Goal: Information Seeking & Learning: Learn about a topic

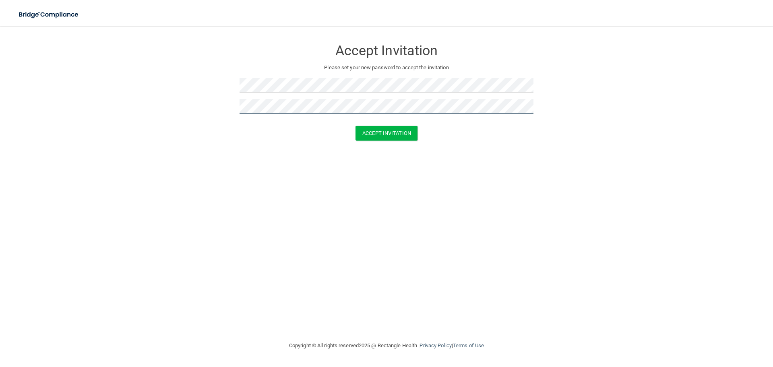
click at [355, 126] on button "Accept Invitation" at bounding box center [386, 133] width 62 height 15
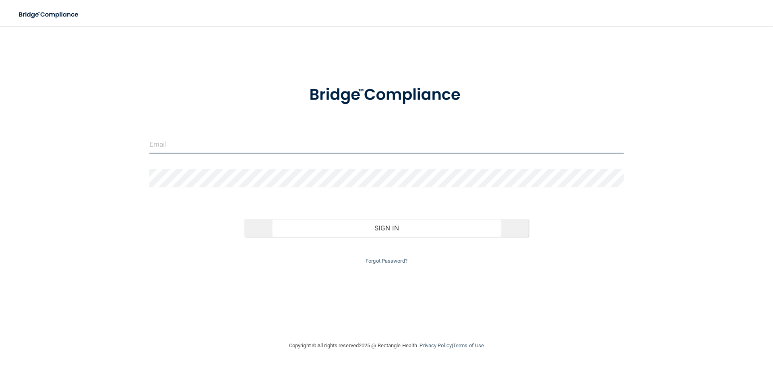
type input "[EMAIL_ADDRESS][PERSON_NAME][DOMAIN_NAME]"
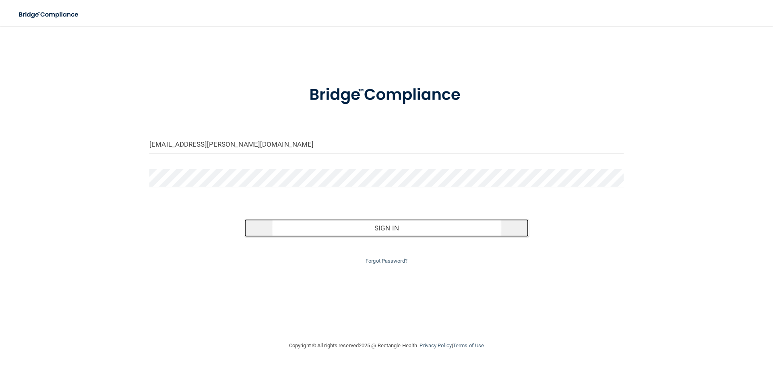
click at [457, 227] on button "Sign In" at bounding box center [386, 228] width 285 height 18
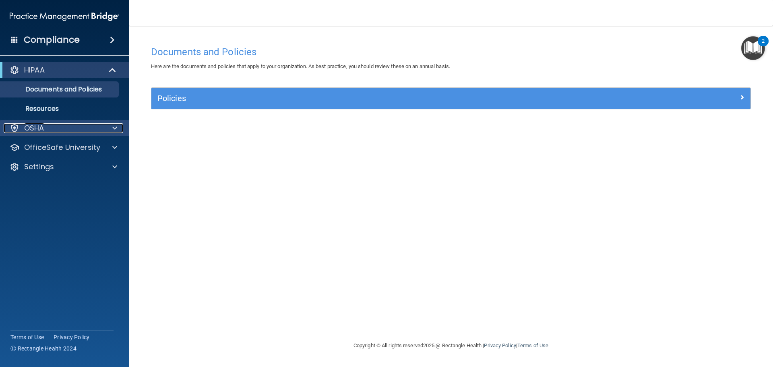
click at [115, 126] on span at bounding box center [114, 128] width 5 height 10
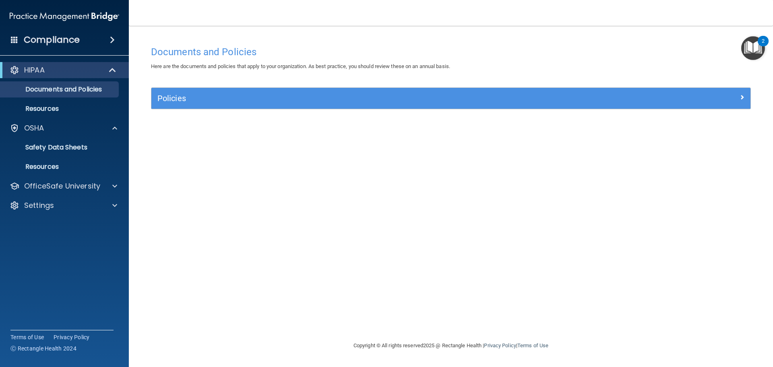
click at [259, 143] on div "Documents and Policies Here are the documents and policies that apply to your o…" at bounding box center [451, 191] width 612 height 299
click at [108, 68] on div at bounding box center [113, 70] width 20 height 10
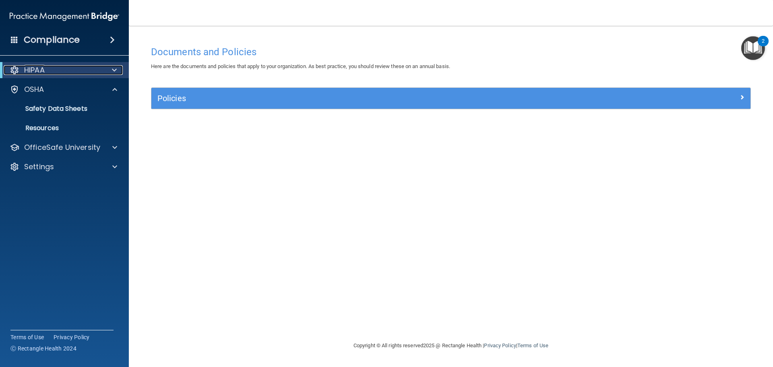
click at [100, 70] on div "HIPAA" at bounding box center [53, 70] width 99 height 10
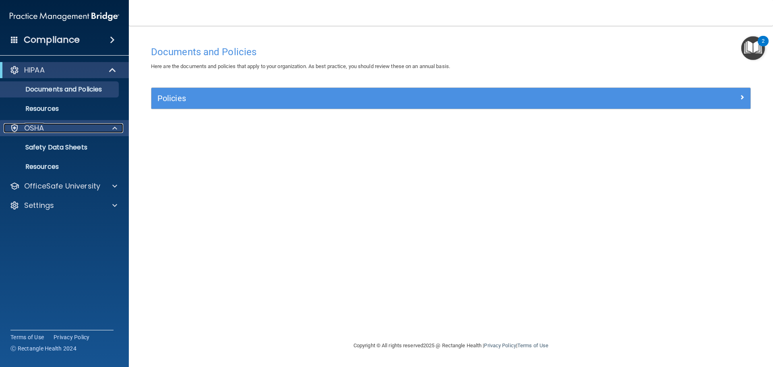
click at [41, 126] on p "OSHA" at bounding box center [34, 128] width 20 height 10
click at [49, 126] on div "OSHA" at bounding box center [54, 128] width 100 height 10
click at [64, 144] on p "Safety Data Sheets" at bounding box center [60, 147] width 110 height 8
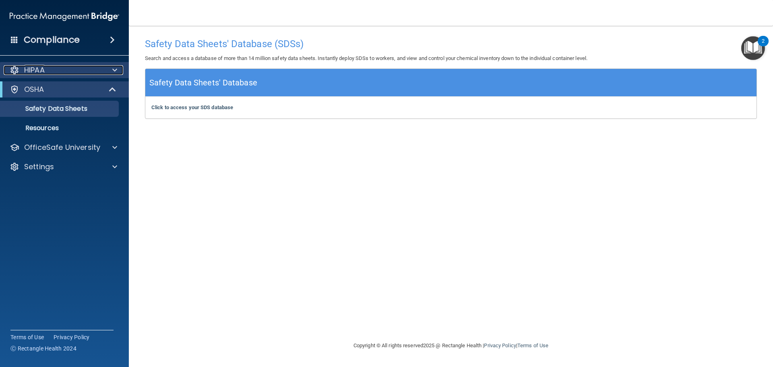
click at [54, 71] on div "HIPAA" at bounding box center [54, 70] width 100 height 10
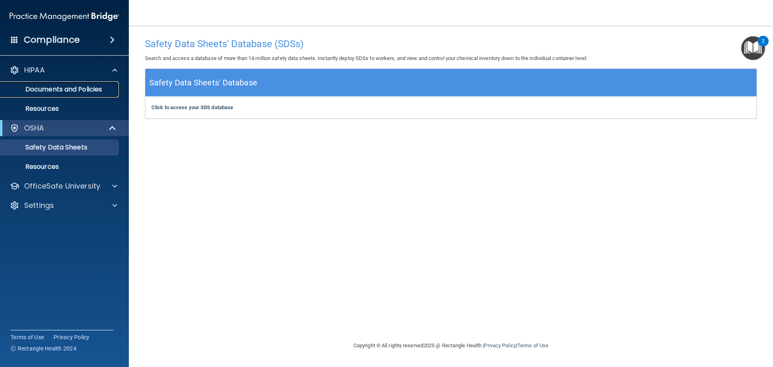
click at [82, 88] on p "Documents and Policies" at bounding box center [60, 89] width 110 height 8
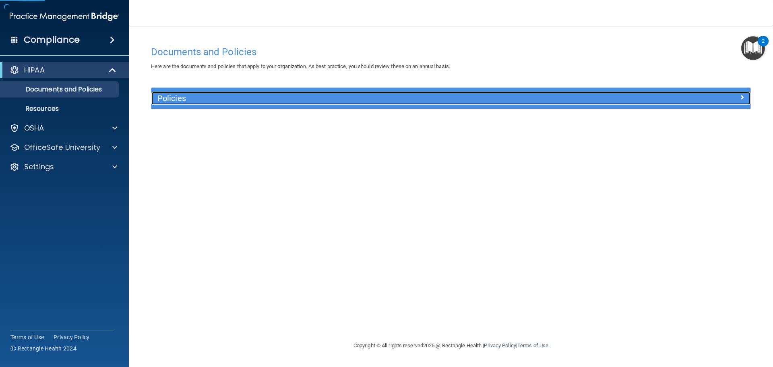
click at [228, 94] on h5 "Policies" at bounding box center [375, 98] width 437 height 9
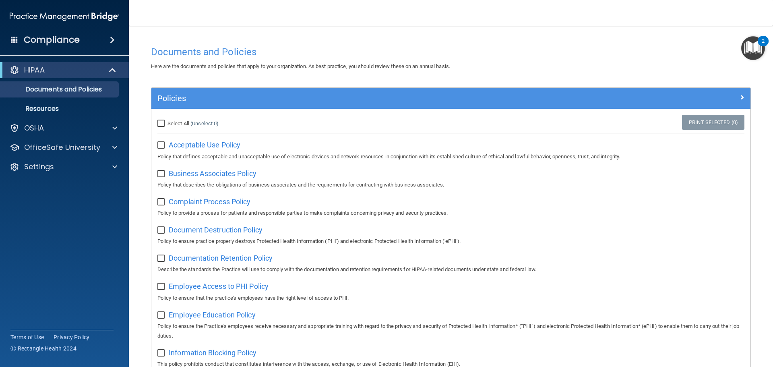
click at [163, 122] on input "Select All (Unselect 0) Unselect All" at bounding box center [161, 123] width 9 height 6
checkbox input "true"
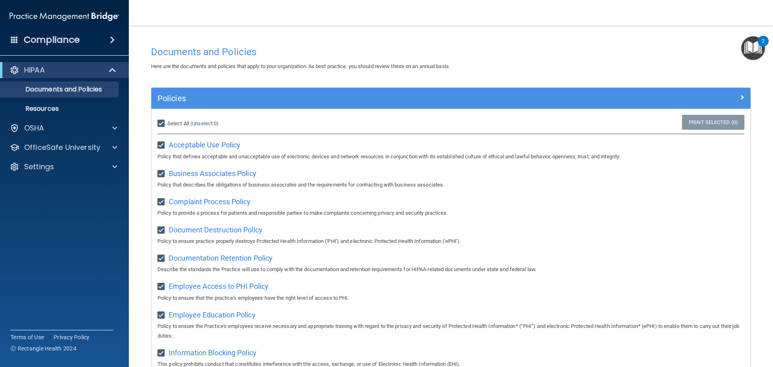
checkbox input "true"
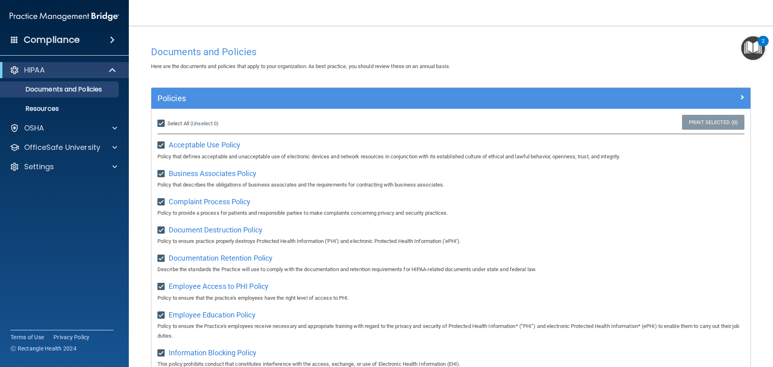
checkbox input "true"
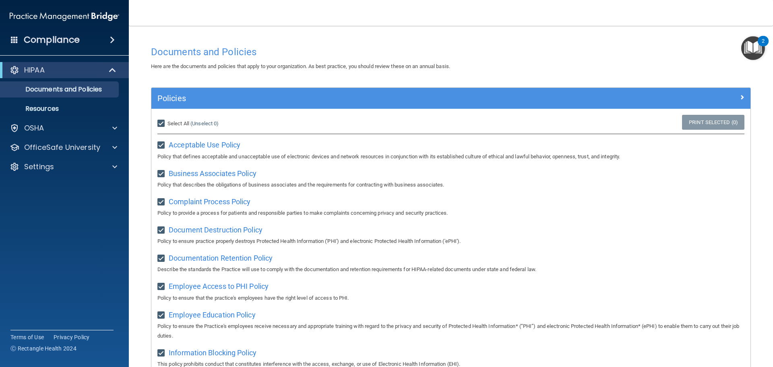
checkbox input "true"
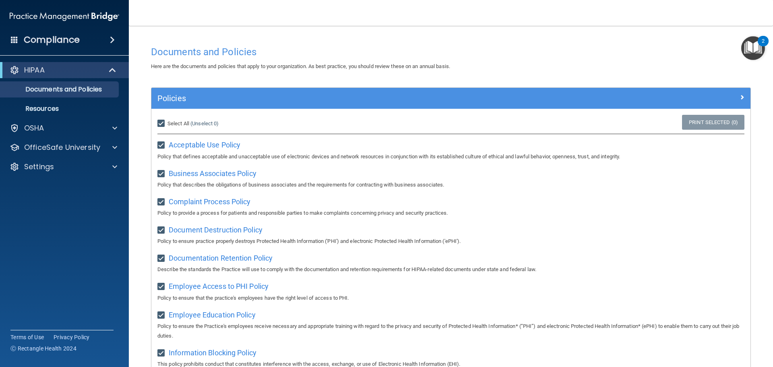
checkbox input "true"
click at [162, 123] on input "Select All (Unselect 21) Unselect All" at bounding box center [161, 123] width 9 height 6
checkbox input "false"
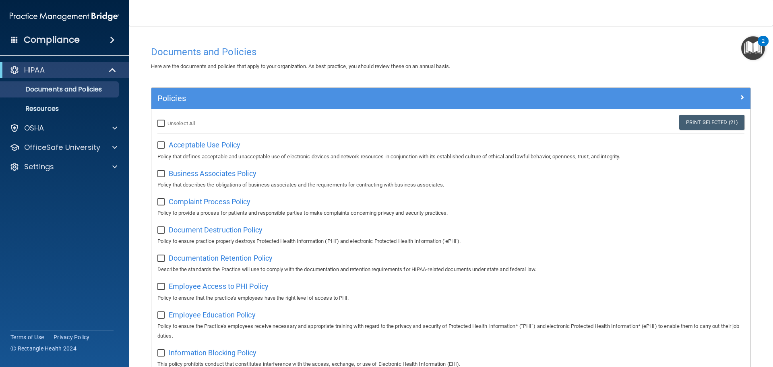
checkbox input "false"
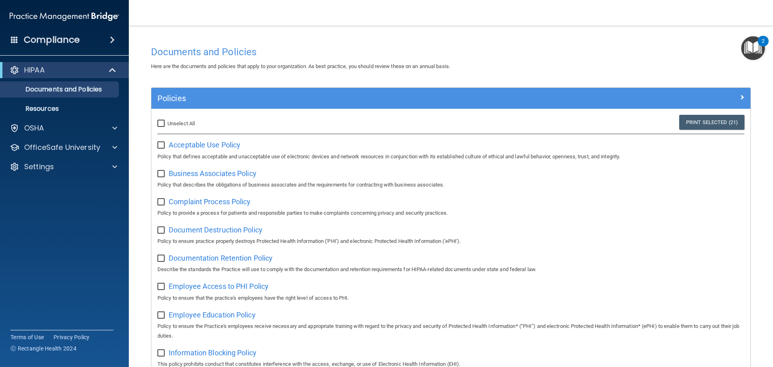
checkbox input "false"
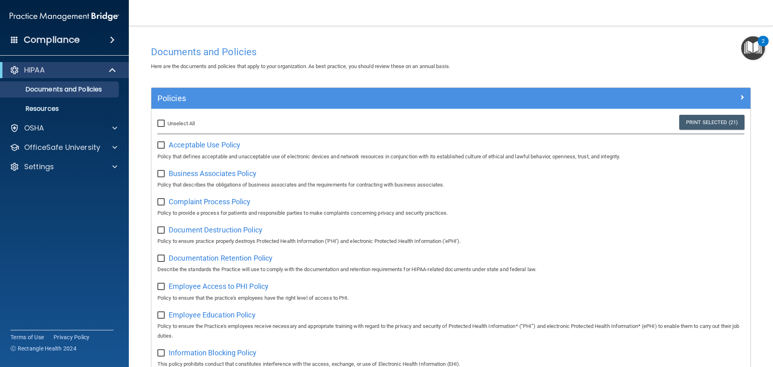
checkbox input "false"
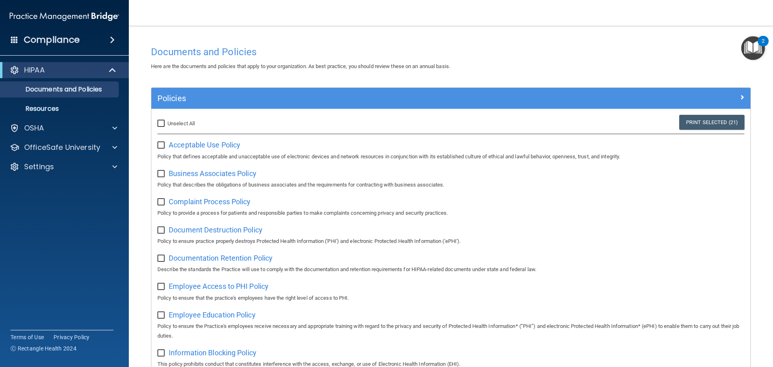
checkbox input "false"
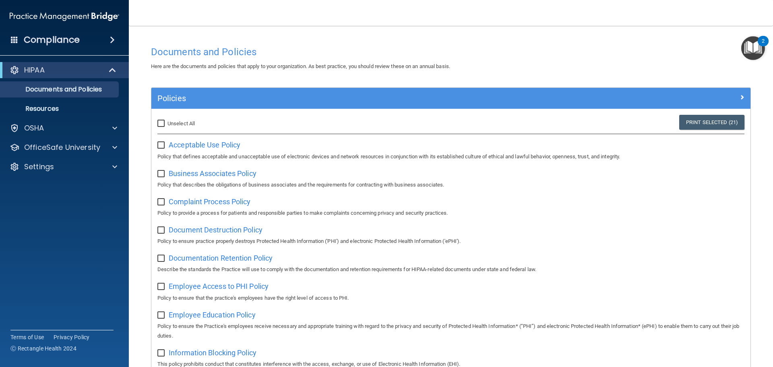
checkbox input "false"
click at [72, 33] on div "Compliance" at bounding box center [64, 40] width 129 height 18
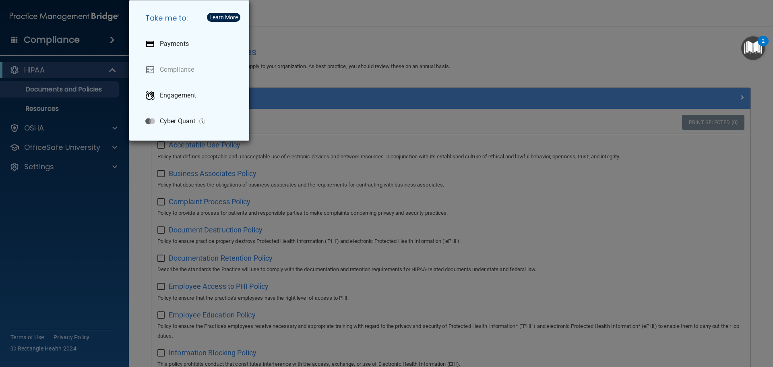
drag, startPoint x: 316, startPoint y: 32, endPoint x: 309, endPoint y: 35, distance: 7.6
click at [315, 32] on div "Take me to: Payments Compliance Engagement Cyber Quant" at bounding box center [386, 183] width 773 height 367
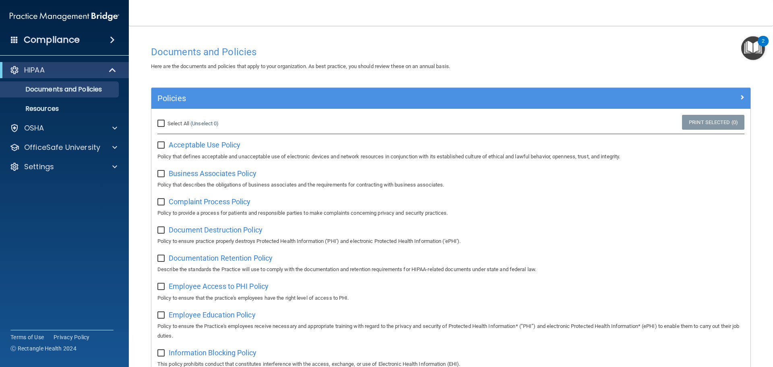
click at [115, 41] on span at bounding box center [112, 40] width 5 height 10
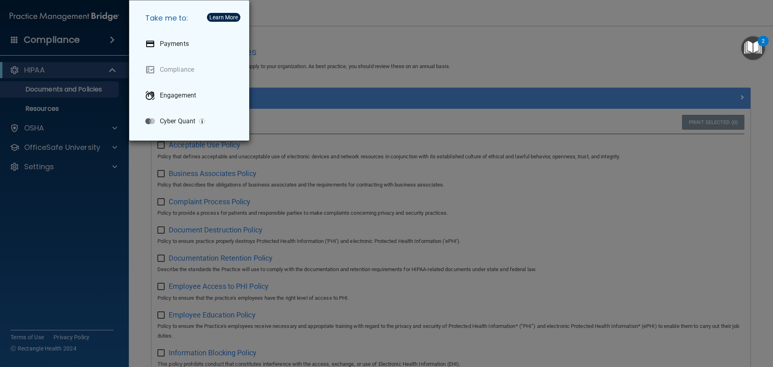
click at [302, 45] on div "Take me to: Payments Compliance Engagement Cyber Quant" at bounding box center [386, 183] width 773 height 367
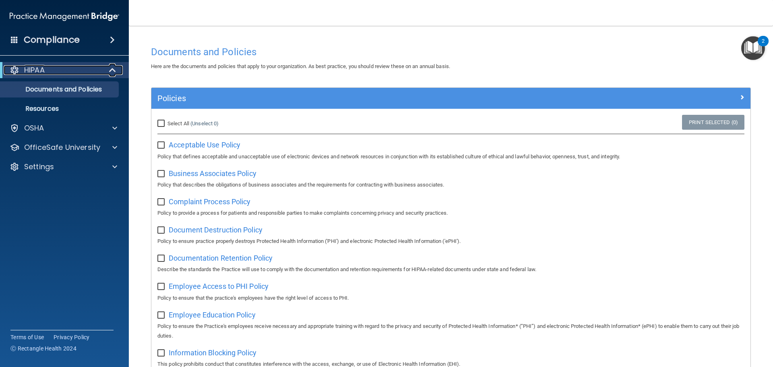
click at [110, 67] on span at bounding box center [113, 70] width 7 height 10
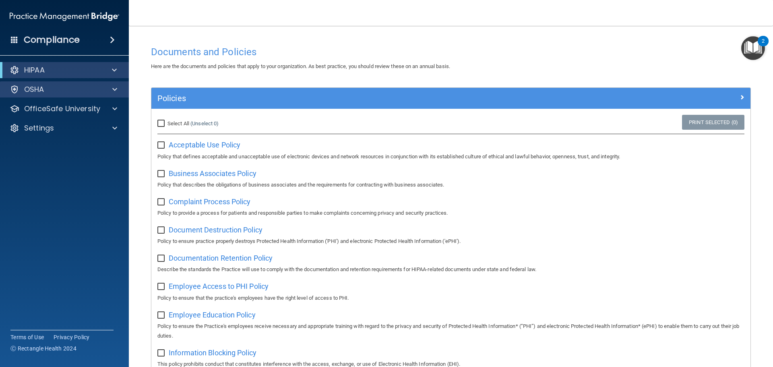
click at [113, 84] on div "OSHA" at bounding box center [64, 89] width 129 height 16
click at [115, 88] on span at bounding box center [114, 90] width 5 height 10
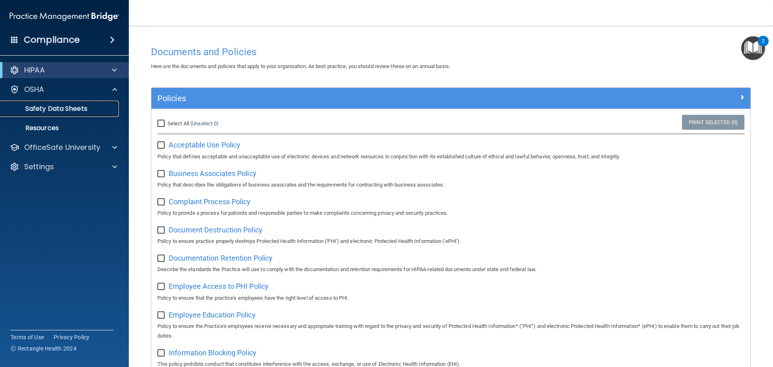
click at [78, 114] on link "Safety Data Sheets" at bounding box center [55, 109] width 127 height 16
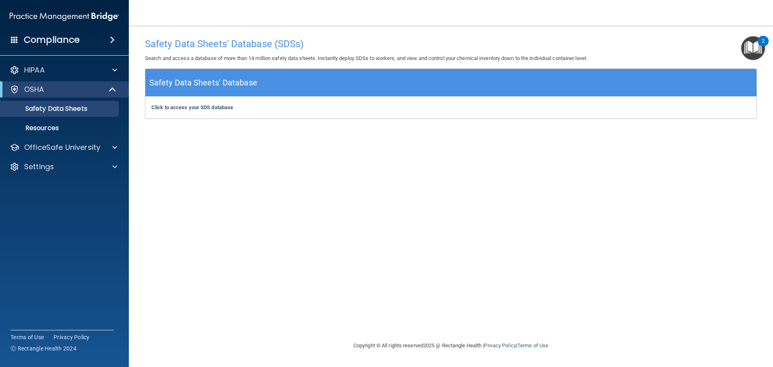
click at [752, 38] on img "Open Resource Center, 2 new notifications" at bounding box center [753, 48] width 24 height 24
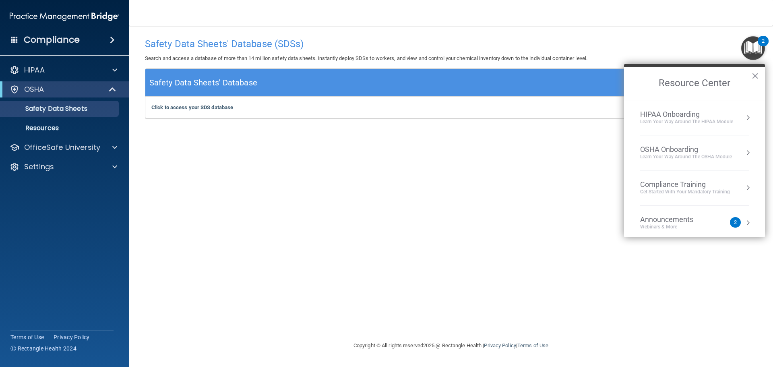
click at [718, 118] on div "HIPAA Onboarding" at bounding box center [686, 114] width 93 height 9
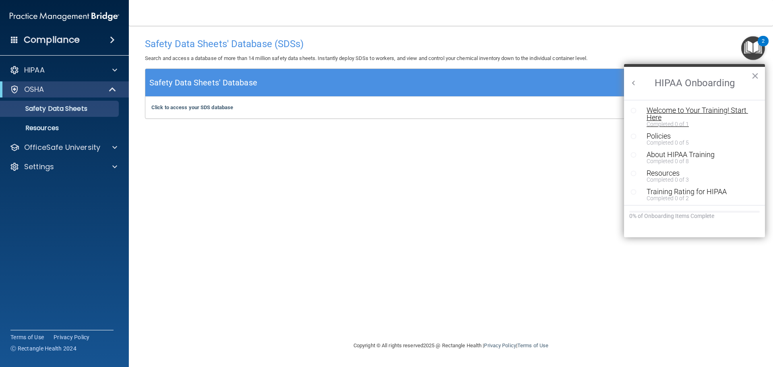
click at [685, 118] on div "Welcome to Your Training! Start Here" at bounding box center [697, 114] width 102 height 14
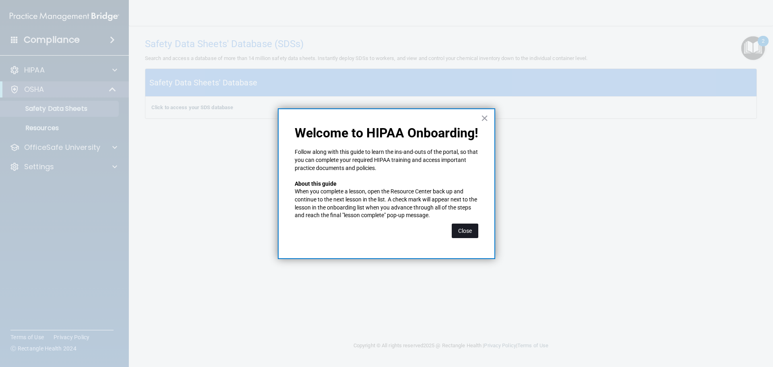
click at [466, 237] on button "Close" at bounding box center [465, 230] width 27 height 14
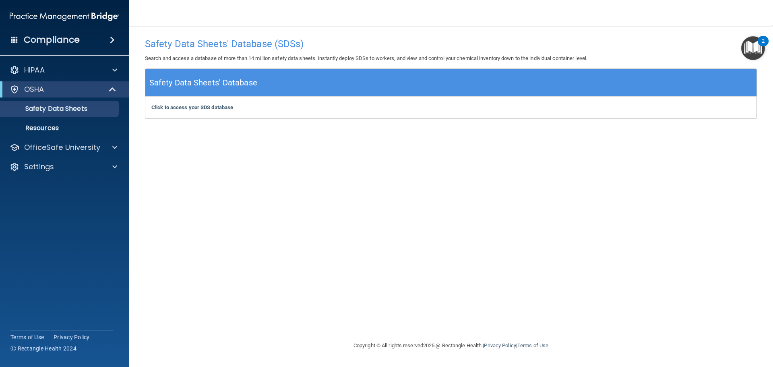
click at [276, 112] on div "Click to access your SDS database Click to access your SDS database" at bounding box center [450, 108] width 611 height 22
click at [281, 87] on div "Safety Data Sheets' Database" at bounding box center [450, 83] width 611 height 28
click at [284, 82] on div "Safety Data Sheets' Database" at bounding box center [450, 83] width 611 height 28
click at [286, 80] on div "Safety Data Sheets' Database" at bounding box center [450, 83] width 611 height 28
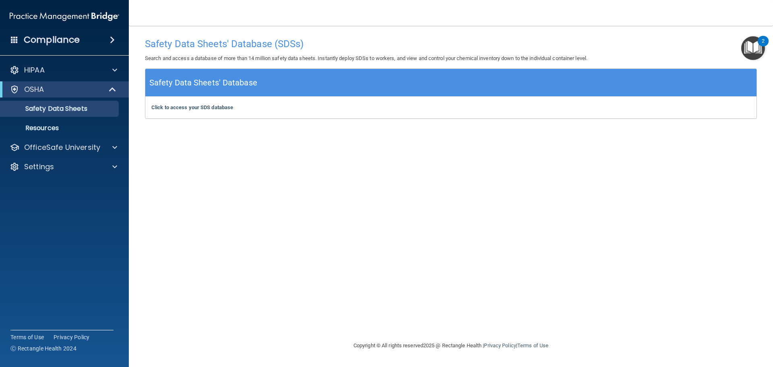
click at [247, 85] on h5 "Safety Data Sheets' Database" at bounding box center [203, 83] width 108 height 14
click at [748, 54] on img "Open Resource Center, 2 new notifications" at bounding box center [753, 48] width 24 height 24
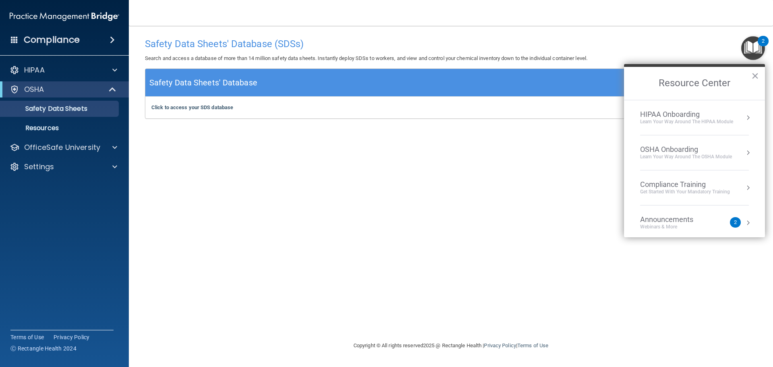
click at [710, 142] on li "OSHA Onboarding Learn your way around the OSHA module" at bounding box center [694, 152] width 109 height 35
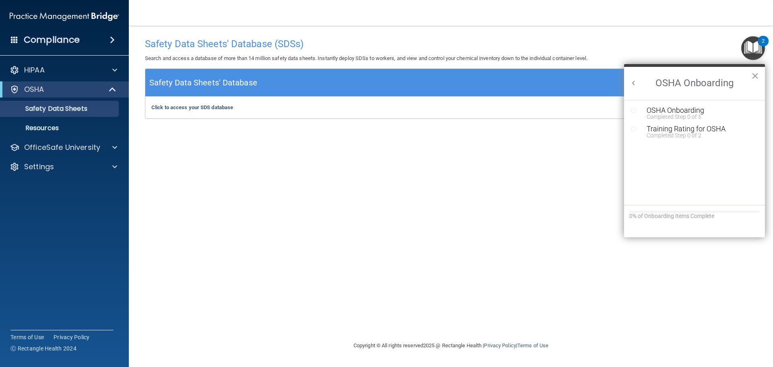
click at [633, 85] on button "Back to Resource Center Home" at bounding box center [633, 83] width 8 height 8
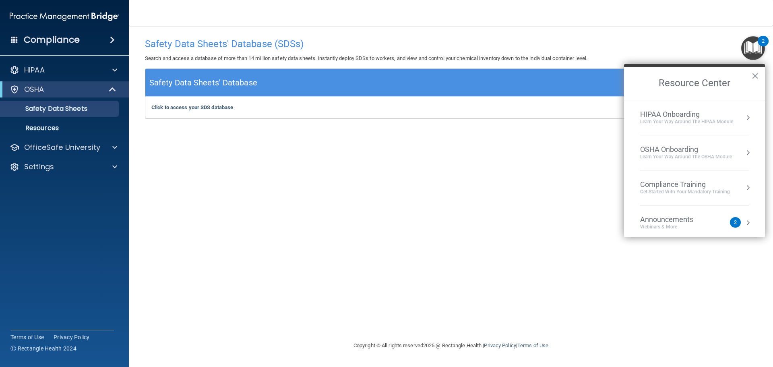
click at [702, 118] on div "HIPAA Onboarding" at bounding box center [686, 114] width 93 height 9
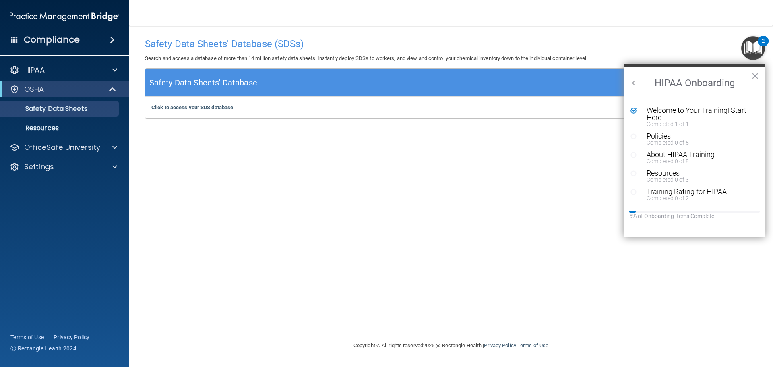
click at [662, 140] on div "Completed 0 of 5" at bounding box center [697, 143] width 102 height 6
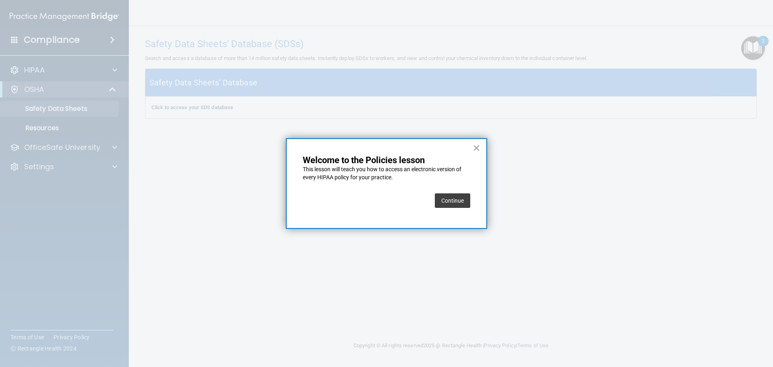
click at [461, 204] on button "Continue" at bounding box center [452, 200] width 35 height 14
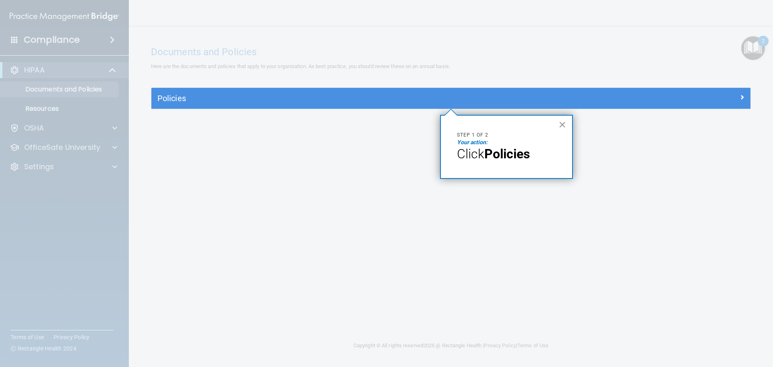
click at [562, 126] on button "×" at bounding box center [562, 124] width 8 height 13
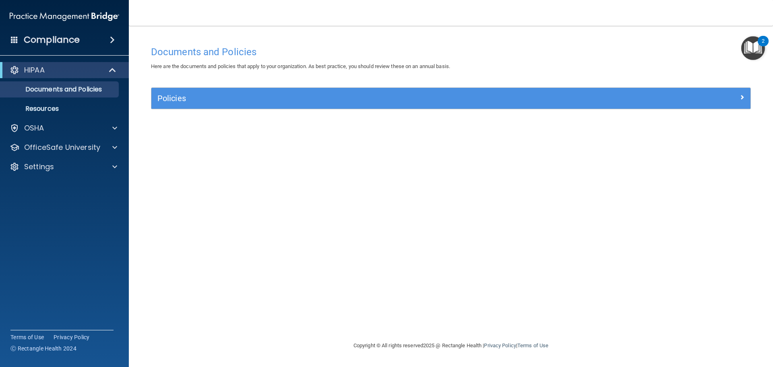
click at [574, 107] on div "Policies" at bounding box center [450, 98] width 599 height 21
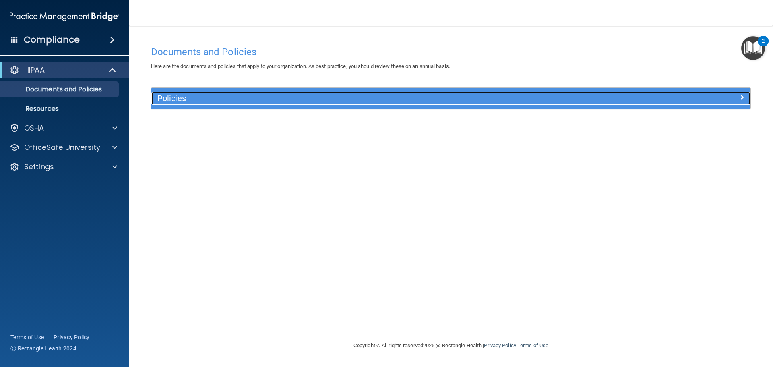
click at [564, 99] on h5 "Policies" at bounding box center [375, 98] width 437 height 9
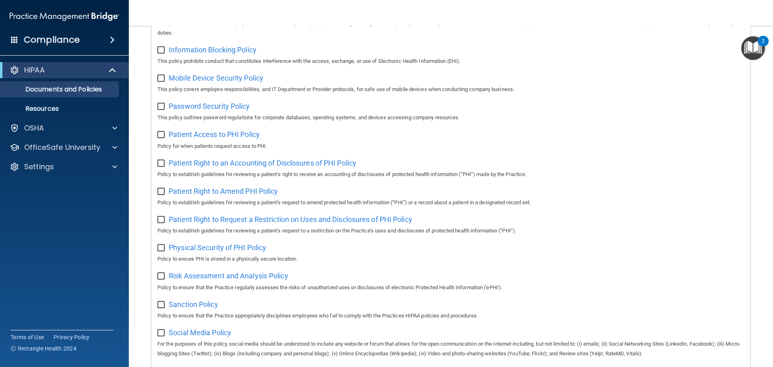
scroll to position [362, 0]
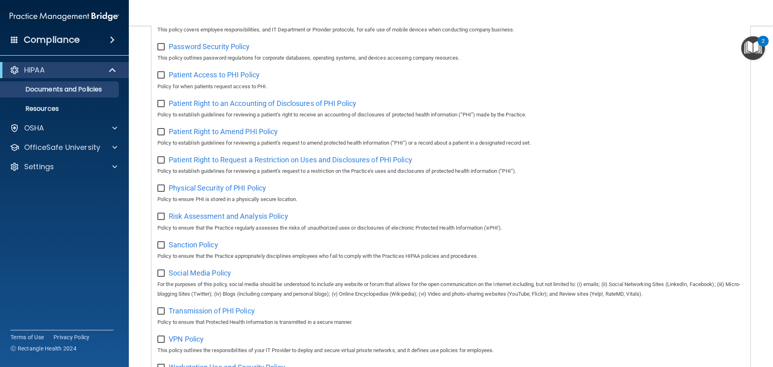
click at [753, 50] on img "Open Resource Center, 2 new notifications" at bounding box center [753, 48] width 24 height 24
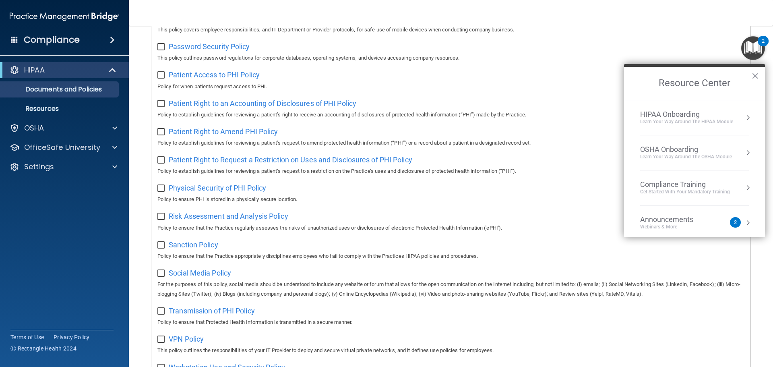
click at [695, 112] on div "HIPAA Onboarding" at bounding box center [686, 114] width 93 height 9
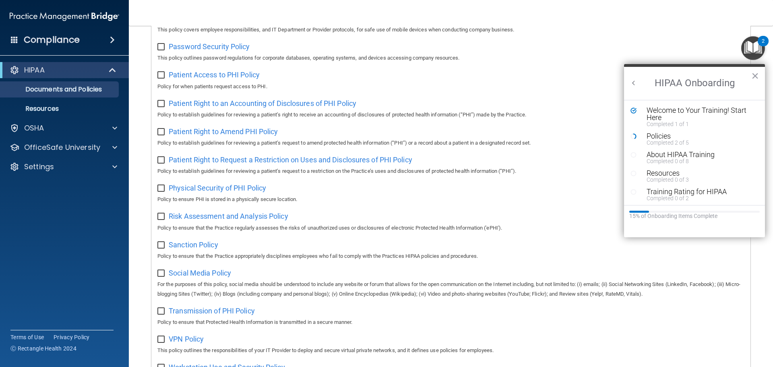
scroll to position [0, 0]
click at [693, 43] on div "Select All (Unselect 0) Unselect All Print Selected (0) Acceptable Use Policy P…" at bounding box center [450, 70] width 599 height 648
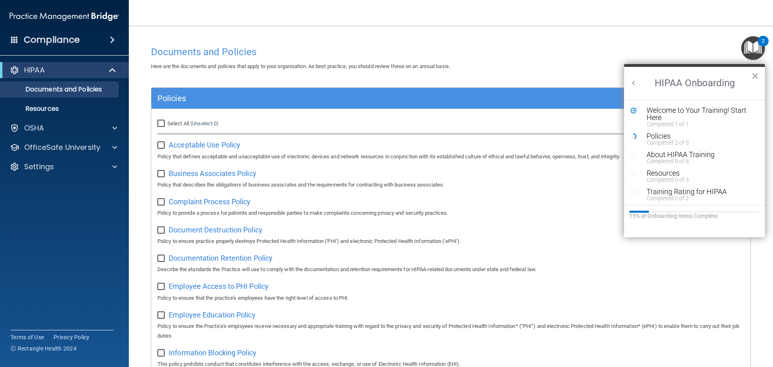
click at [162, 121] on input "Select All (Unselect 0) Unselect All" at bounding box center [161, 123] width 9 height 6
checkbox input "true"
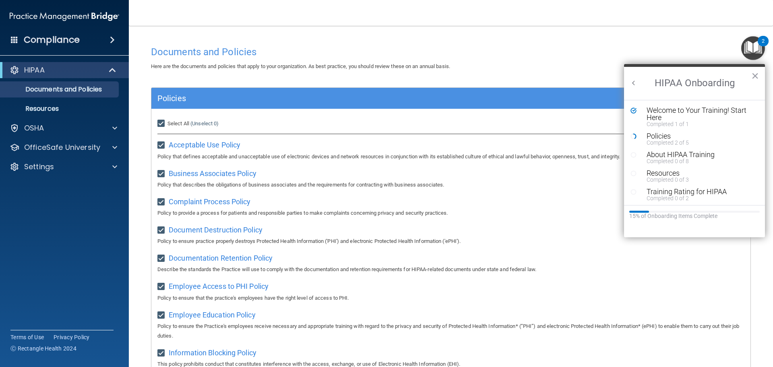
checkbox input "true"
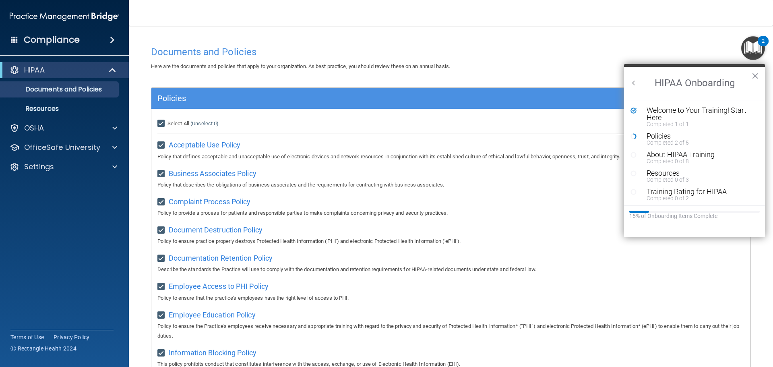
checkbox input "true"
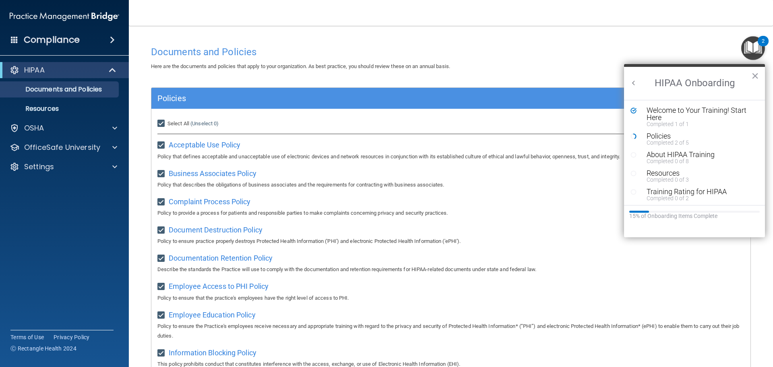
checkbox input "true"
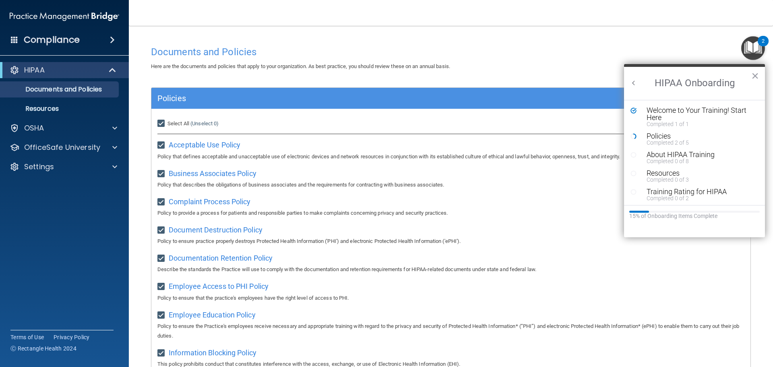
checkbox input "true"
click at [702, 50] on h4 "Documents and Policies" at bounding box center [451, 52] width 600 height 10
click at [753, 76] on button "×" at bounding box center [755, 75] width 8 height 13
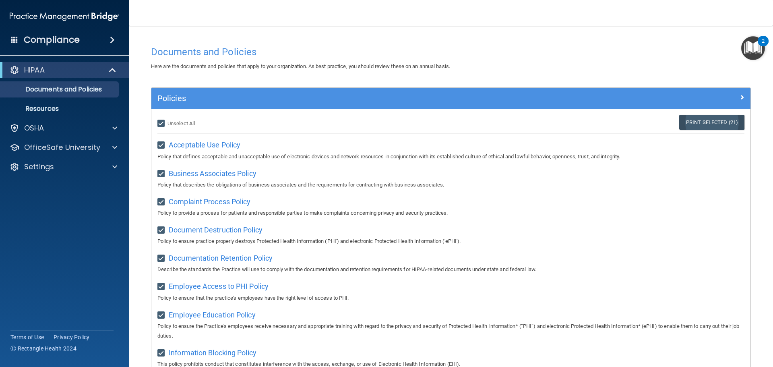
click at [711, 122] on link "Print Selected (21)" at bounding box center [711, 122] width 65 height 15
click at [756, 50] on img "Open Resource Center, 2 new notifications" at bounding box center [753, 48] width 24 height 24
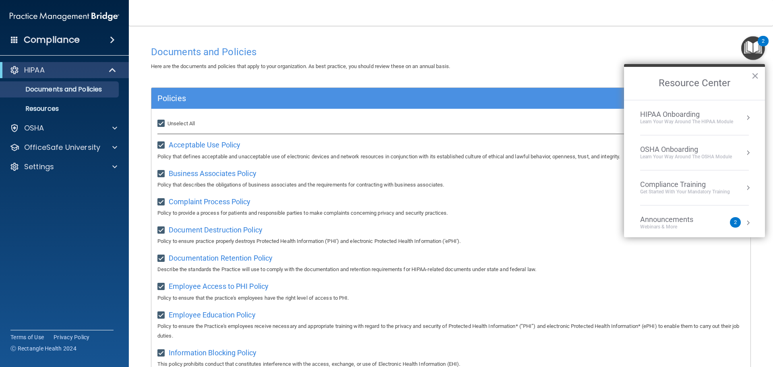
click at [722, 115] on div "HIPAA Onboarding" at bounding box center [686, 114] width 93 height 9
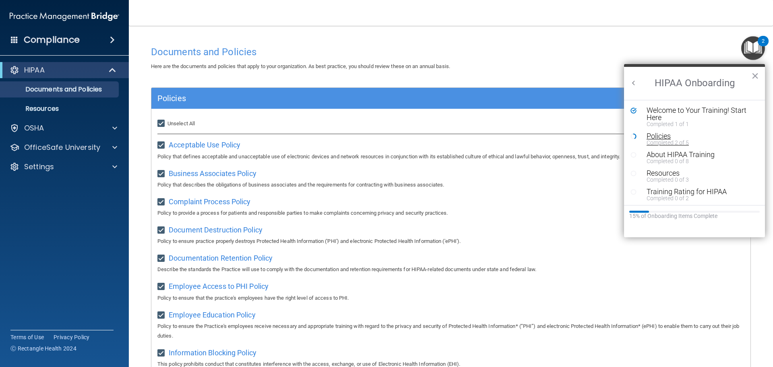
click at [655, 143] on div "Completed 2 of 5" at bounding box center [697, 143] width 102 height 6
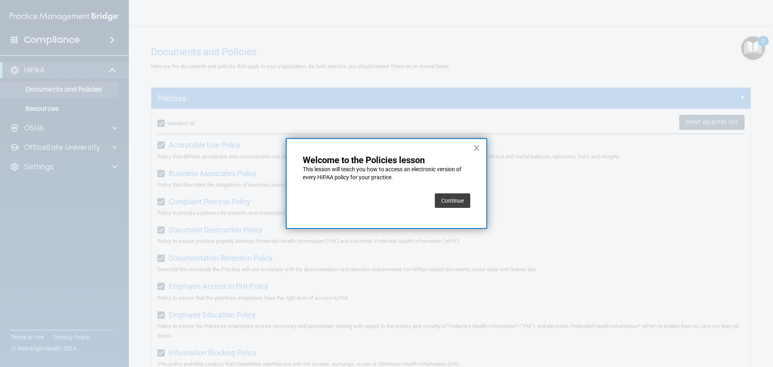
click at [444, 198] on button "Continue" at bounding box center [452, 200] width 35 height 14
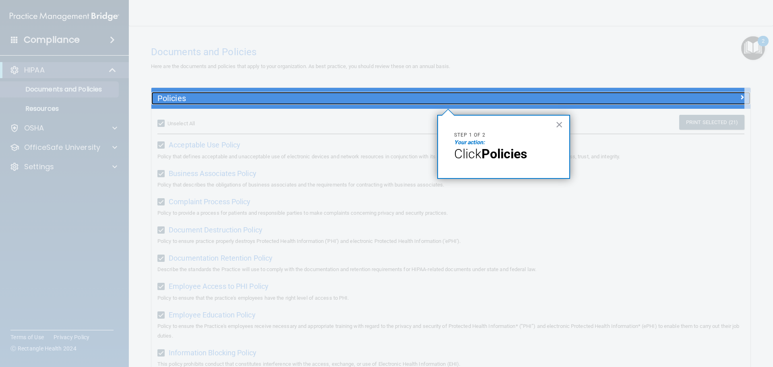
click at [468, 101] on h5 "Policies" at bounding box center [375, 98] width 437 height 9
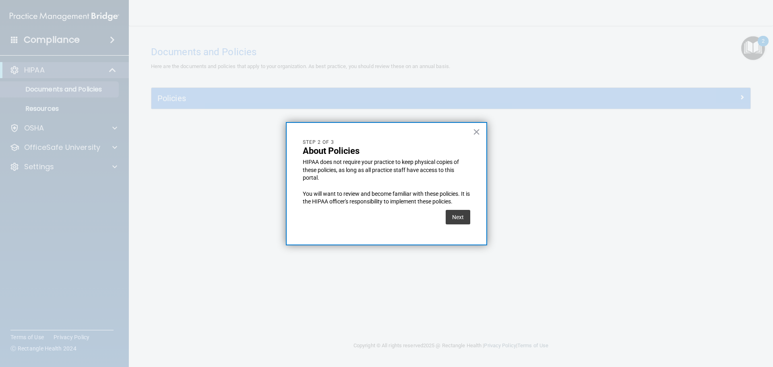
click at [411, 94] on div at bounding box center [386, 183] width 773 height 367
click at [459, 218] on button "Next" at bounding box center [458, 217] width 25 height 14
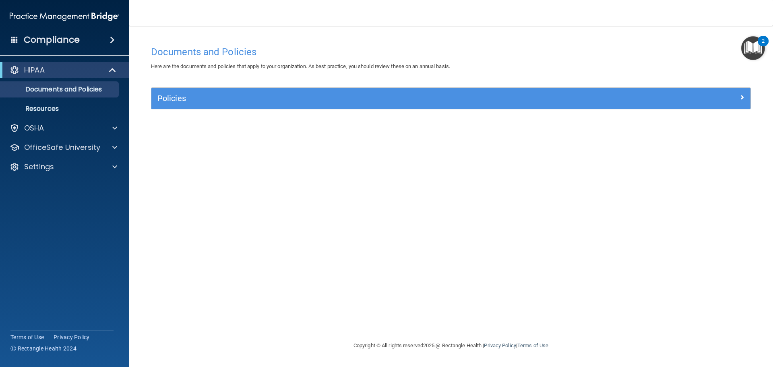
click at [418, 106] on div "Policies" at bounding box center [450, 98] width 599 height 21
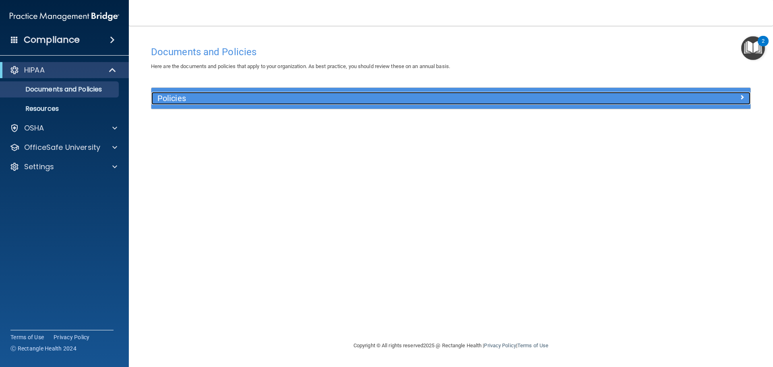
click at [418, 103] on div "Policies" at bounding box center [375, 98] width 449 height 13
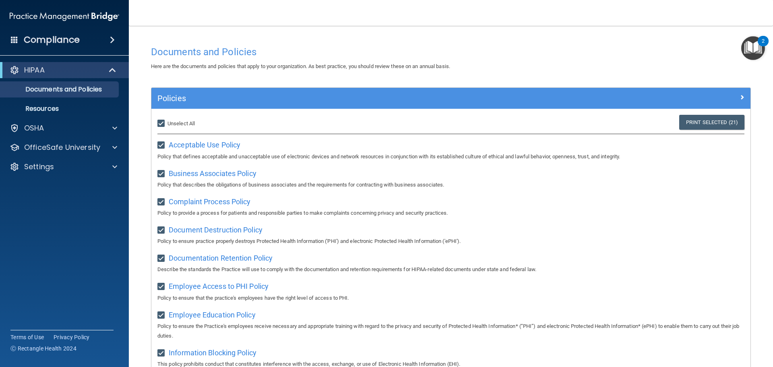
click at [745, 53] on img "Open Resource Center, 2 new notifications" at bounding box center [753, 48] width 24 height 24
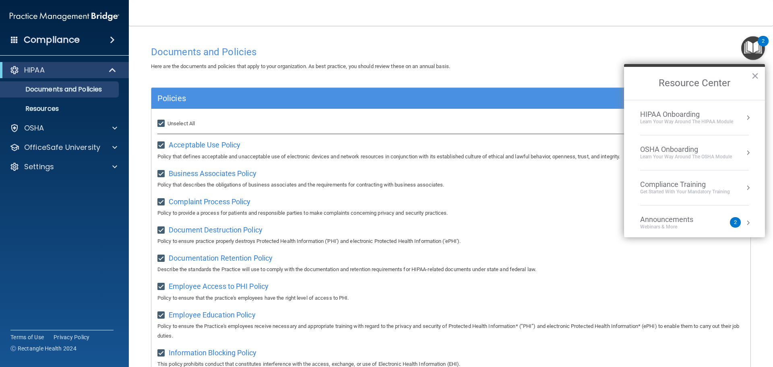
click at [707, 116] on div "HIPAA Onboarding" at bounding box center [686, 114] width 93 height 9
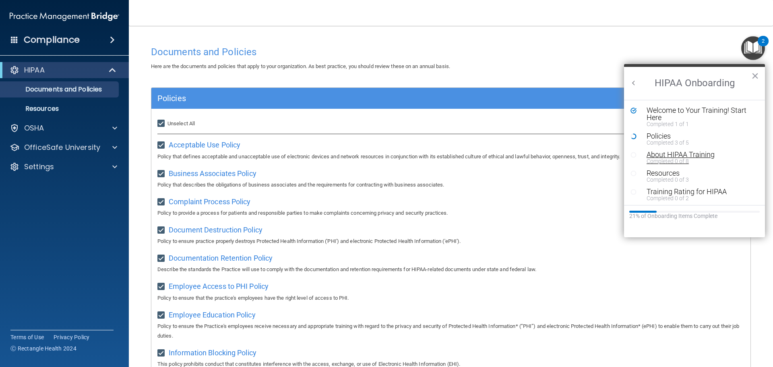
click at [679, 158] on div "Completed 0 of 8" at bounding box center [697, 161] width 102 height 6
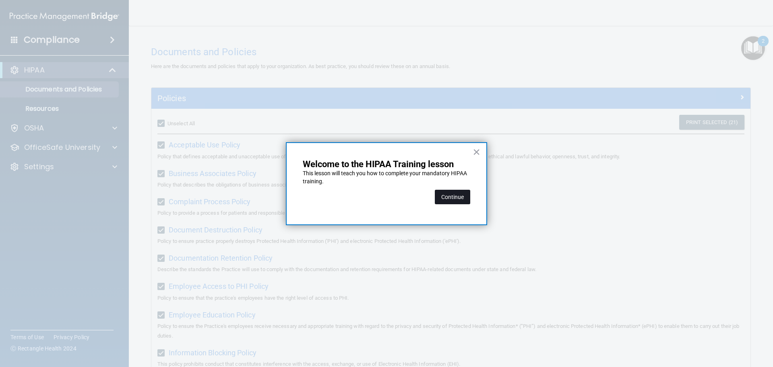
click at [456, 200] on button "Continue" at bounding box center [452, 197] width 35 height 14
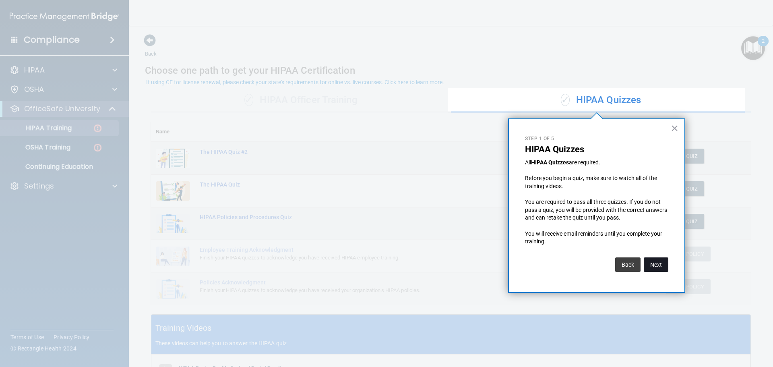
click at [660, 263] on button "Next" at bounding box center [656, 264] width 25 height 14
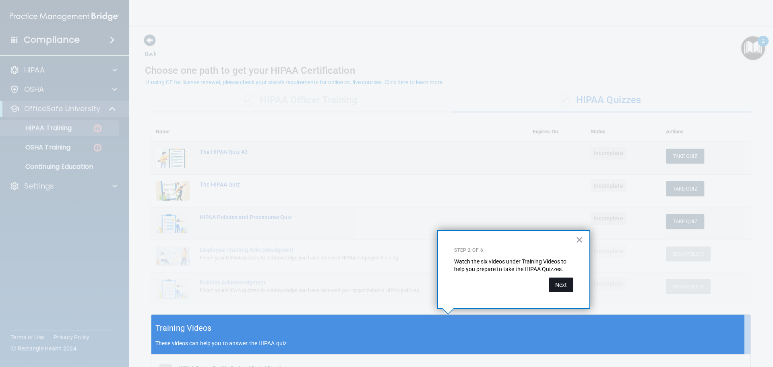
click at [566, 283] on button "Next" at bounding box center [561, 284] width 25 height 14
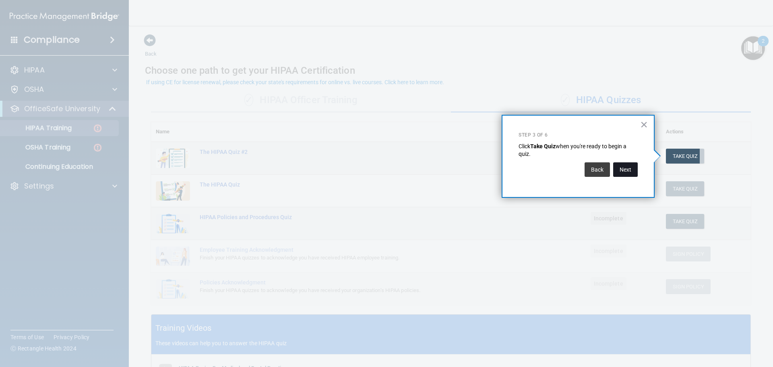
click at [634, 173] on button "Next" at bounding box center [625, 169] width 25 height 14
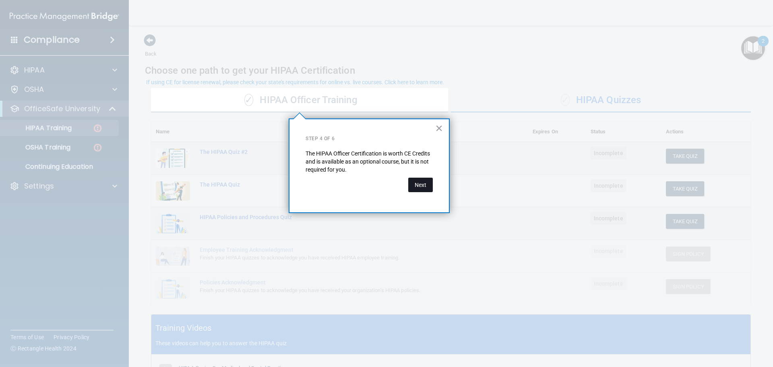
click at [425, 179] on button "Next" at bounding box center [420, 184] width 25 height 14
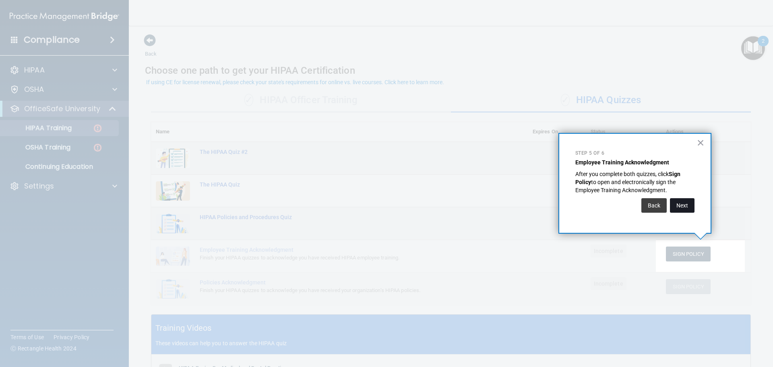
click at [682, 205] on button "Next" at bounding box center [682, 205] width 25 height 14
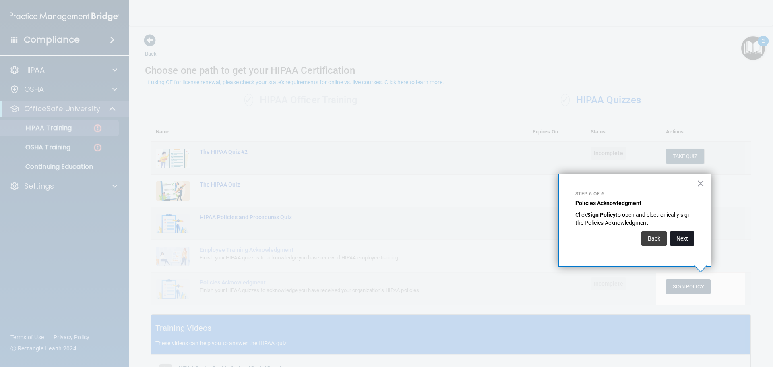
click at [679, 232] on button "Next" at bounding box center [682, 238] width 25 height 14
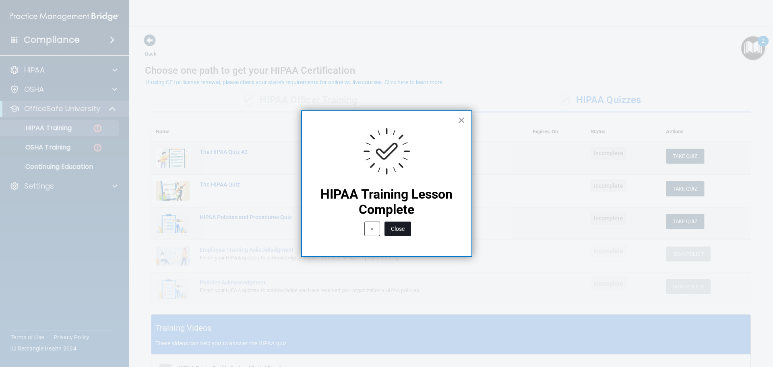
click at [402, 225] on button "Close" at bounding box center [397, 228] width 27 height 14
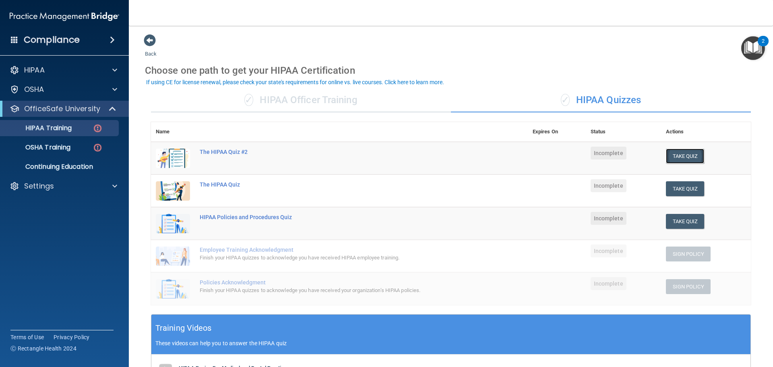
click at [670, 158] on button "Take Quiz" at bounding box center [685, 156] width 39 height 15
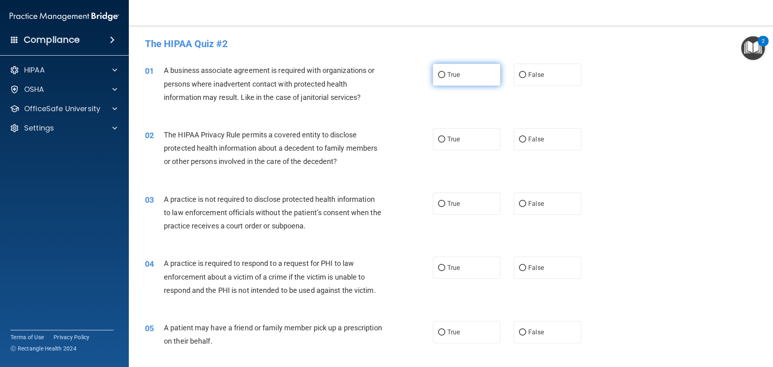
click at [450, 83] on label "True" at bounding box center [467, 75] width 68 height 22
click at [445, 78] on input "True" at bounding box center [441, 75] width 7 height 6
radio input "true"
click at [454, 141] on span "True" at bounding box center [453, 139] width 12 height 8
click at [445, 141] on input "True" at bounding box center [441, 139] width 7 height 6
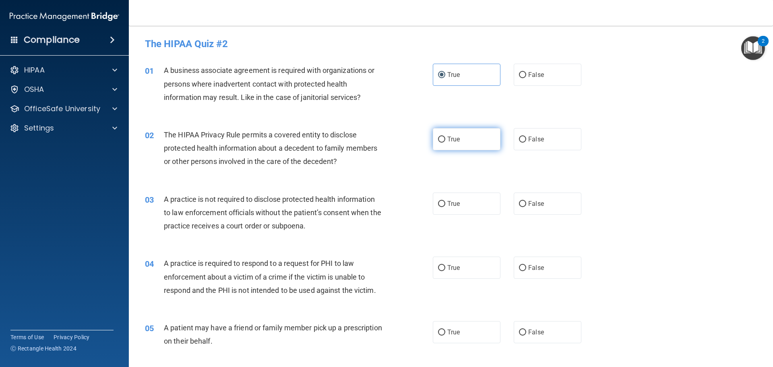
radio input "true"
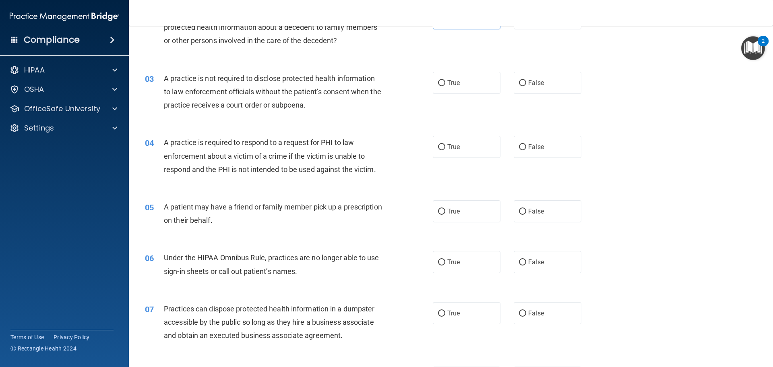
scroll to position [80, 0]
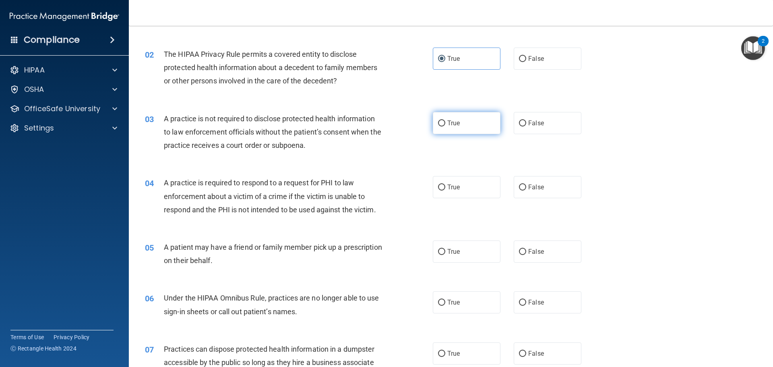
click at [441, 123] on input "True" at bounding box center [441, 123] width 7 height 6
radio input "true"
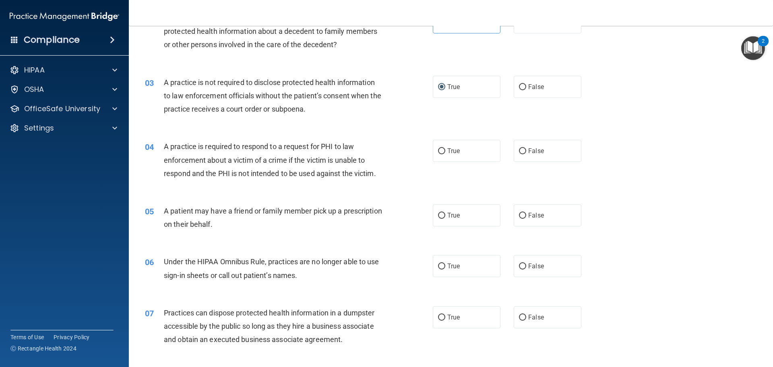
scroll to position [121, 0]
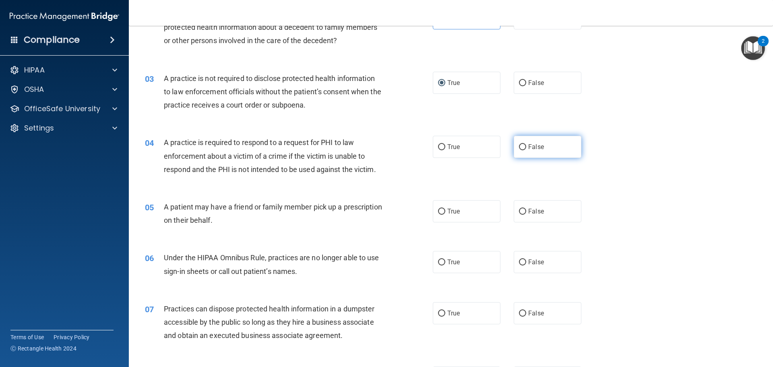
click at [524, 144] on label "False" at bounding box center [548, 147] width 68 height 22
click at [524, 144] on input "False" at bounding box center [522, 147] width 7 height 6
radio input "true"
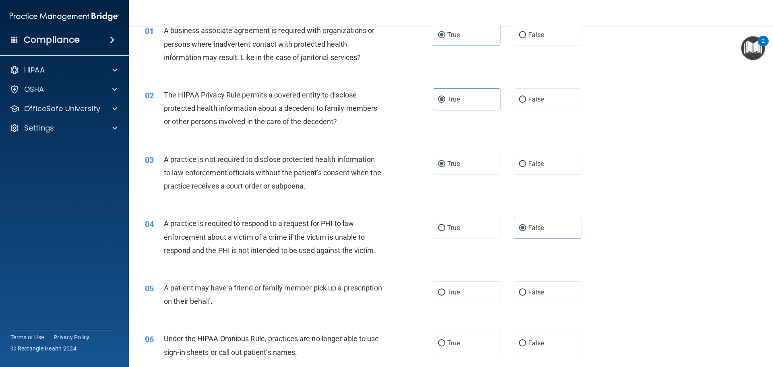
scroll to position [0, 0]
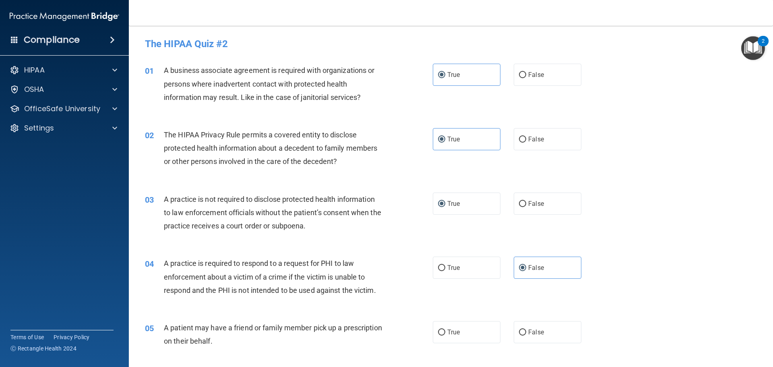
click at [749, 46] on img "Open Resource Center, 2 new notifications" at bounding box center [753, 48] width 24 height 24
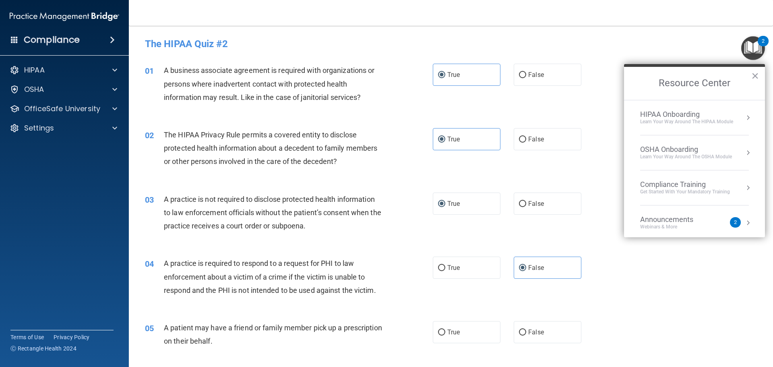
click at [718, 119] on div "Learn Your Way around the HIPAA module" at bounding box center [686, 121] width 93 height 7
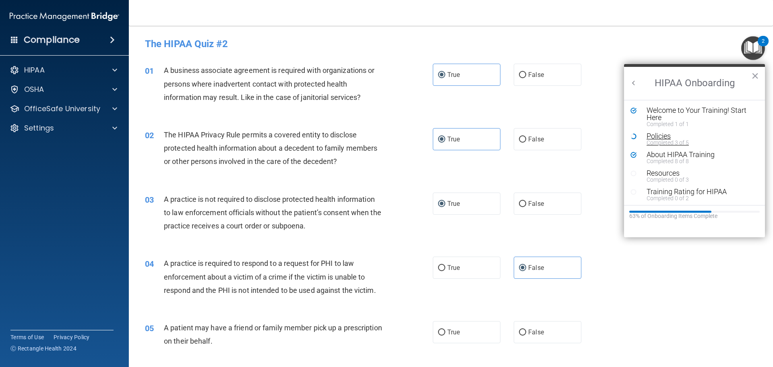
click at [664, 138] on div "Policies" at bounding box center [697, 135] width 102 height 7
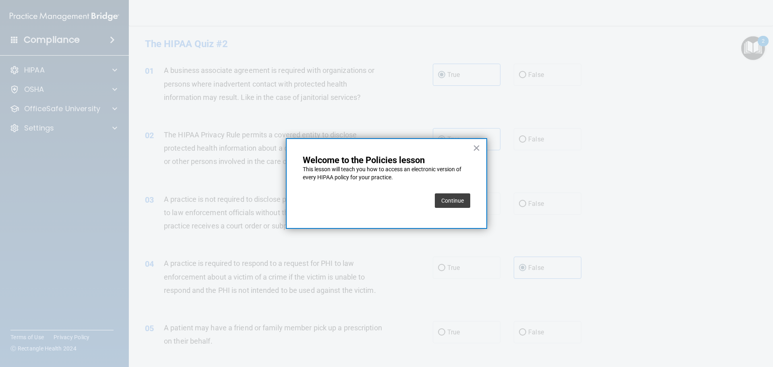
click at [458, 199] on button "Continue" at bounding box center [452, 200] width 35 height 14
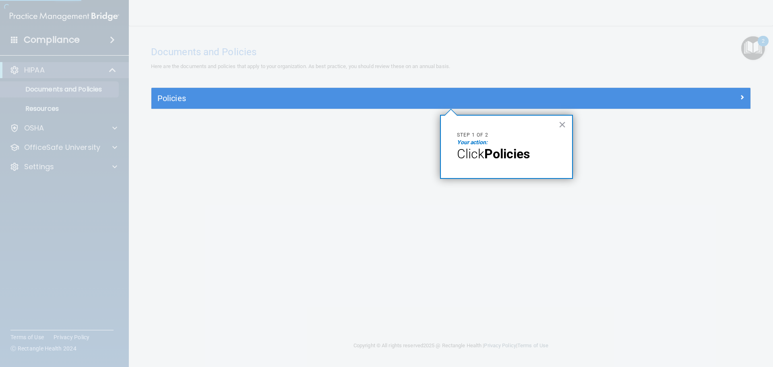
click at [415, 119] on div at bounding box center [450, 238] width 599 height 258
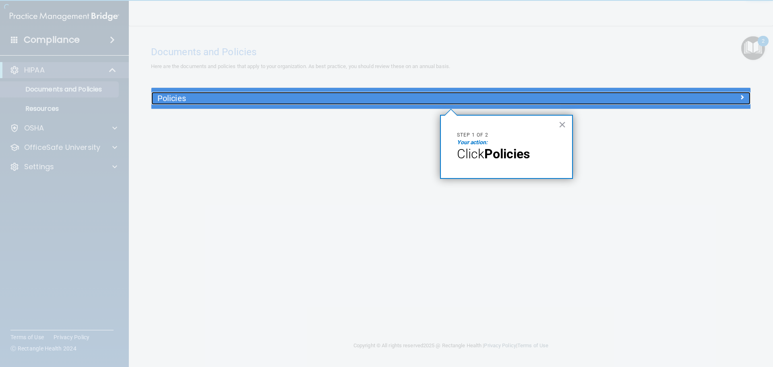
click at [376, 102] on h5 "Policies" at bounding box center [375, 98] width 437 height 9
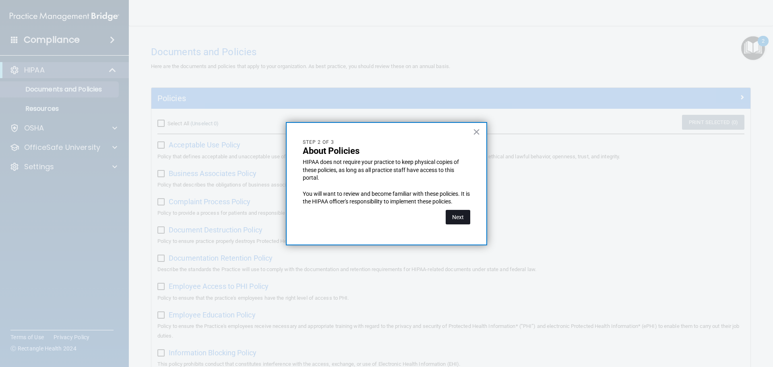
click at [449, 217] on button "Next" at bounding box center [458, 217] width 25 height 14
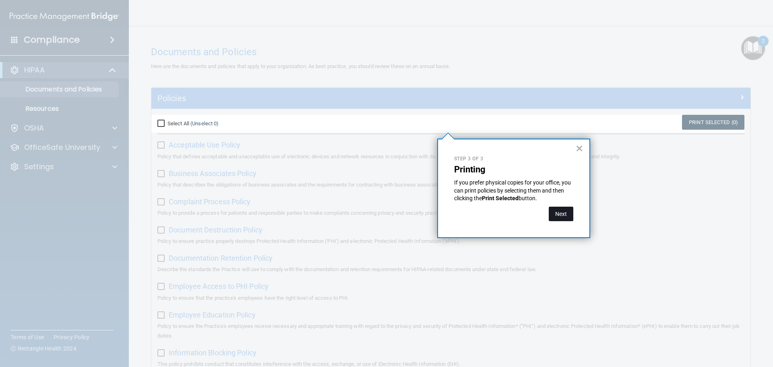
click at [566, 211] on button "Next" at bounding box center [561, 213] width 25 height 14
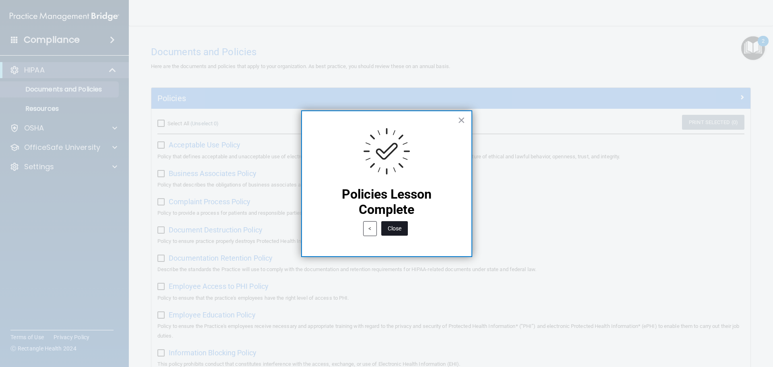
click at [397, 228] on button "Close" at bounding box center [394, 228] width 27 height 14
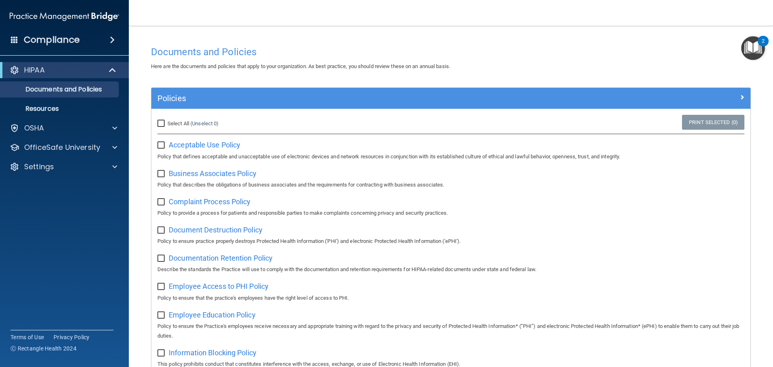
click at [755, 41] on img "Open Resource Center, 2 new notifications" at bounding box center [753, 48] width 24 height 24
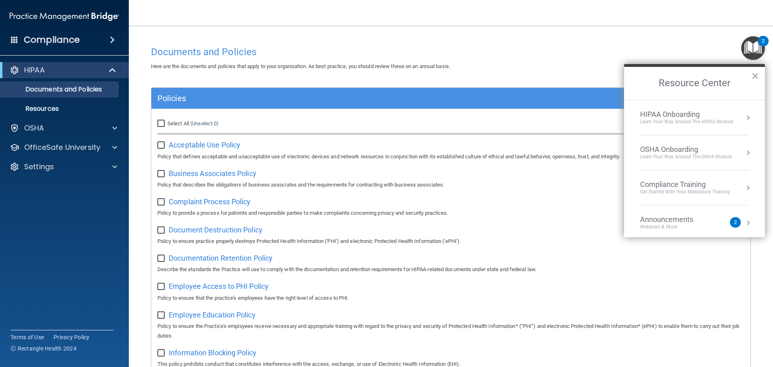
click at [702, 128] on li "HIPAA Onboarding Learn Your Way around the HIPAA module" at bounding box center [694, 117] width 109 height 35
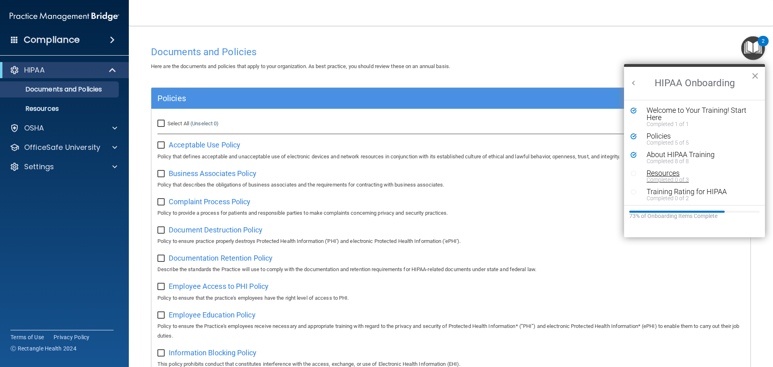
click at [677, 173] on div "Resources" at bounding box center [697, 172] width 102 height 7
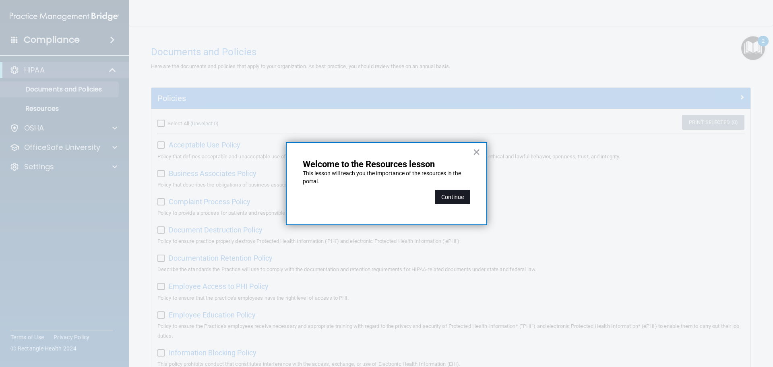
click at [451, 196] on button "Continue" at bounding box center [452, 197] width 35 height 14
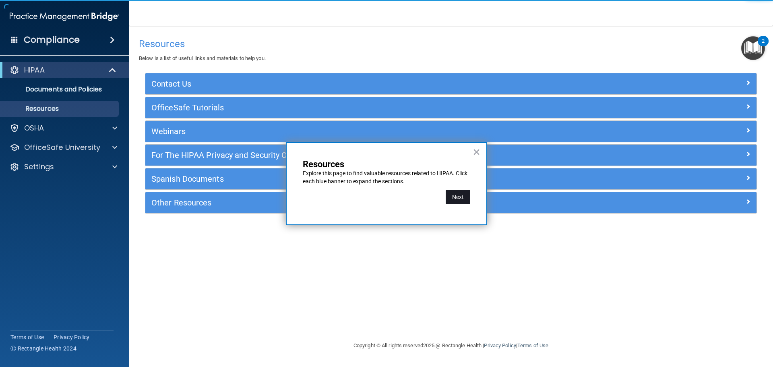
click at [461, 193] on button "Next" at bounding box center [458, 197] width 25 height 14
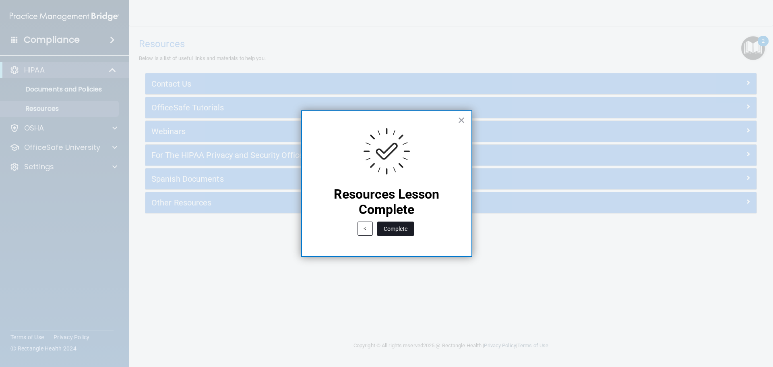
click at [407, 221] on button "Complete" at bounding box center [395, 228] width 37 height 14
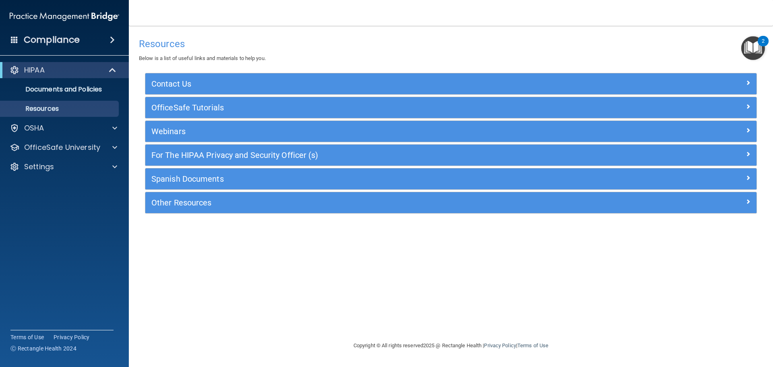
click at [751, 56] on img "Open Resource Center, 2 new notifications" at bounding box center [753, 48] width 24 height 24
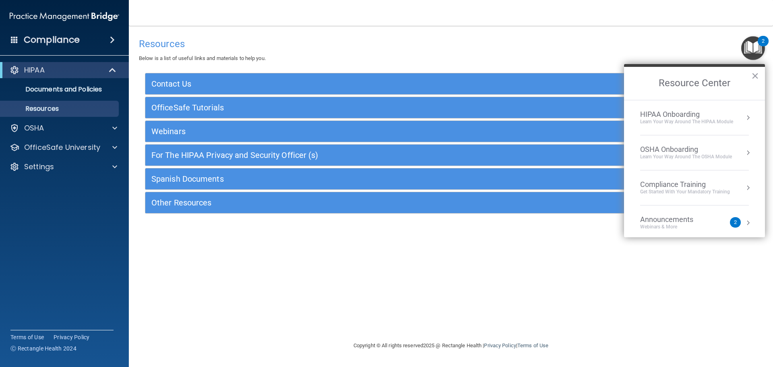
click at [707, 118] on div "HIPAA Onboarding" at bounding box center [686, 114] width 93 height 9
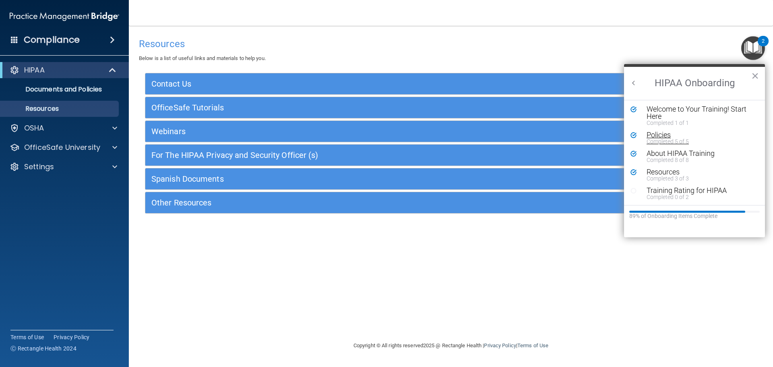
scroll to position [2, 0]
click at [675, 188] on div "Training Rating for HIPAA" at bounding box center [697, 189] width 102 height 7
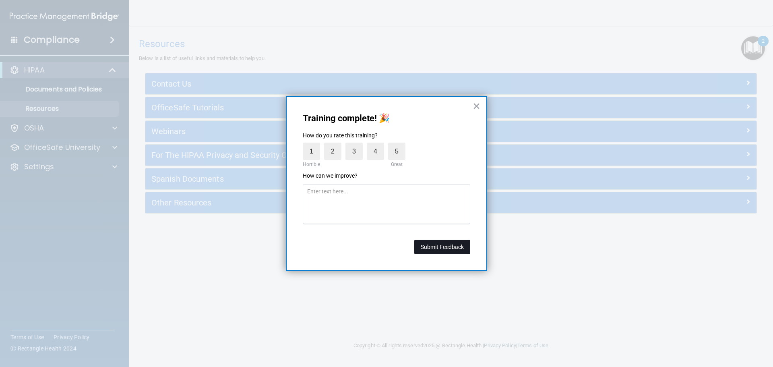
click at [459, 252] on button "Submit Feedback" at bounding box center [442, 246] width 56 height 14
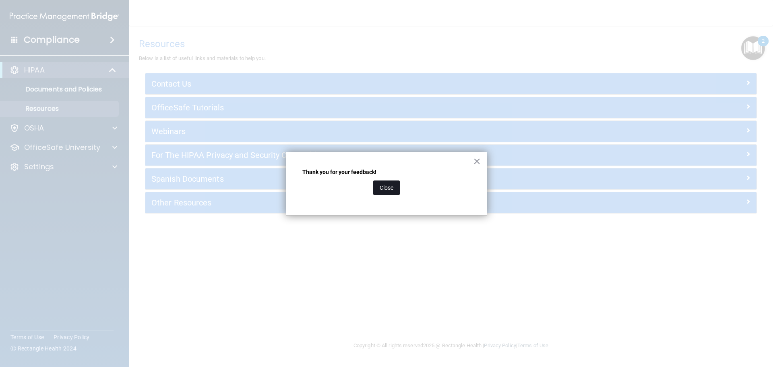
click at [389, 187] on button "Close" at bounding box center [386, 187] width 27 height 14
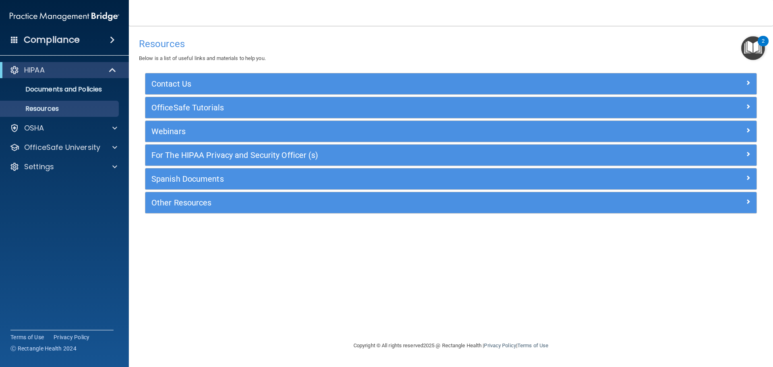
click at [748, 58] on img "Open Resource Center, 2 new notifications" at bounding box center [753, 48] width 24 height 24
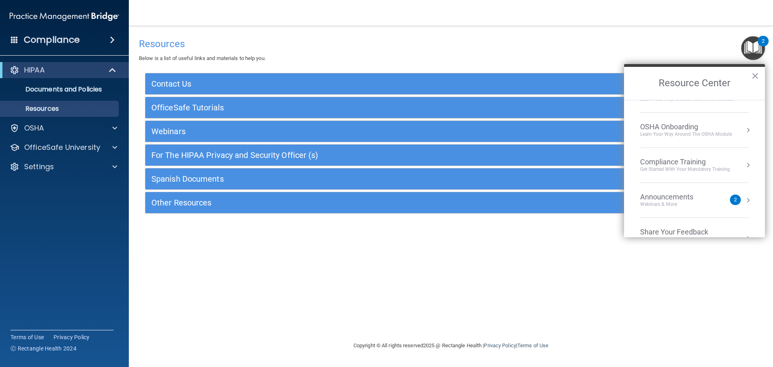
scroll to position [0, 0]
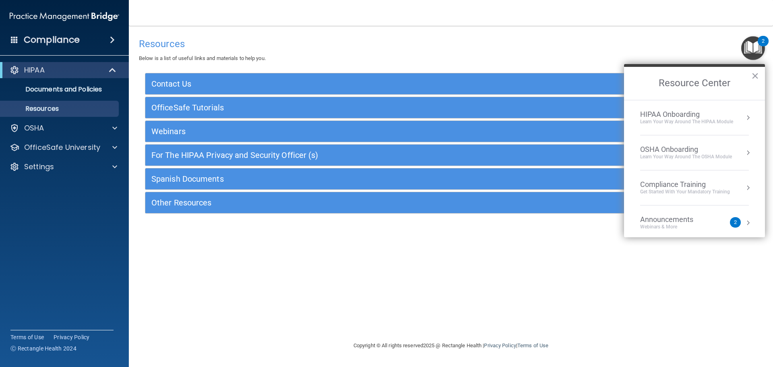
click at [715, 110] on div "HIPAA Onboarding" at bounding box center [686, 114] width 93 height 9
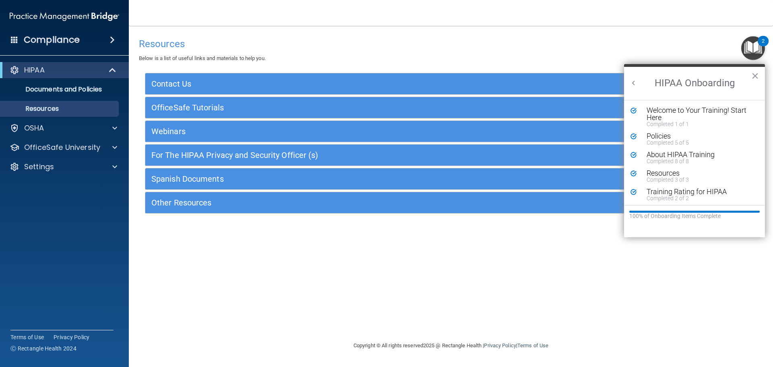
click at [636, 82] on button "Back to Resource Center Home" at bounding box center [633, 83] width 8 height 8
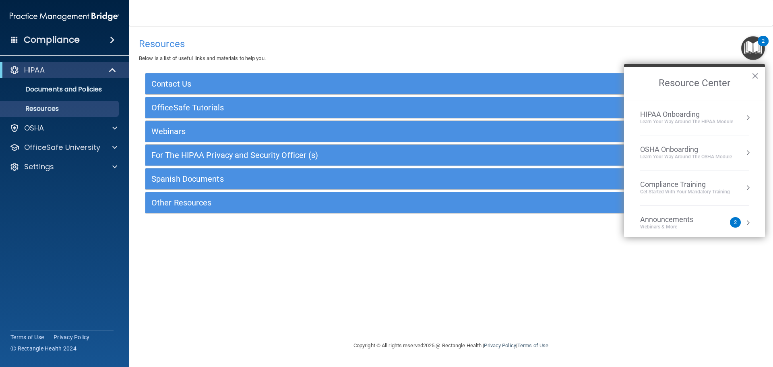
click at [686, 144] on li "OSHA Onboarding Learn your way around the OSHA module" at bounding box center [694, 152] width 109 height 35
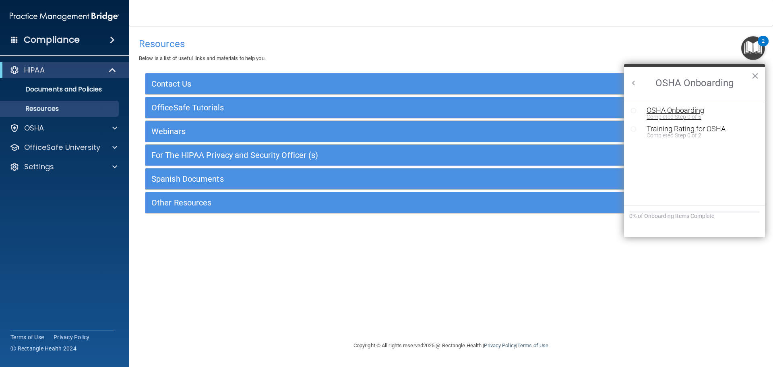
click at [681, 115] on div "Completed Step 0 of 5" at bounding box center [700, 117] width 108 height 6
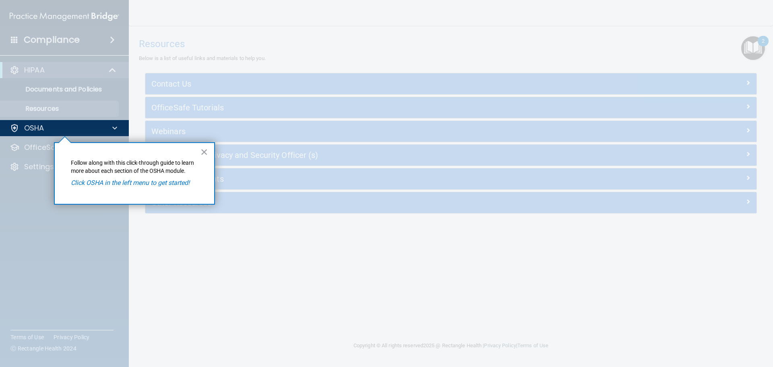
click at [155, 210] on div at bounding box center [451, 183] width 644 height 367
click at [78, 126] on div "OSHA" at bounding box center [54, 128] width 100 height 10
click at [205, 154] on button "×" at bounding box center [204, 151] width 8 height 13
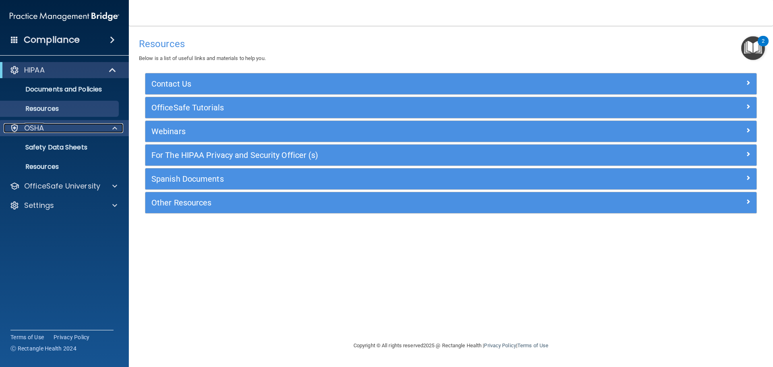
click at [101, 129] on div "OSHA" at bounding box center [54, 128] width 100 height 10
click at [105, 126] on div at bounding box center [113, 128] width 20 height 10
click at [749, 47] on img "Open Resource Center, 2 new notifications" at bounding box center [753, 48] width 24 height 24
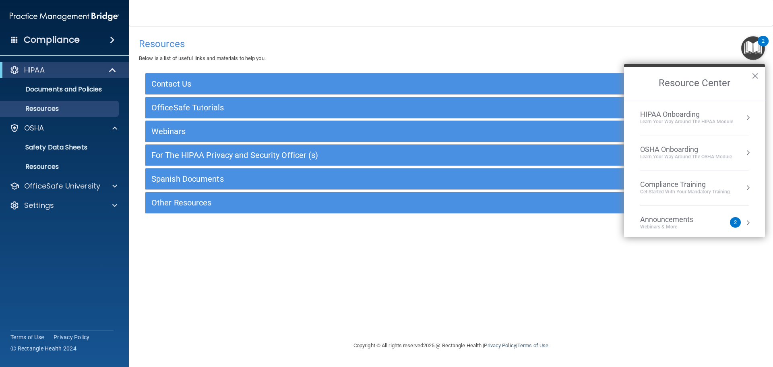
click at [710, 149] on div "OSHA Onboarding" at bounding box center [686, 149] width 92 height 9
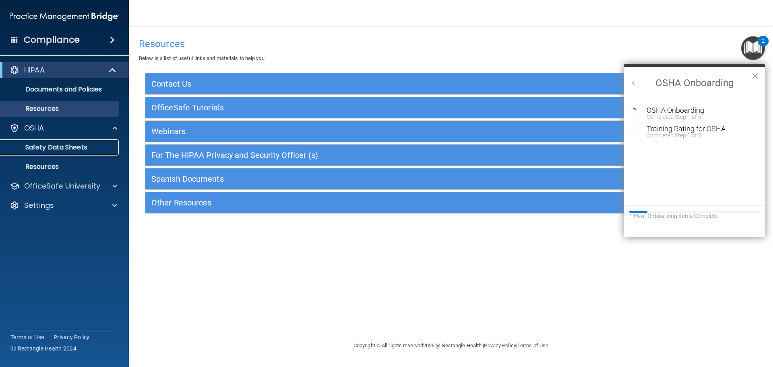
click at [62, 146] on p "Safety Data Sheets" at bounding box center [60, 147] width 110 height 8
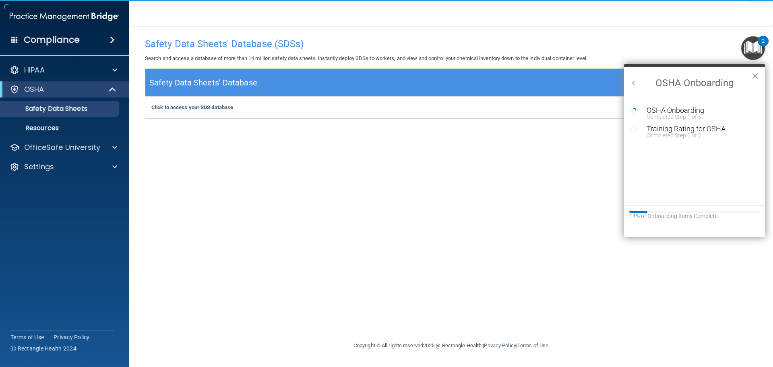
click at [227, 114] on div "Click to access your SDS database Click to access your SDS database" at bounding box center [450, 108] width 611 height 22
click at [220, 107] on b "Click to access your SDS database" at bounding box center [192, 107] width 82 height 6
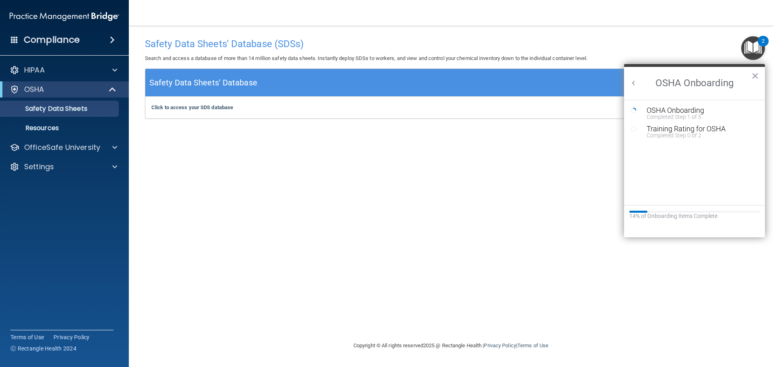
click at [633, 79] on button "Back to Resource Center Home" at bounding box center [633, 83] width 8 height 8
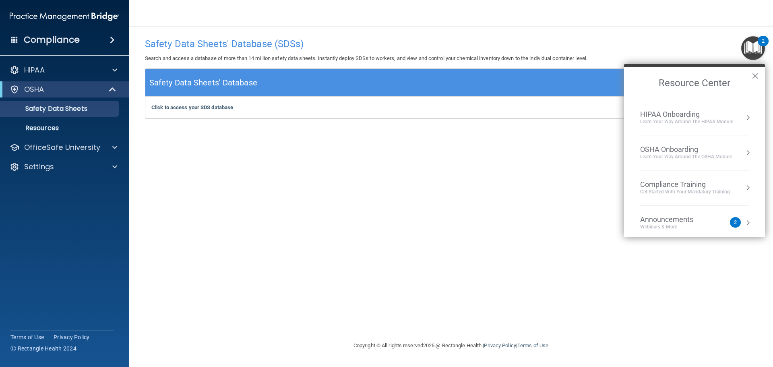
click at [703, 152] on div "OSHA Onboarding" at bounding box center [686, 149] width 92 height 9
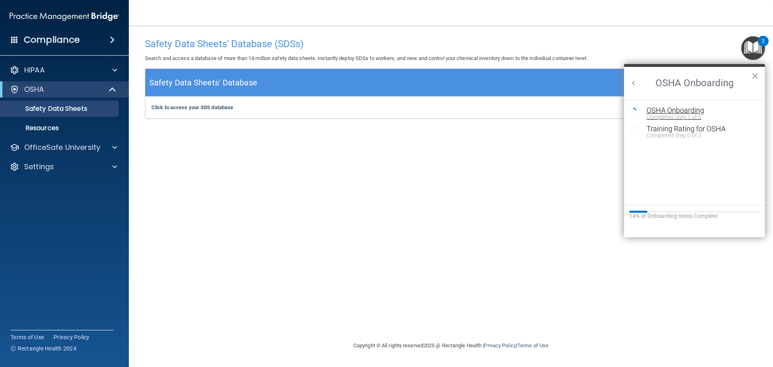
click at [692, 110] on div "OSHA Onboarding" at bounding box center [700, 110] width 108 height 7
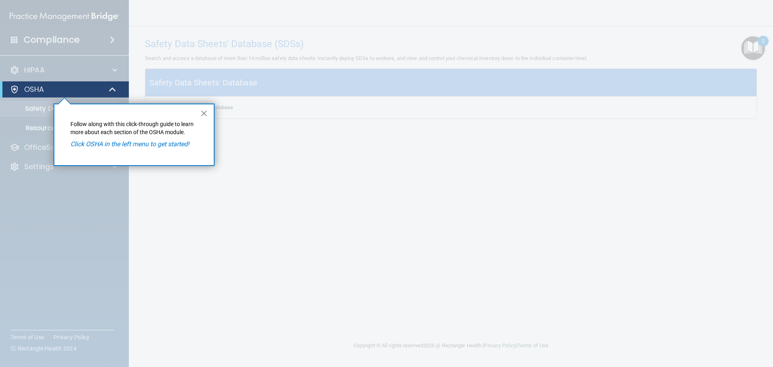
click at [203, 113] on button "×" at bounding box center [204, 113] width 8 height 13
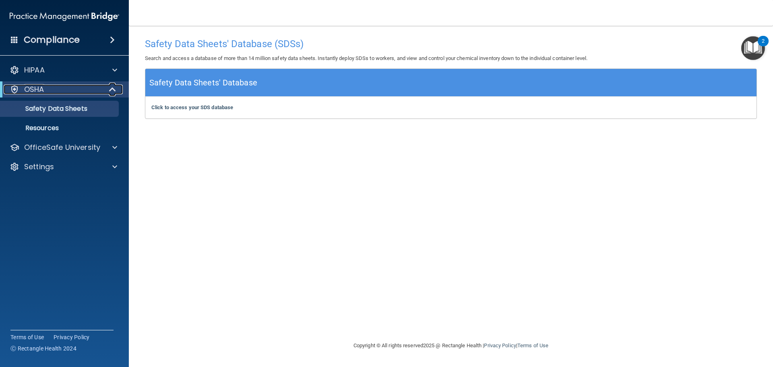
click at [41, 87] on p "OSHA" at bounding box center [34, 90] width 20 height 10
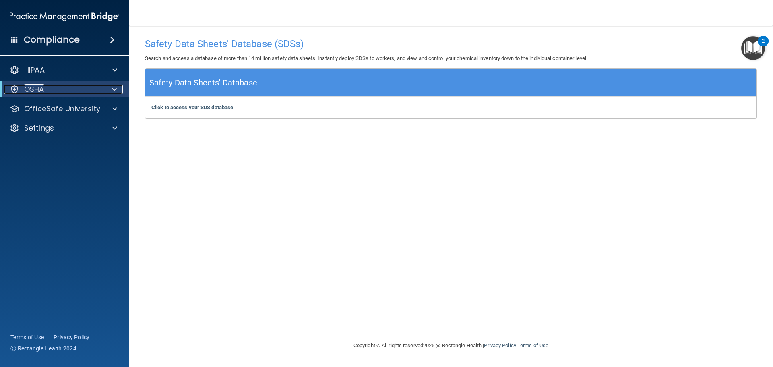
click at [44, 90] on div "OSHA" at bounding box center [53, 90] width 99 height 10
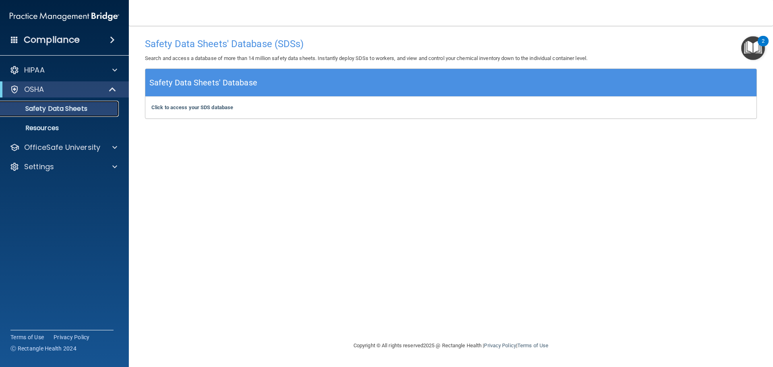
click at [58, 105] on p "Safety Data Sheets" at bounding box center [60, 109] width 110 height 8
click at [76, 134] on link "Resources" at bounding box center [55, 128] width 127 height 16
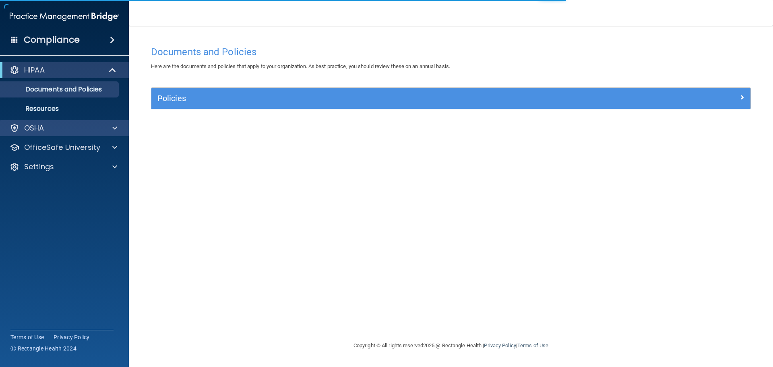
click at [86, 122] on div "OSHA" at bounding box center [64, 128] width 129 height 16
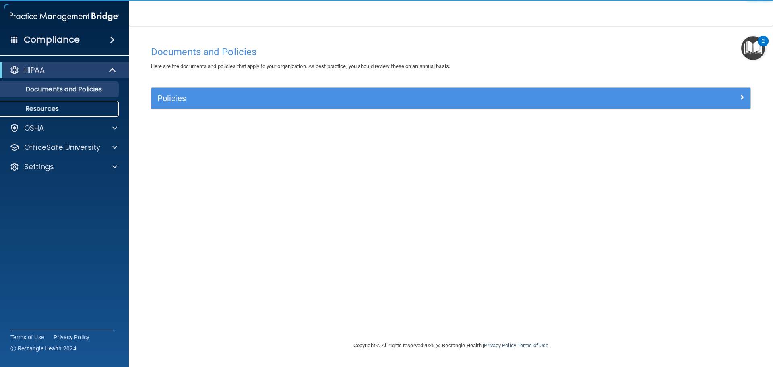
click at [101, 107] on p "Resources" at bounding box center [60, 109] width 110 height 8
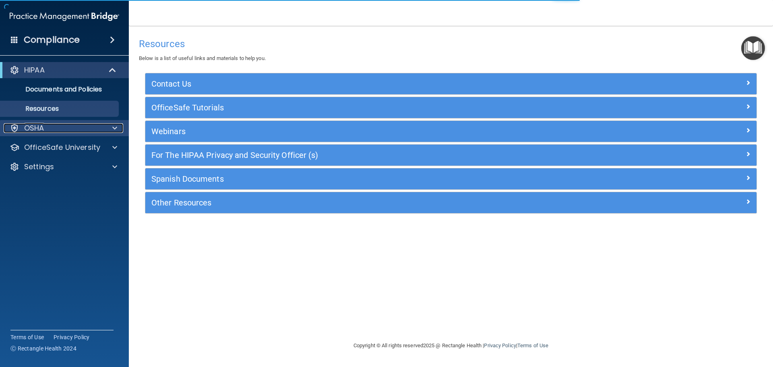
click at [114, 124] on span at bounding box center [114, 128] width 5 height 10
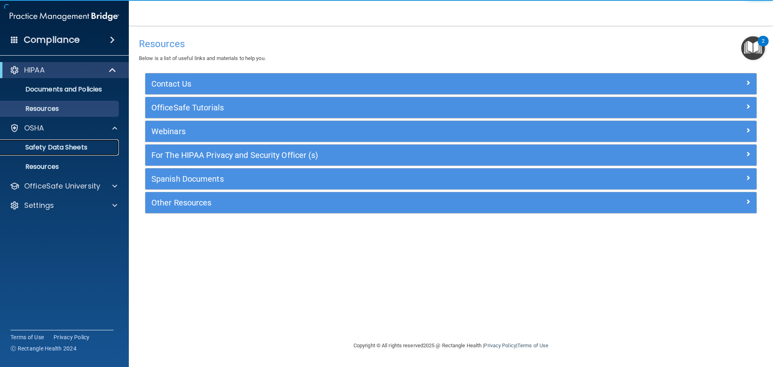
click at [88, 146] on p "Safety Data Sheets" at bounding box center [60, 147] width 110 height 8
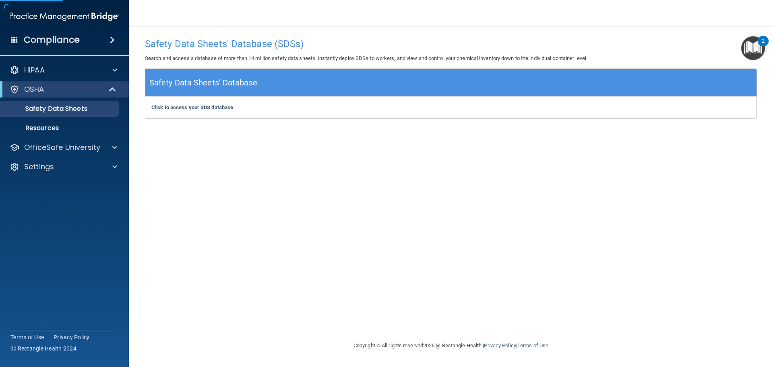
click at [752, 54] on img "Open Resource Center, 2 new notifications" at bounding box center [753, 48] width 24 height 24
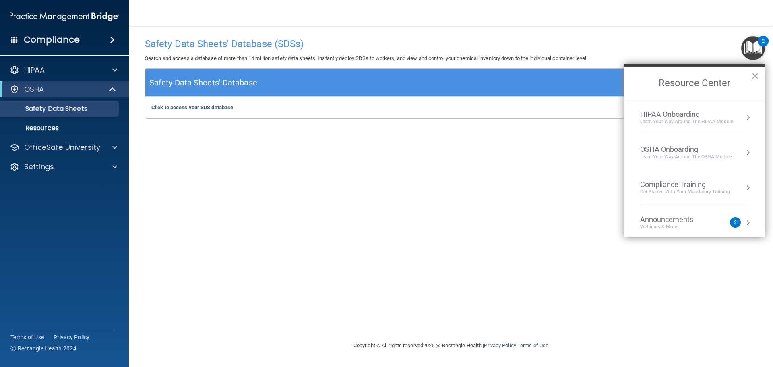
click at [705, 149] on div "OSHA Onboarding" at bounding box center [686, 149] width 92 height 9
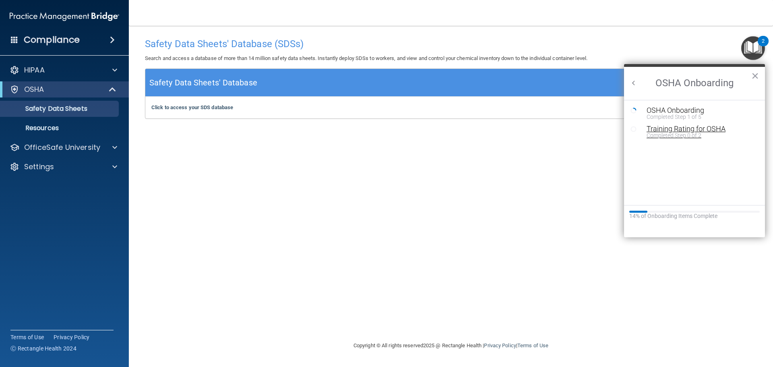
click at [677, 134] on div "Completed Step 0 of 2" at bounding box center [700, 135] width 108 height 6
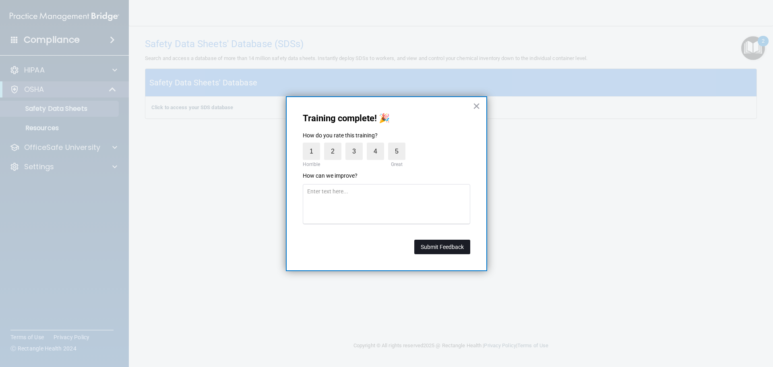
click at [458, 247] on button "Submit Feedback" at bounding box center [442, 246] width 56 height 14
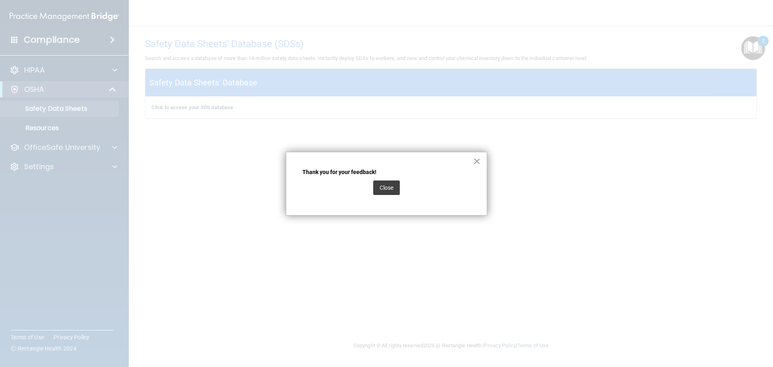
drag, startPoint x: 388, startPoint y: 185, endPoint x: 592, endPoint y: 115, distance: 215.6
click at [388, 184] on button "Close" at bounding box center [386, 187] width 27 height 14
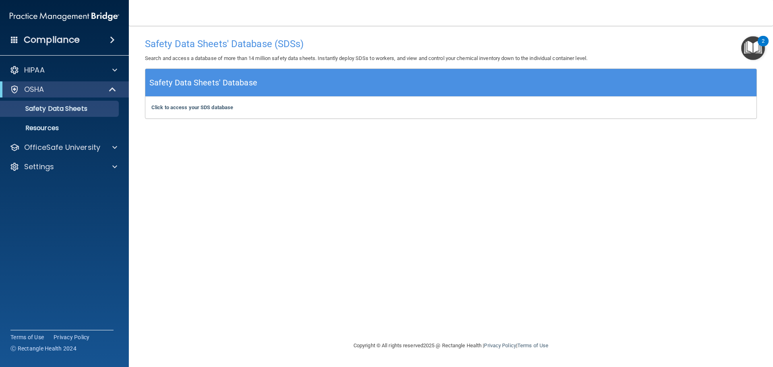
click at [761, 54] on img "Open Resource Center, 2 new notifications" at bounding box center [753, 48] width 24 height 24
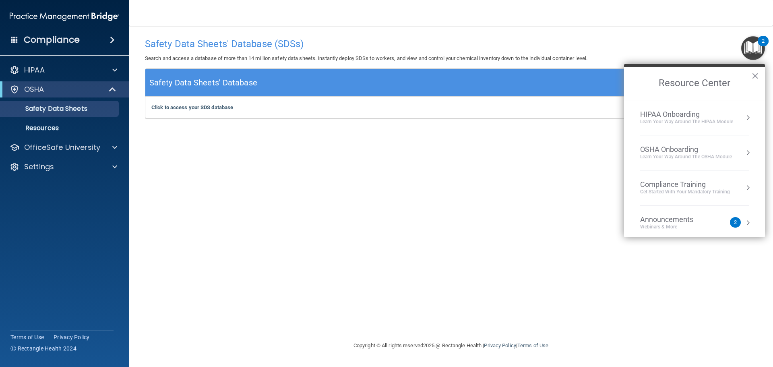
click at [732, 157] on div "OSHA Onboarding Learn your way around the OSHA module" at bounding box center [694, 152] width 109 height 15
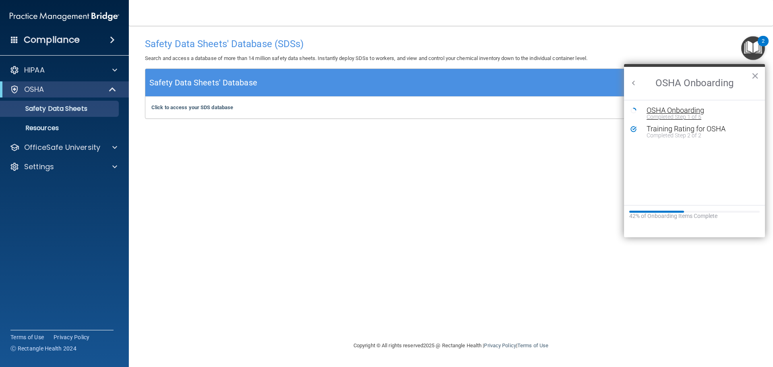
click at [678, 114] on div "Completed Step 1 of 5" at bounding box center [700, 117] width 108 height 6
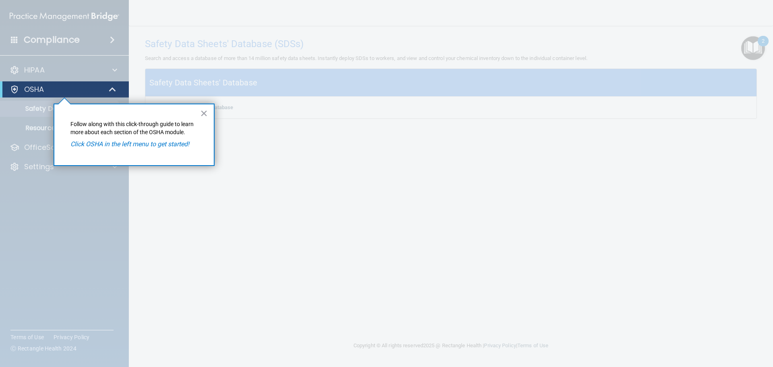
drag, startPoint x: 284, startPoint y: 143, endPoint x: 263, endPoint y: 150, distance: 22.0
click at [284, 143] on div at bounding box center [451, 183] width 644 height 367
click at [206, 114] on button "×" at bounding box center [204, 113] width 8 height 13
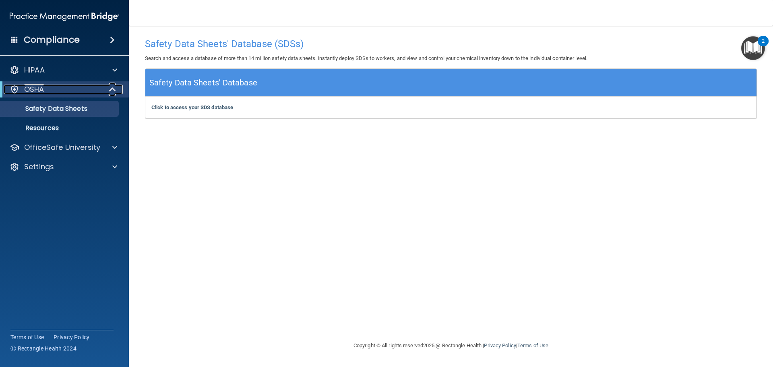
click at [57, 91] on div "OSHA" at bounding box center [53, 90] width 99 height 10
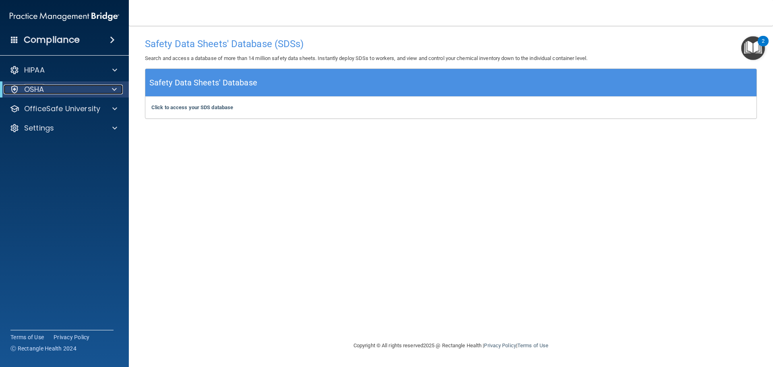
click at [57, 91] on div "OSHA" at bounding box center [53, 90] width 99 height 10
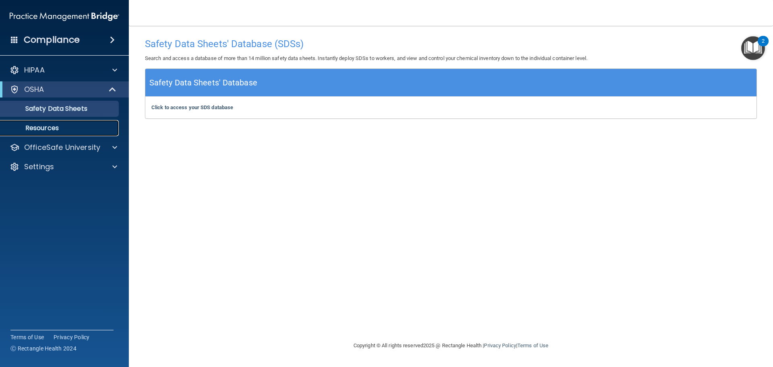
click at [65, 126] on p "Resources" at bounding box center [60, 128] width 110 height 8
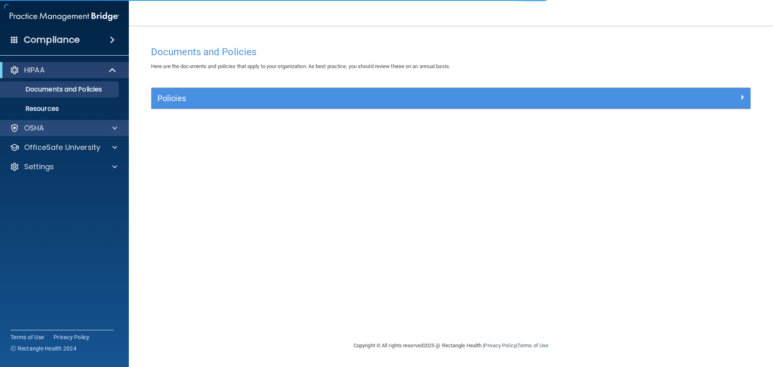
click at [111, 133] on div "OSHA" at bounding box center [64, 128] width 129 height 16
click at [115, 128] on span at bounding box center [114, 128] width 5 height 10
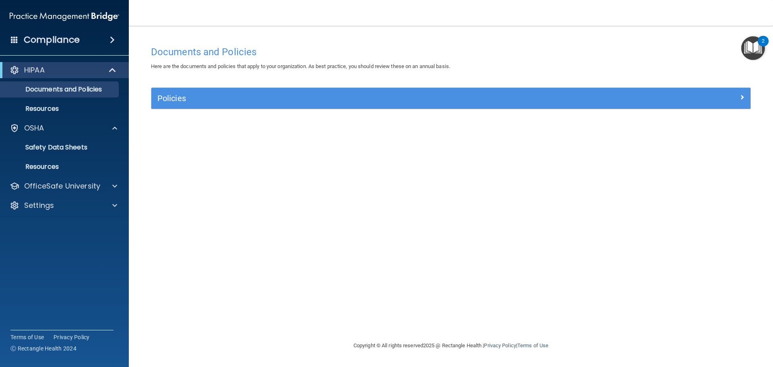
click at [747, 47] on img "Open Resource Center, 2 new notifications" at bounding box center [753, 48] width 24 height 24
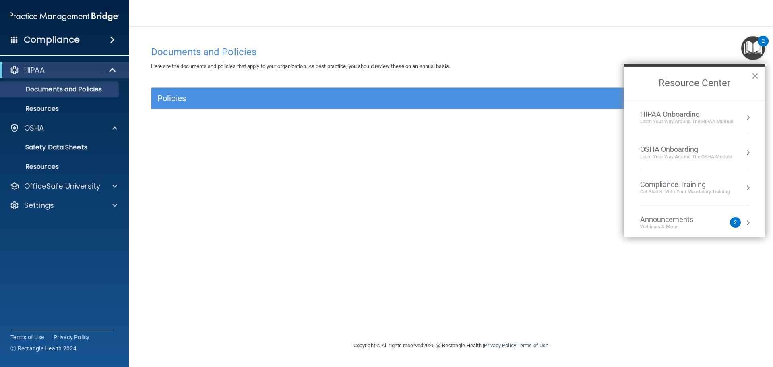
click at [695, 146] on div "OSHA Onboarding" at bounding box center [686, 149] width 92 height 9
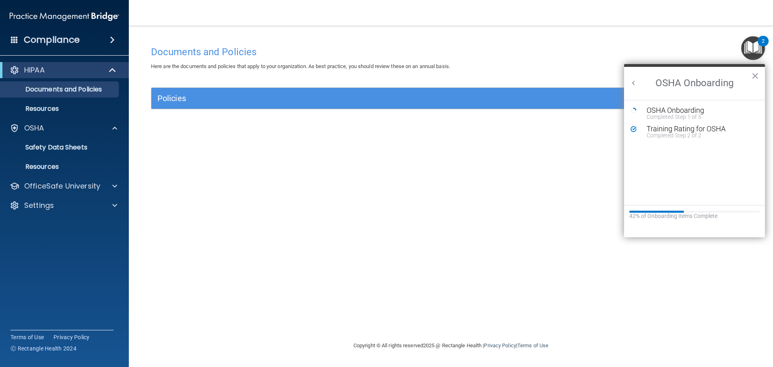
click at [691, 105] on ol "OSHA Onboarding Completed Step 1 of 5 Training Rating for OSHA Completed Step 2…" at bounding box center [694, 152] width 141 height 105
click at [691, 109] on div "OSHA Onboarding" at bounding box center [700, 110] width 108 height 7
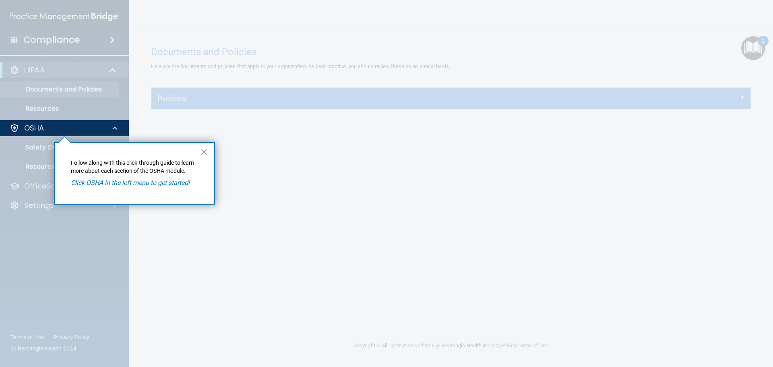
click at [206, 151] on button "×" at bounding box center [204, 151] width 8 height 13
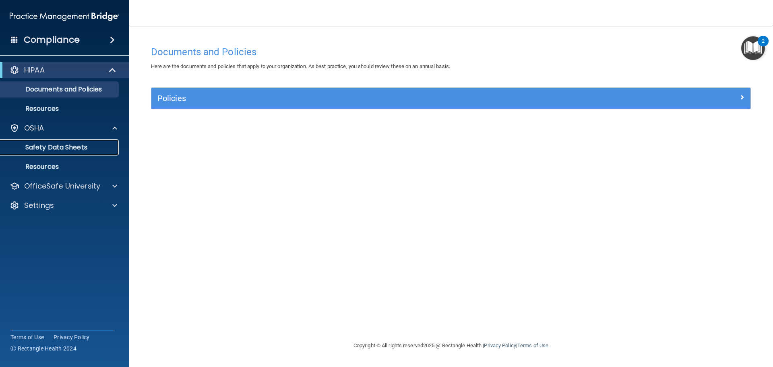
click at [91, 149] on p "Safety Data Sheets" at bounding box center [60, 147] width 110 height 8
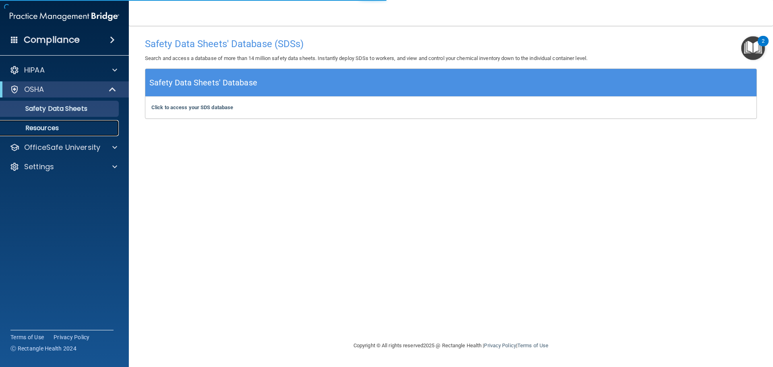
click at [67, 135] on link "Resources" at bounding box center [55, 128] width 127 height 16
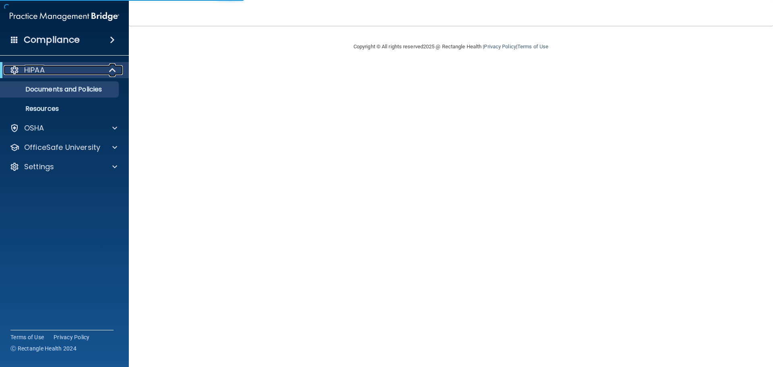
click at [108, 66] on div at bounding box center [113, 70] width 20 height 10
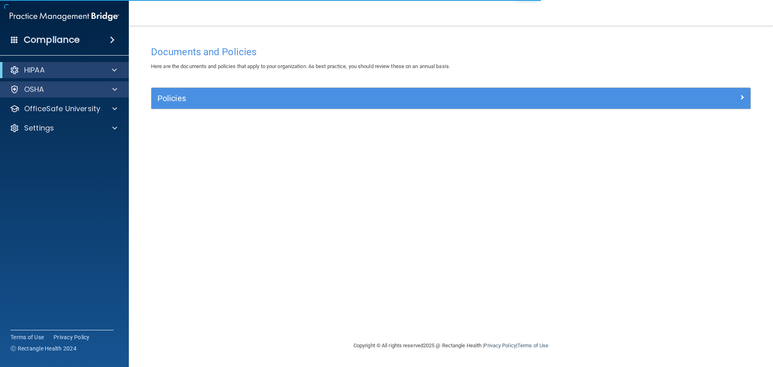
click at [47, 94] on div "OSHA" at bounding box center [64, 89] width 129 height 16
click at [116, 82] on div "OSHA" at bounding box center [64, 89] width 129 height 16
click at [113, 87] on span at bounding box center [114, 90] width 5 height 10
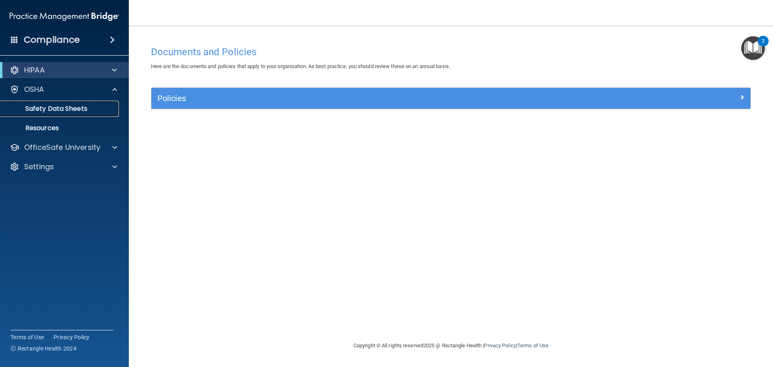
click at [74, 111] on p "Safety Data Sheets" at bounding box center [60, 109] width 110 height 8
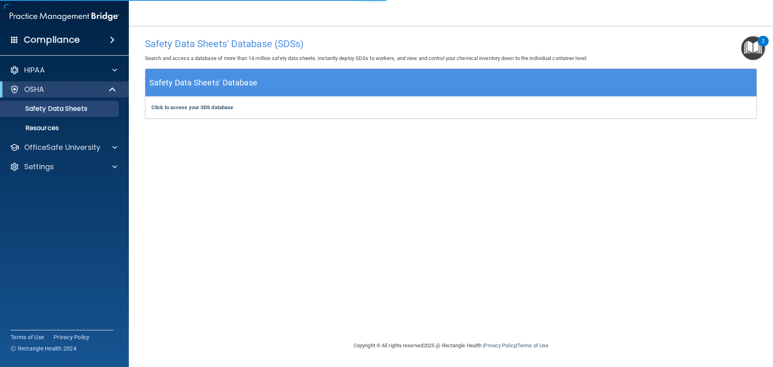
click at [750, 48] on img "Open Resource Center, 2 new notifications" at bounding box center [753, 48] width 24 height 24
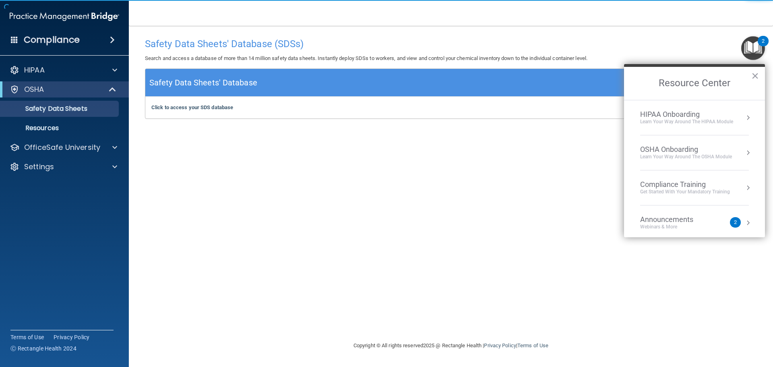
click at [714, 147] on div "OSHA Onboarding" at bounding box center [686, 149] width 92 height 9
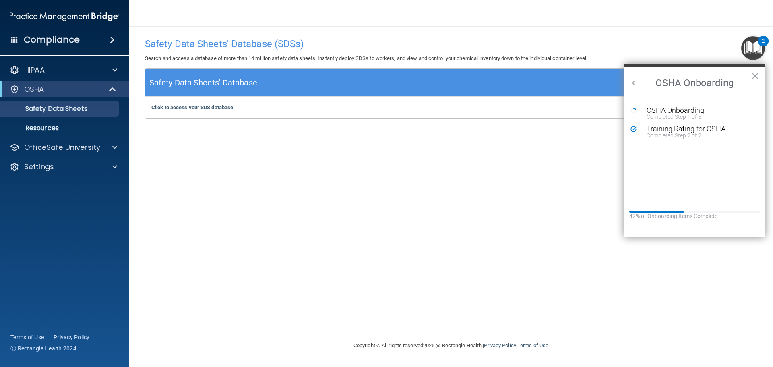
click at [506, 140] on div "Safety Data Sheets' Database (SDSs) Search and access a database of more than 1…" at bounding box center [451, 183] width 612 height 299
click at [634, 82] on button "Back to Resource Center Home" at bounding box center [633, 83] width 8 height 8
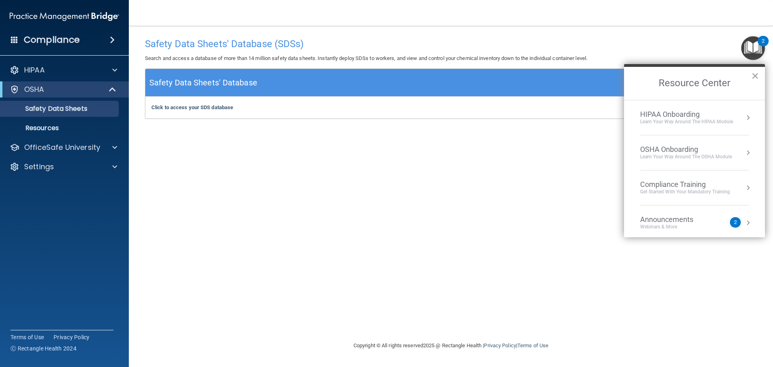
click at [666, 180] on div "Compliance Training" at bounding box center [685, 184] width 90 height 9
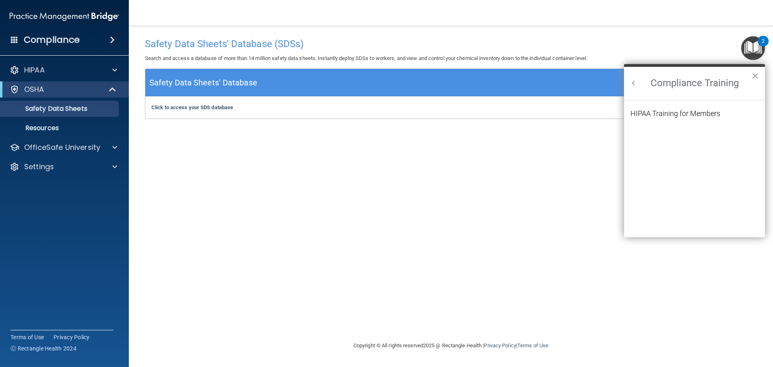
click at [636, 89] on h2 "Compliance Training" at bounding box center [694, 83] width 141 height 33
click at [632, 86] on button "Back to Resource Center Home" at bounding box center [633, 83] width 8 height 8
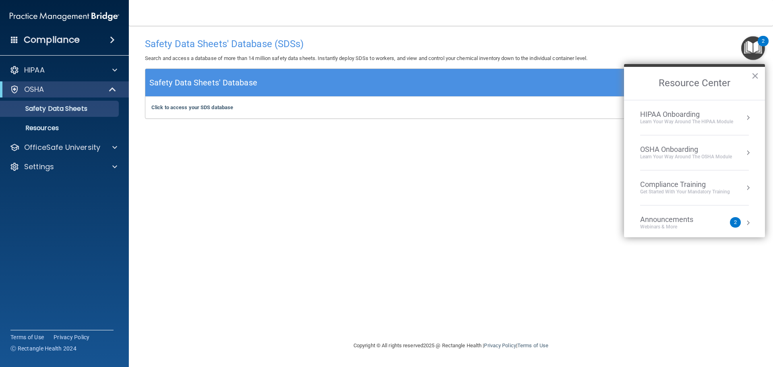
click at [687, 157] on div "Learn your way around the OSHA module" at bounding box center [686, 156] width 92 height 7
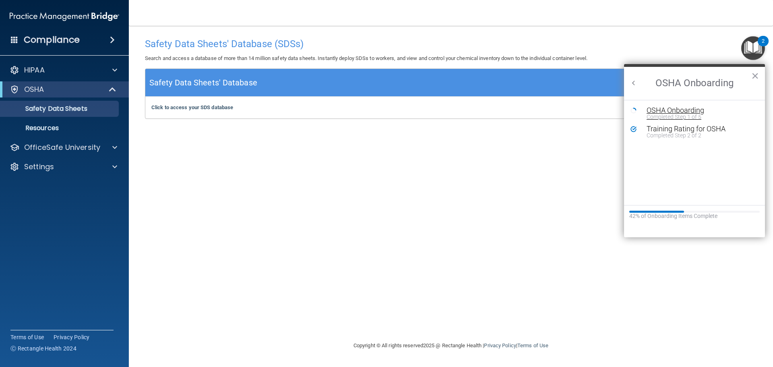
click at [662, 115] on div "Completed Step 1 of 5" at bounding box center [700, 117] width 108 height 6
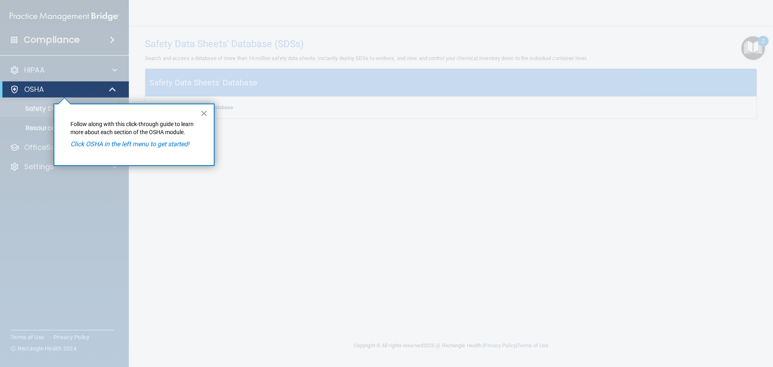
click at [235, 138] on div at bounding box center [451, 183] width 644 height 367
click at [196, 112] on div "× Follow along with this click-through guide to learn more about each section o…" at bounding box center [134, 134] width 161 height 62
click at [204, 112] on button "×" at bounding box center [204, 113] width 8 height 13
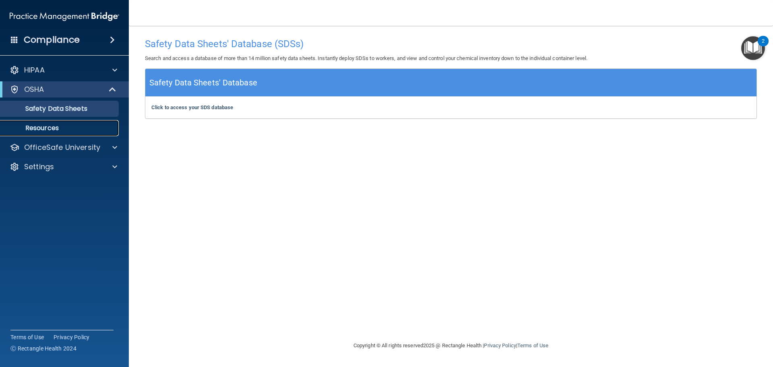
click at [102, 122] on link "Resources" at bounding box center [55, 128] width 127 height 16
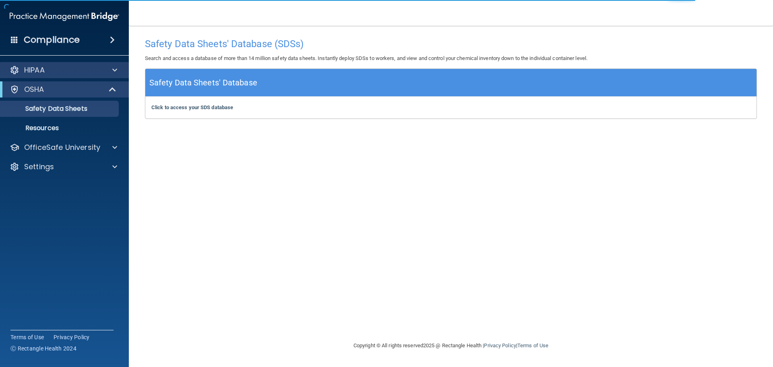
click at [53, 75] on div "HIPAA" at bounding box center [64, 70] width 129 height 16
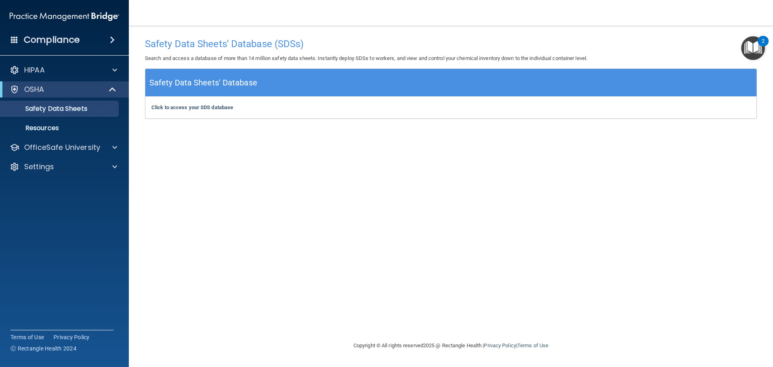
click at [755, 36] on main "Safety Data Sheets' Database (SDSs) Search and access a database of more than 1…" at bounding box center [451, 196] width 644 height 341
click at [753, 43] on img "Open Resource Center, 2 new notifications" at bounding box center [753, 48] width 24 height 24
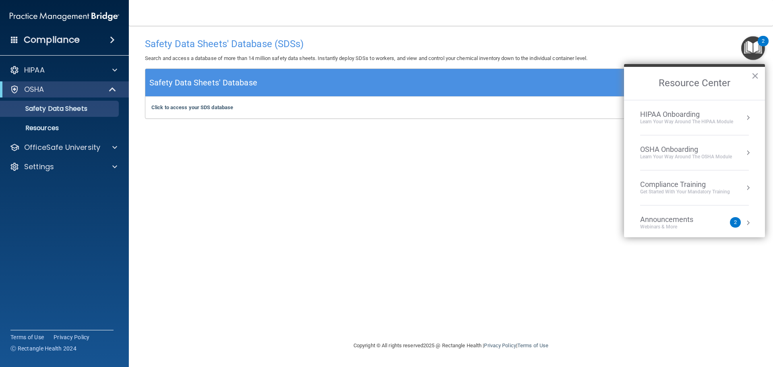
click at [703, 149] on div "OSHA Onboarding" at bounding box center [686, 149] width 92 height 9
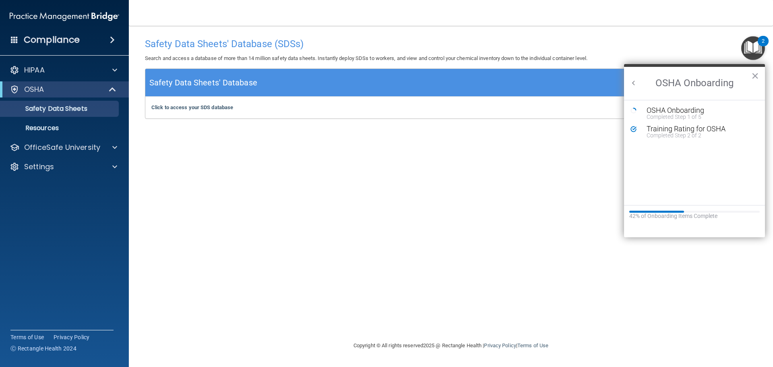
click at [637, 90] on h2 "OSHA Onboarding" at bounding box center [694, 83] width 141 height 33
click at [633, 85] on button "Back to Resource Center Home" at bounding box center [633, 83] width 8 height 8
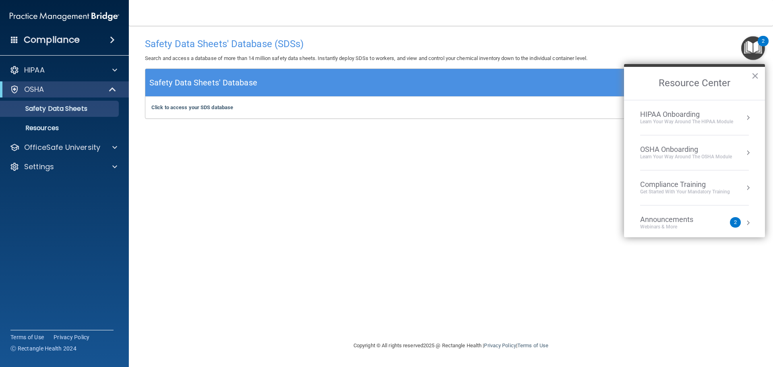
click at [685, 185] on div "Compliance Training" at bounding box center [685, 184] width 90 height 9
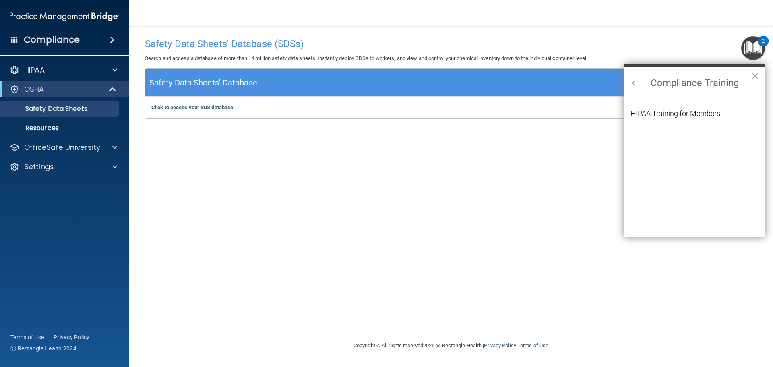
click at [635, 85] on button "Back to Resource Center Home" at bounding box center [633, 83] width 8 height 8
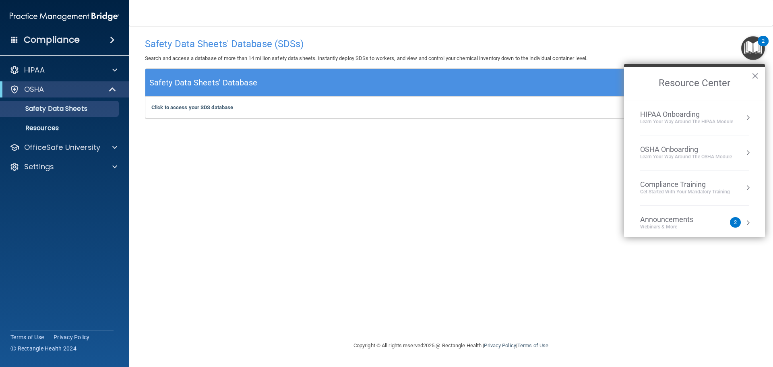
click at [733, 221] on div "2" at bounding box center [735, 222] width 11 height 10
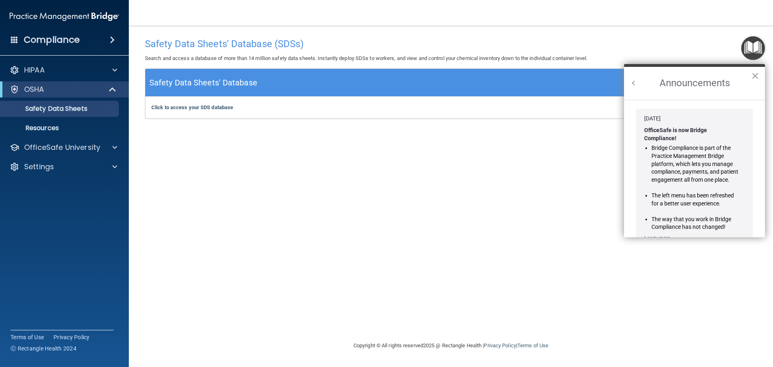
click at [712, 152] on li "Bridge Compliance is part of the Practice Management Bridge platform, which let…" at bounding box center [694, 163] width 87 height 39
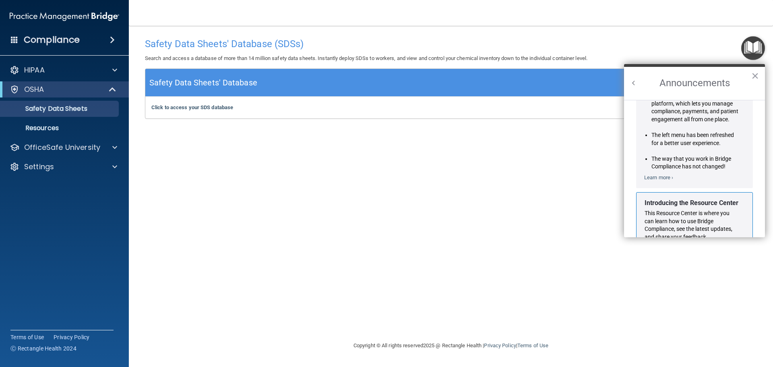
scroll to position [141, 0]
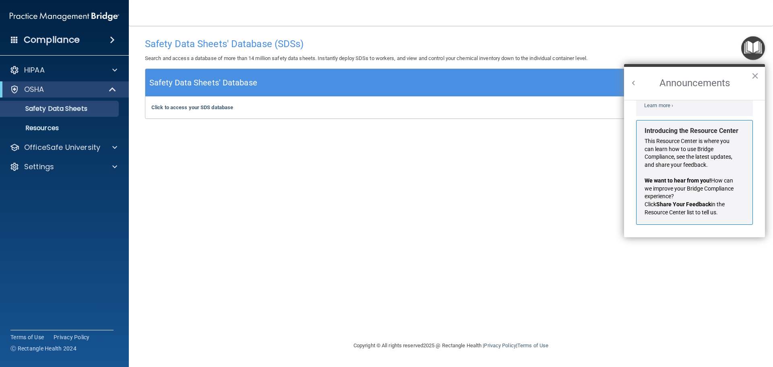
click at [700, 185] on span "How can we improve your Bridge Compliance experience?" at bounding box center [689, 188] width 90 height 22
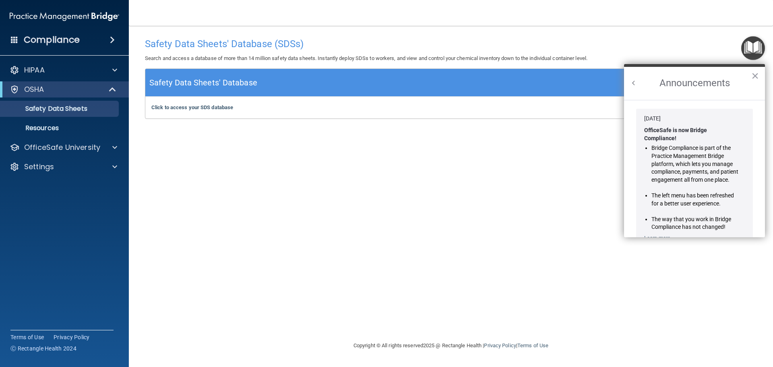
click at [630, 80] on button "Back to Resource Center Home" at bounding box center [633, 83] width 8 height 8
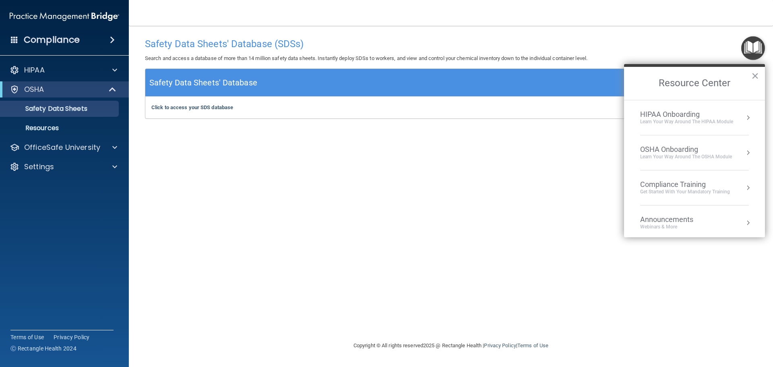
click at [704, 182] on div "Compliance Training" at bounding box center [685, 184] width 90 height 9
click at [680, 112] on div "HIPAA Training for Members" at bounding box center [675, 113] width 90 height 7
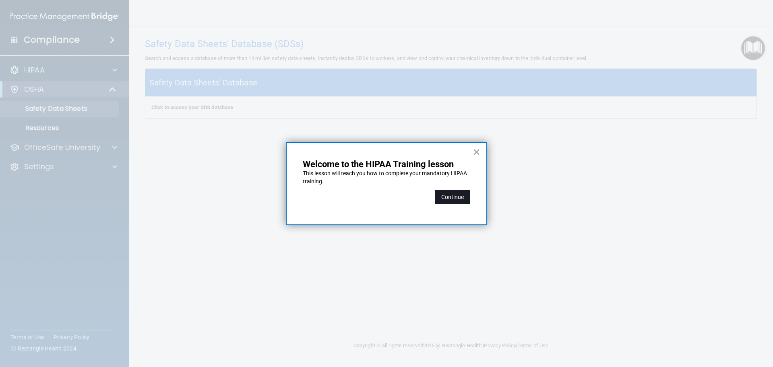
click at [460, 195] on button "Continue" at bounding box center [452, 197] width 35 height 14
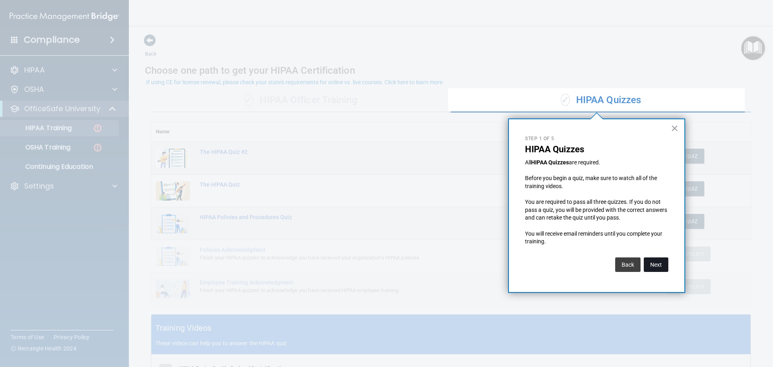
click at [664, 268] on button "Next" at bounding box center [656, 264] width 25 height 14
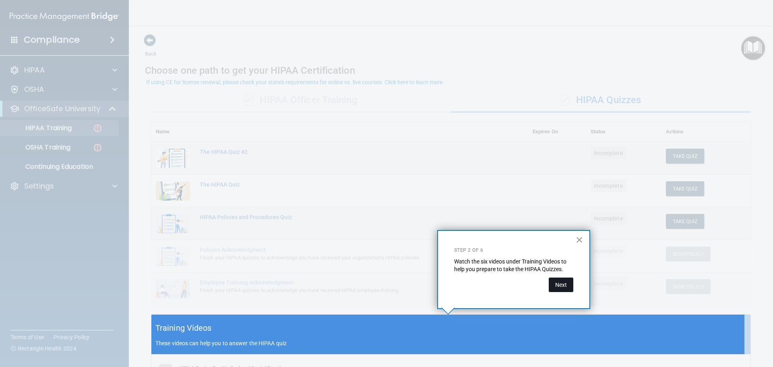
click at [562, 286] on button "Next" at bounding box center [561, 284] width 25 height 14
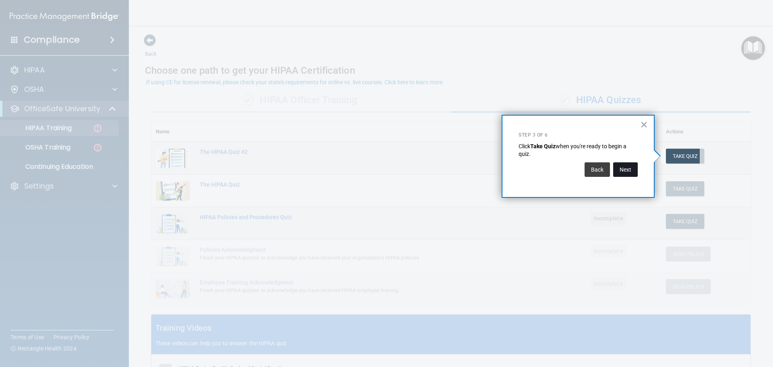
click at [622, 170] on button "Next" at bounding box center [625, 169] width 25 height 14
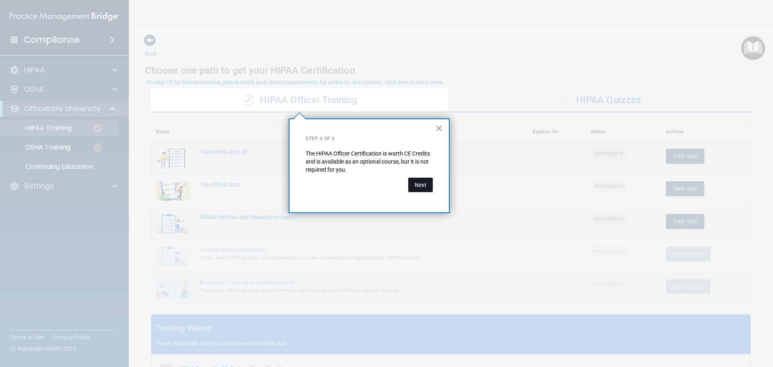
click at [415, 181] on button "Next" at bounding box center [420, 184] width 25 height 14
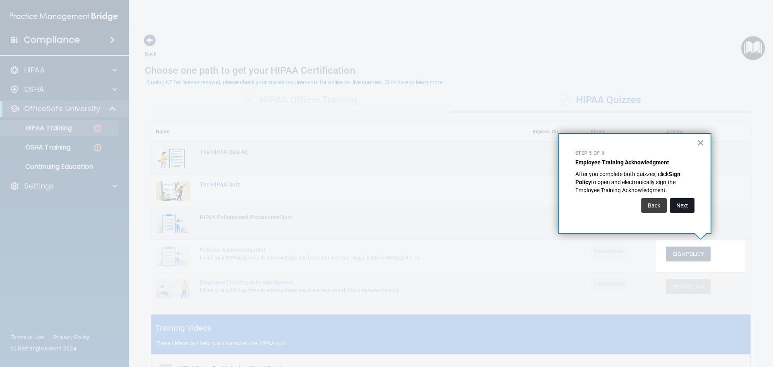
click at [689, 208] on button "Next" at bounding box center [682, 205] width 25 height 14
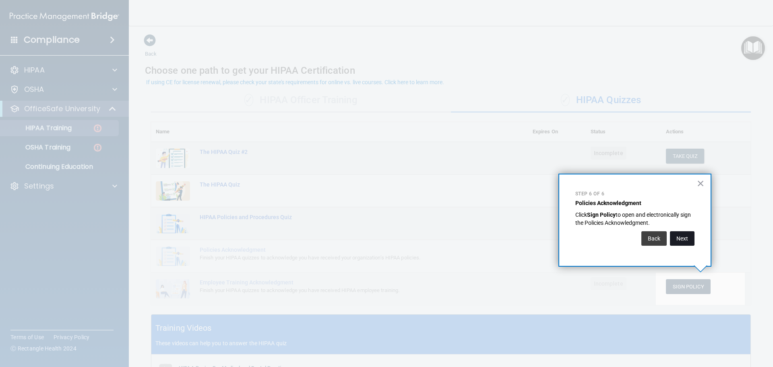
click at [670, 240] on button "Next" at bounding box center [682, 238] width 25 height 14
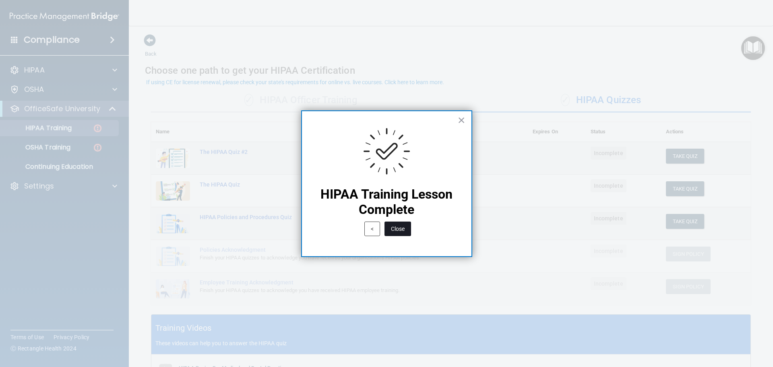
click at [399, 228] on button "Close" at bounding box center [397, 228] width 27 height 14
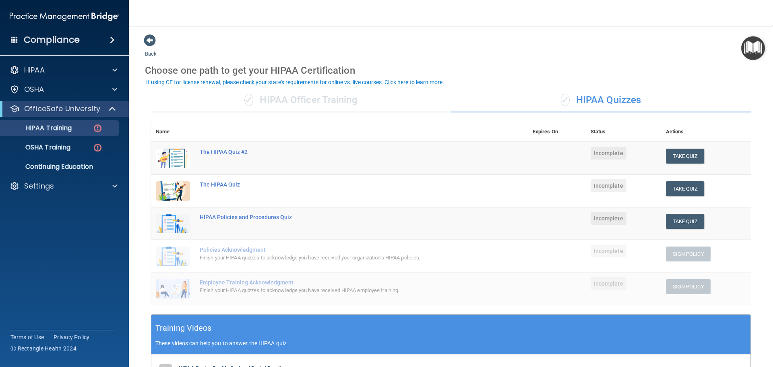
click at [584, 100] on div "✓ HIPAA Quizzes" at bounding box center [601, 100] width 300 height 24
click at [358, 101] on div "✓ HIPAA Officer Training" at bounding box center [301, 100] width 300 height 24
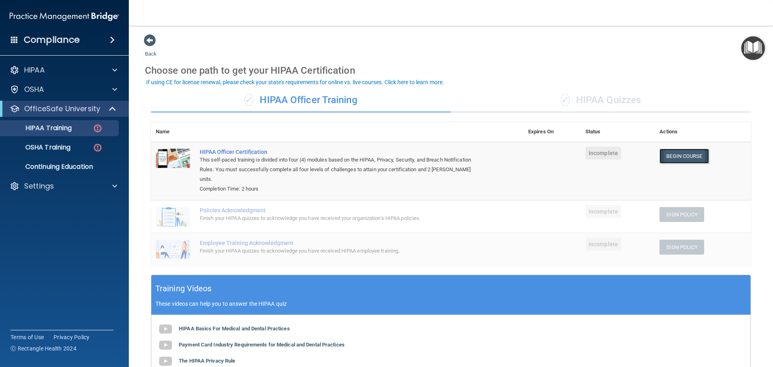
click at [675, 156] on link "Begin Course" at bounding box center [683, 156] width 49 height 15
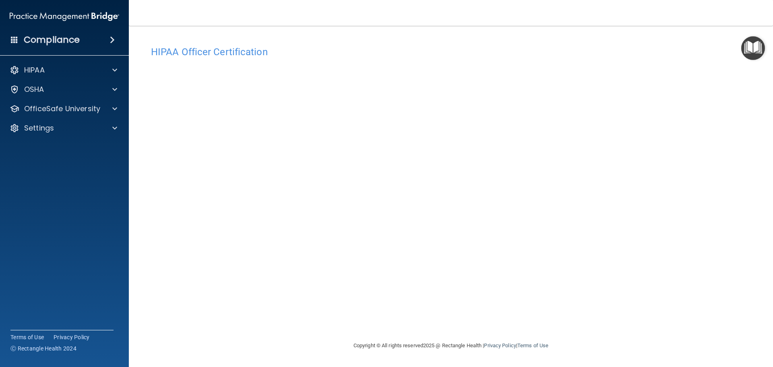
click at [751, 44] on img "Open Resource Center" at bounding box center [753, 48] width 24 height 24
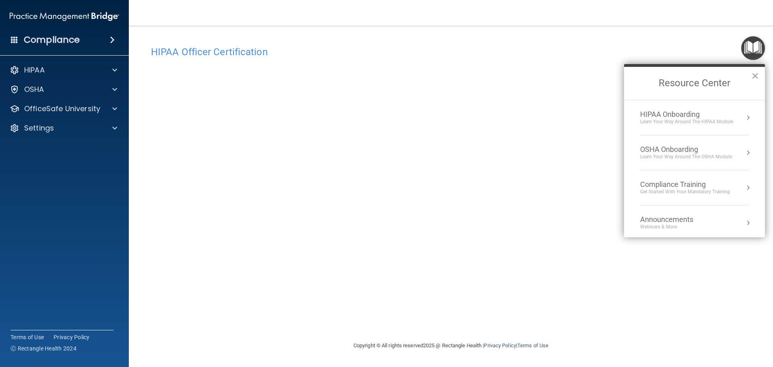
click at [709, 158] on div "Learn your way around the OSHA module" at bounding box center [686, 156] width 92 height 7
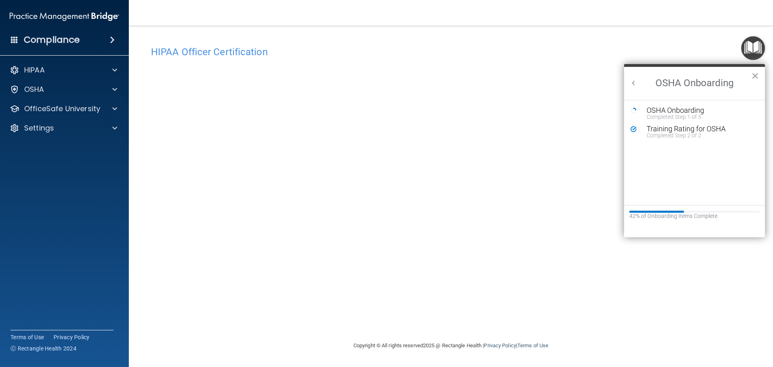
click at [633, 83] on button "Back to Resource Center Home" at bounding box center [633, 83] width 8 height 8
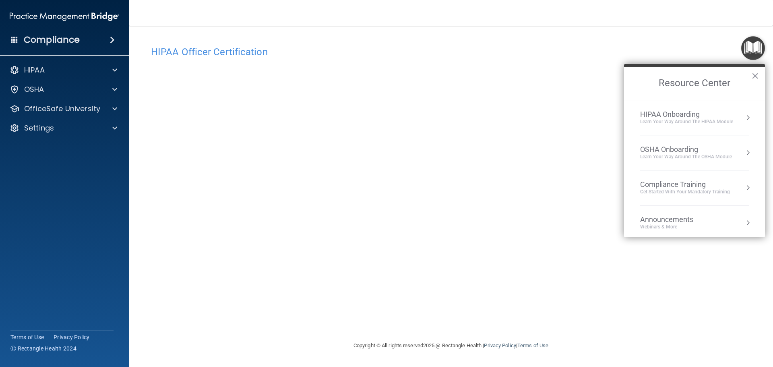
click at [692, 186] on div "Compliance Training" at bounding box center [685, 184] width 90 height 9
click at [637, 85] on button "Back to Resource Center Home" at bounding box center [633, 83] width 8 height 8
click at [111, 82] on div "OSHA" at bounding box center [64, 89] width 129 height 16
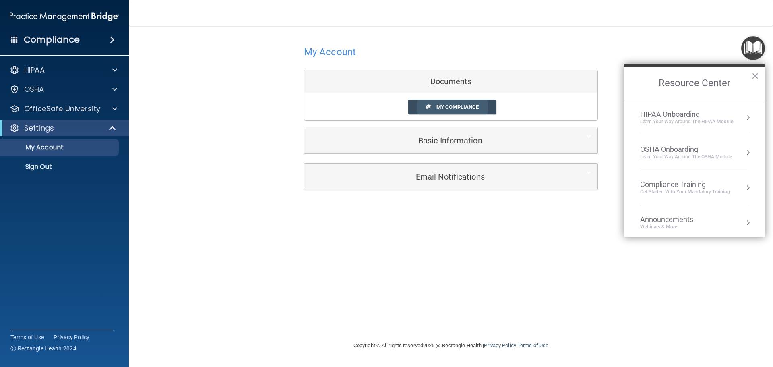
click at [440, 109] on span "My Compliance" at bounding box center [457, 107] width 42 height 6
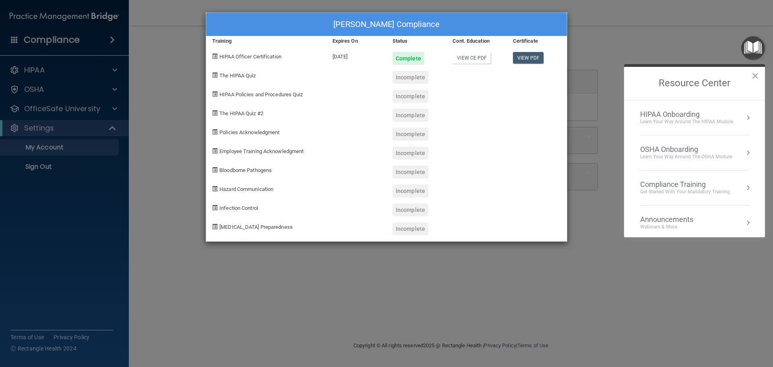
click at [411, 76] on div "Incomplete" at bounding box center [410, 77] width 36 height 13
click at [232, 78] on span "The HIPAA Quiz" at bounding box center [237, 75] width 36 height 6
click at [692, 51] on div "[PERSON_NAME] Compliance Training Expires On Status Cont. Education Certificate…" at bounding box center [386, 183] width 773 height 367
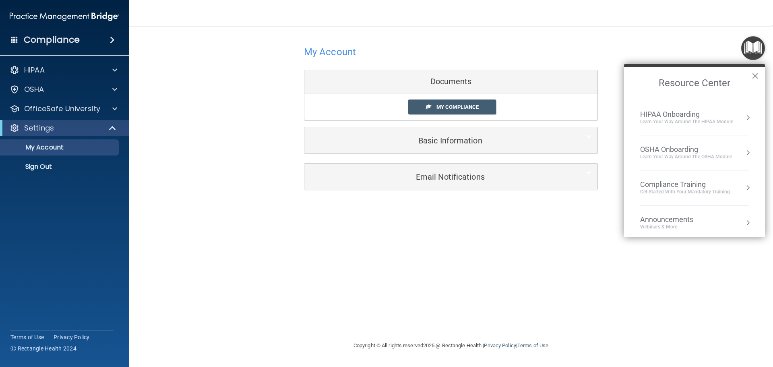
click at [755, 74] on button "×" at bounding box center [755, 75] width 8 height 13
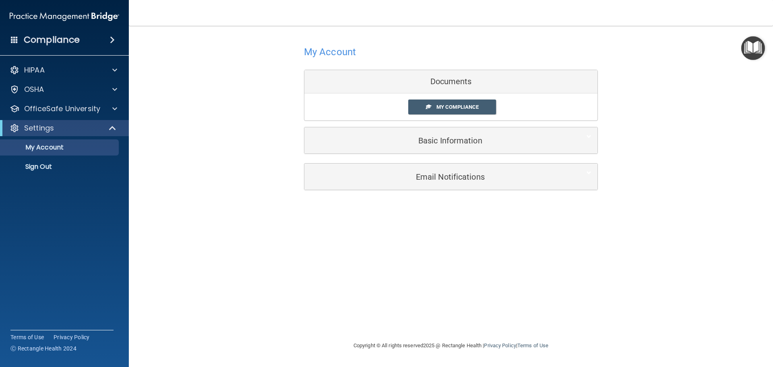
drag, startPoint x: 557, startPoint y: 202, endPoint x: 547, endPoint y: 202, distance: 10.1
click at [551, 202] on div "My Account Documents My Compliance My Compliance My BAA Basic Information Full …" at bounding box center [451, 183] width 612 height 299
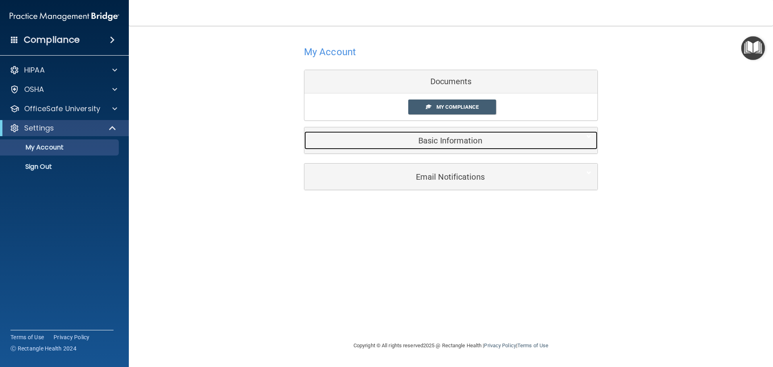
click at [479, 132] on div "Basic Information" at bounding box center [438, 140] width 268 height 18
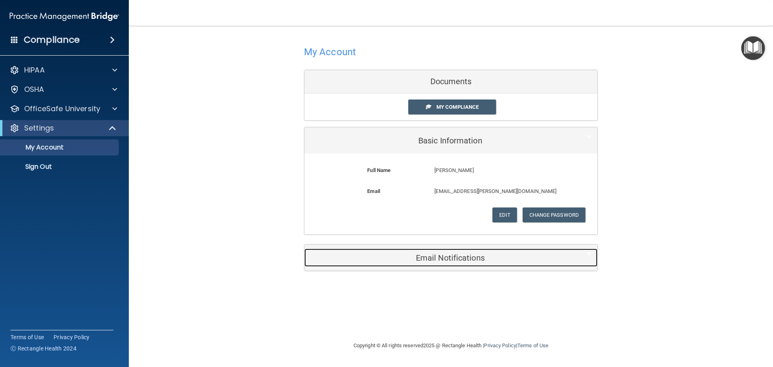
click at [492, 260] on h5 "Email Notifications" at bounding box center [438, 257] width 256 height 9
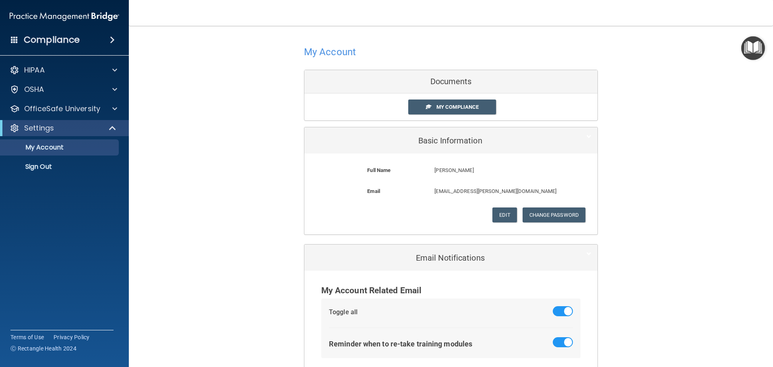
drag, startPoint x: 699, startPoint y: 151, endPoint x: 736, endPoint y: 115, distance: 51.8
click at [699, 150] on div "My Account Documents My Compliance My Compliance My BAA Basic Information Full …" at bounding box center [451, 207] width 612 height 346
click at [759, 48] on img "Open Resource Center" at bounding box center [753, 48] width 24 height 24
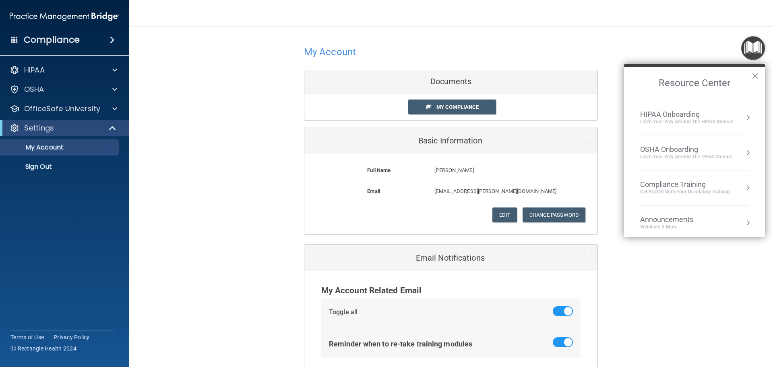
click at [691, 151] on div "OSHA Onboarding" at bounding box center [686, 149] width 92 height 9
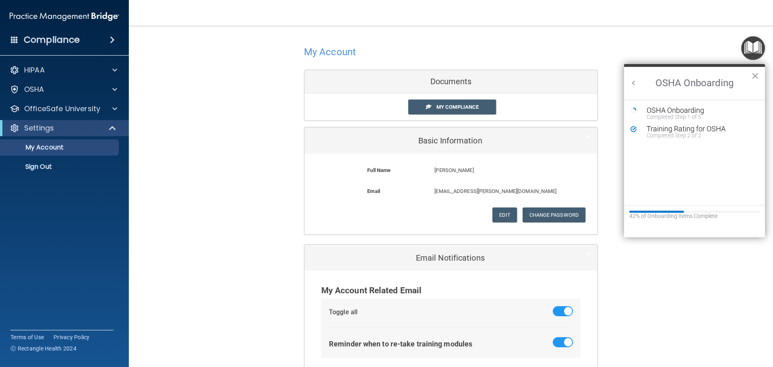
click at [638, 83] on h2 "OSHA Onboarding" at bounding box center [694, 83] width 141 height 33
click at [633, 84] on button "Back to Resource Center Home" at bounding box center [633, 83] width 8 height 8
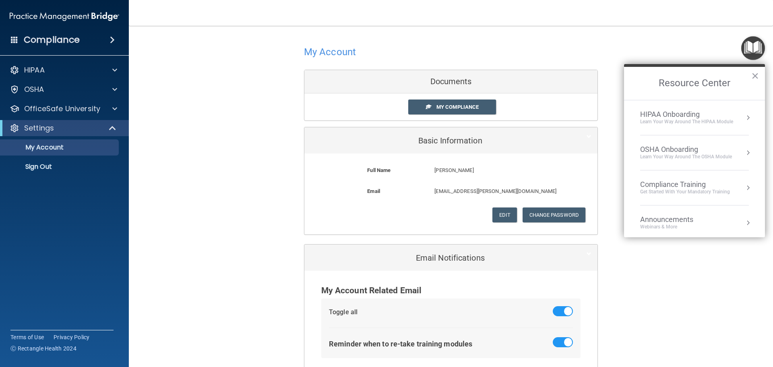
click at [679, 171] on li "Compliance Training Get Started with your mandatory training" at bounding box center [694, 187] width 109 height 35
click at [686, 110] on div "HIPAA Training for Members" at bounding box center [675, 113] width 90 height 7
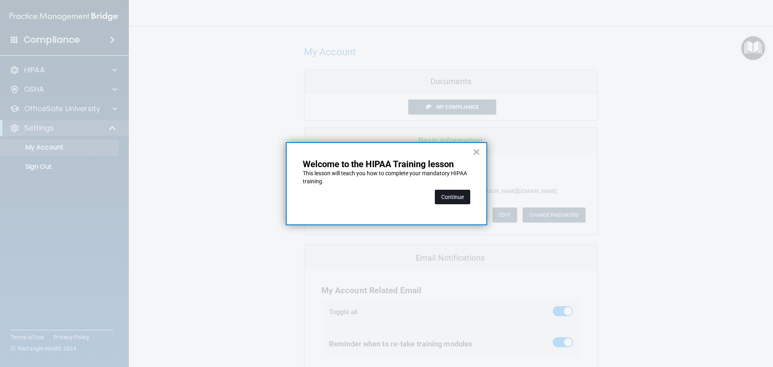
click at [446, 200] on button "Continue" at bounding box center [452, 197] width 35 height 14
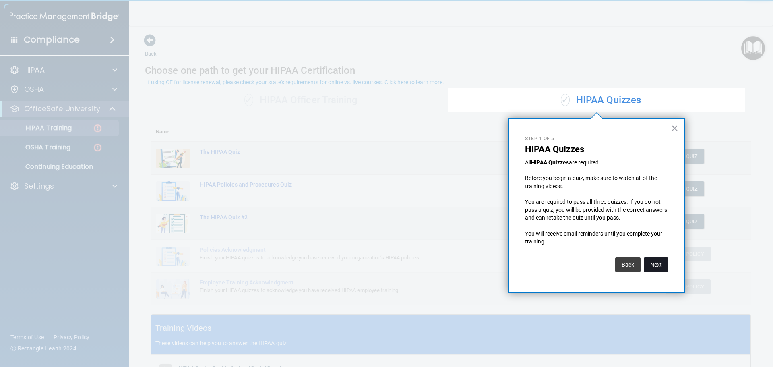
click at [659, 265] on button "Next" at bounding box center [656, 264] width 25 height 14
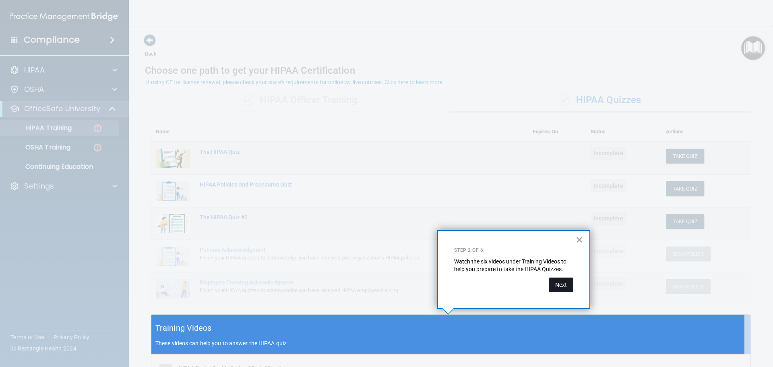
click at [557, 283] on button "Next" at bounding box center [561, 284] width 25 height 14
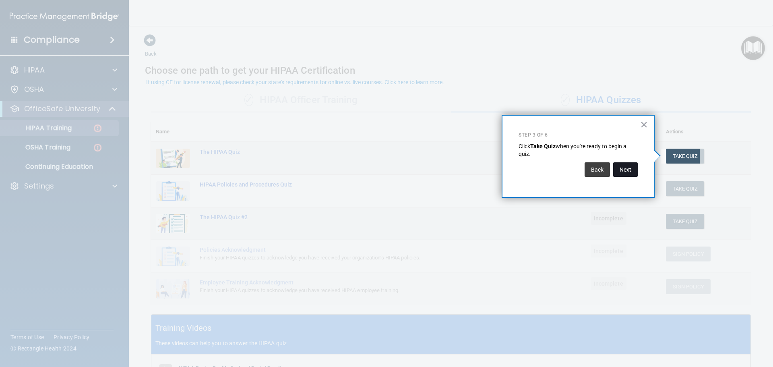
click at [625, 169] on button "Next" at bounding box center [625, 169] width 25 height 14
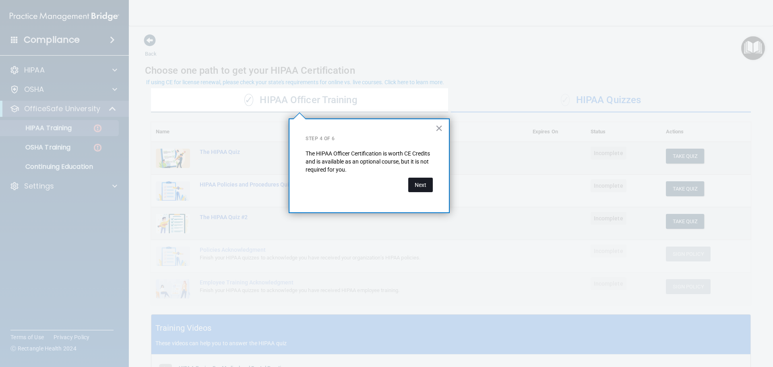
click at [412, 182] on button "Next" at bounding box center [420, 184] width 25 height 14
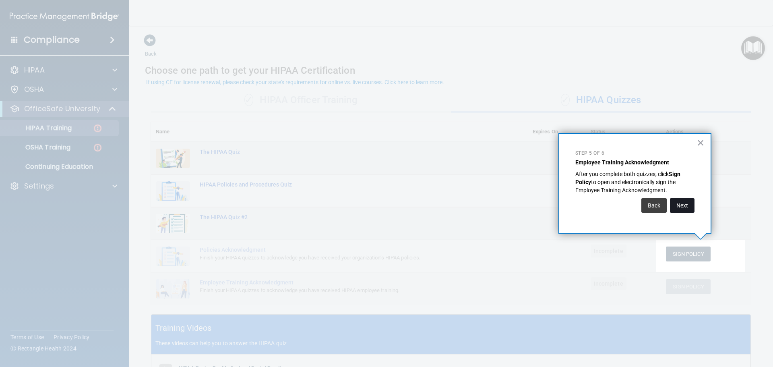
click at [677, 205] on button "Next" at bounding box center [682, 205] width 25 height 14
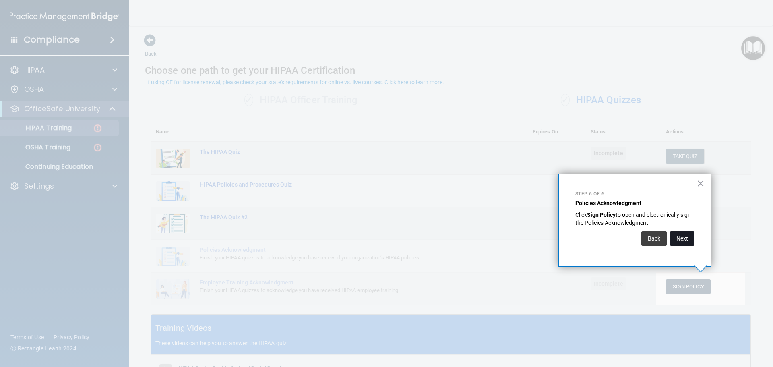
click at [674, 241] on button "Next" at bounding box center [682, 238] width 25 height 14
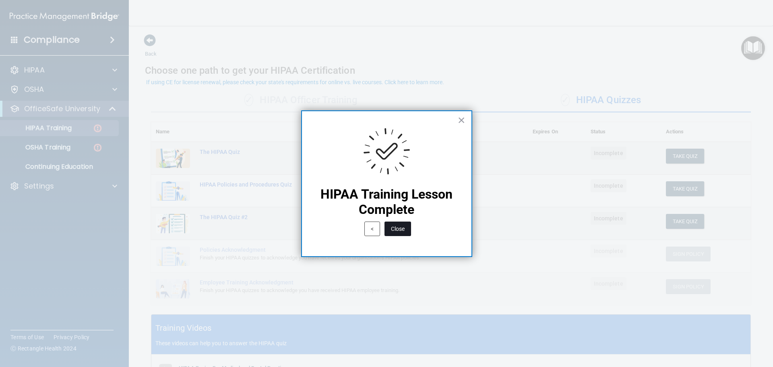
click at [401, 222] on button "Close" at bounding box center [397, 228] width 27 height 14
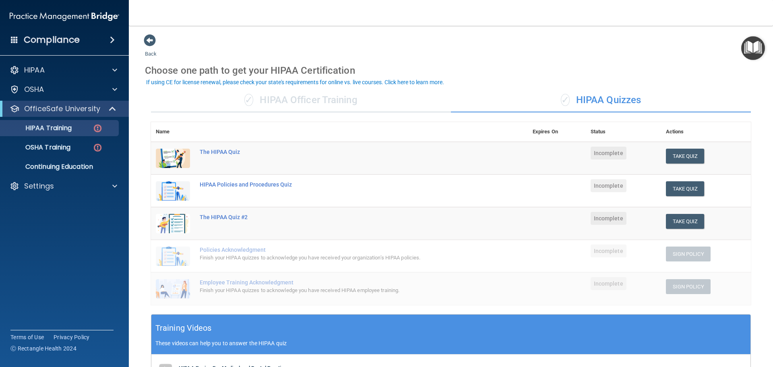
scroll to position [40, 0]
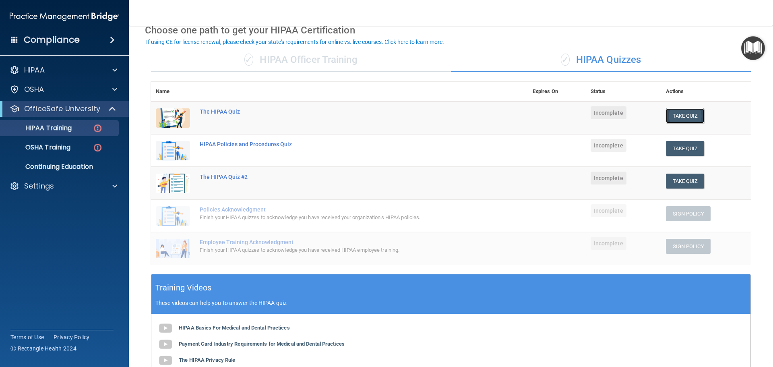
click at [684, 120] on button "Take Quiz" at bounding box center [685, 115] width 39 height 15
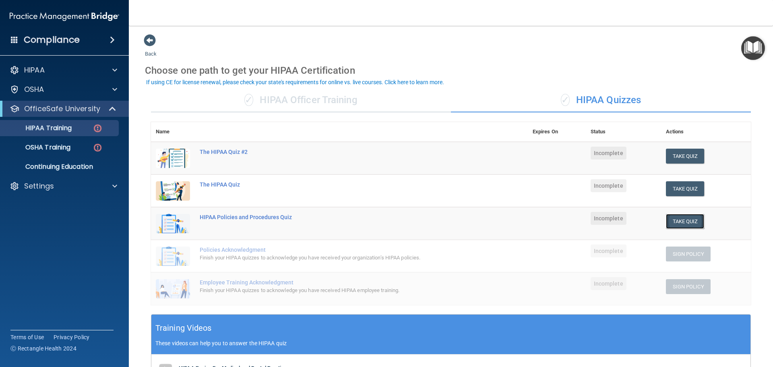
click at [677, 215] on button "Take Quiz" at bounding box center [685, 221] width 39 height 15
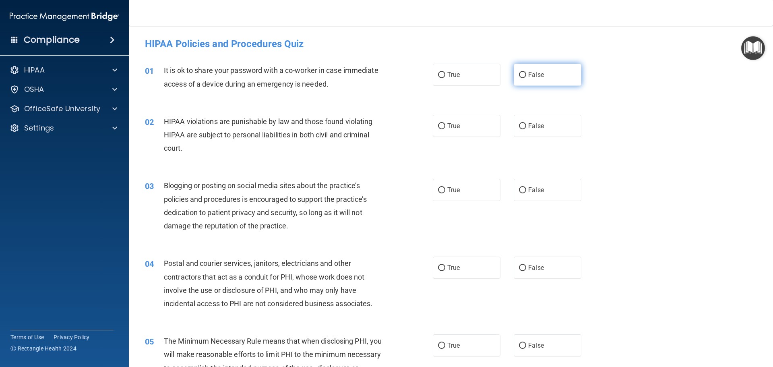
click at [526, 83] on label "False" at bounding box center [548, 75] width 68 height 22
click at [526, 78] on input "False" at bounding box center [522, 75] width 7 height 6
radio input "true"
click at [483, 120] on label "True" at bounding box center [467, 126] width 68 height 22
click at [445, 123] on input "True" at bounding box center [441, 126] width 7 height 6
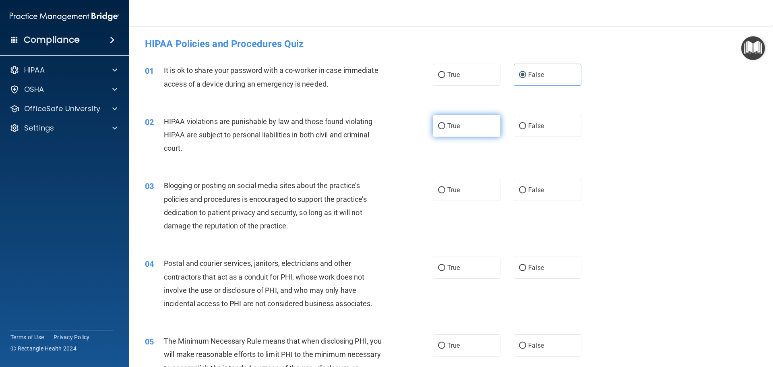
radio input "true"
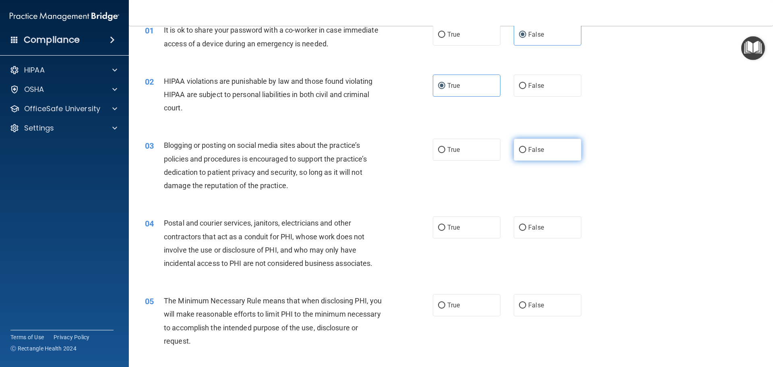
click at [559, 151] on label "False" at bounding box center [548, 149] width 68 height 22
click at [526, 151] on input "False" at bounding box center [522, 150] width 7 height 6
radio input "true"
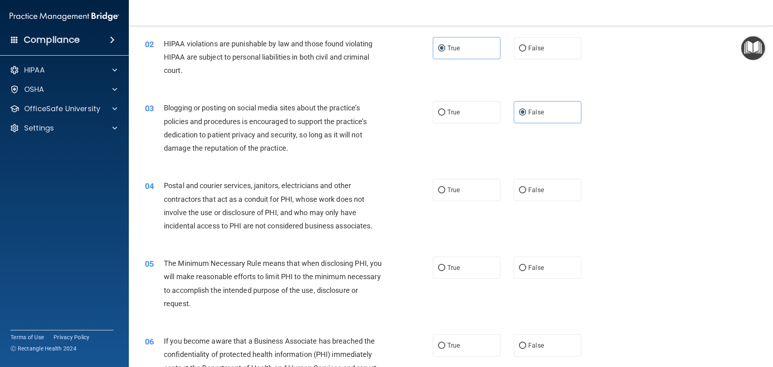
scroll to position [121, 0]
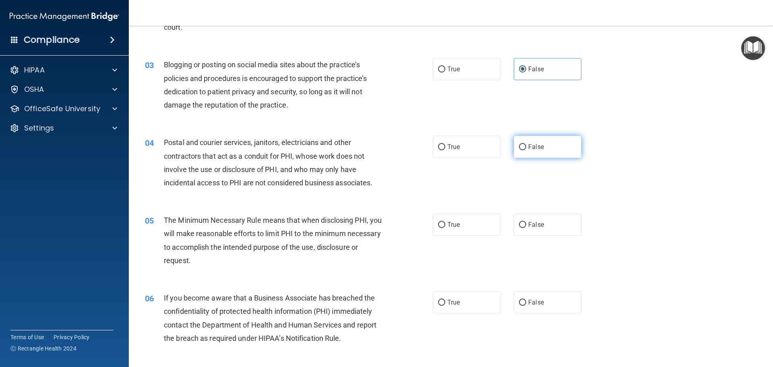
click at [536, 142] on label "False" at bounding box center [548, 147] width 68 height 22
click at [526, 144] on input "False" at bounding box center [522, 147] width 7 height 6
radio input "true"
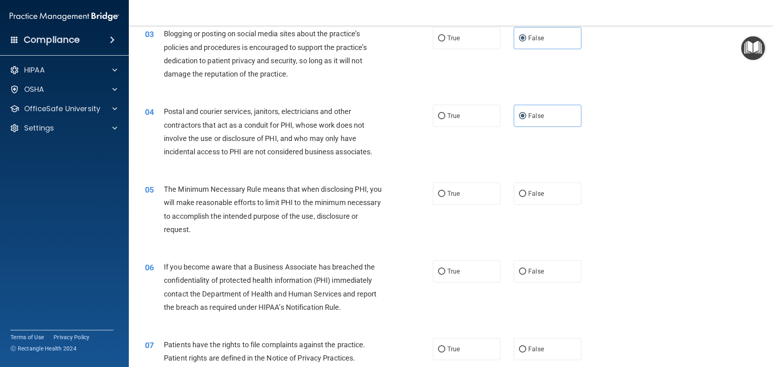
scroll to position [241, 0]
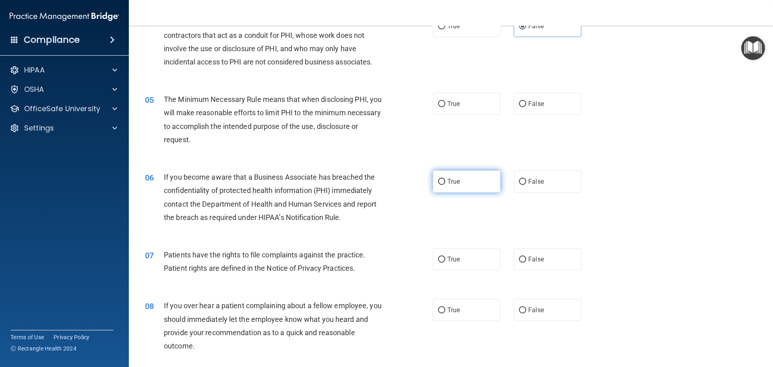
click at [473, 190] on label "True" at bounding box center [467, 181] width 68 height 22
click at [445, 185] on input "True" at bounding box center [441, 182] width 7 height 6
radio input "true"
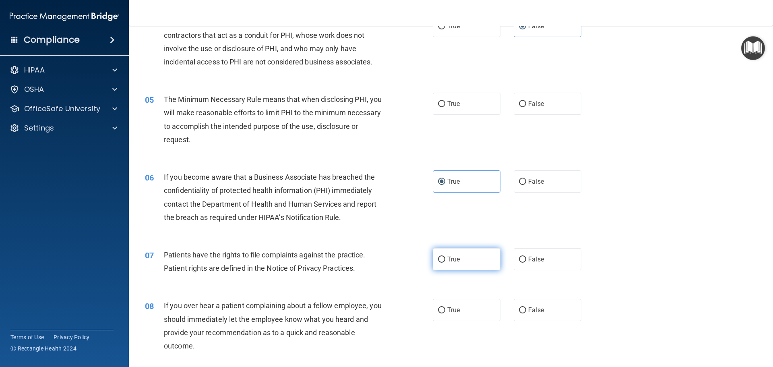
click at [477, 257] on label "True" at bounding box center [467, 259] width 68 height 22
click at [445, 257] on input "True" at bounding box center [441, 259] width 7 height 6
radio input "true"
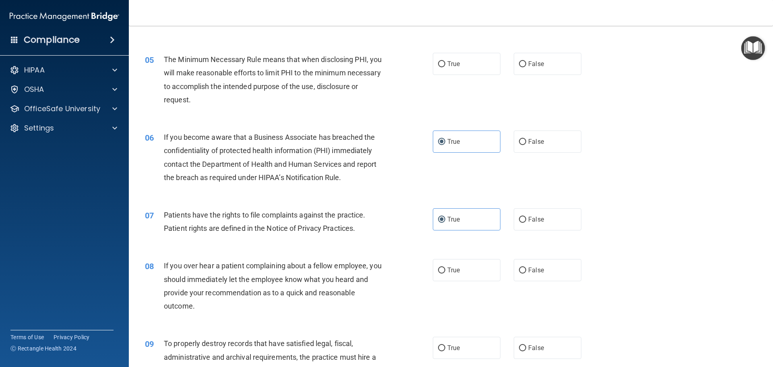
scroll to position [282, 0]
click at [547, 274] on label "False" at bounding box center [548, 269] width 68 height 22
click at [526, 273] on input "False" at bounding box center [522, 270] width 7 height 6
radio input "true"
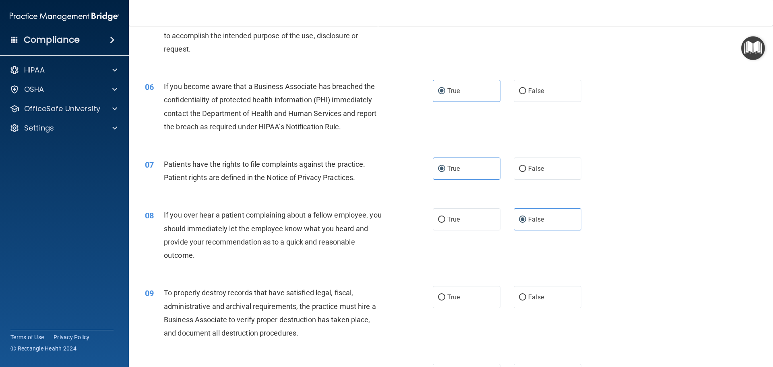
scroll to position [402, 0]
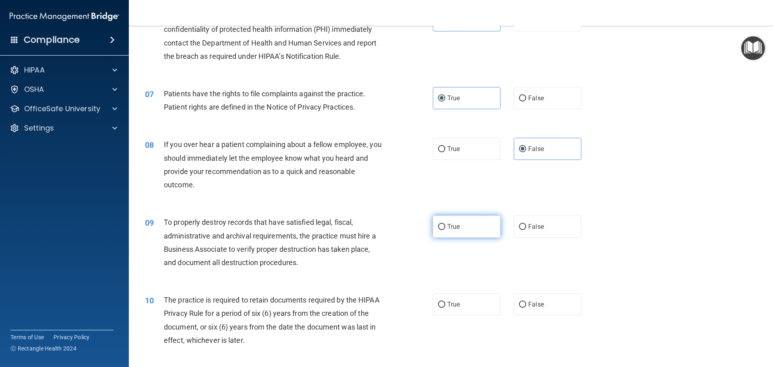
click at [483, 226] on label "True" at bounding box center [467, 226] width 68 height 22
click at [445, 226] on input "True" at bounding box center [441, 227] width 7 height 6
radio input "true"
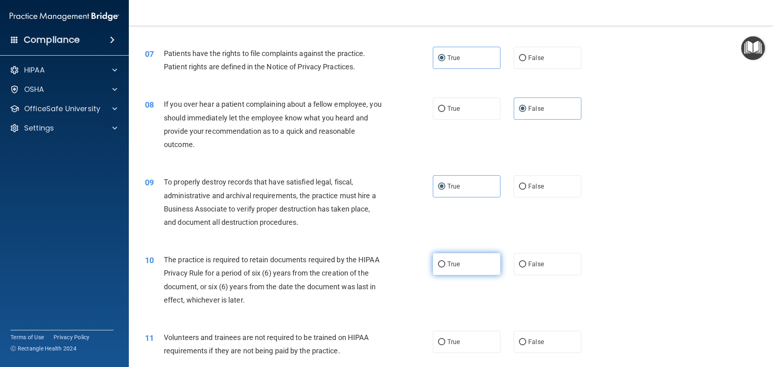
click at [480, 266] on label "True" at bounding box center [467, 264] width 68 height 22
click at [445, 266] on input "True" at bounding box center [441, 264] width 7 height 6
radio input "true"
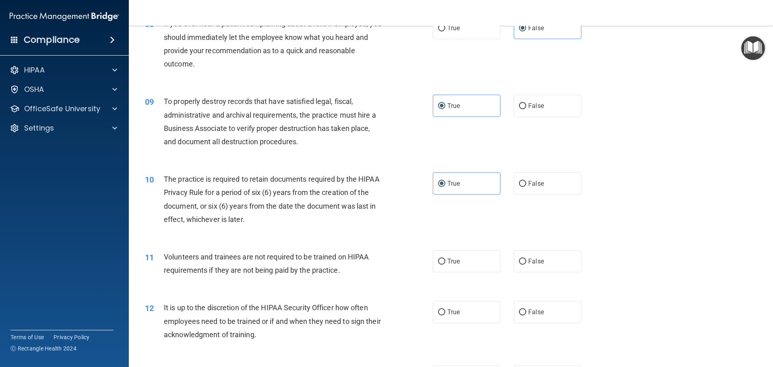
scroll to position [563, 0]
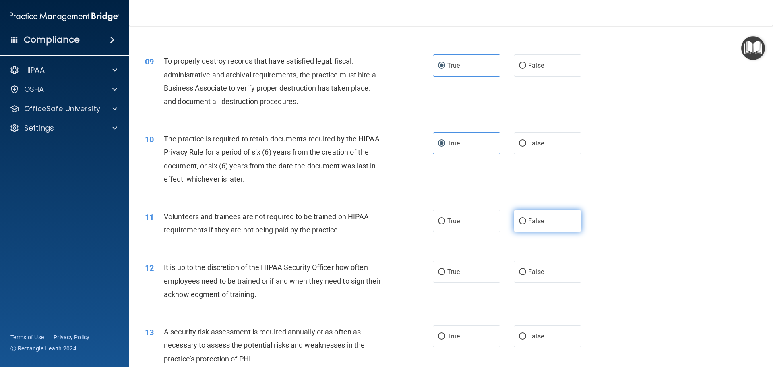
click at [545, 229] on label "False" at bounding box center [548, 221] width 68 height 22
click at [526, 224] on input "False" at bounding box center [522, 221] width 7 height 6
radio input "true"
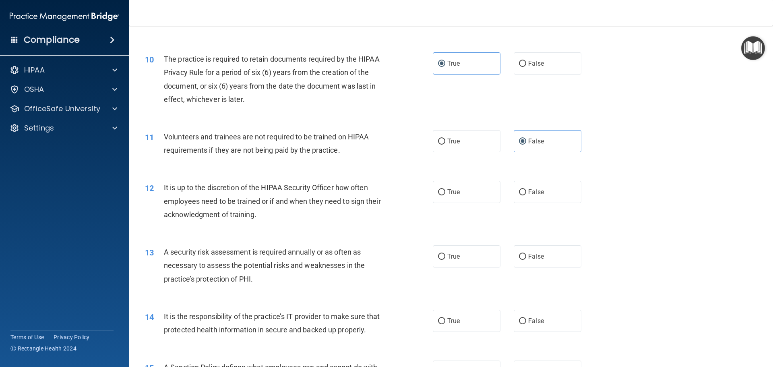
scroll to position [644, 0]
click at [472, 197] on label "True" at bounding box center [467, 191] width 68 height 22
click at [445, 194] on input "True" at bounding box center [441, 191] width 7 height 6
radio input "true"
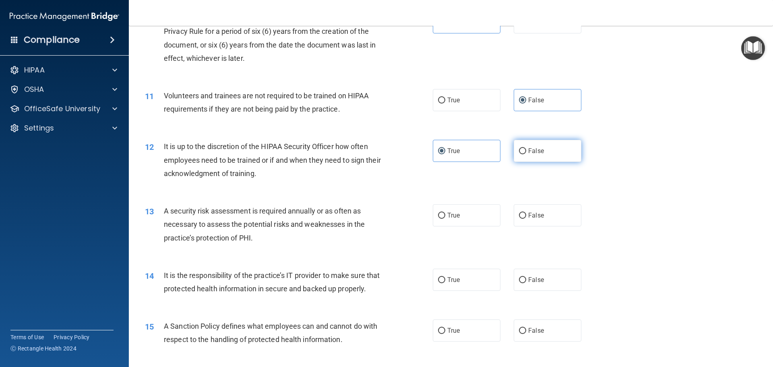
click at [536, 149] on span "False" at bounding box center [536, 151] width 16 height 8
click at [526, 149] on input "False" at bounding box center [522, 151] width 7 height 6
radio input "true"
radio input "false"
click at [478, 215] on label "True" at bounding box center [467, 215] width 68 height 22
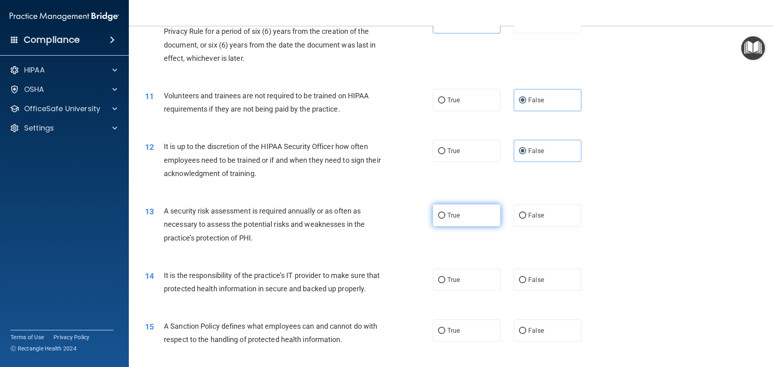
click at [445, 215] on input "True" at bounding box center [441, 215] width 7 height 6
radio input "true"
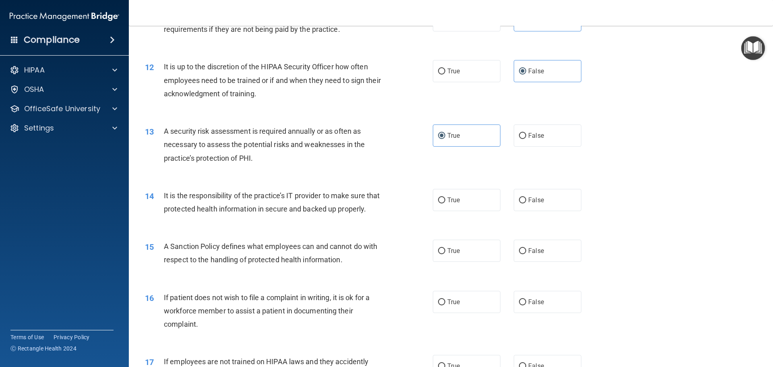
scroll to position [765, 0]
click at [451, 199] on span "True" at bounding box center [453, 199] width 12 height 8
click at [445, 199] on input "True" at bounding box center [441, 199] width 7 height 6
radio input "true"
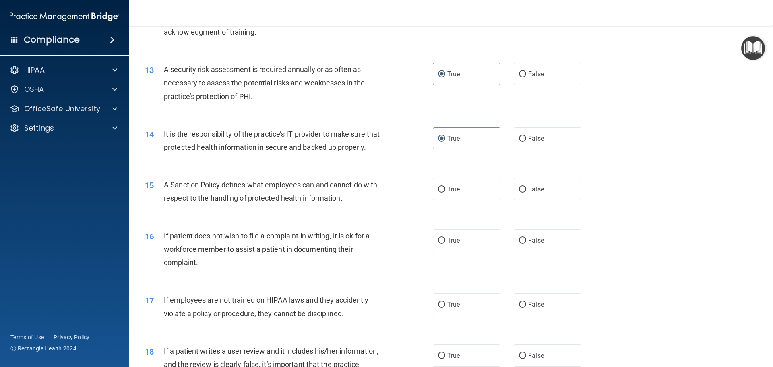
scroll to position [845, 0]
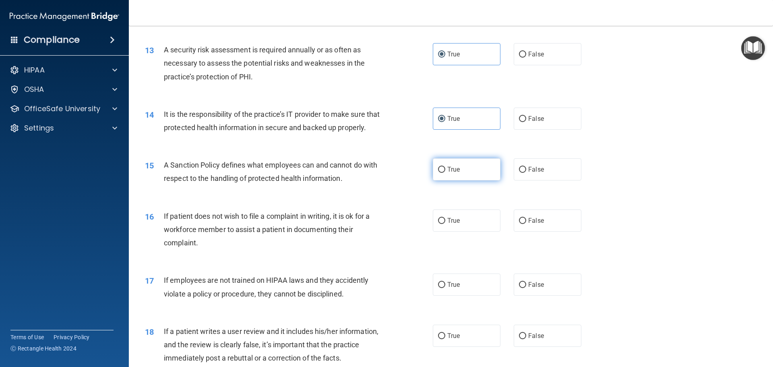
click at [460, 177] on label "True" at bounding box center [467, 169] width 68 height 22
click at [445, 173] on input "True" at bounding box center [441, 170] width 7 height 6
radio input "true"
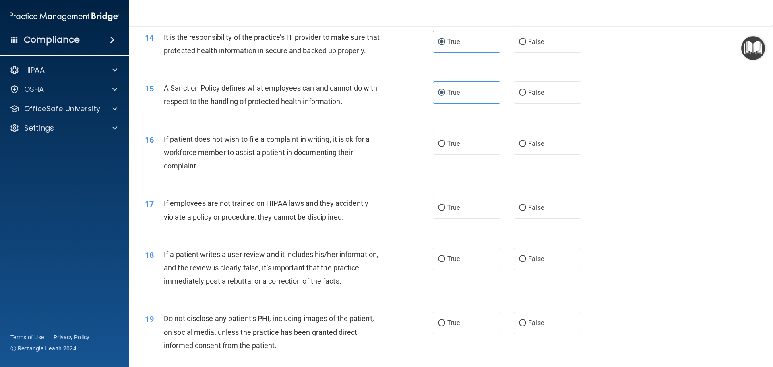
scroll to position [926, 0]
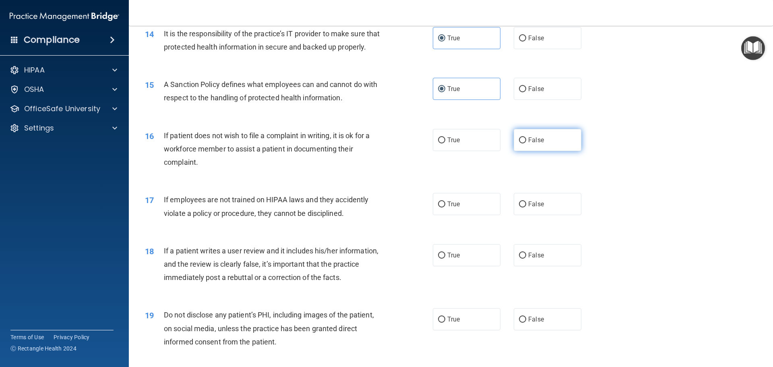
click at [514, 151] on label "False" at bounding box center [548, 140] width 68 height 22
click at [519, 143] on input "False" at bounding box center [522, 140] width 7 height 6
radio input "true"
click at [514, 215] on label "False" at bounding box center [548, 204] width 68 height 22
click at [519, 207] on input "False" at bounding box center [522, 204] width 7 height 6
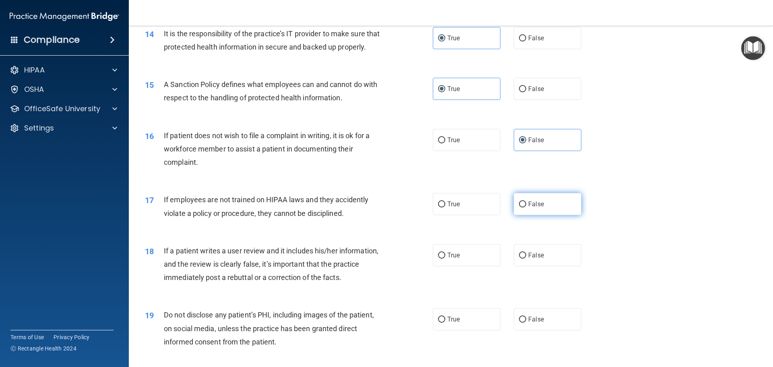
radio input "true"
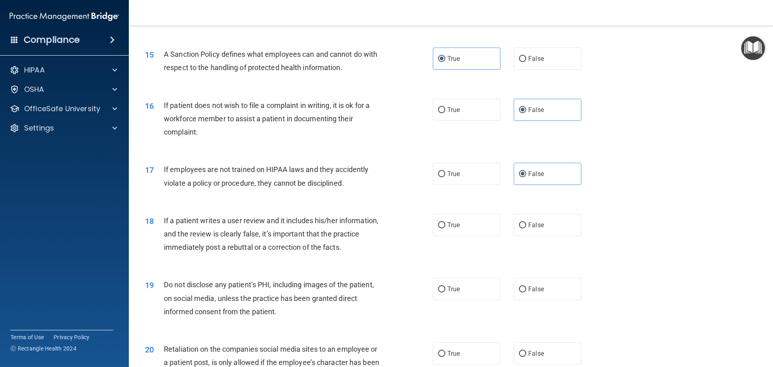
scroll to position [1006, 0]
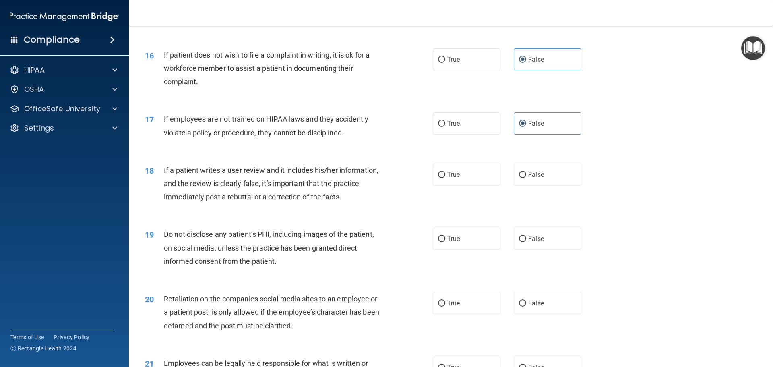
click at [527, 176] on div "18 If a patient writes a user review and it includes his/her information, and t…" at bounding box center [451, 185] width 624 height 64
click at [536, 186] on label "False" at bounding box center [548, 174] width 68 height 22
click at [526, 178] on input "False" at bounding box center [522, 175] width 7 height 6
radio input "true"
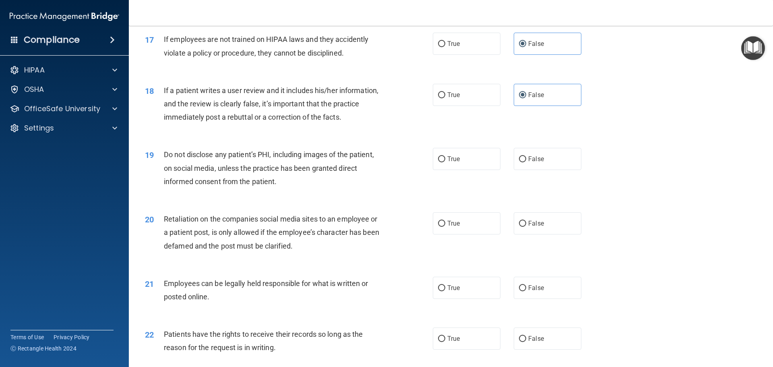
scroll to position [1087, 0]
drag, startPoint x: 456, startPoint y: 167, endPoint x: 428, endPoint y: 164, distance: 28.3
click at [455, 167] on label "True" at bounding box center [467, 158] width 68 height 22
click at [440, 161] on input "True" at bounding box center [441, 158] width 7 height 6
radio input "true"
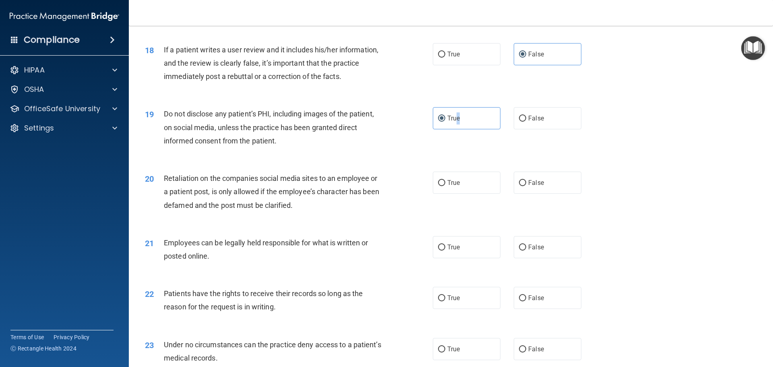
scroll to position [1127, 0]
click at [533, 186] on span "False" at bounding box center [536, 182] width 16 height 8
click at [526, 186] on input "False" at bounding box center [522, 182] width 7 height 6
radio input "true"
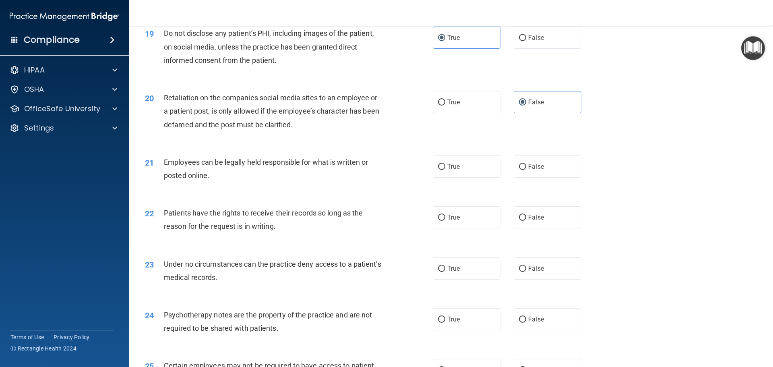
scroll to position [1207, 0]
click at [472, 177] on label "True" at bounding box center [467, 166] width 68 height 22
click at [445, 169] on input "True" at bounding box center [441, 166] width 7 height 6
radio input "true"
click at [473, 228] on label "True" at bounding box center [467, 217] width 68 height 22
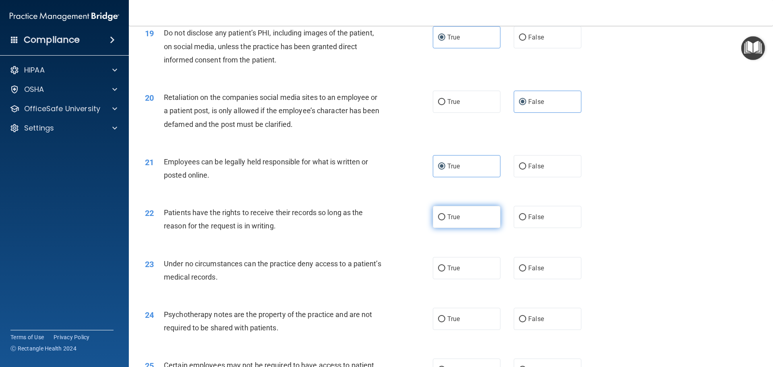
click at [445, 220] on input "True" at bounding box center [441, 217] width 7 height 6
radio input "true"
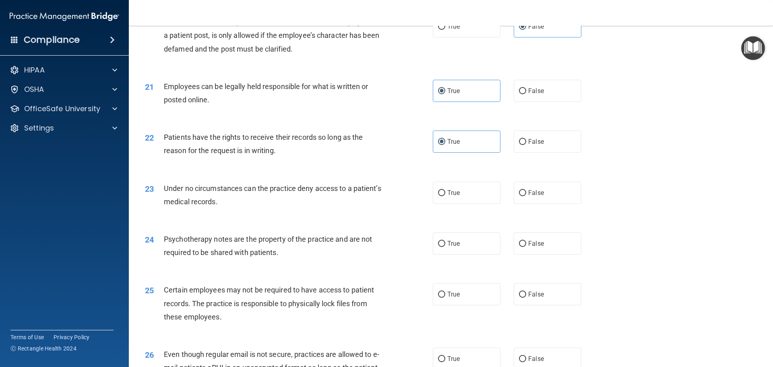
scroll to position [1288, 0]
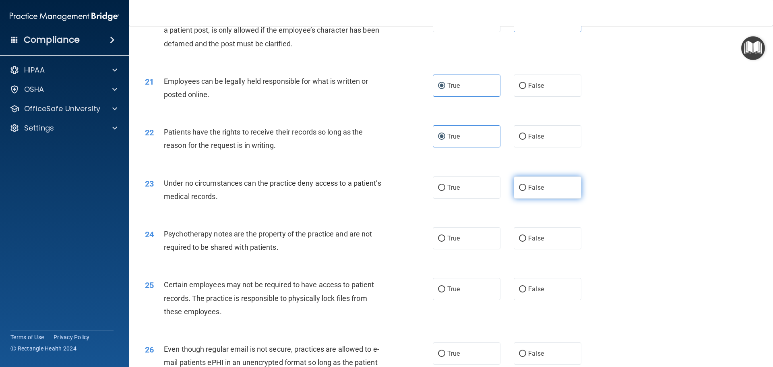
click at [519, 191] on input "False" at bounding box center [522, 188] width 7 height 6
radio input "true"
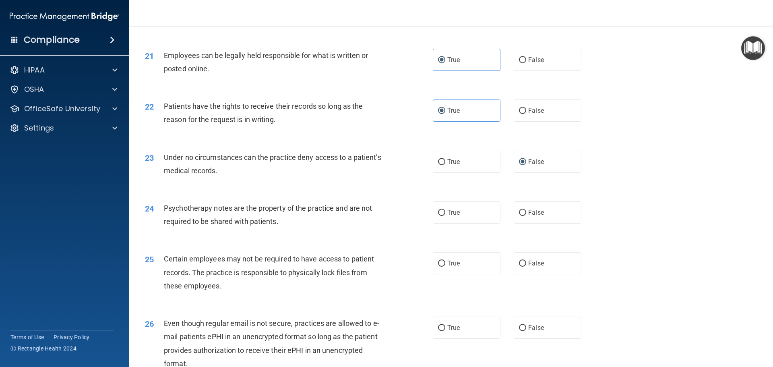
scroll to position [1328, 0]
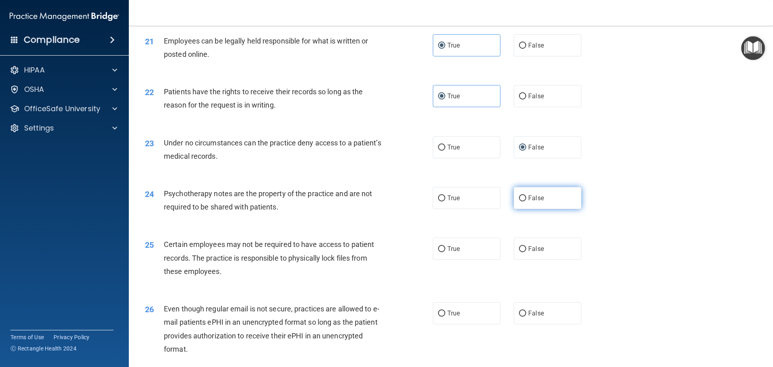
drag, startPoint x: 506, startPoint y: 207, endPoint x: 513, endPoint y: 212, distance: 8.1
click at [513, 209] on div "True False" at bounding box center [514, 198] width 162 height 22
click at [519, 201] on input "False" at bounding box center [522, 198] width 7 height 6
radio input "true"
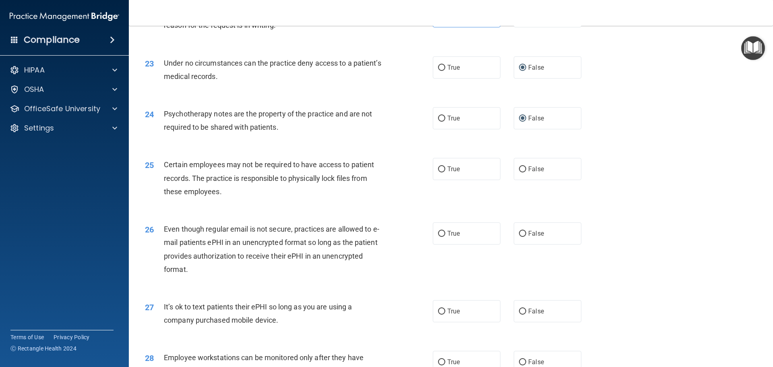
scroll to position [1409, 0]
click at [544, 176] on label "False" at bounding box center [548, 168] width 68 height 22
click at [526, 171] on input "False" at bounding box center [522, 168] width 7 height 6
radio input "true"
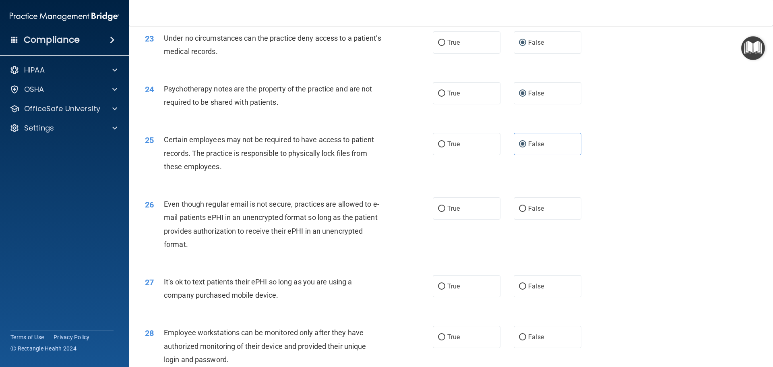
scroll to position [1489, 0]
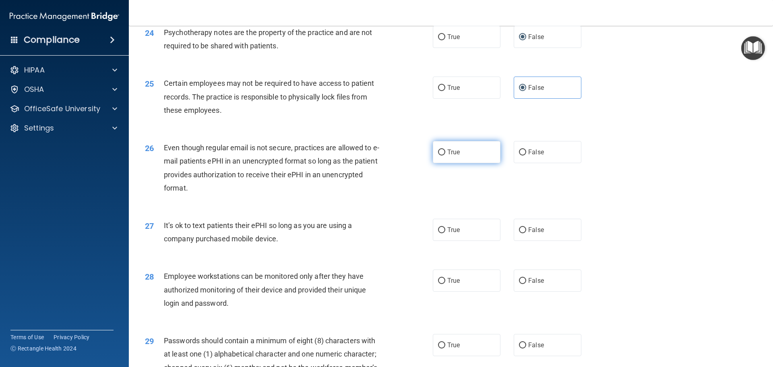
click at [453, 156] on span "True" at bounding box center [453, 152] width 12 height 8
click at [445, 155] on input "True" at bounding box center [441, 152] width 7 height 6
radio input "true"
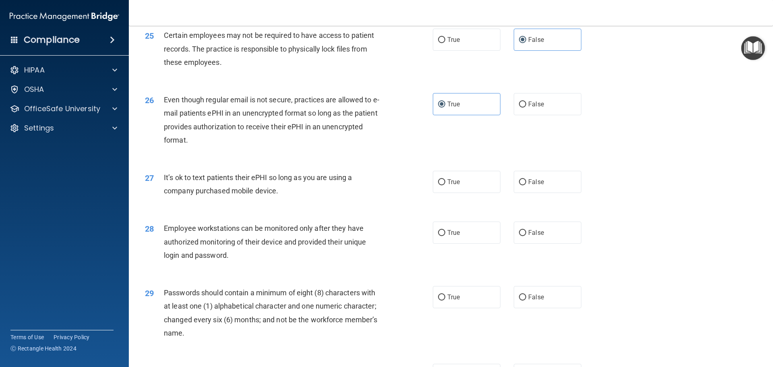
scroll to position [1610, 0]
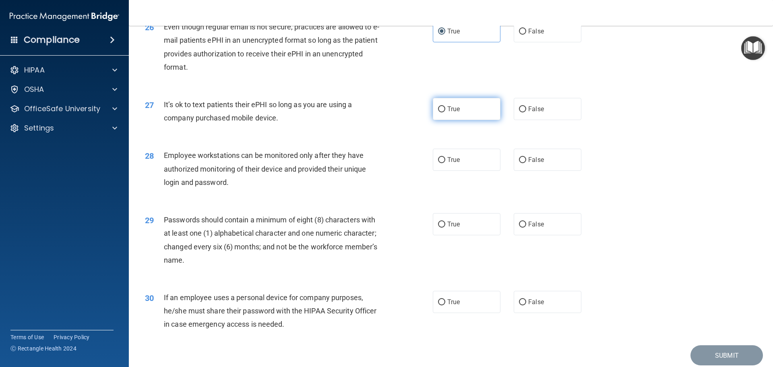
click at [464, 112] on label "True" at bounding box center [467, 109] width 68 height 22
click at [445, 112] on input "True" at bounding box center [441, 109] width 7 height 6
radio input "true"
click at [469, 171] on label "True" at bounding box center [467, 160] width 68 height 22
click at [445, 163] on input "True" at bounding box center [441, 160] width 7 height 6
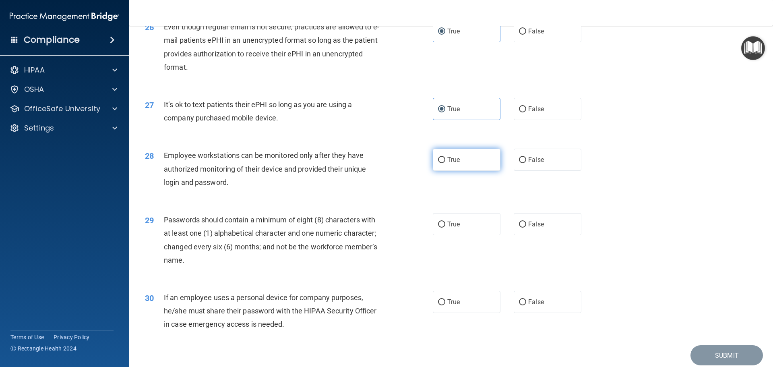
radio input "true"
click at [452, 235] on label "True" at bounding box center [467, 224] width 68 height 22
click at [445, 227] on input "True" at bounding box center [441, 224] width 7 height 6
radio input "true"
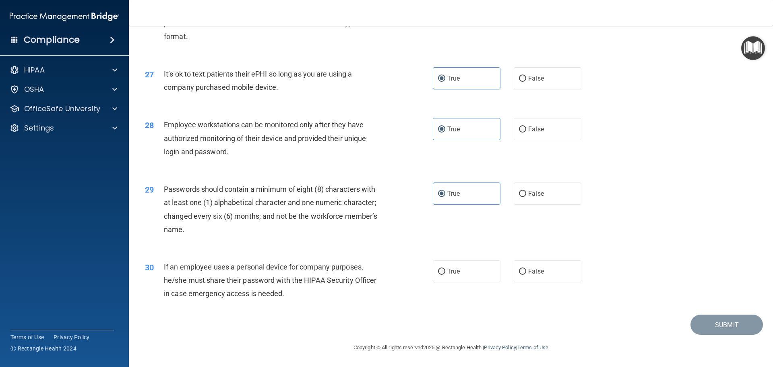
scroll to position [1654, 0]
click at [564, 272] on label "False" at bounding box center [548, 271] width 68 height 22
click at [526, 272] on input "False" at bounding box center [522, 271] width 7 height 6
radio input "true"
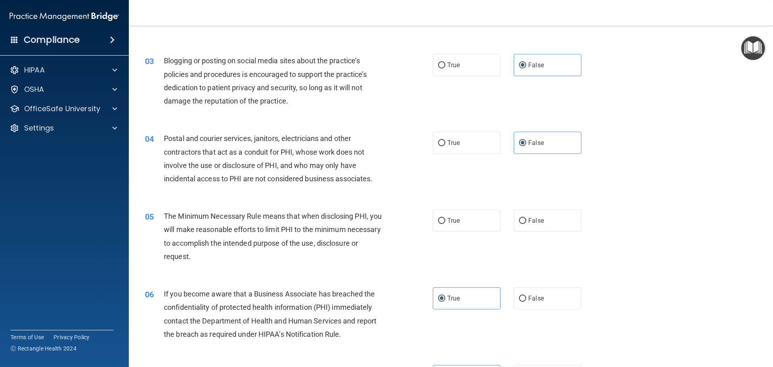
scroll to position [124, 0]
click at [475, 224] on label "True" at bounding box center [467, 221] width 68 height 22
click at [445, 224] on input "True" at bounding box center [441, 221] width 7 height 6
radio input "true"
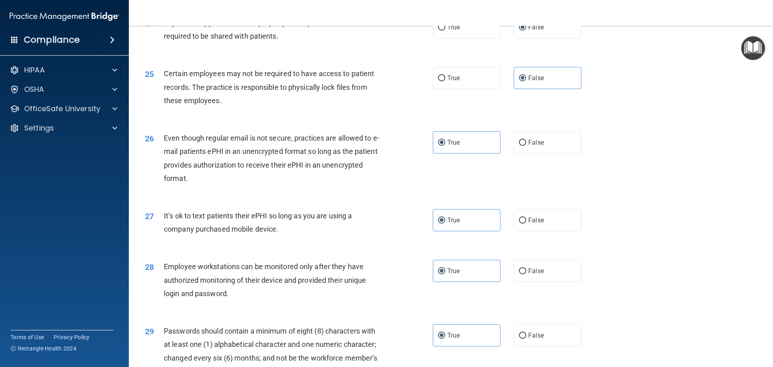
scroll to position [1654, 0]
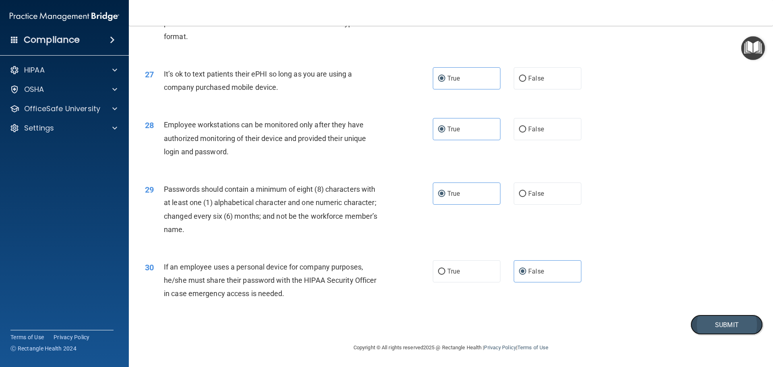
click at [710, 321] on button "Submit" at bounding box center [726, 324] width 72 height 21
click at [708, 325] on button "Submit" at bounding box center [726, 324] width 72 height 21
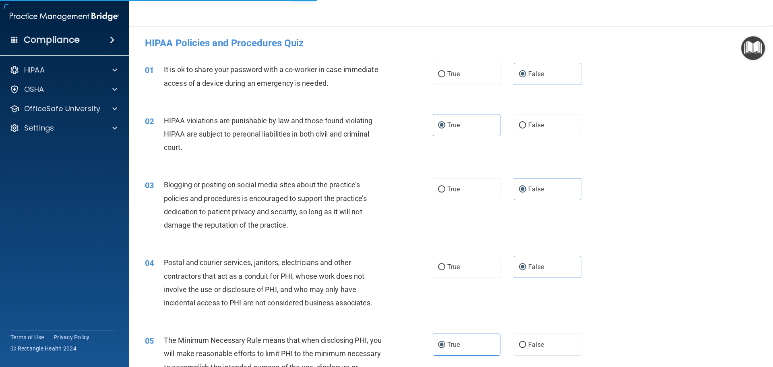
scroll to position [0, 0]
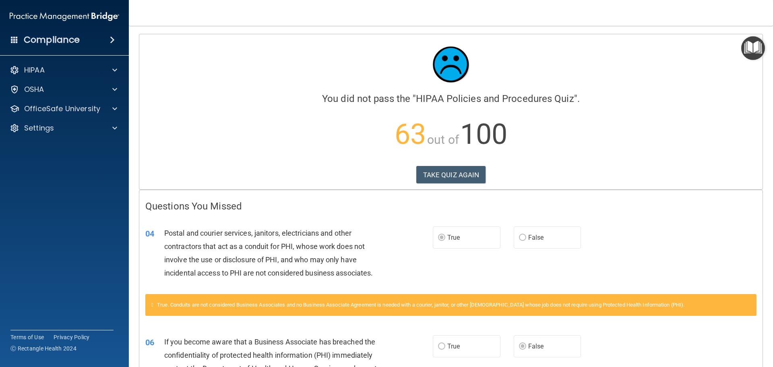
click at [550, 234] on label "False" at bounding box center [548, 237] width 68 height 22
click at [524, 241] on label "False" at bounding box center [548, 237] width 68 height 22
click at [474, 180] on button "TAKE QUIZ AGAIN" at bounding box center [451, 175] width 70 height 18
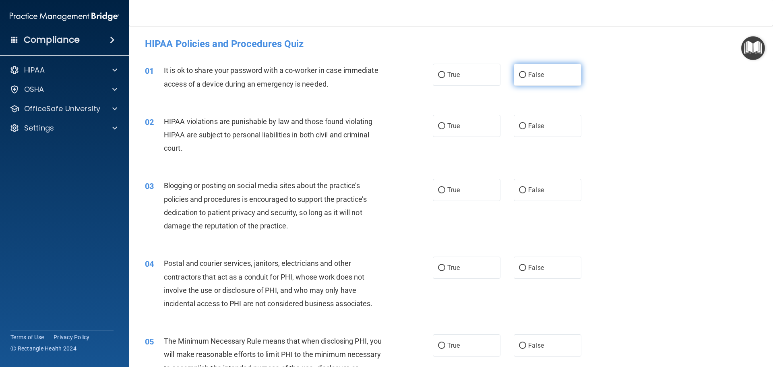
click at [526, 69] on label "False" at bounding box center [548, 75] width 68 height 22
click at [526, 72] on input "False" at bounding box center [522, 75] width 7 height 6
radio input "true"
click at [463, 115] on label "True" at bounding box center [467, 126] width 68 height 22
click at [445, 123] on input "True" at bounding box center [441, 126] width 7 height 6
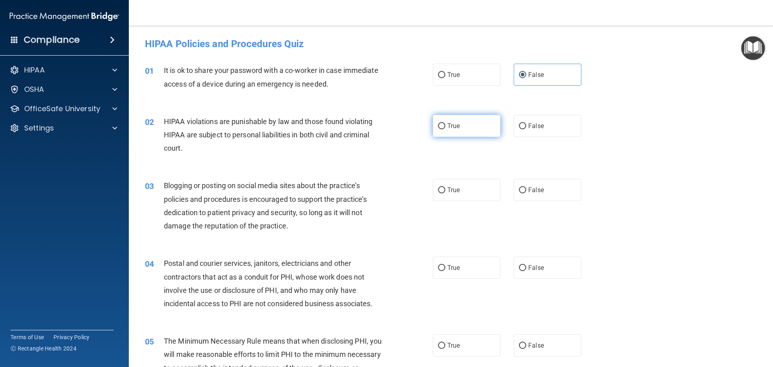
radio input "true"
click at [519, 190] on input "False" at bounding box center [522, 190] width 7 height 6
radio input "true"
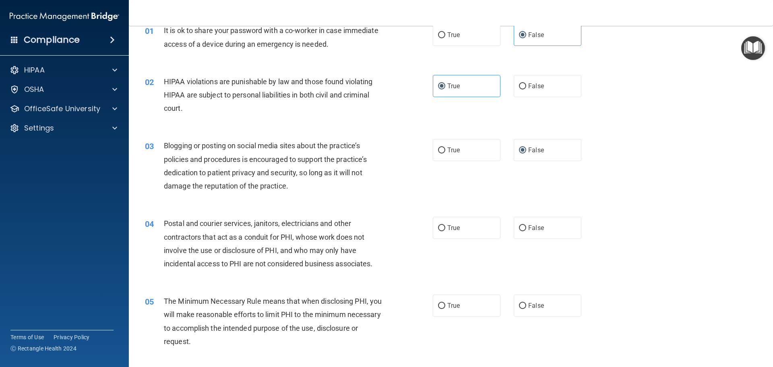
scroll to position [121, 0]
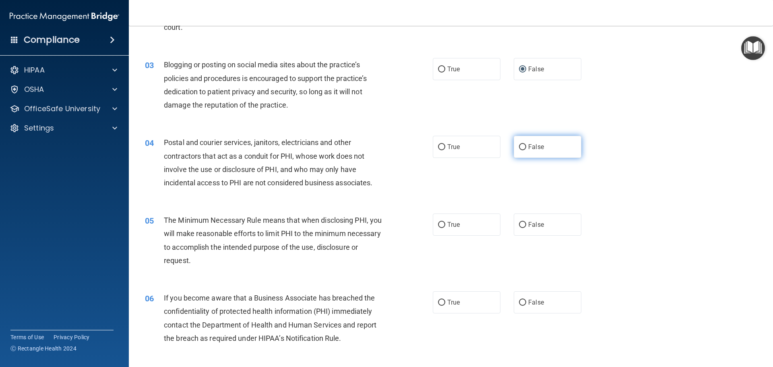
click at [519, 144] on input "False" at bounding box center [522, 147] width 7 height 6
radio input "true"
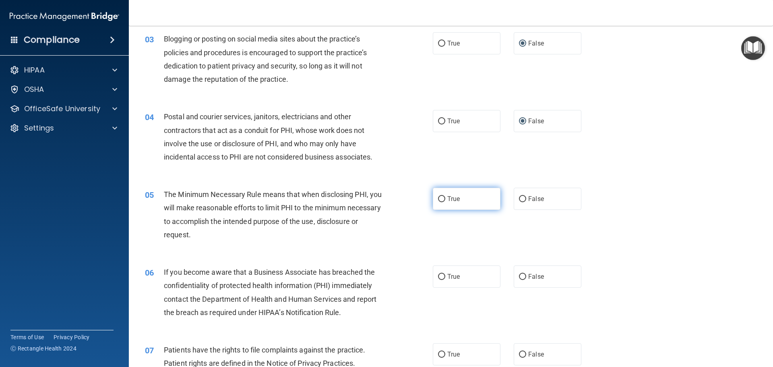
scroll to position [161, 0]
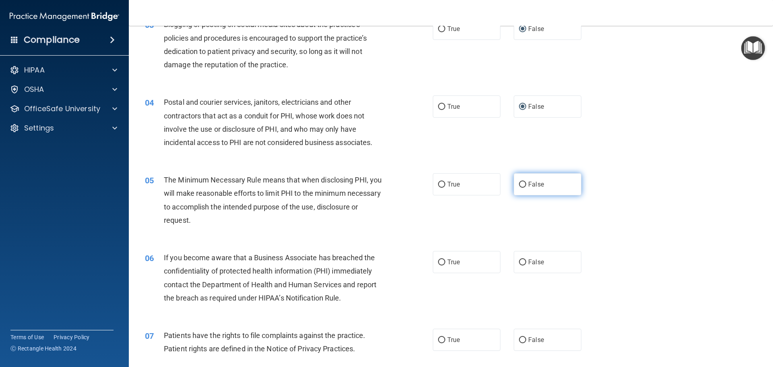
click at [519, 187] on input "False" at bounding box center [522, 185] width 7 height 6
radio input "true"
click at [447, 259] on span "True" at bounding box center [453, 262] width 12 height 8
click at [445, 259] on input "True" at bounding box center [441, 262] width 7 height 6
radio input "true"
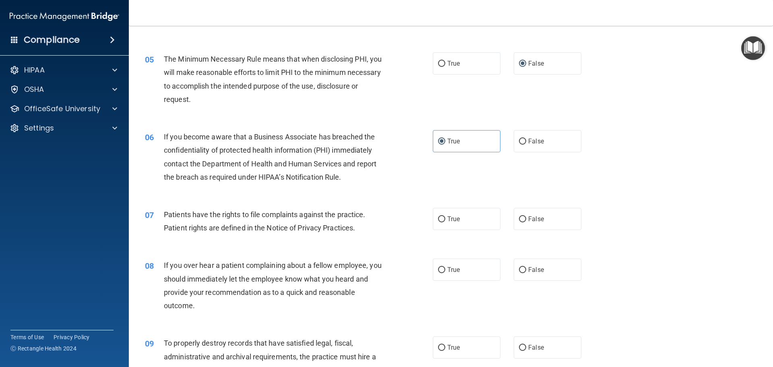
scroll to position [322, 0]
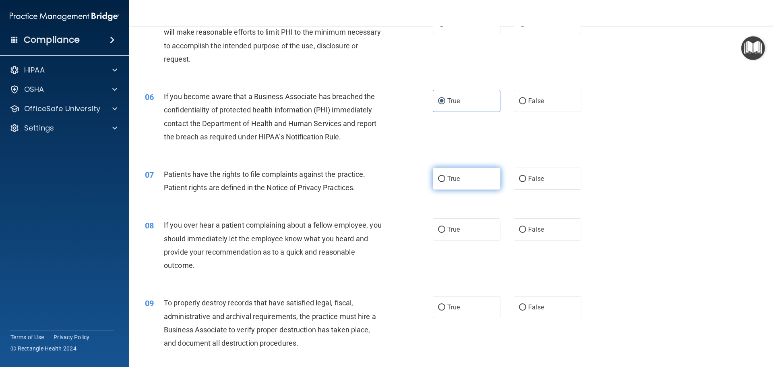
click at [449, 178] on span "True" at bounding box center [453, 179] width 12 height 8
click at [445, 178] on input "True" at bounding box center [441, 179] width 7 height 6
radio input "true"
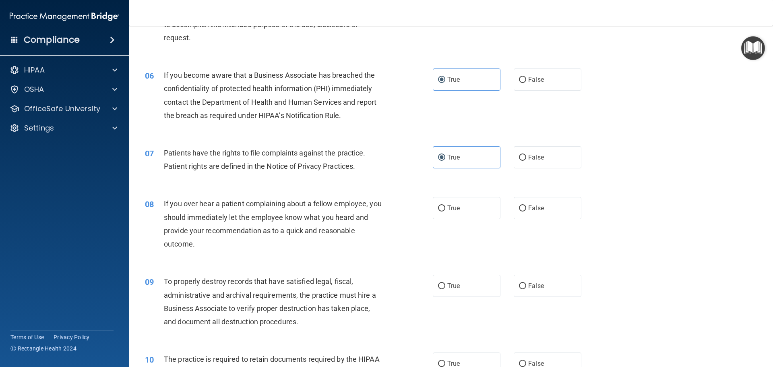
scroll to position [362, 0]
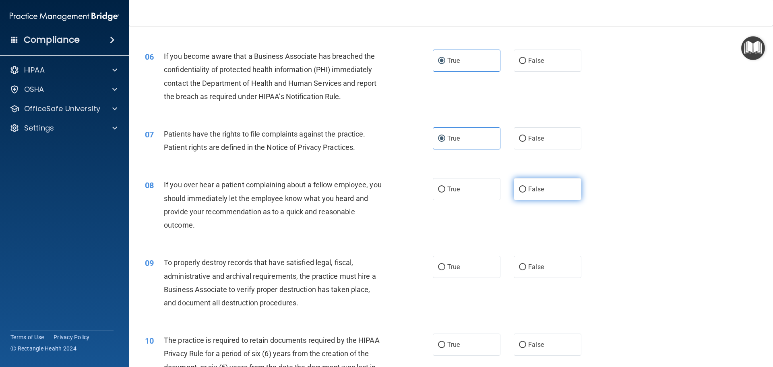
click at [537, 196] on label "False" at bounding box center [548, 189] width 68 height 22
click at [526, 192] on input "False" at bounding box center [522, 189] width 7 height 6
radio input "true"
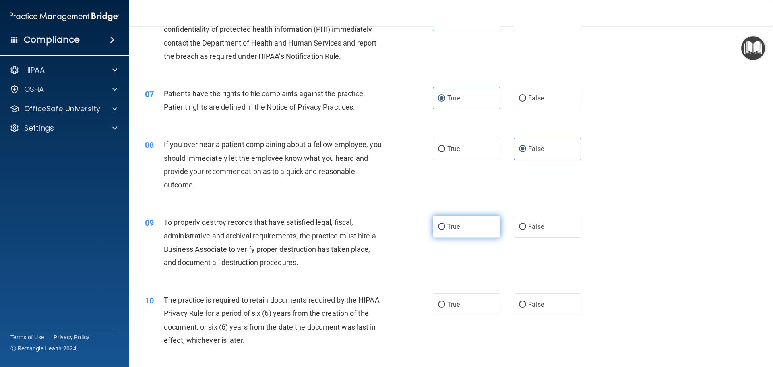
click at [462, 224] on label "True" at bounding box center [467, 226] width 68 height 22
click at [445, 224] on input "True" at bounding box center [441, 227] width 7 height 6
radio input "true"
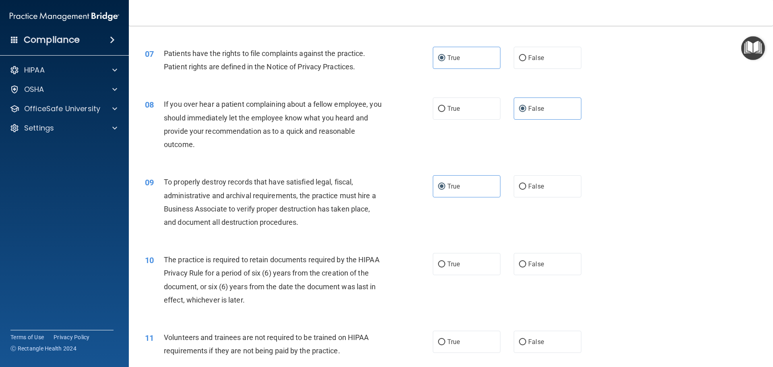
scroll to position [483, 0]
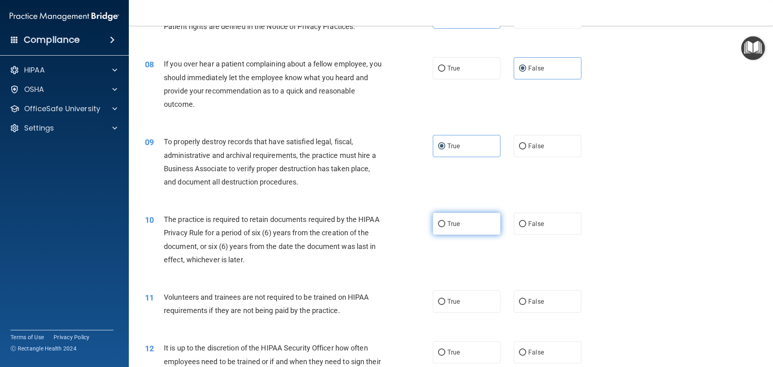
click at [442, 221] on input "True" at bounding box center [441, 224] width 7 height 6
radio input "true"
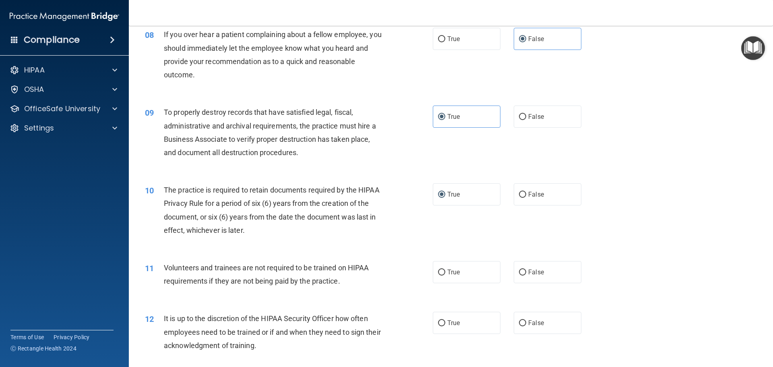
scroll to position [563, 0]
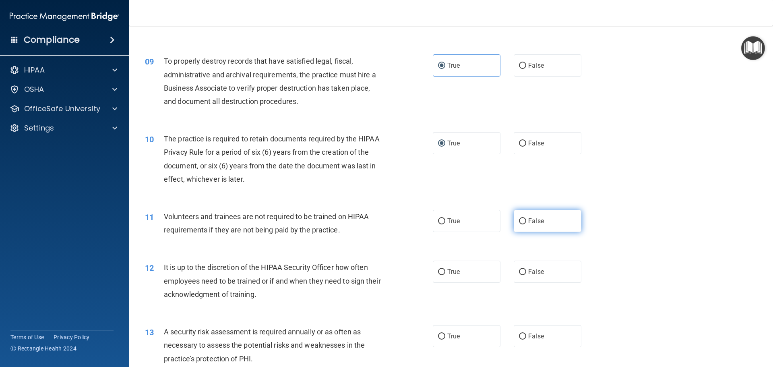
click at [530, 228] on label "False" at bounding box center [548, 221] width 68 height 22
click at [526, 224] on input "False" at bounding box center [522, 221] width 7 height 6
radio input "true"
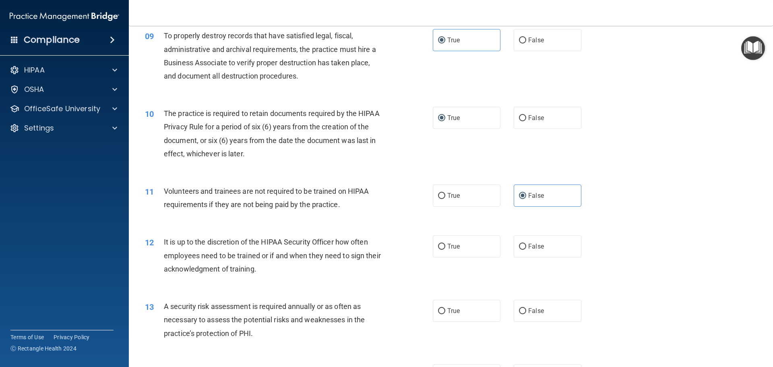
scroll to position [644, 0]
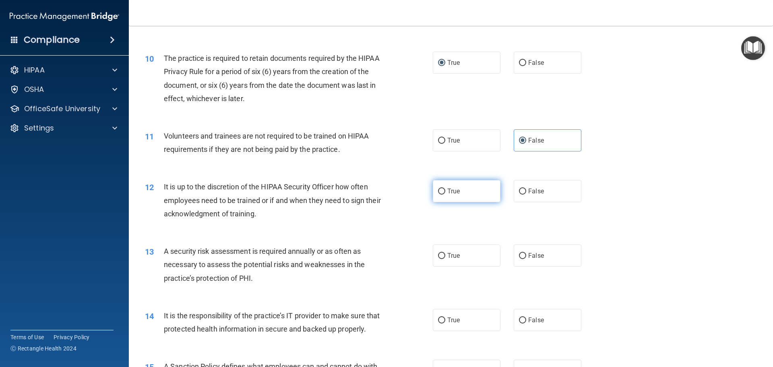
click at [448, 196] on label "True" at bounding box center [467, 191] width 68 height 22
click at [445, 194] on input "True" at bounding box center [441, 191] width 7 height 6
radio input "true"
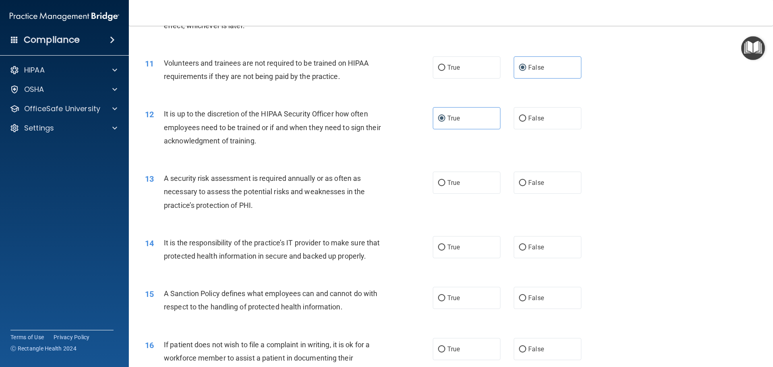
scroll to position [724, 0]
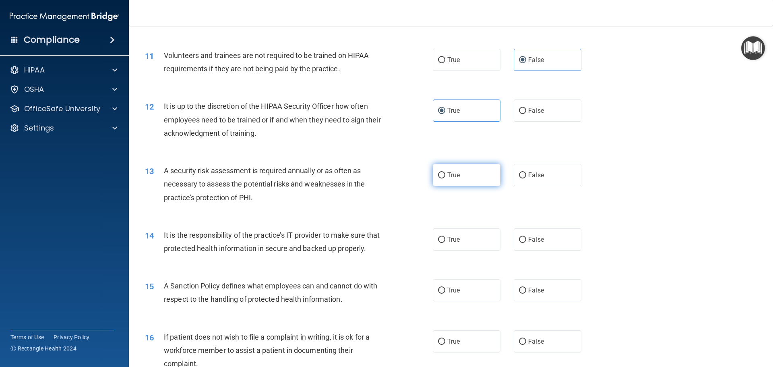
click at [452, 172] on span "True" at bounding box center [453, 175] width 12 height 8
click at [445, 172] on input "True" at bounding box center [441, 175] width 7 height 6
radio input "true"
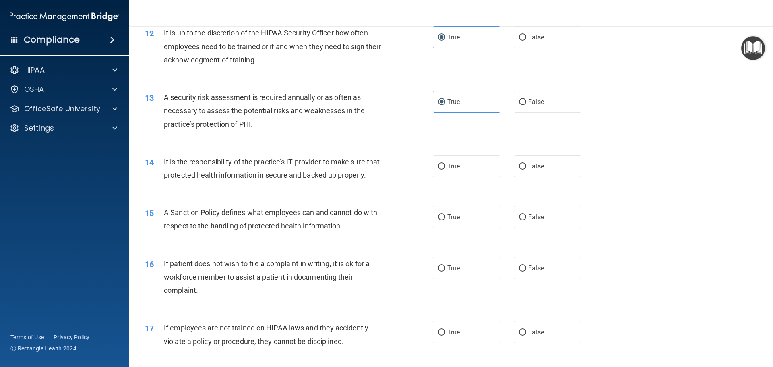
scroll to position [805, 0]
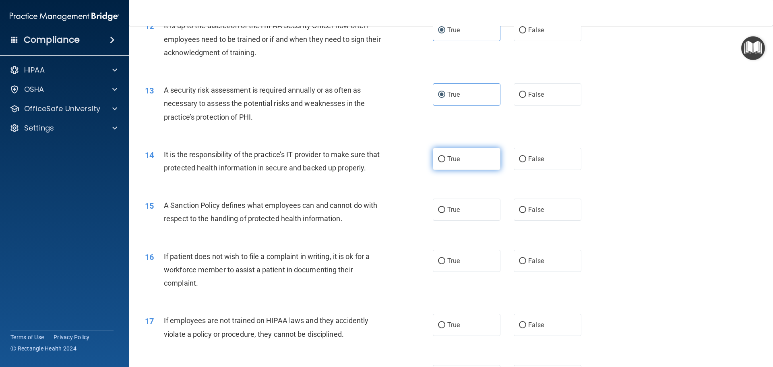
click at [446, 166] on label "True" at bounding box center [467, 159] width 68 height 22
click at [445, 162] on input "True" at bounding box center [441, 159] width 7 height 6
radio input "true"
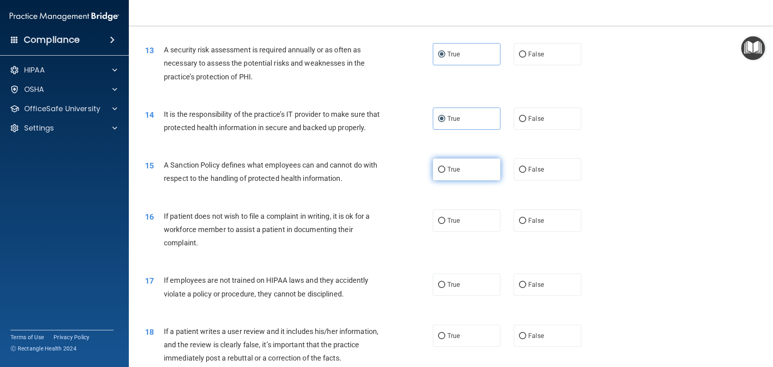
click at [459, 174] on label "True" at bounding box center [467, 169] width 68 height 22
click at [445, 173] on input "True" at bounding box center [441, 170] width 7 height 6
radio input "true"
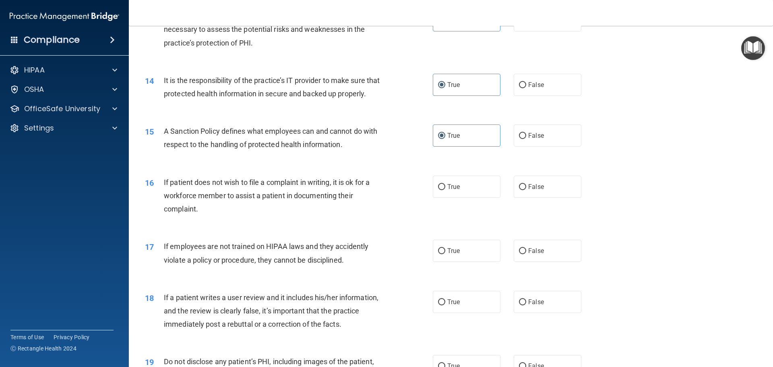
scroll to position [926, 0]
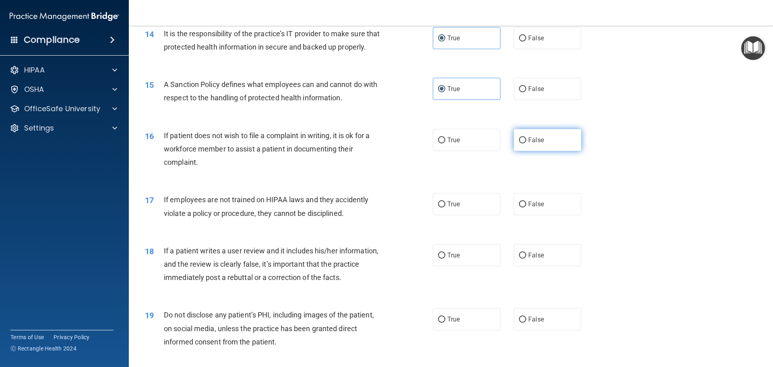
click at [540, 151] on label "False" at bounding box center [548, 140] width 68 height 22
click at [526, 143] on input "False" at bounding box center [522, 140] width 7 height 6
radio input "true"
click at [547, 215] on label "False" at bounding box center [548, 204] width 68 height 22
click at [526, 207] on input "False" at bounding box center [522, 204] width 7 height 6
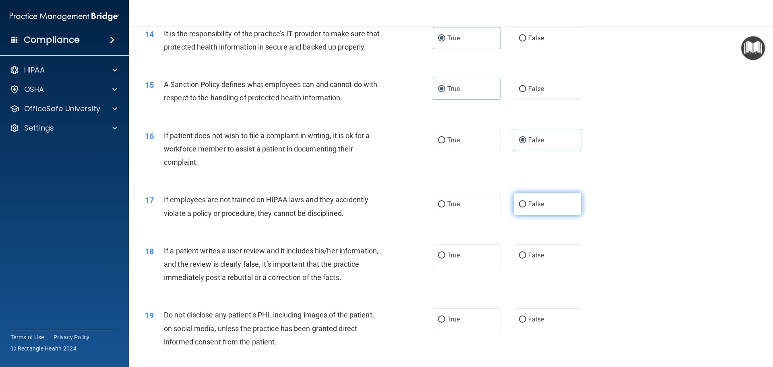
radio input "true"
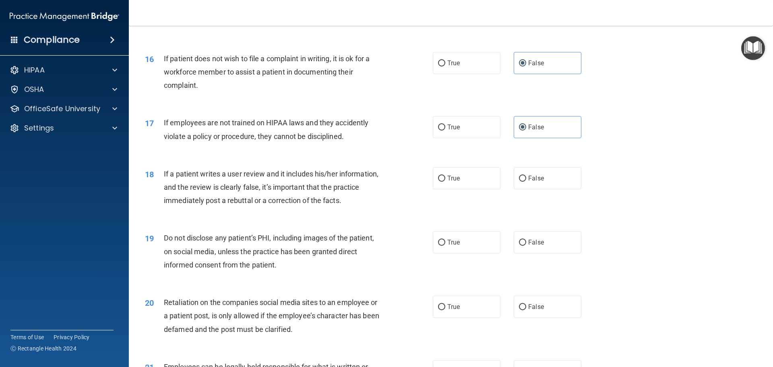
scroll to position [1006, 0]
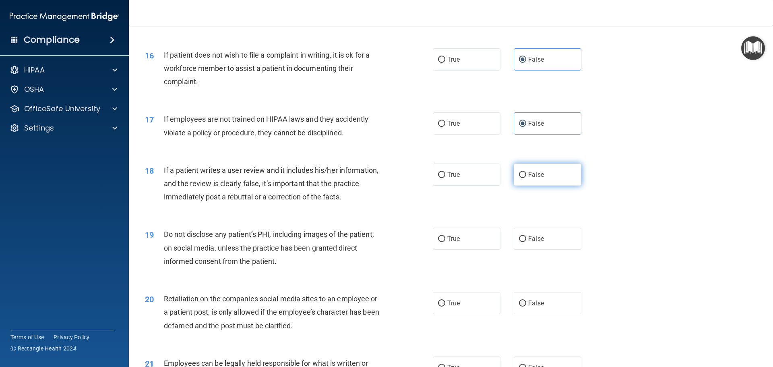
click at [545, 186] on label "False" at bounding box center [548, 174] width 68 height 22
click at [526, 178] on input "False" at bounding box center [522, 175] width 7 height 6
radio input "true"
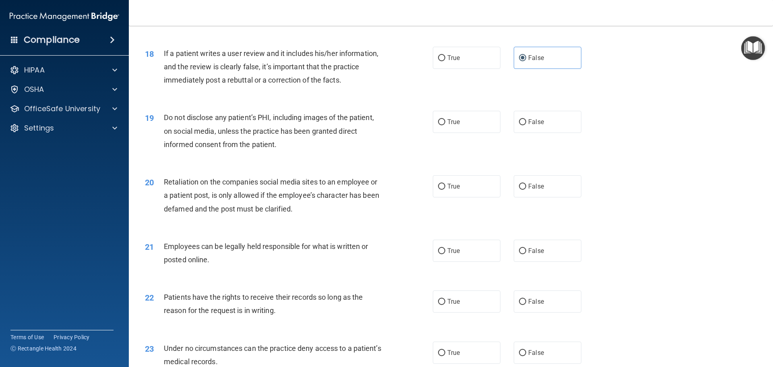
scroll to position [1127, 0]
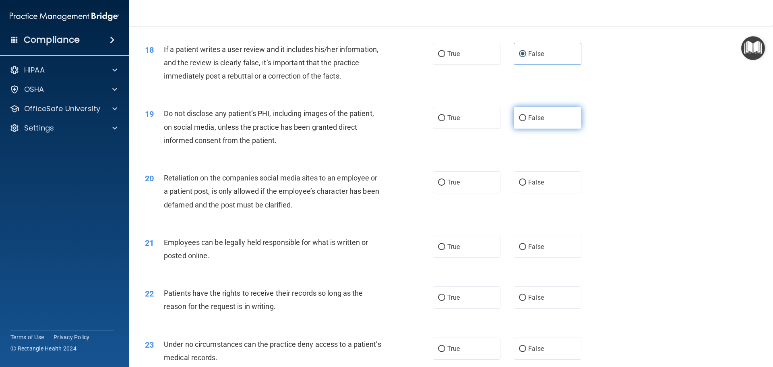
click at [542, 129] on label "False" at bounding box center [548, 118] width 68 height 22
click at [526, 121] on input "False" at bounding box center [522, 118] width 7 height 6
radio input "true"
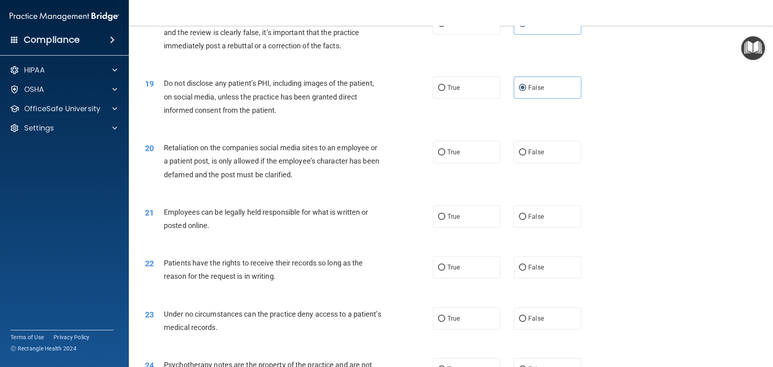
scroll to position [1207, 0]
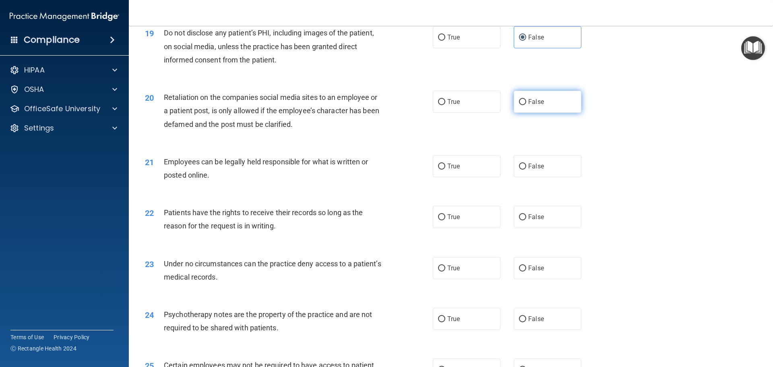
click at [542, 111] on label "False" at bounding box center [548, 102] width 68 height 22
click at [526, 105] on input "False" at bounding box center [522, 102] width 7 height 6
radio input "true"
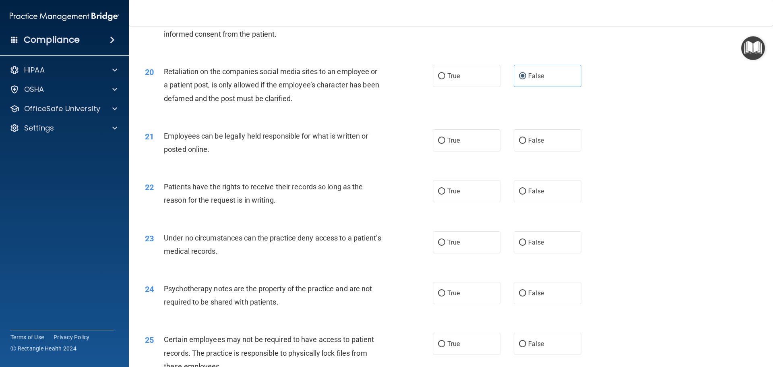
scroll to position [1248, 0]
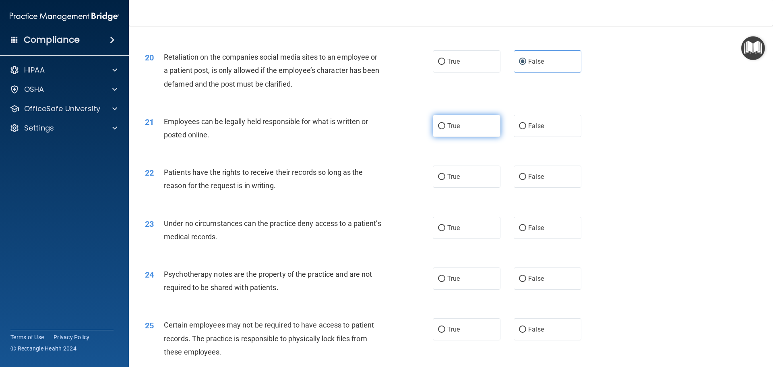
click at [454, 130] on span "True" at bounding box center [453, 126] width 12 height 8
click at [445, 129] on input "True" at bounding box center [441, 126] width 7 height 6
radio input "true"
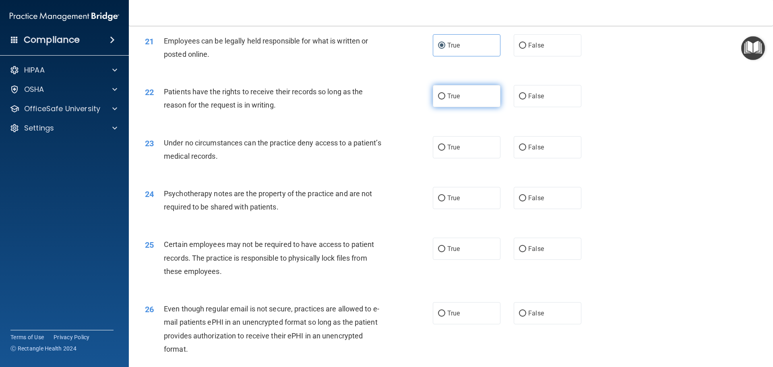
click at [451, 100] on span "True" at bounding box center [453, 96] width 12 height 8
click at [445, 99] on input "True" at bounding box center [441, 96] width 7 height 6
radio input "true"
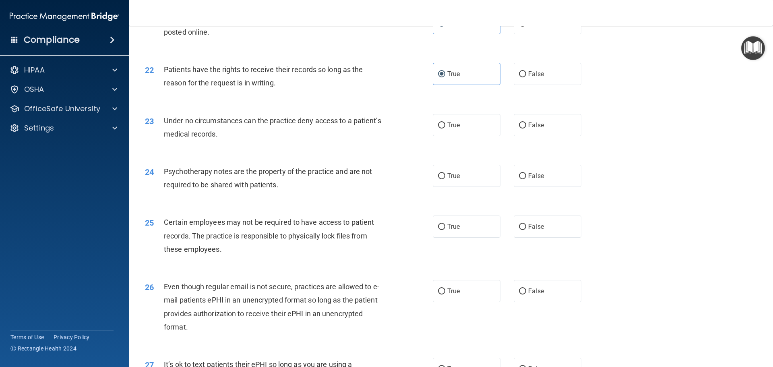
scroll to position [1368, 0]
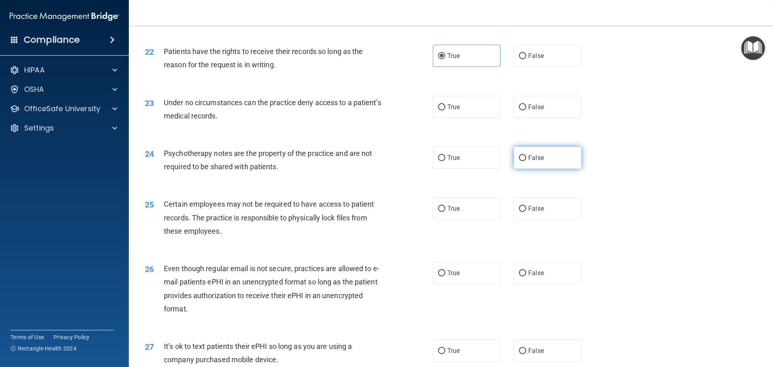
click at [559, 169] on label "False" at bounding box center [548, 157] width 68 height 22
click at [526, 161] on input "False" at bounding box center [522, 158] width 7 height 6
radio input "true"
click at [535, 111] on span "False" at bounding box center [536, 107] width 16 height 8
click at [526, 110] on input "False" at bounding box center [522, 107] width 7 height 6
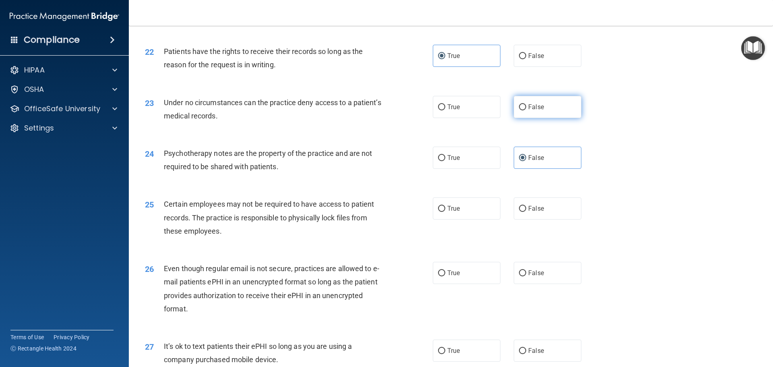
radio input "true"
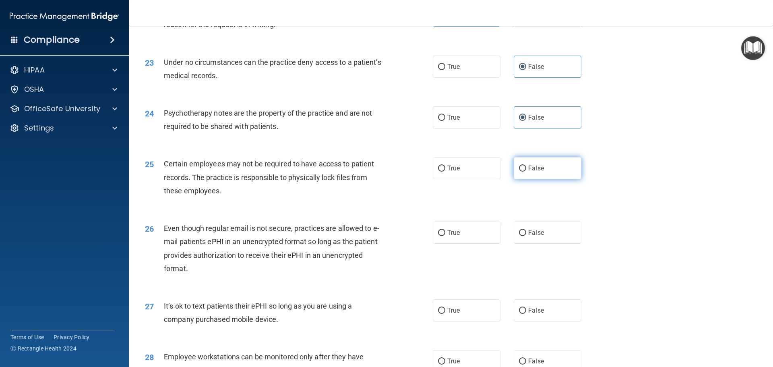
click at [520, 171] on input "False" at bounding box center [522, 168] width 7 height 6
radio input "true"
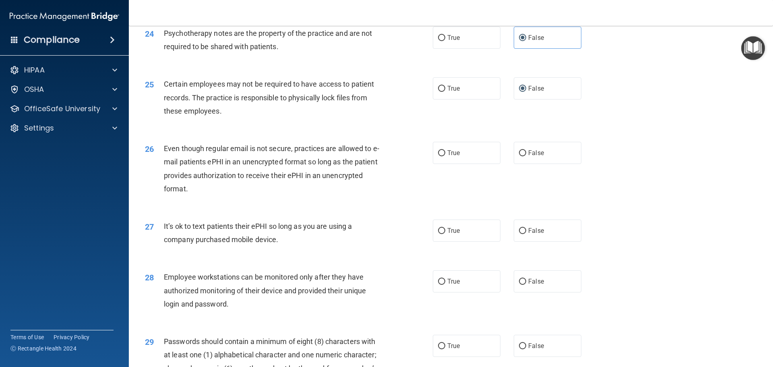
scroll to position [1489, 0]
click at [538, 159] on label "False" at bounding box center [548, 152] width 68 height 22
click at [526, 155] on input "False" at bounding box center [522, 152] width 7 height 6
radio input "true"
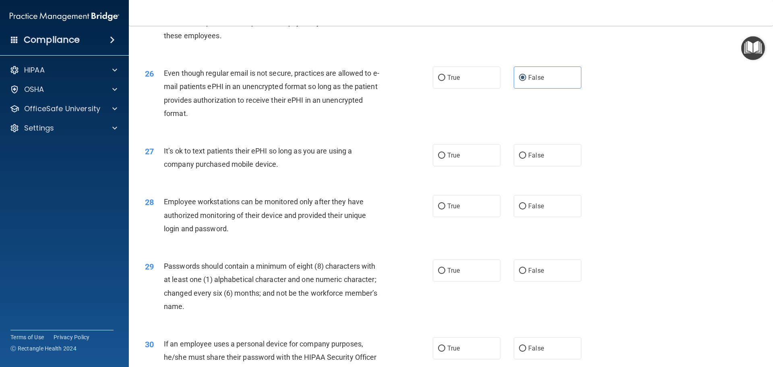
scroll to position [1570, 0]
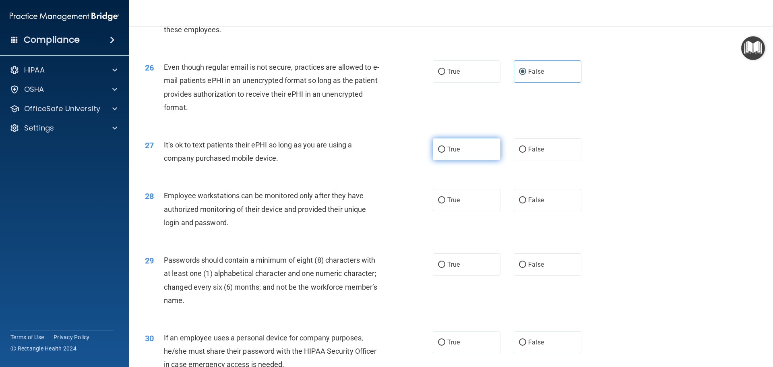
click at [441, 153] on input "True" at bounding box center [441, 149] width 7 height 6
radio input "true"
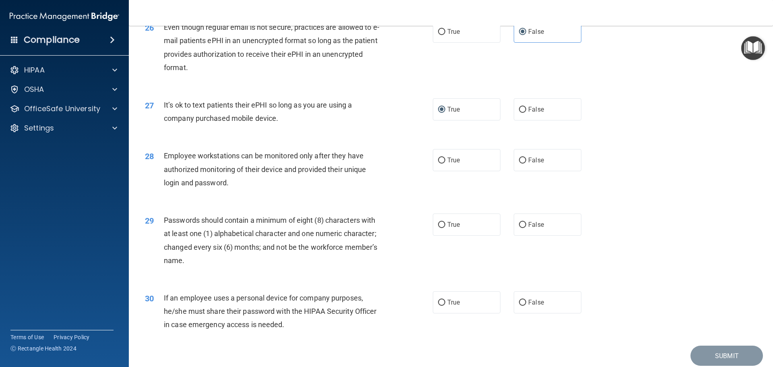
scroll to position [1610, 0]
click at [452, 163] on span "True" at bounding box center [453, 160] width 12 height 8
click at [445, 163] on input "True" at bounding box center [441, 160] width 7 height 6
radio input "true"
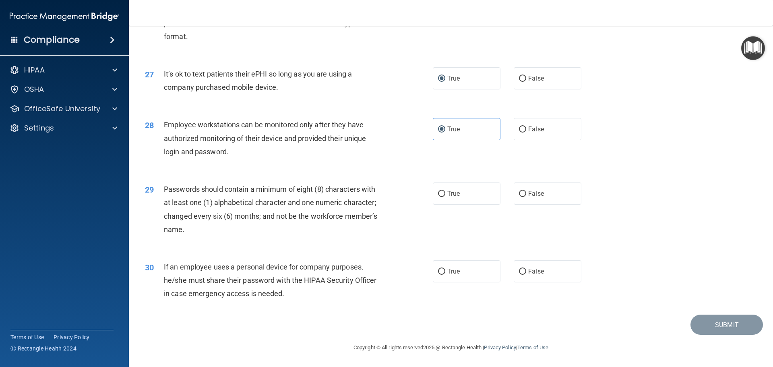
scroll to position [1654, 0]
click at [447, 193] on span "True" at bounding box center [453, 194] width 12 height 8
click at [445, 193] on input "True" at bounding box center [441, 194] width 7 height 6
radio input "true"
click at [564, 280] on label "False" at bounding box center [548, 271] width 68 height 22
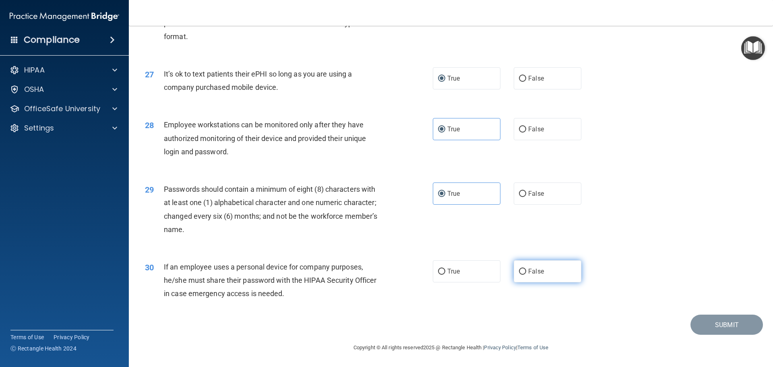
click at [526, 274] on input "False" at bounding box center [522, 271] width 7 height 6
radio input "true"
click at [722, 322] on button "Submit" at bounding box center [726, 324] width 72 height 21
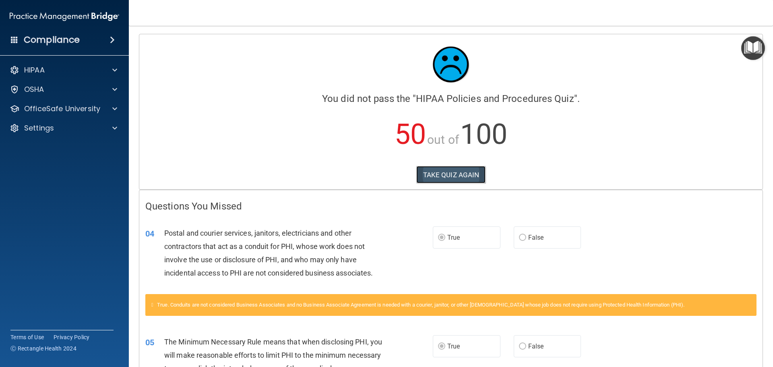
click at [463, 174] on button "TAKE QUIZ AGAIN" at bounding box center [451, 175] width 70 height 18
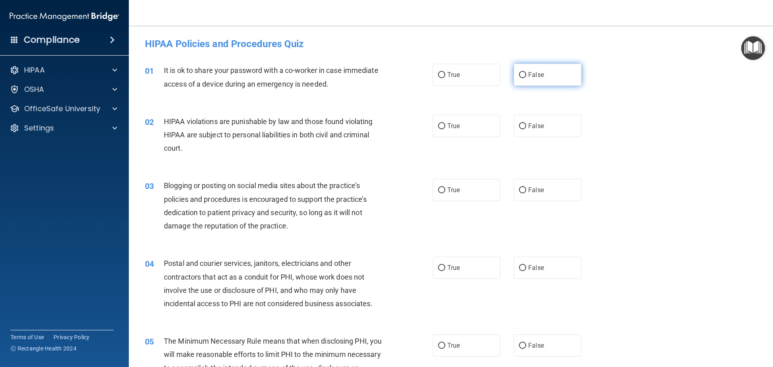
click at [519, 74] on input "False" at bounding box center [522, 75] width 7 height 6
radio input "true"
click at [456, 127] on span "True" at bounding box center [453, 126] width 12 height 8
click at [445, 127] on input "True" at bounding box center [441, 126] width 7 height 6
radio input "true"
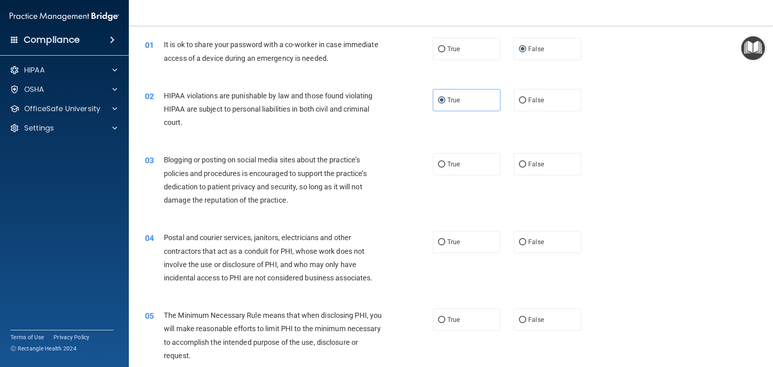
scroll to position [40, 0]
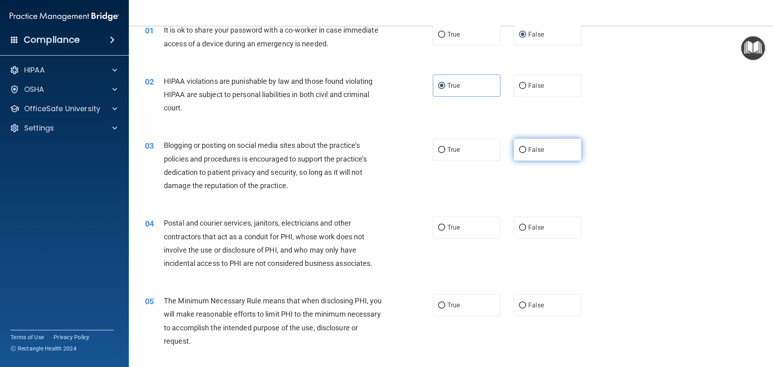
click at [536, 140] on label "False" at bounding box center [548, 149] width 68 height 22
click at [526, 147] on input "False" at bounding box center [522, 150] width 7 height 6
radio input "true"
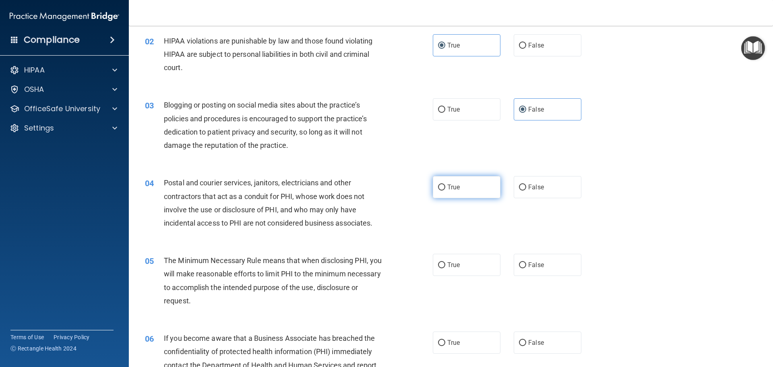
click at [456, 190] on span "True" at bounding box center [453, 187] width 12 height 8
click at [445, 190] on input "True" at bounding box center [441, 187] width 7 height 6
radio input "true"
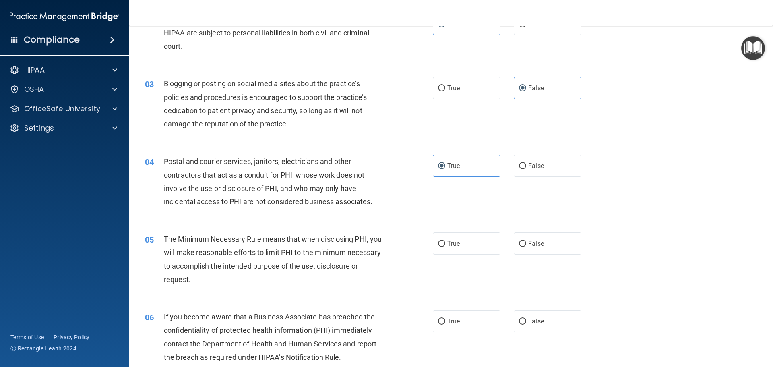
scroll to position [121, 0]
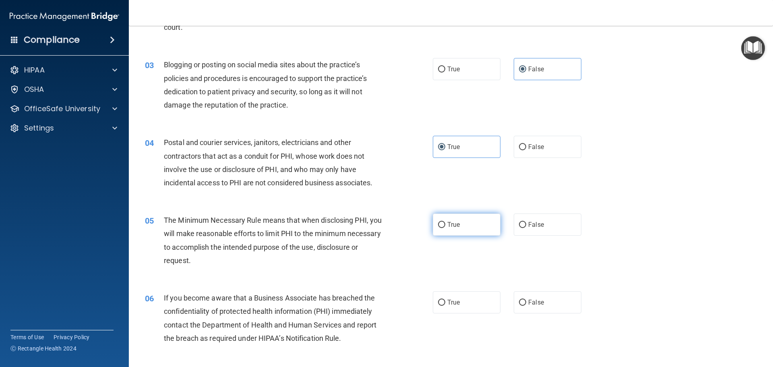
click at [452, 223] on span "True" at bounding box center [453, 225] width 12 height 8
click at [445, 223] on input "True" at bounding box center [441, 225] width 7 height 6
radio input "true"
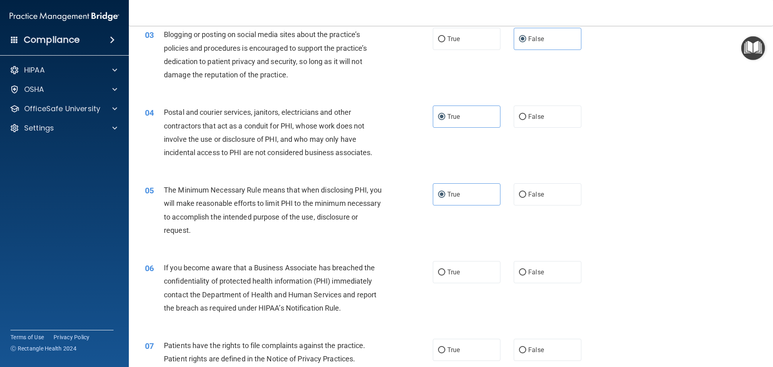
scroll to position [201, 0]
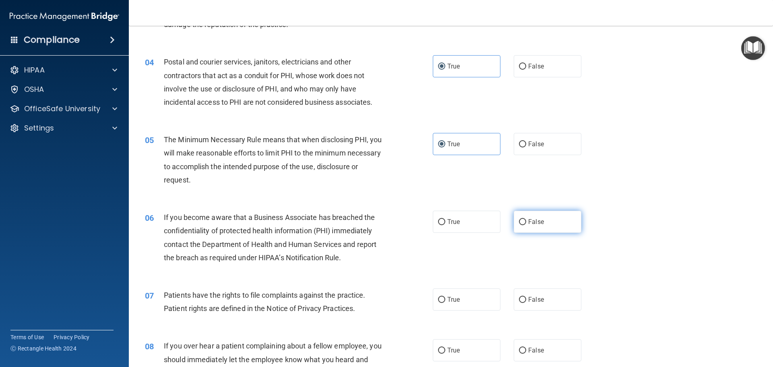
click at [547, 221] on label "False" at bounding box center [548, 221] width 68 height 22
click at [526, 221] on input "False" at bounding box center [522, 222] width 7 height 6
radio input "true"
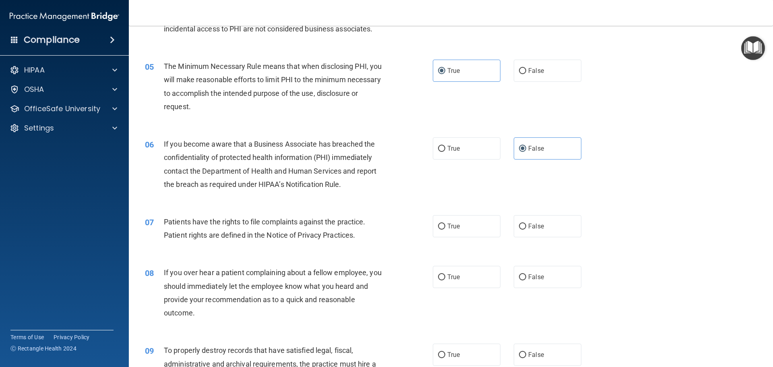
scroll to position [282, 0]
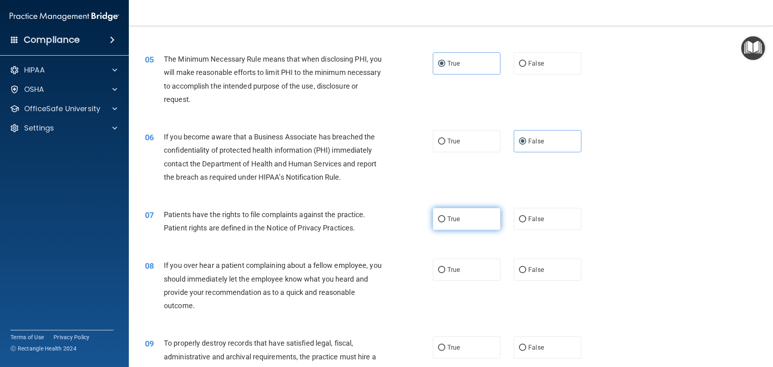
click at [450, 222] on span "True" at bounding box center [453, 219] width 12 height 8
click at [445, 222] on input "True" at bounding box center [441, 219] width 7 height 6
radio input "true"
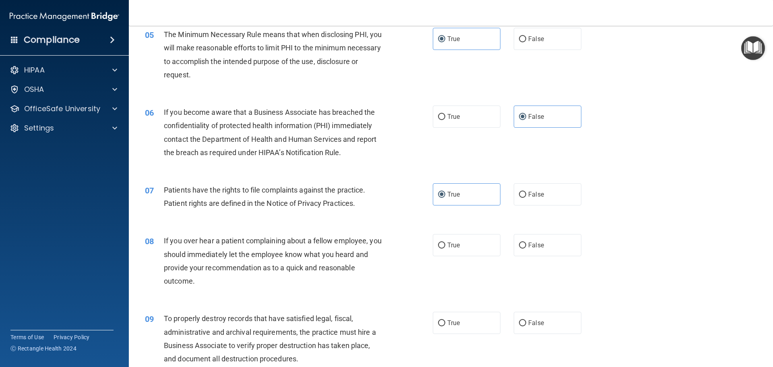
scroll to position [362, 0]
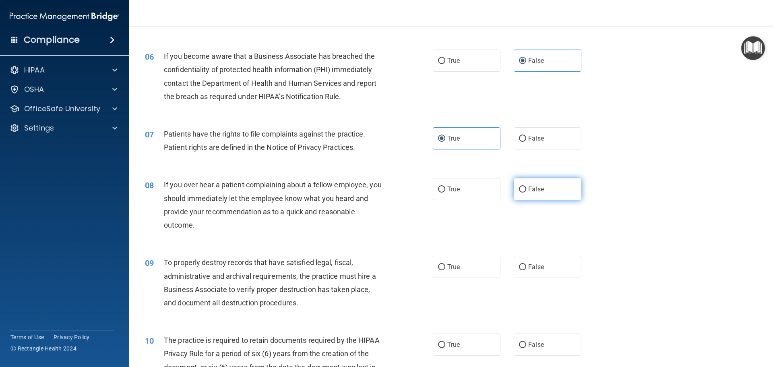
click at [539, 196] on label "False" at bounding box center [548, 189] width 68 height 22
click at [526, 192] on input "False" at bounding box center [522, 189] width 7 height 6
radio input "true"
click at [528, 270] on span "False" at bounding box center [536, 267] width 16 height 8
click at [526, 270] on input "False" at bounding box center [522, 267] width 7 height 6
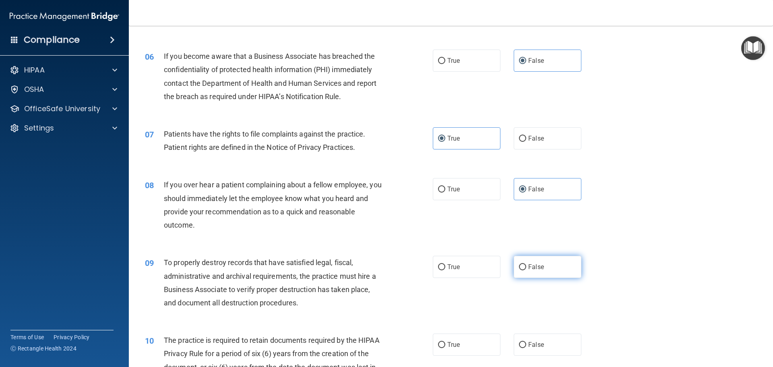
radio input "true"
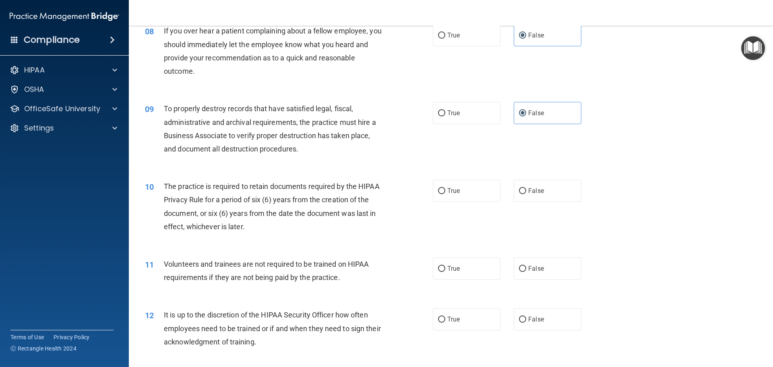
scroll to position [523, 0]
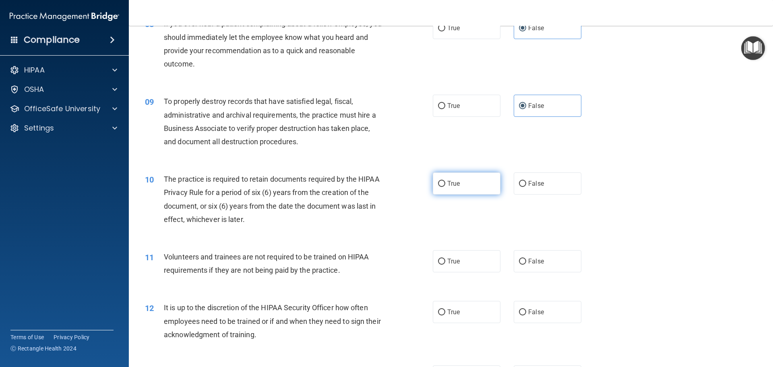
click at [448, 182] on span "True" at bounding box center [453, 183] width 12 height 8
click at [445, 182] on input "True" at bounding box center [441, 184] width 7 height 6
radio input "true"
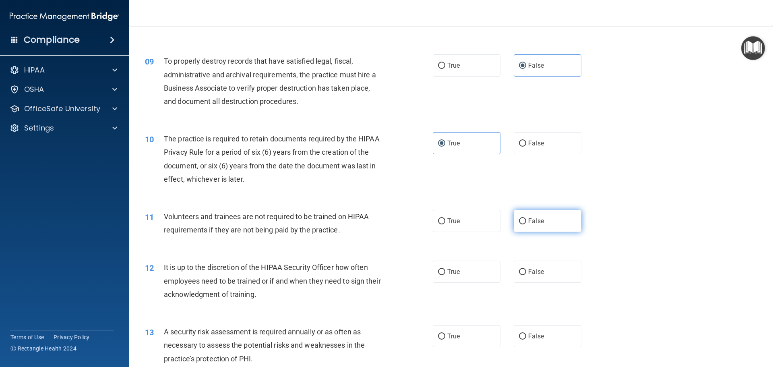
click at [531, 216] on label "False" at bounding box center [548, 221] width 68 height 22
click at [526, 218] on input "False" at bounding box center [522, 221] width 7 height 6
radio input "true"
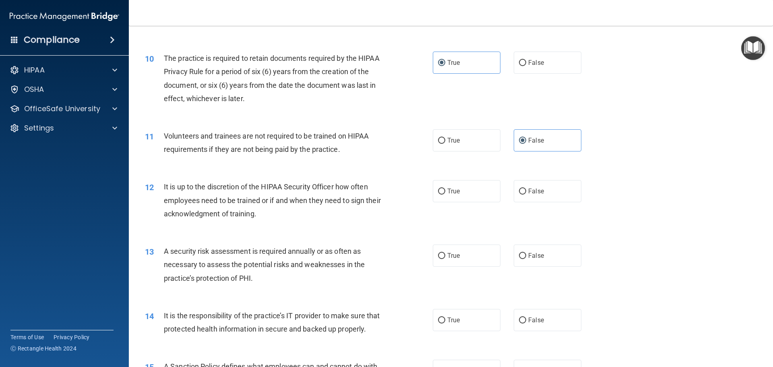
scroll to position [684, 0]
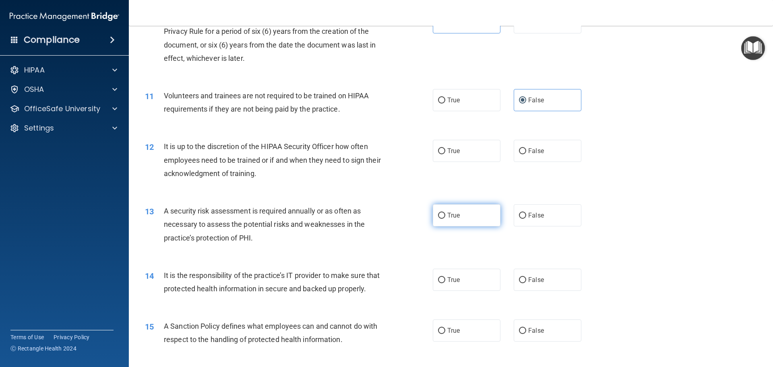
click at [452, 210] on label "True" at bounding box center [467, 215] width 68 height 22
click at [445, 212] on input "True" at bounding box center [441, 215] width 7 height 6
radio input "true"
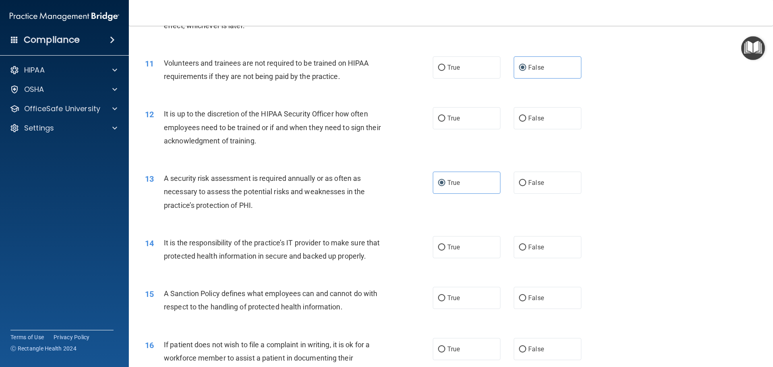
scroll to position [765, 0]
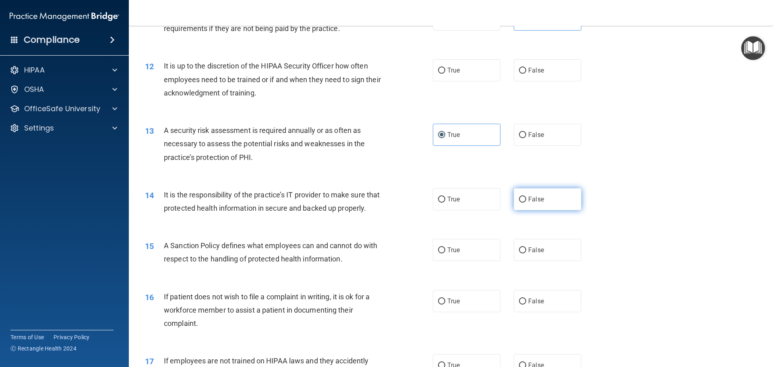
click at [519, 196] on input "False" at bounding box center [522, 199] width 7 height 6
radio input "true"
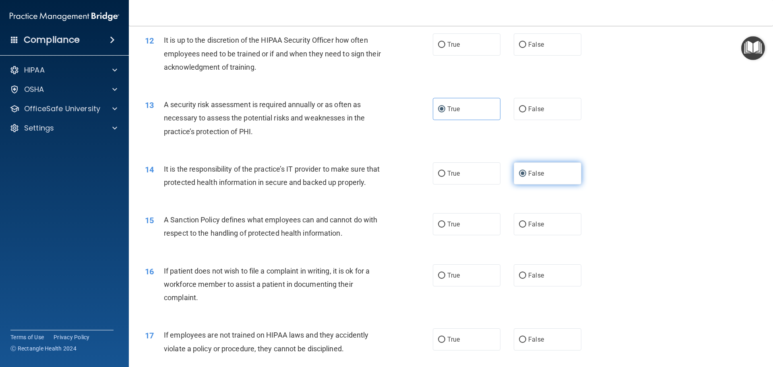
scroll to position [805, 0]
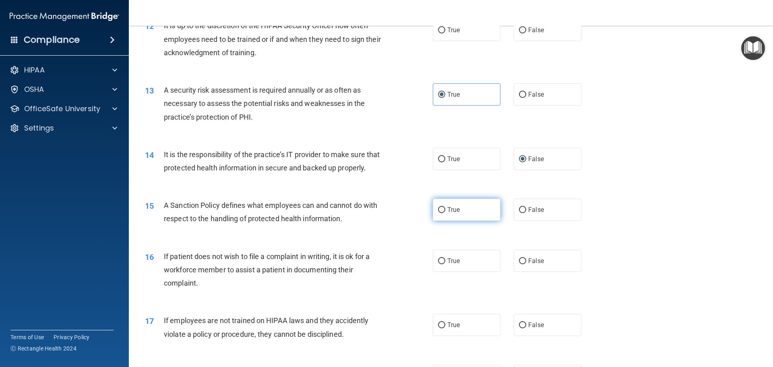
click at [484, 221] on label "True" at bounding box center [467, 209] width 68 height 22
click at [445, 213] on input "True" at bounding box center [441, 210] width 7 height 6
radio input "true"
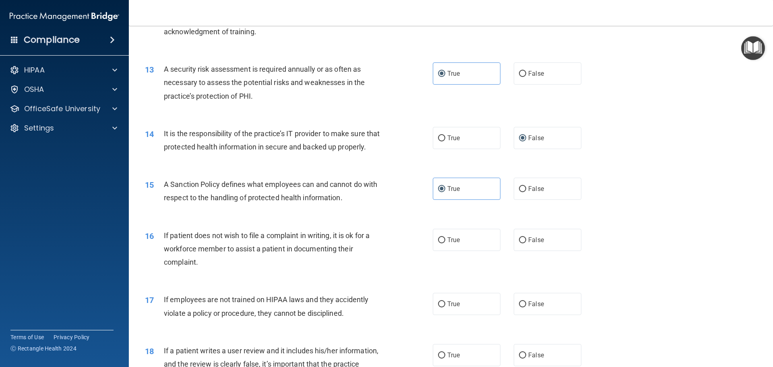
scroll to position [885, 0]
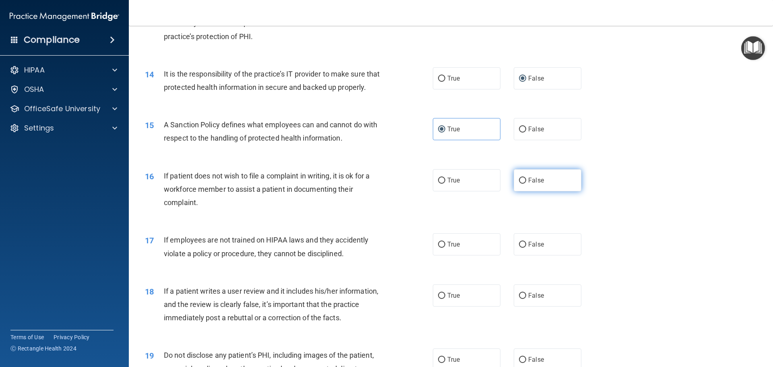
click at [542, 190] on label "False" at bounding box center [548, 180] width 68 height 22
click at [526, 184] on input "False" at bounding box center [522, 180] width 7 height 6
radio input "true"
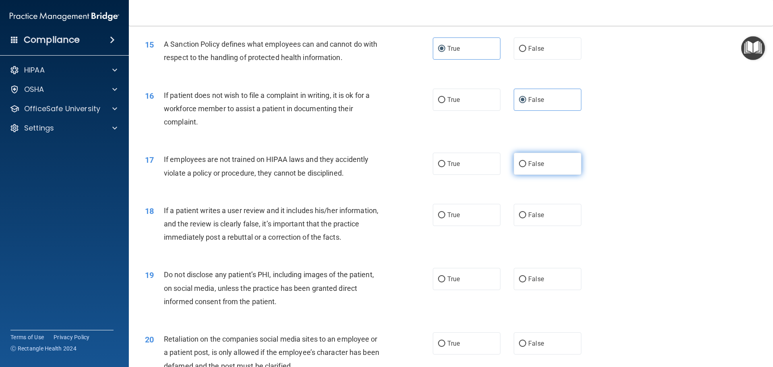
click at [519, 167] on input "False" at bounding box center [522, 164] width 7 height 6
radio input "true"
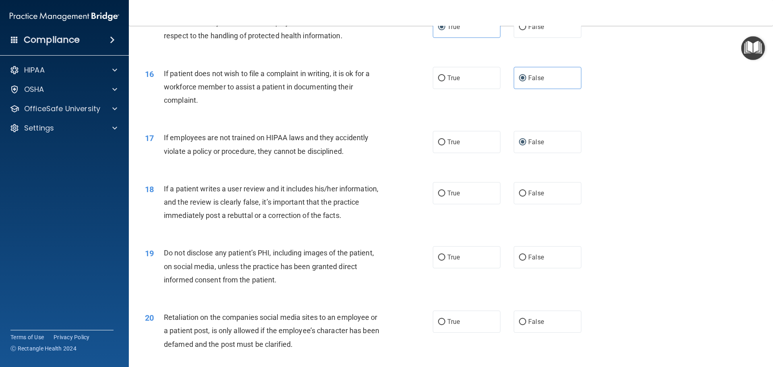
scroll to position [1006, 0]
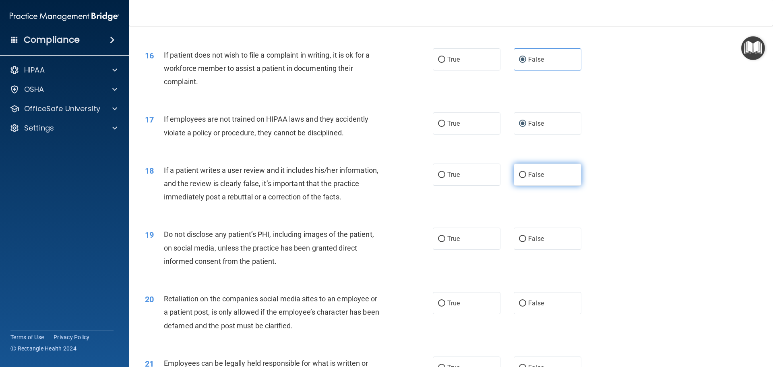
click at [563, 182] on label "False" at bounding box center [548, 174] width 68 height 22
click at [526, 178] on input "False" at bounding box center [522, 175] width 7 height 6
radio input "true"
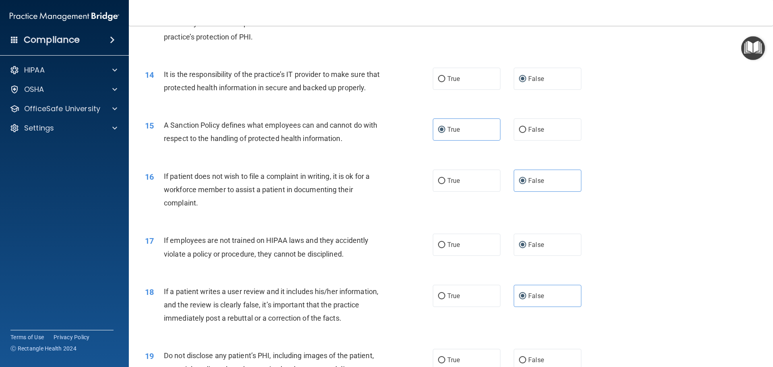
scroll to position [885, 0]
click at [516, 136] on label "False" at bounding box center [548, 129] width 68 height 22
click at [519, 132] on input "False" at bounding box center [522, 129] width 7 height 6
radio input "true"
radio input "false"
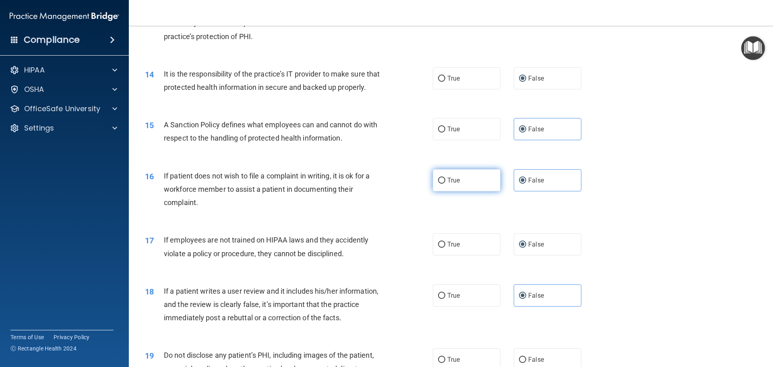
click at [442, 184] on input "True" at bounding box center [441, 180] width 7 height 6
radio input "true"
radio input "false"
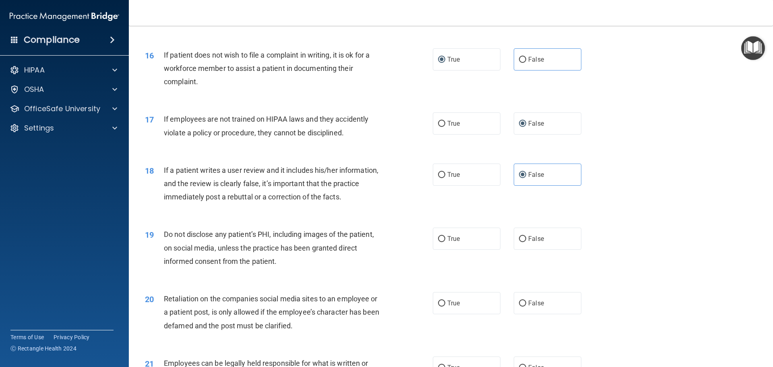
scroll to position [1046, 0]
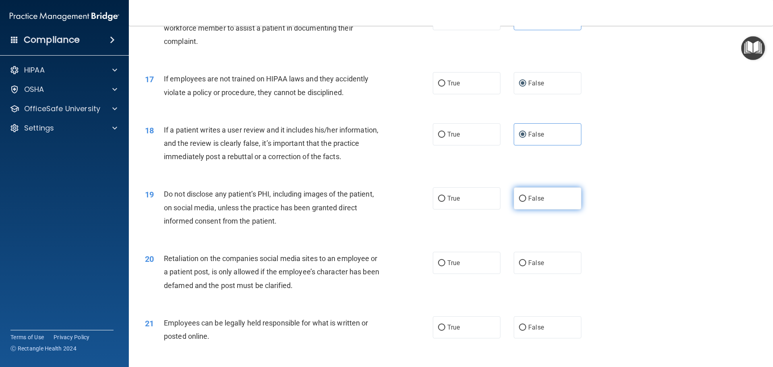
click at [522, 209] on label "False" at bounding box center [548, 198] width 68 height 22
click at [522, 202] on input "False" at bounding box center [522, 199] width 7 height 6
radio input "true"
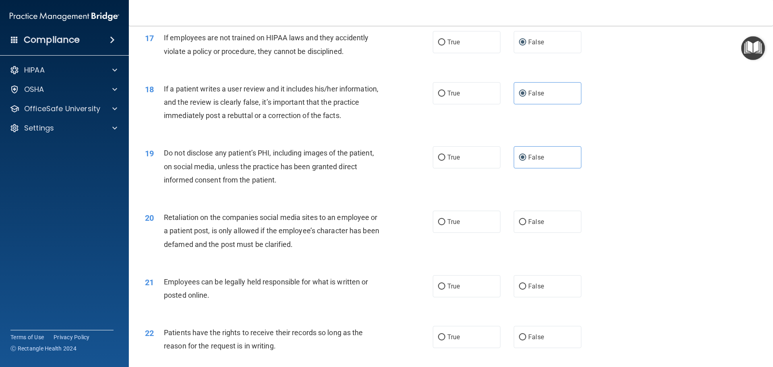
scroll to position [1127, 0]
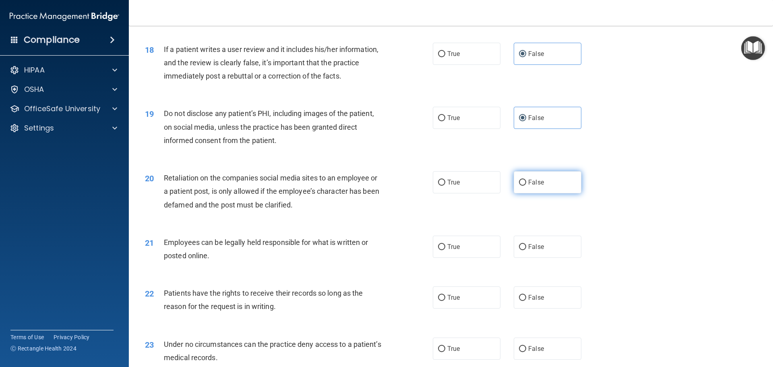
click at [545, 193] on label "False" at bounding box center [548, 182] width 68 height 22
click at [526, 186] on input "False" at bounding box center [522, 182] width 7 height 6
radio input "true"
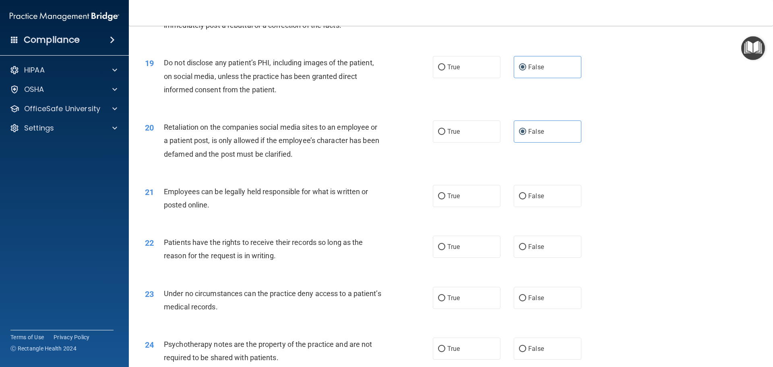
scroll to position [1207, 0]
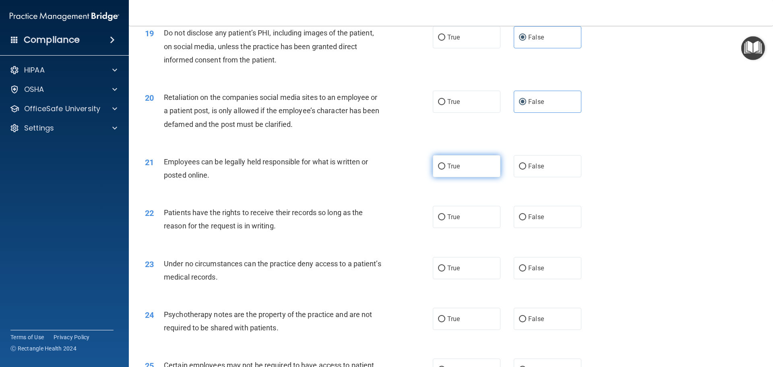
click at [465, 177] on label "True" at bounding box center [467, 166] width 68 height 22
click at [445, 169] on input "True" at bounding box center [441, 166] width 7 height 6
radio input "true"
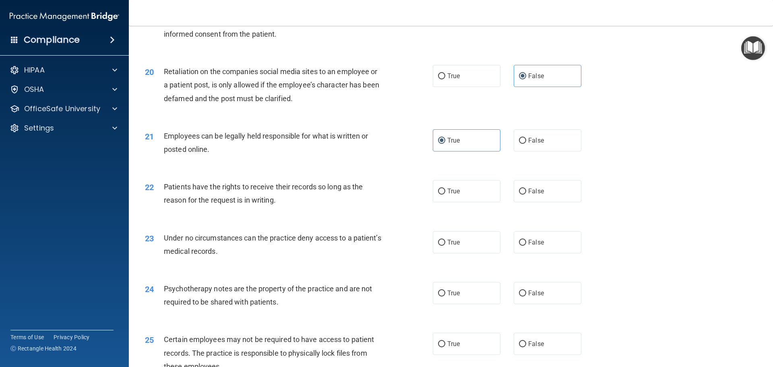
scroll to position [1248, 0]
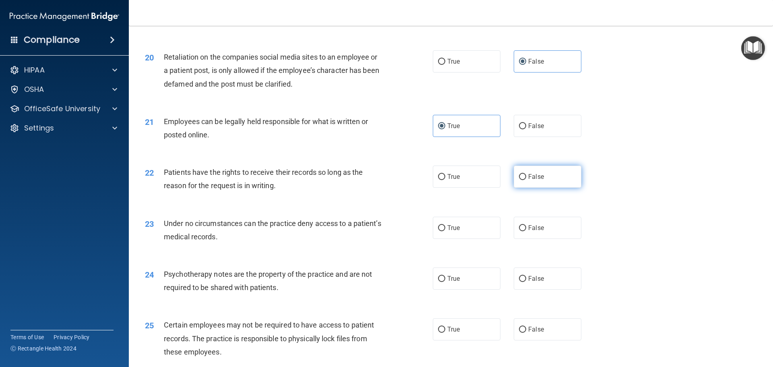
click at [528, 180] on span "False" at bounding box center [536, 177] width 16 height 8
click at [526, 180] on input "False" at bounding box center [522, 177] width 7 height 6
radio input "true"
click at [455, 231] on span "True" at bounding box center [453, 228] width 12 height 8
click at [445, 231] on input "True" at bounding box center [441, 228] width 7 height 6
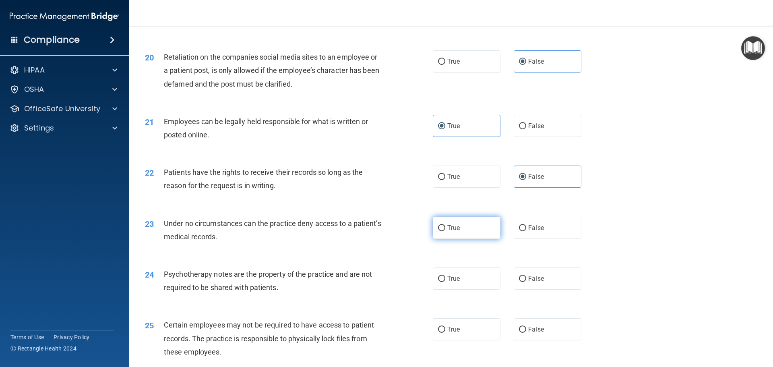
radio input "true"
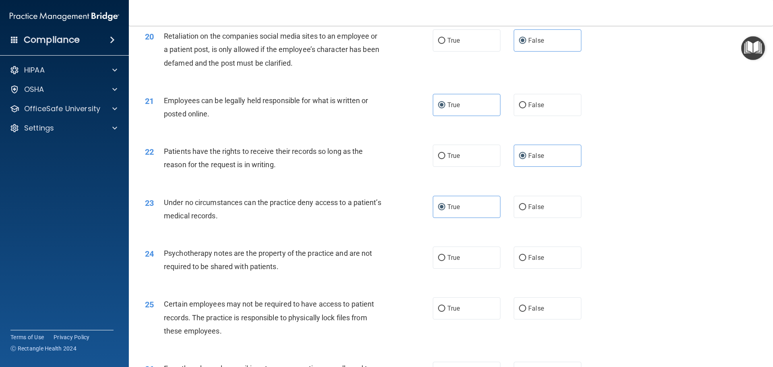
scroll to position [1328, 0]
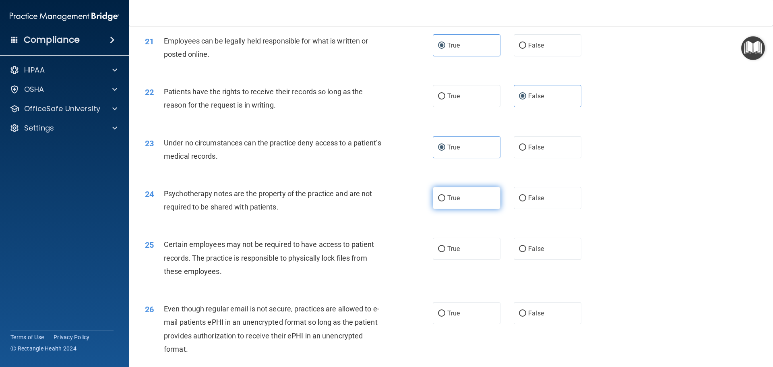
click at [462, 209] on label "True" at bounding box center [467, 198] width 68 height 22
click at [445, 201] on input "True" at bounding box center [441, 198] width 7 height 6
radio input "true"
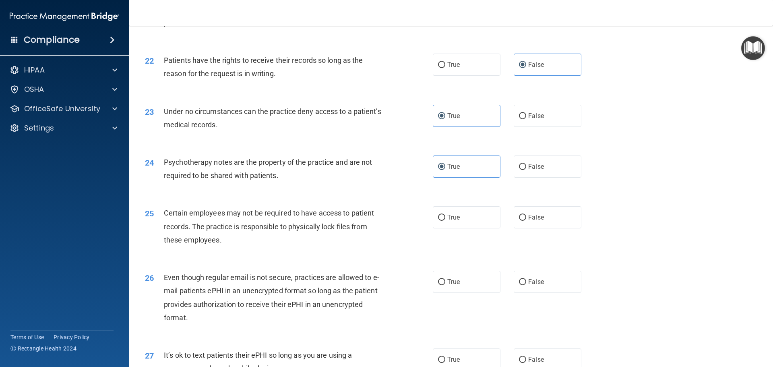
scroll to position [1409, 0]
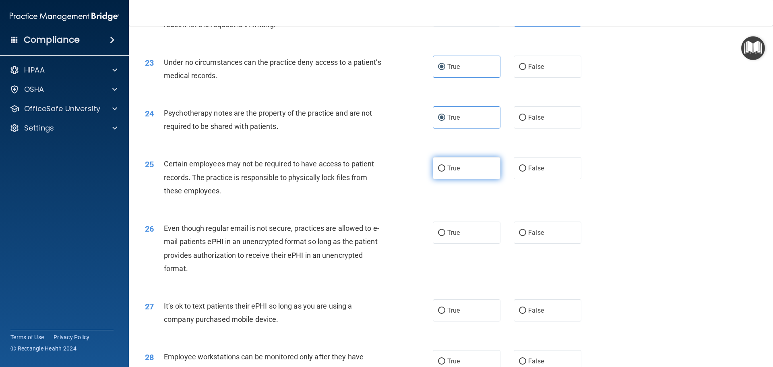
click at [458, 179] on label "True" at bounding box center [467, 168] width 68 height 22
click at [445, 171] on input "True" at bounding box center [441, 168] width 7 height 6
radio input "true"
click at [518, 239] on label "False" at bounding box center [548, 232] width 68 height 22
click at [519, 236] on input "False" at bounding box center [522, 233] width 7 height 6
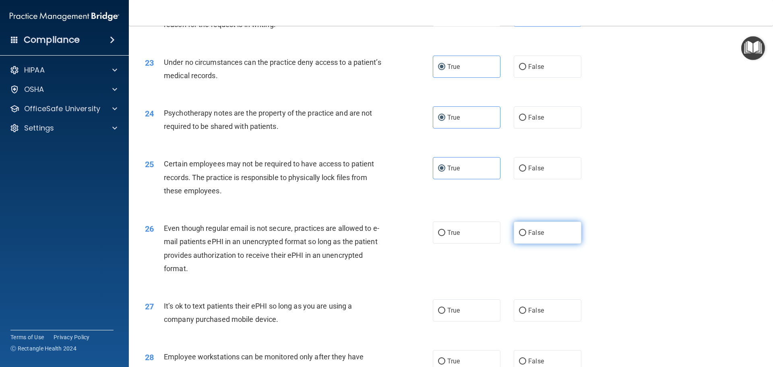
radio input "true"
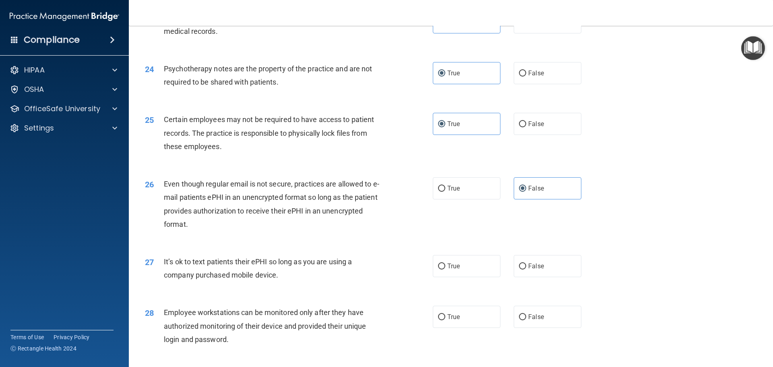
scroll to position [1489, 0]
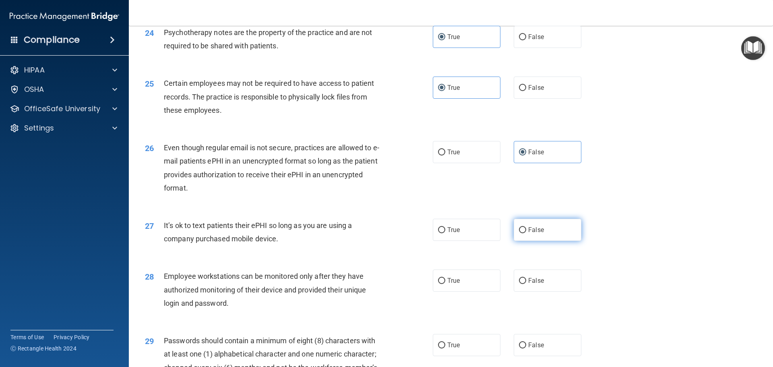
click at [539, 235] on label "False" at bounding box center [548, 230] width 68 height 22
click at [526, 233] on input "False" at bounding box center [522, 230] width 7 height 6
radio input "true"
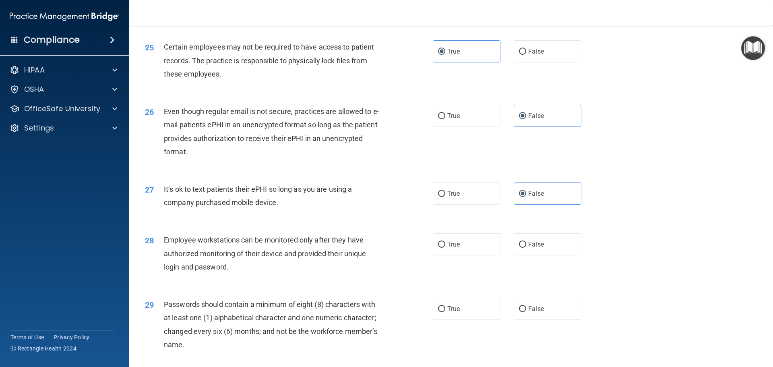
scroll to position [1570, 0]
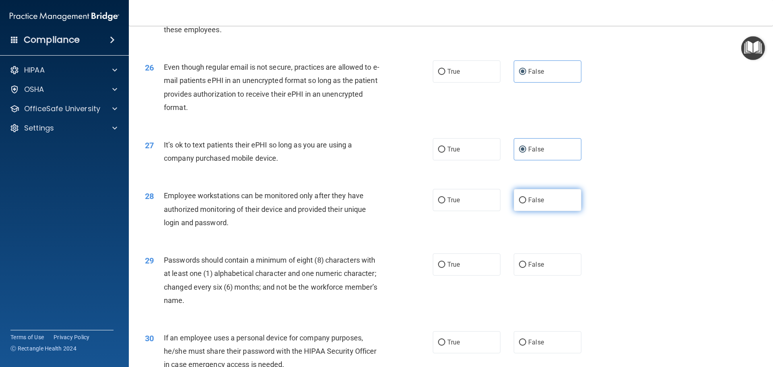
click at [546, 211] on label "False" at bounding box center [548, 200] width 68 height 22
click at [526, 203] on input "False" at bounding box center [522, 200] width 7 height 6
radio input "true"
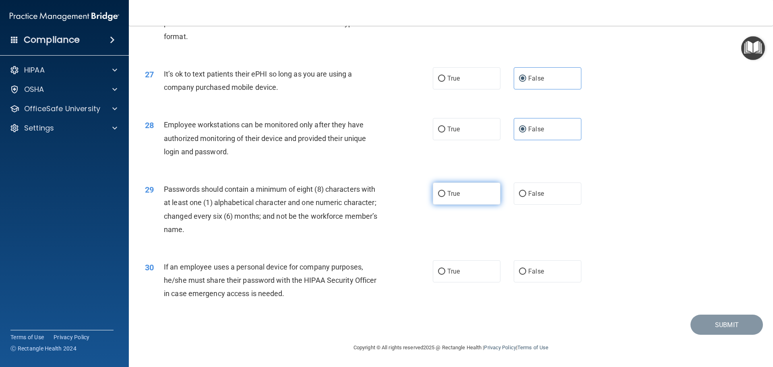
scroll to position [1650, 0]
click at [455, 197] on span "True" at bounding box center [453, 194] width 12 height 8
click at [445, 197] on input "True" at bounding box center [441, 194] width 7 height 6
radio input "true"
click at [543, 274] on label "False" at bounding box center [548, 271] width 68 height 22
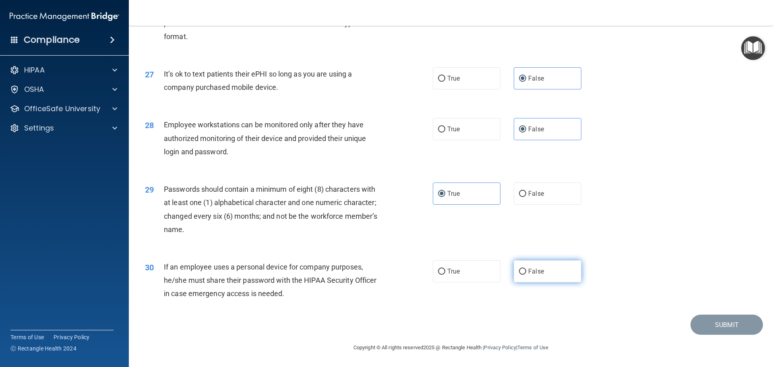
click at [526, 274] on input "False" at bounding box center [522, 271] width 7 height 6
radio input "true"
click at [657, 285] on div "30 If an employee uses a personal device for company purposes, he/she must shar…" at bounding box center [451, 282] width 624 height 64
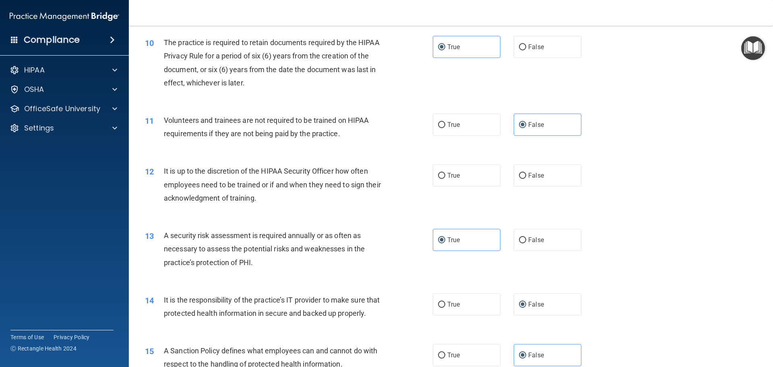
scroll to position [648, 0]
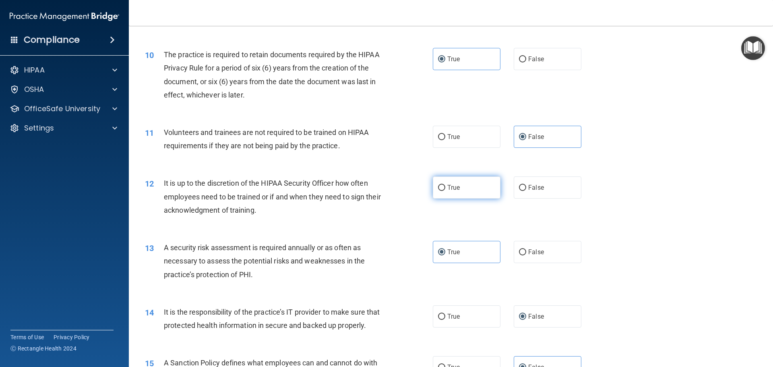
click at [482, 190] on label "True" at bounding box center [467, 187] width 68 height 22
click at [445, 190] on input "True" at bounding box center [441, 188] width 7 height 6
radio input "true"
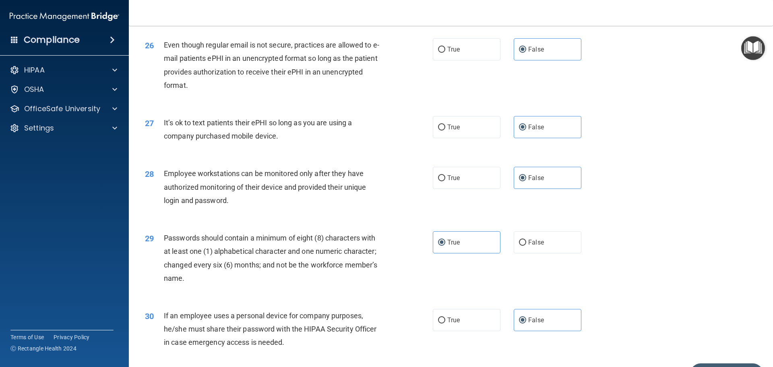
scroll to position [1654, 0]
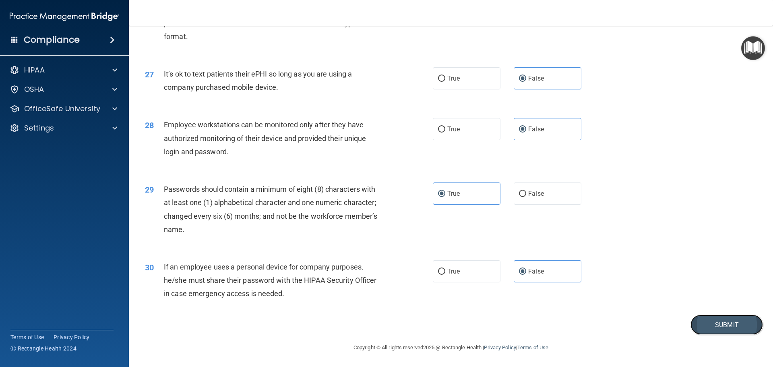
click at [693, 328] on button "Submit" at bounding box center [726, 324] width 72 height 21
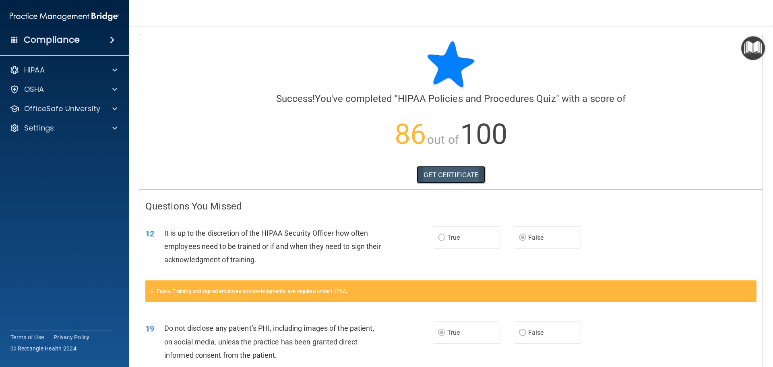
click at [477, 179] on link "GET CERTIFICATE" at bounding box center [451, 175] width 69 height 18
click at [591, 56] on div at bounding box center [450, 64] width 611 height 48
click at [100, 64] on div "HIPAA" at bounding box center [64, 70] width 129 height 16
click at [113, 68] on span at bounding box center [114, 70] width 5 height 10
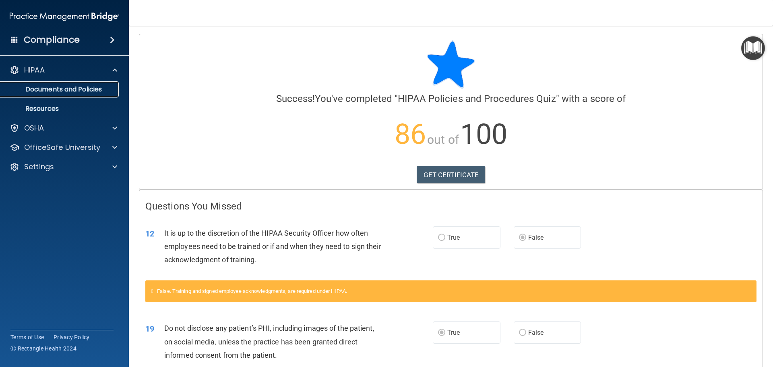
click at [99, 86] on p "Documents and Policies" at bounding box center [60, 89] width 110 height 8
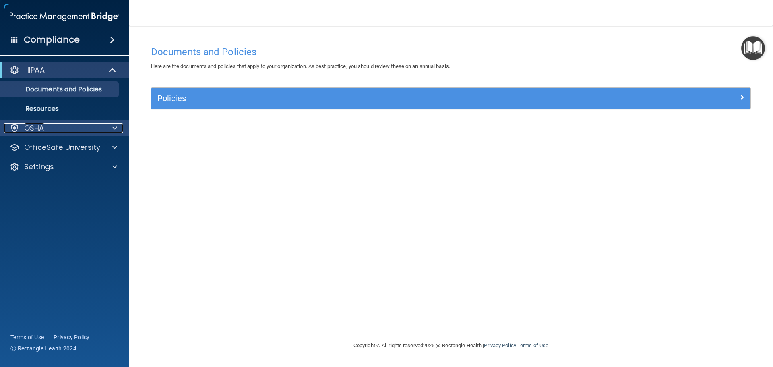
click at [97, 125] on div "OSHA" at bounding box center [54, 128] width 100 height 10
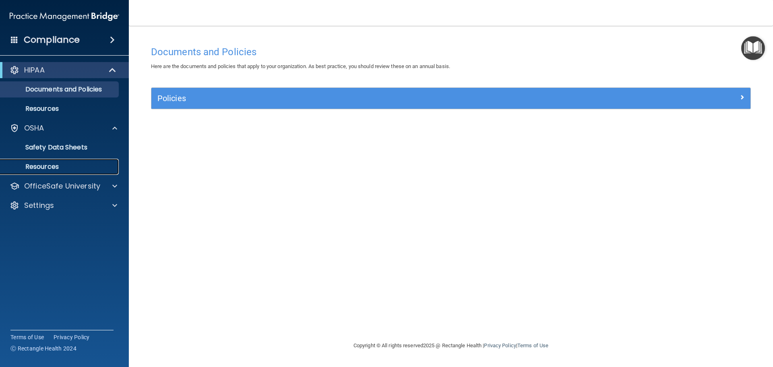
click at [84, 162] on link "Resources" at bounding box center [55, 167] width 127 height 16
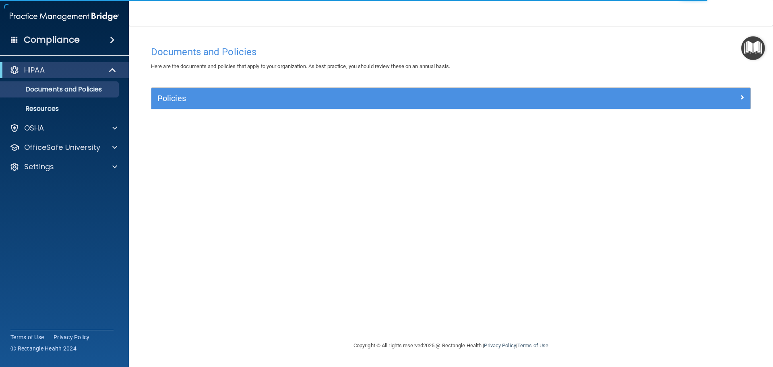
click at [753, 50] on img "Open Resource Center" at bounding box center [753, 48] width 24 height 24
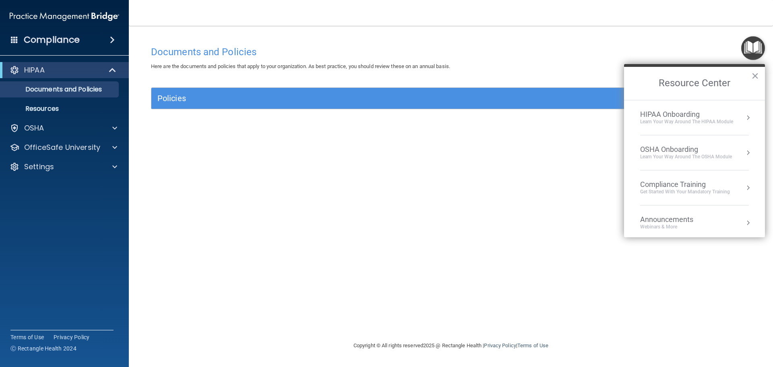
click at [693, 195] on div "Get Started with your mandatory training" at bounding box center [685, 191] width 90 height 7
click at [693, 117] on div "HIPAA Training for Members" at bounding box center [675, 113] width 90 height 7
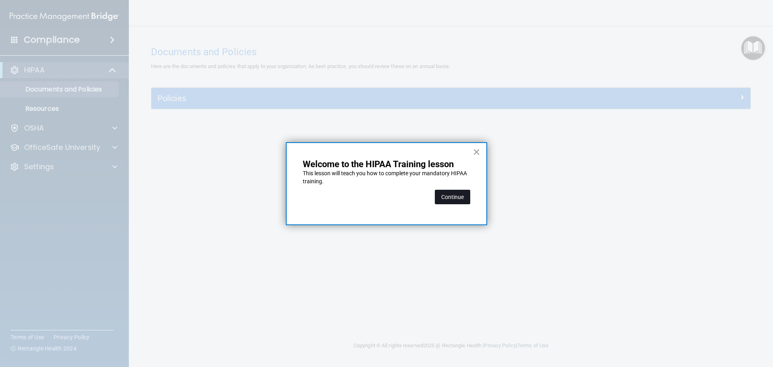
click at [462, 197] on button "Continue" at bounding box center [452, 197] width 35 height 14
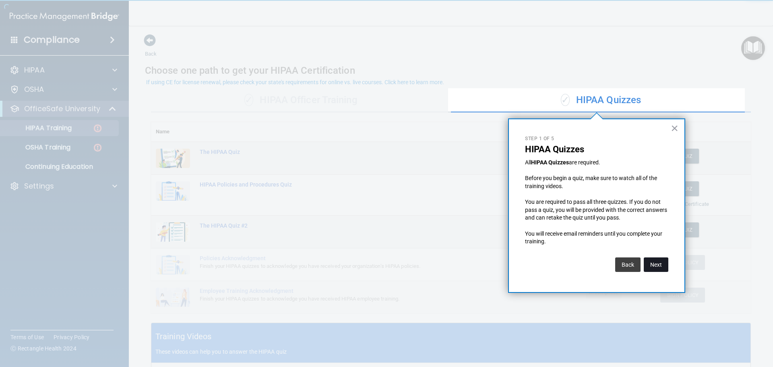
click at [655, 260] on button "Next" at bounding box center [656, 264] width 25 height 14
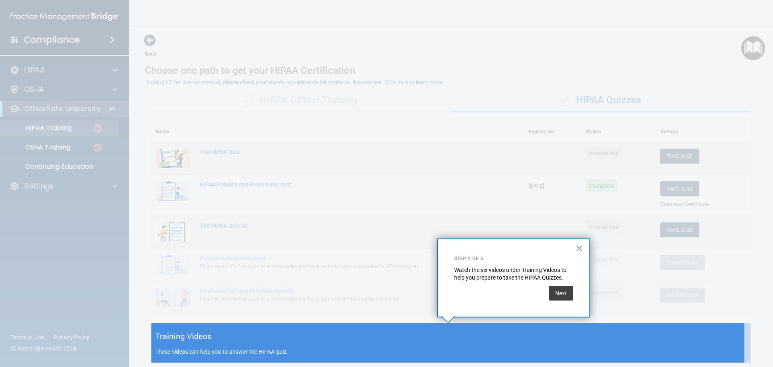
click at [577, 245] on button "×" at bounding box center [580, 247] width 8 height 13
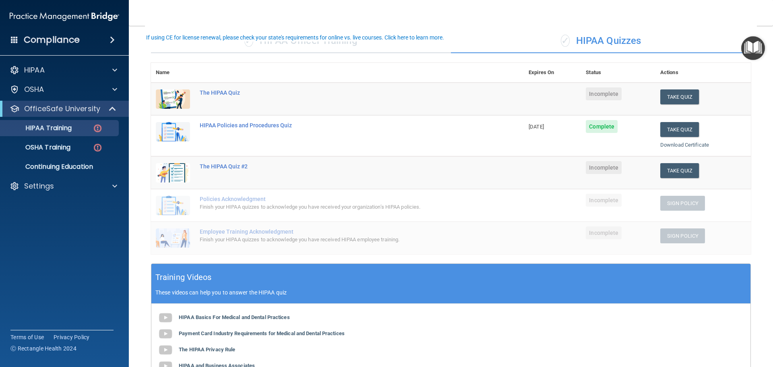
scroll to position [40, 0]
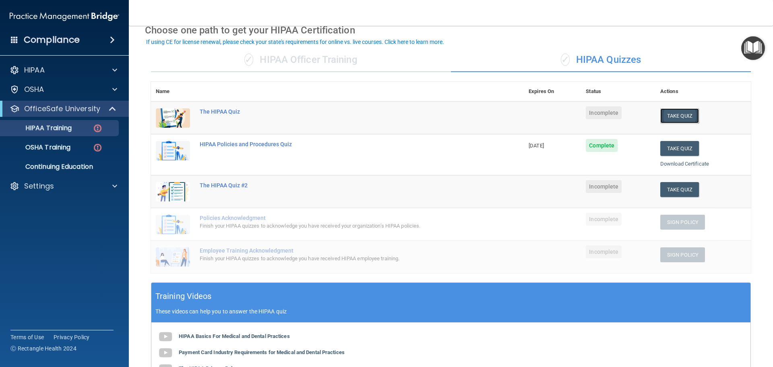
click at [685, 118] on button "Take Quiz" at bounding box center [679, 115] width 39 height 15
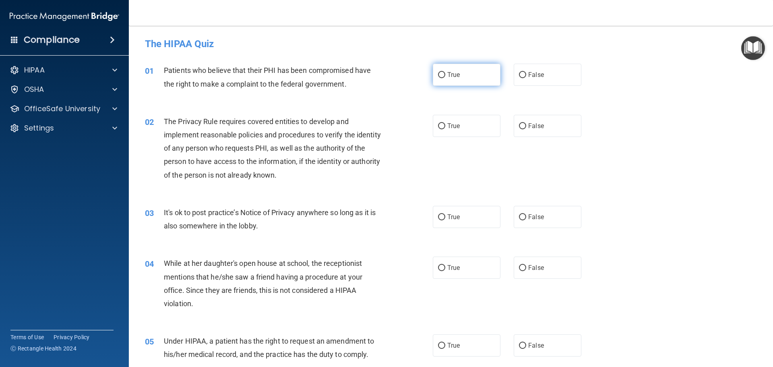
click at [477, 76] on label "True" at bounding box center [467, 75] width 68 height 22
click at [445, 76] on input "True" at bounding box center [441, 75] width 7 height 6
radio input "true"
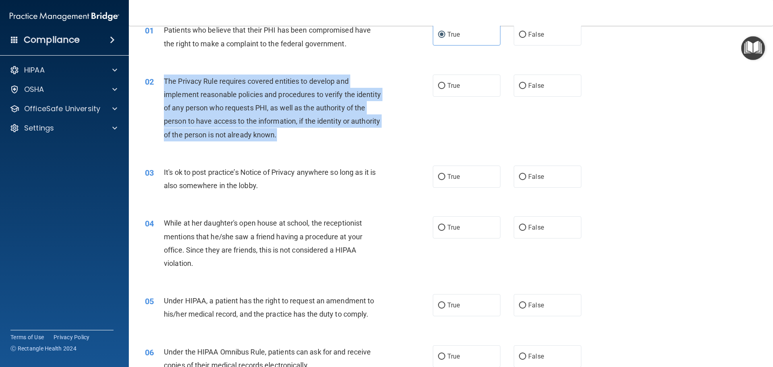
drag, startPoint x: 165, startPoint y: 79, endPoint x: 314, endPoint y: 132, distance: 157.3
click at [314, 132] on div "The Privacy Rule requires covered entities to develop and implement reasonable …" at bounding box center [276, 107] width 225 height 67
copy span "The Privacy Rule requires covered entities to develop and implement reasonable …"
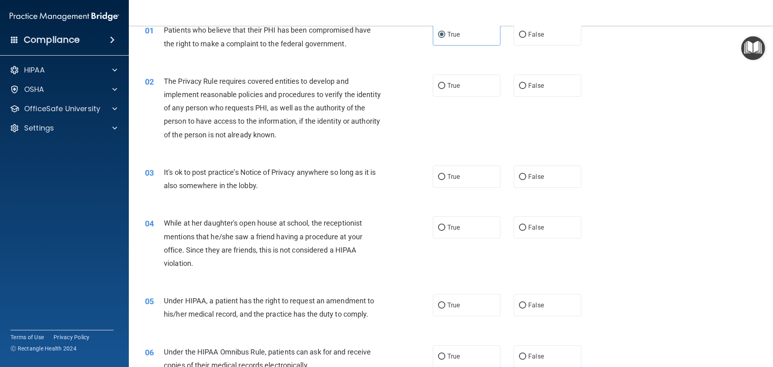
click at [460, 142] on div "02 The Privacy Rule requires covered entities to develop and implement reasonab…" at bounding box center [451, 109] width 624 height 91
click at [458, 88] on label "True" at bounding box center [467, 85] width 68 height 22
click at [445, 88] on input "True" at bounding box center [441, 86] width 7 height 6
radio input "true"
click at [516, 182] on label "False" at bounding box center [548, 176] width 68 height 22
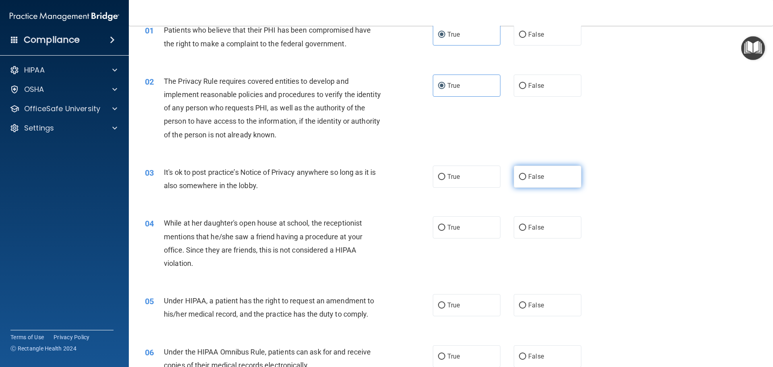
click at [519, 180] on input "False" at bounding box center [522, 177] width 7 height 6
radio input "true"
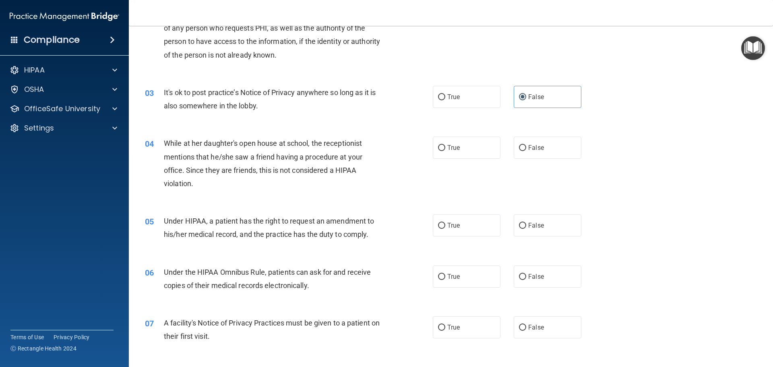
scroll to position [121, 0]
click at [542, 155] on label "False" at bounding box center [548, 147] width 68 height 22
click at [526, 150] on input "False" at bounding box center [522, 147] width 7 height 6
radio input "true"
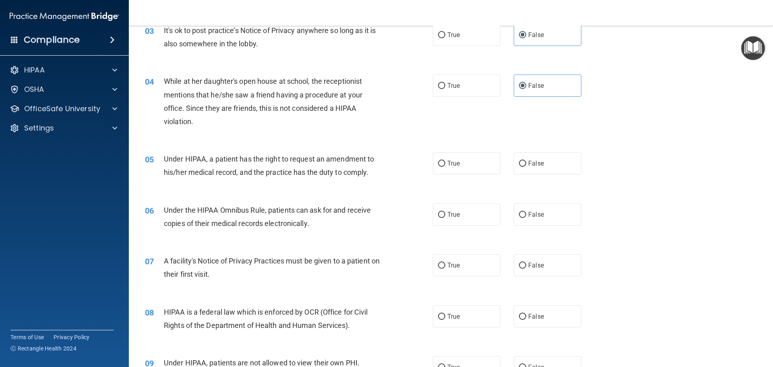
scroll to position [201, 0]
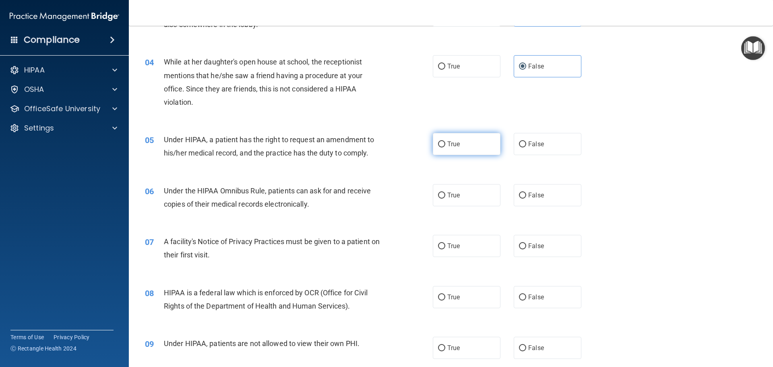
click at [447, 143] on span "True" at bounding box center [453, 144] width 12 height 8
click at [445, 143] on input "True" at bounding box center [441, 144] width 7 height 6
radio input "true"
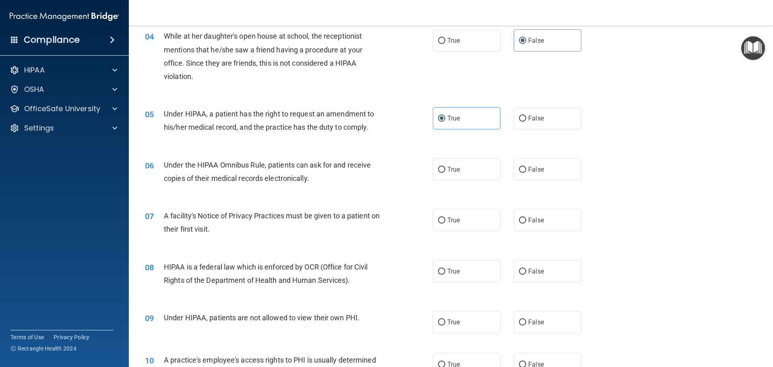
scroll to position [241, 0]
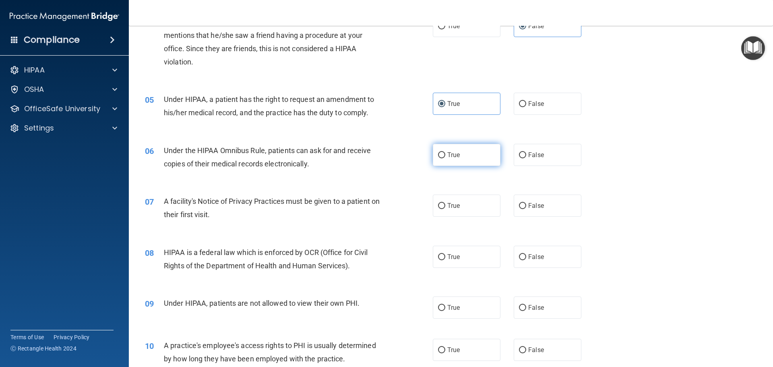
click at [473, 158] on label "True" at bounding box center [467, 155] width 68 height 22
click at [445, 158] on input "True" at bounding box center [441, 155] width 7 height 6
radio input "true"
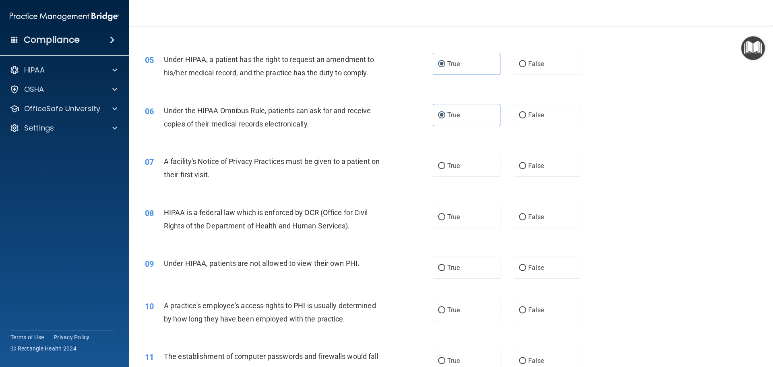
scroll to position [282, 0]
click at [428, 191] on div "07 A facility's Notice of Privacy Practices must be given to a patient on their…" at bounding box center [451, 169] width 624 height 51
click at [390, 182] on div "07 A facility's Notice of Privacy Practices must be given to a patient on their…" at bounding box center [289, 169] width 312 height 31
click at [439, 163] on input "True" at bounding box center [441, 166] width 7 height 6
radio input "true"
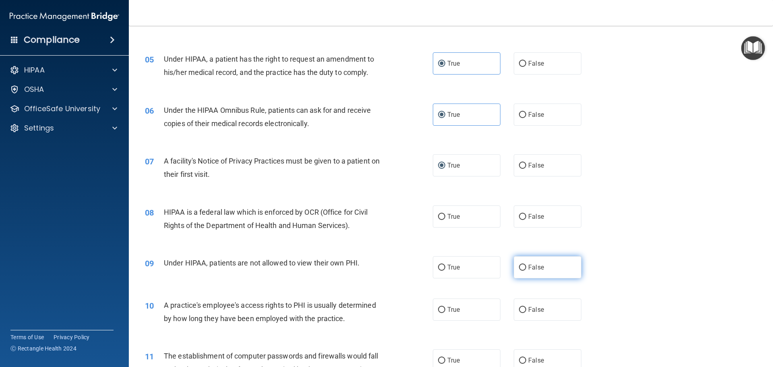
click at [545, 271] on label "False" at bounding box center [548, 267] width 68 height 22
click at [526, 270] on input "False" at bounding box center [522, 267] width 7 height 6
radio input "true"
click at [468, 220] on label "True" at bounding box center [467, 216] width 68 height 22
click at [445, 220] on input "True" at bounding box center [441, 217] width 7 height 6
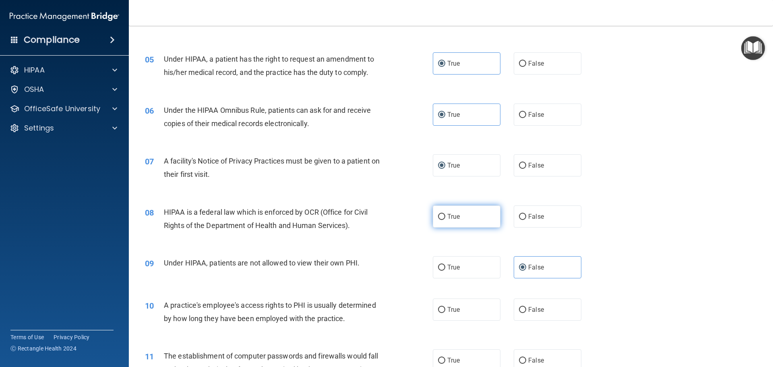
radio input "true"
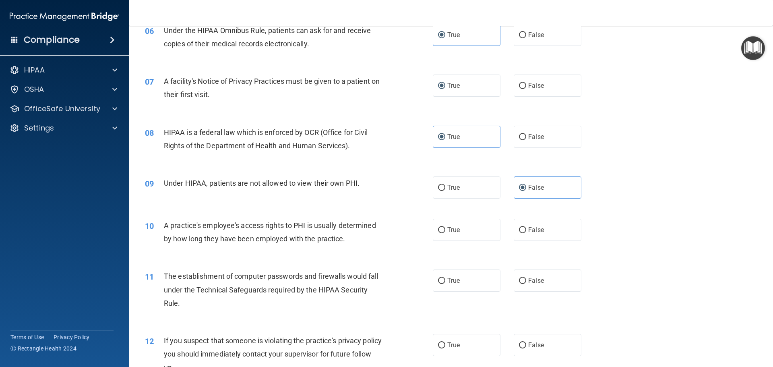
scroll to position [362, 0]
click at [528, 229] on span "False" at bounding box center [536, 229] width 16 height 8
click at [526, 229] on input "False" at bounding box center [522, 229] width 7 height 6
radio input "true"
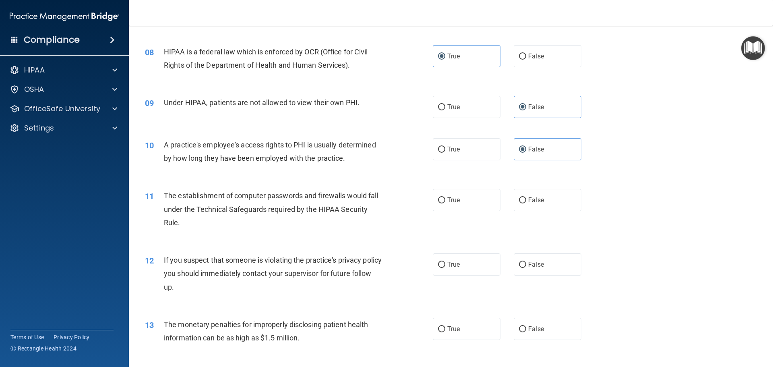
scroll to position [443, 0]
click at [459, 192] on label "True" at bounding box center [467, 199] width 68 height 22
click at [445, 196] on input "True" at bounding box center [441, 199] width 7 height 6
radio input "true"
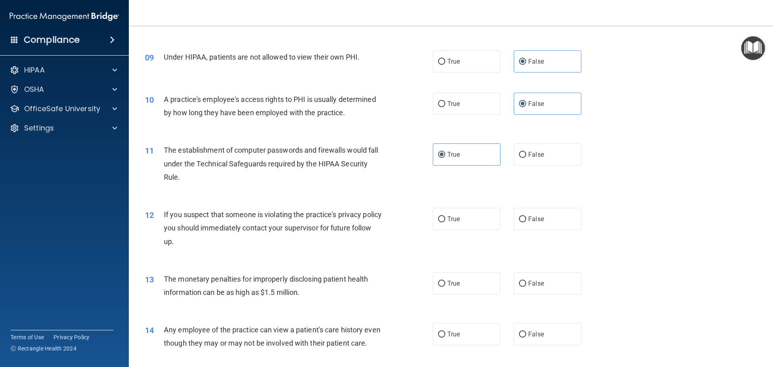
scroll to position [563, 0]
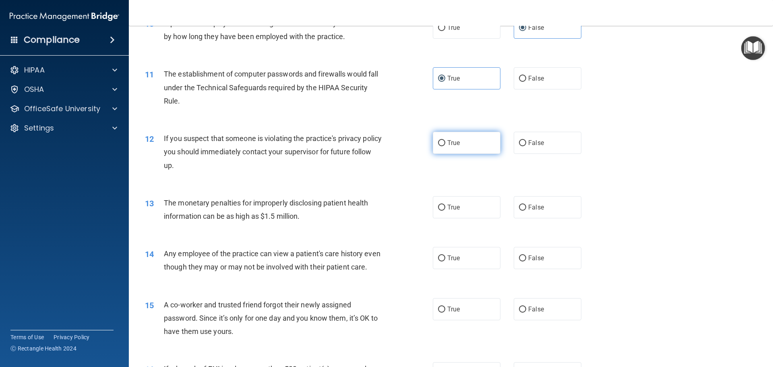
click at [471, 147] on label "True" at bounding box center [467, 143] width 68 height 22
click at [445, 146] on input "True" at bounding box center [441, 143] width 7 height 6
radio input "true"
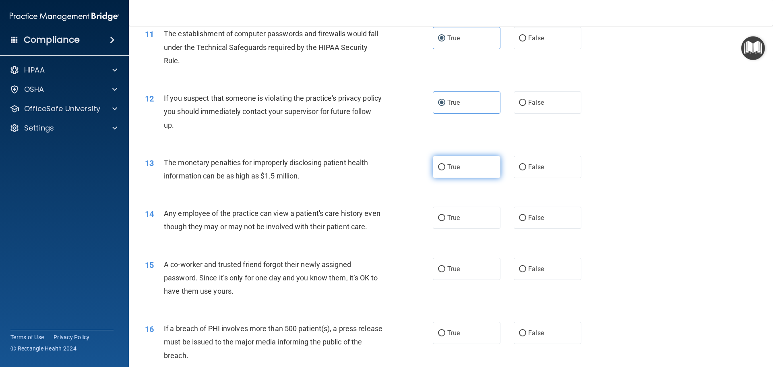
click at [446, 161] on label "True" at bounding box center [467, 167] width 68 height 22
click at [445, 164] on input "True" at bounding box center [441, 167] width 7 height 6
radio input "true"
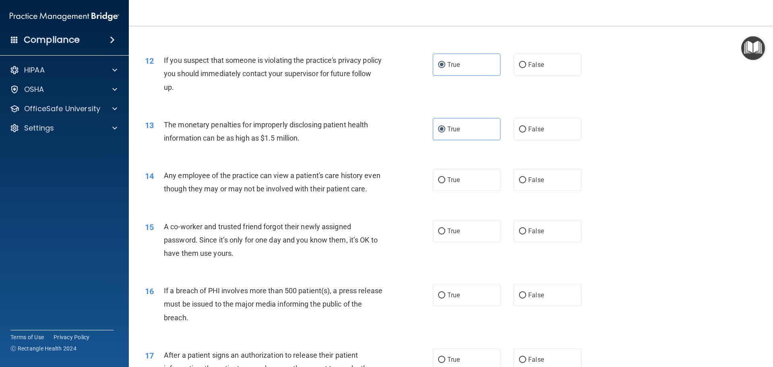
scroll to position [684, 0]
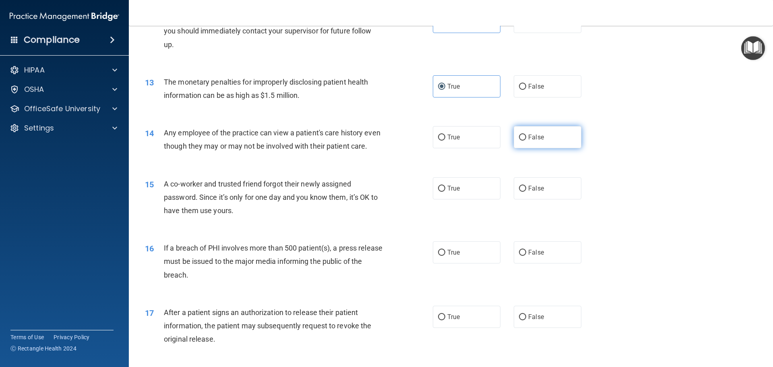
click at [564, 142] on label "False" at bounding box center [548, 137] width 68 height 22
click at [526, 140] on input "False" at bounding box center [522, 137] width 7 height 6
radio input "true"
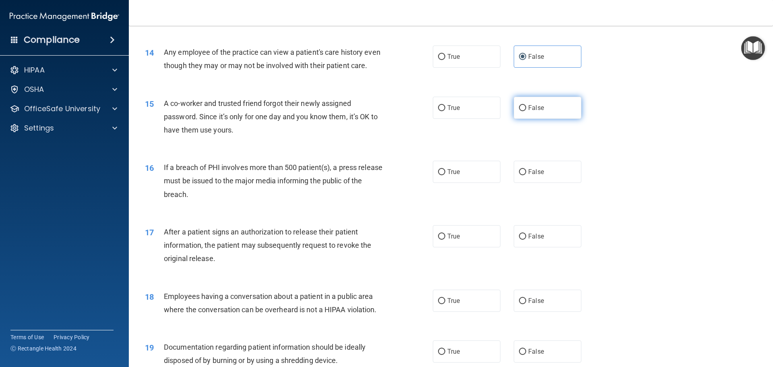
click at [536, 111] on span "False" at bounding box center [536, 108] width 16 height 8
click at [526, 111] on input "False" at bounding box center [522, 108] width 7 height 6
radio input "true"
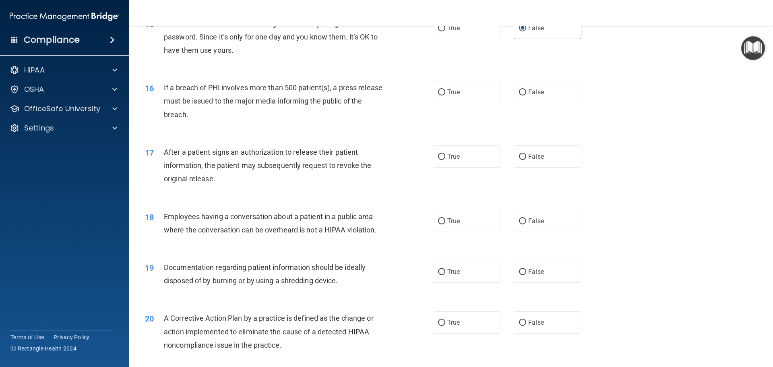
scroll to position [845, 0]
click at [562, 102] on label "False" at bounding box center [548, 91] width 68 height 22
click at [526, 95] on input "False" at bounding box center [522, 92] width 7 height 6
radio input "true"
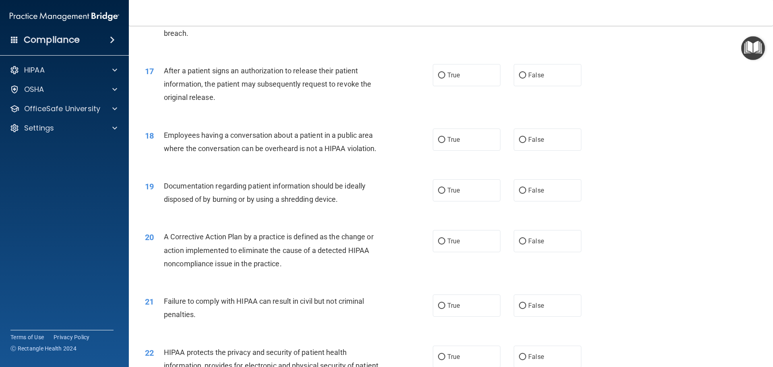
scroll to position [885, 0]
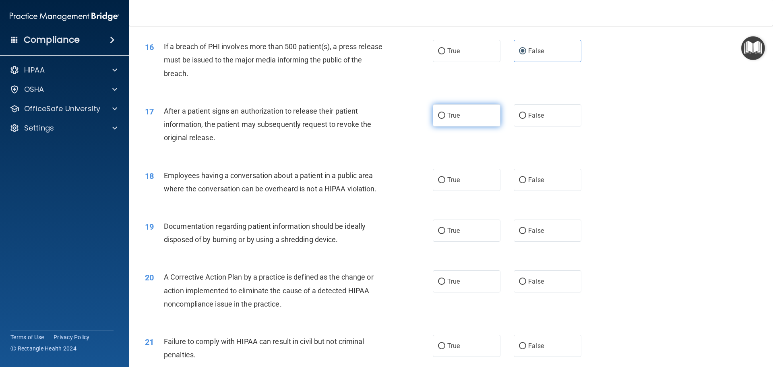
click at [454, 126] on label "True" at bounding box center [467, 115] width 68 height 22
click at [445, 119] on input "True" at bounding box center [441, 116] width 7 height 6
radio input "true"
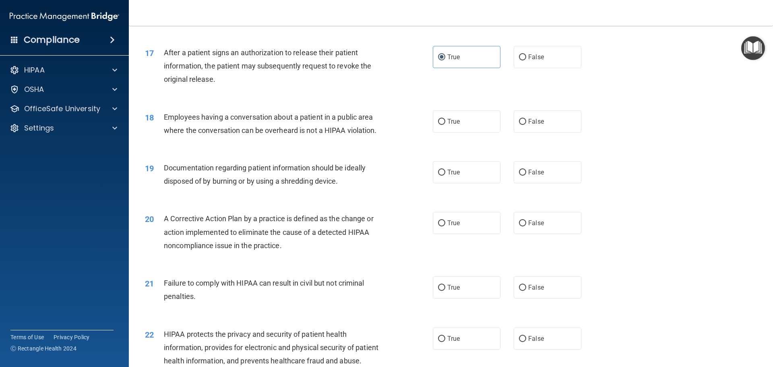
scroll to position [966, 0]
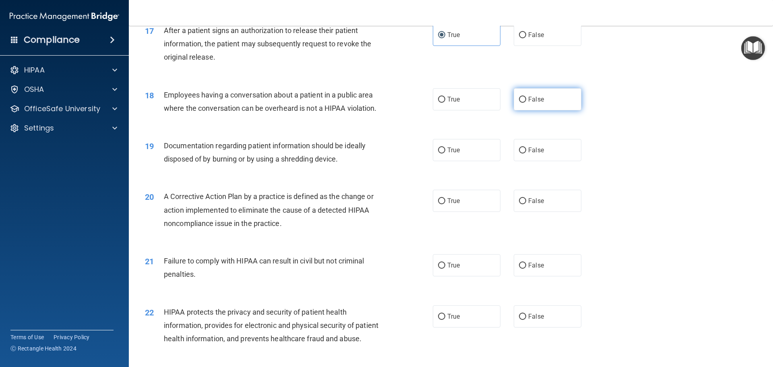
click at [523, 110] on label "False" at bounding box center [548, 99] width 68 height 22
click at [523, 103] on input "False" at bounding box center [522, 100] width 7 height 6
radio input "true"
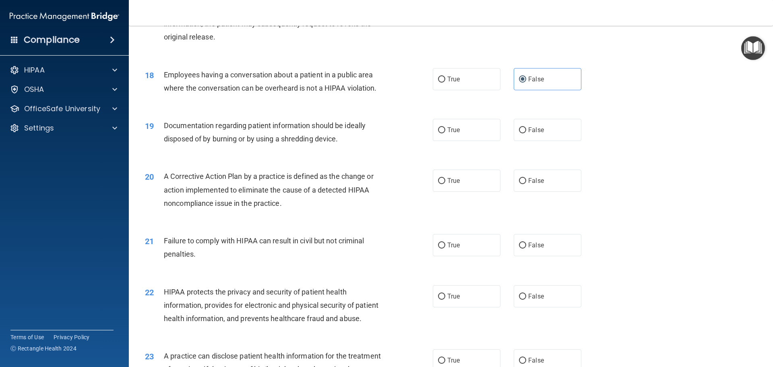
scroll to position [1006, 0]
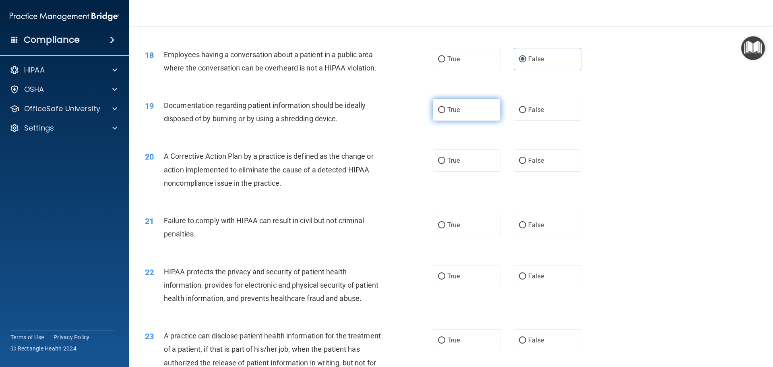
click at [473, 121] on label "True" at bounding box center [467, 110] width 68 height 22
click at [445, 113] on input "True" at bounding box center [441, 110] width 7 height 6
radio input "true"
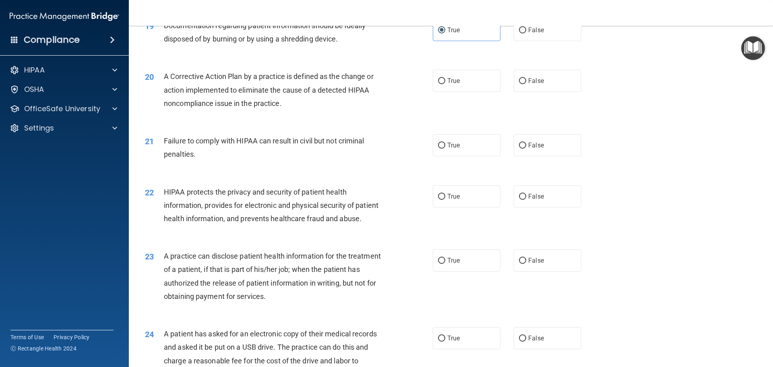
scroll to position [1087, 0]
click at [466, 88] on label "True" at bounding box center [467, 80] width 68 height 22
click at [445, 83] on input "True" at bounding box center [441, 80] width 7 height 6
radio input "true"
click at [450, 148] on span "True" at bounding box center [453, 144] width 12 height 8
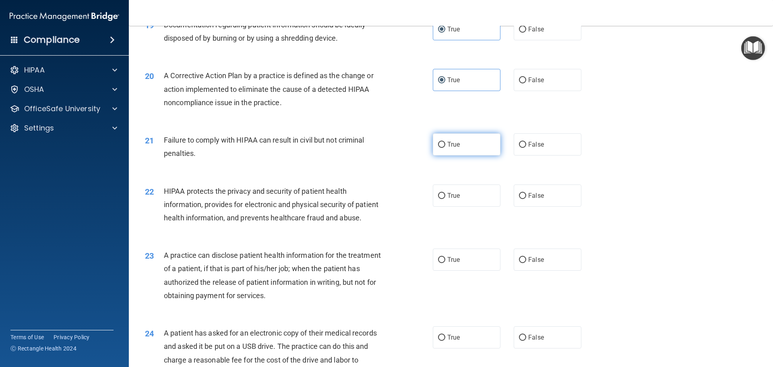
click at [445, 148] on input "True" at bounding box center [441, 145] width 7 height 6
radio input "true"
click at [482, 155] on label "True" at bounding box center [467, 144] width 68 height 22
click at [445, 148] on input "True" at bounding box center [441, 145] width 7 height 6
click at [521, 152] on label "False" at bounding box center [548, 144] width 68 height 22
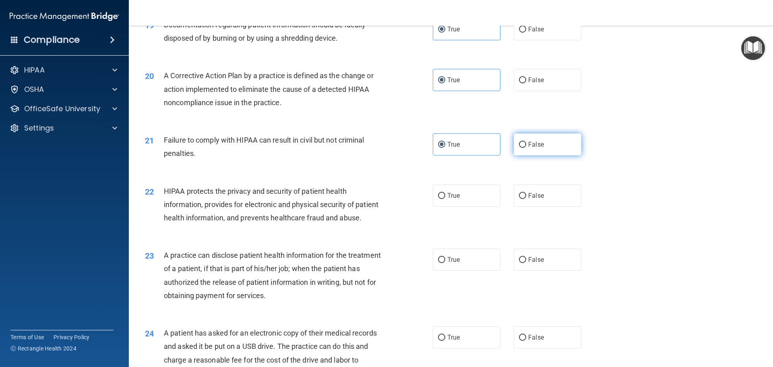
click at [521, 148] on input "False" at bounding box center [522, 145] width 7 height 6
radio input "true"
radio input "false"
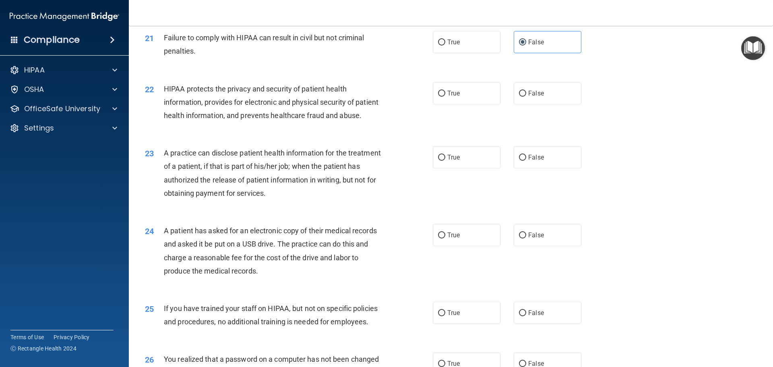
scroll to position [1207, 0]
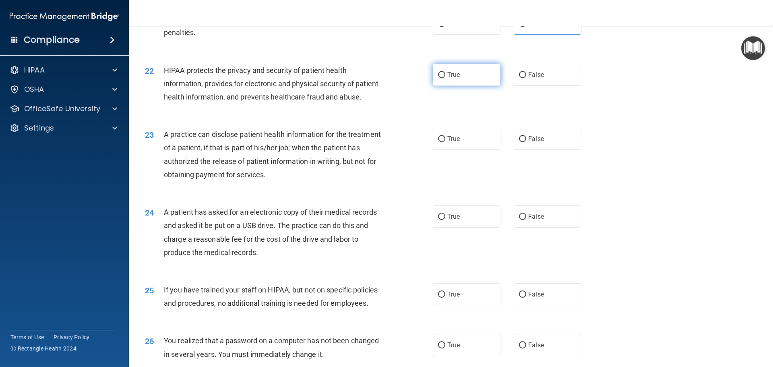
click at [469, 83] on label "True" at bounding box center [467, 75] width 68 height 22
click at [445, 78] on input "True" at bounding box center [441, 75] width 7 height 6
radio input "true"
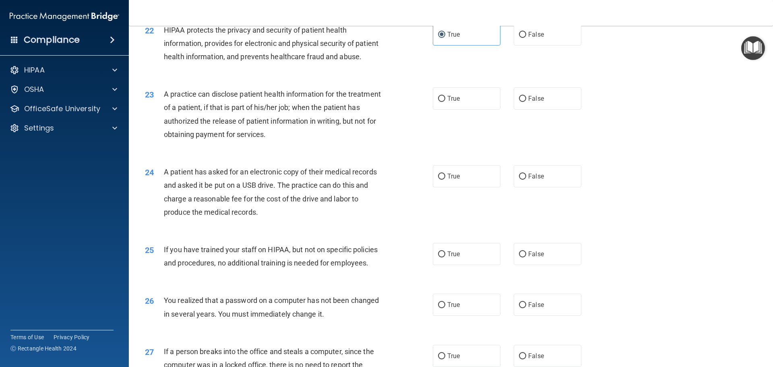
click at [586, 109] on div "True False" at bounding box center [514, 98] width 162 height 22
click at [559, 109] on label "False" at bounding box center [548, 98] width 68 height 22
click at [526, 102] on input "False" at bounding box center [522, 99] width 7 height 6
radio input "true"
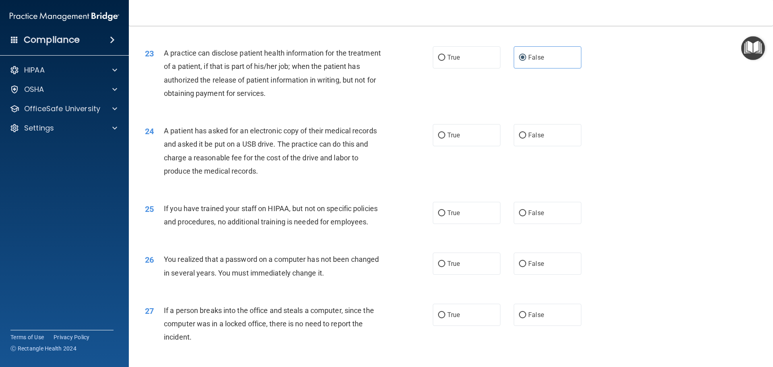
scroll to position [1328, 0]
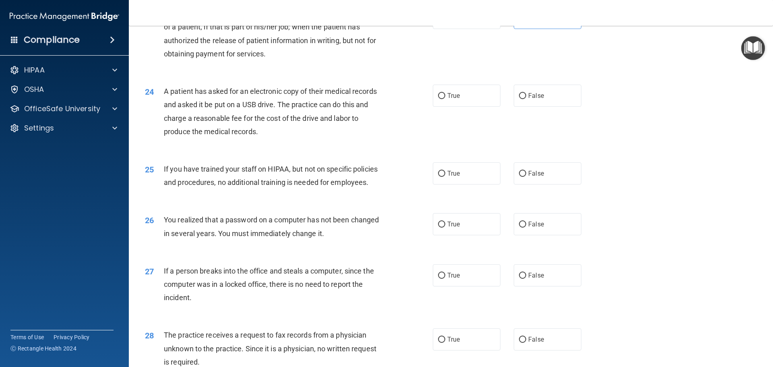
click at [507, 107] on div "True False" at bounding box center [514, 96] width 162 height 22
click at [514, 107] on label "False" at bounding box center [548, 96] width 68 height 22
click at [519, 99] on input "False" at bounding box center [522, 96] width 7 height 6
radio input "true"
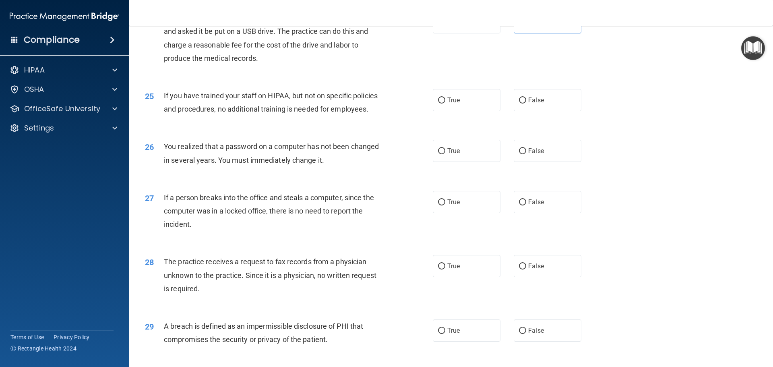
scroll to position [1409, 0]
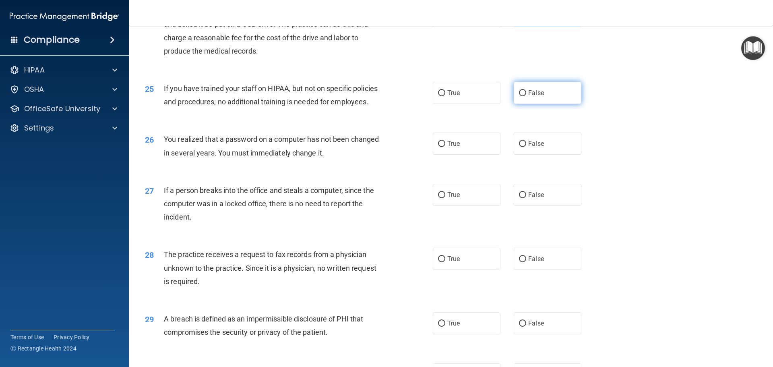
click at [522, 96] on input "False" at bounding box center [522, 93] width 7 height 6
radio input "true"
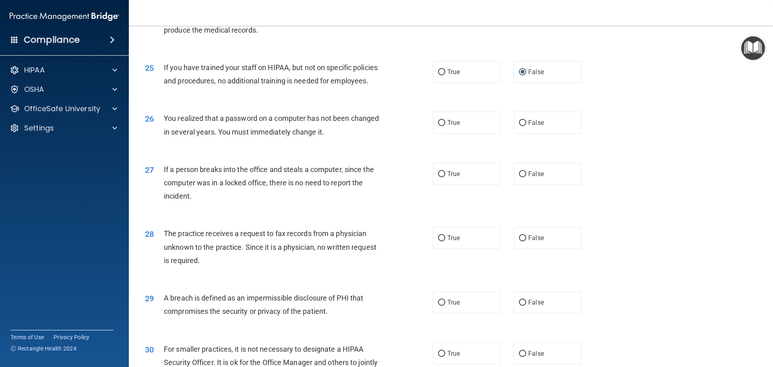
scroll to position [1449, 0]
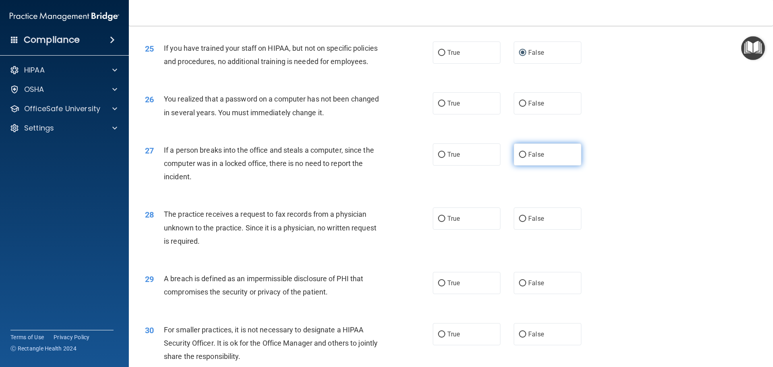
click at [528, 158] on span "False" at bounding box center [536, 155] width 16 height 8
click at [526, 158] on input "False" at bounding box center [522, 155] width 7 height 6
radio input "true"
click at [566, 114] on label "False" at bounding box center [548, 103] width 68 height 22
click at [526, 107] on input "False" at bounding box center [522, 104] width 7 height 6
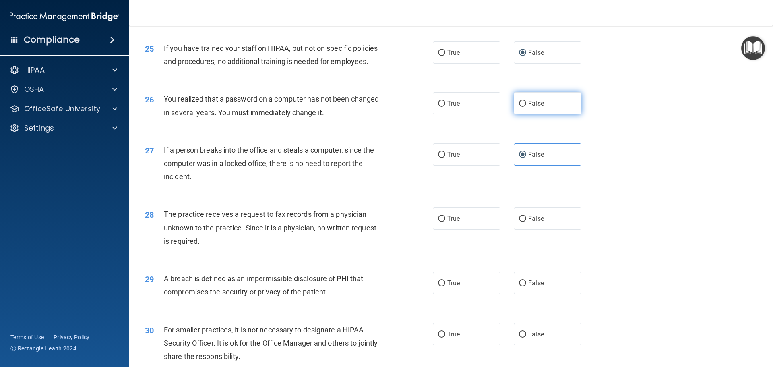
radio input "true"
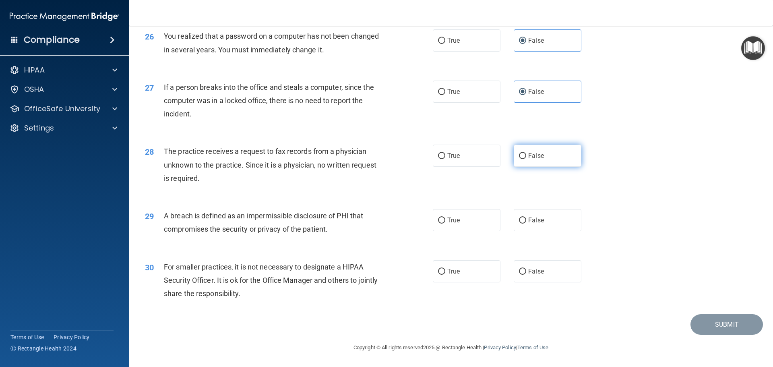
click at [528, 155] on label "False" at bounding box center [548, 155] width 68 height 22
click at [526, 155] on input "False" at bounding box center [522, 156] width 7 height 6
radio input "true"
click at [470, 217] on label "True" at bounding box center [467, 220] width 68 height 22
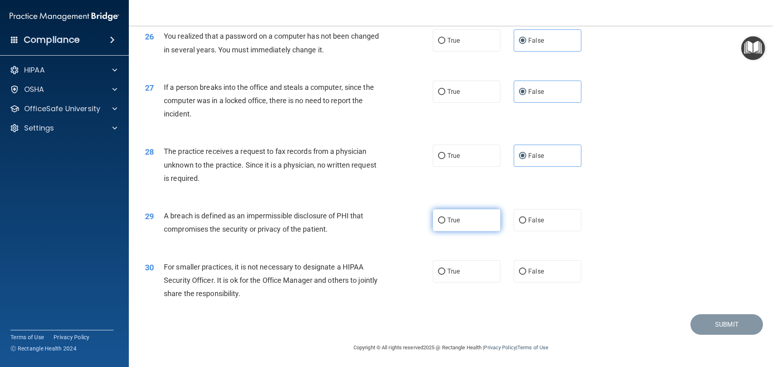
click at [445, 217] on input "True" at bounding box center [441, 220] width 7 height 6
radio input "true"
click at [554, 273] on label "False" at bounding box center [548, 271] width 68 height 22
click at [526, 273] on input "False" at bounding box center [522, 271] width 7 height 6
radio input "true"
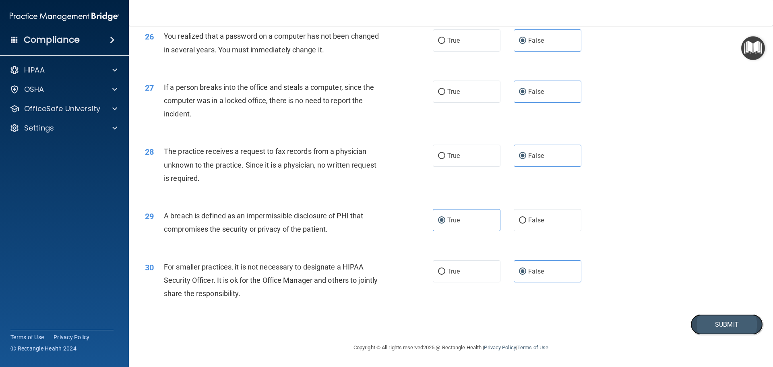
click at [708, 328] on button "Submit" at bounding box center [726, 324] width 72 height 21
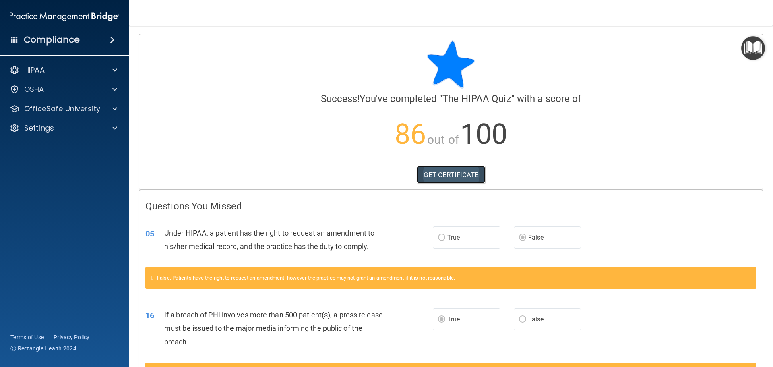
click at [455, 174] on link "GET CERTIFICATE" at bounding box center [451, 175] width 69 height 18
click at [755, 56] on img "Open Resource Center" at bounding box center [753, 48] width 24 height 24
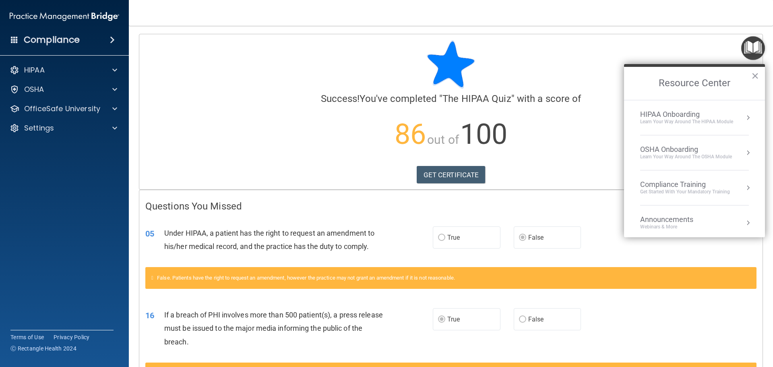
click at [712, 182] on div "Compliance Training" at bounding box center [685, 184] width 90 height 9
click at [683, 109] on ol "HIPAA Training for Members" at bounding box center [694, 168] width 128 height 137
click at [682, 113] on div "HIPAA Training for Members" at bounding box center [675, 113] width 90 height 7
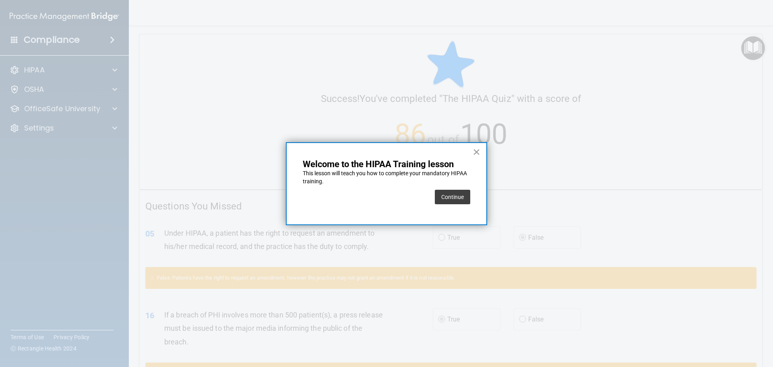
click at [475, 153] on button "×" at bounding box center [476, 151] width 8 height 13
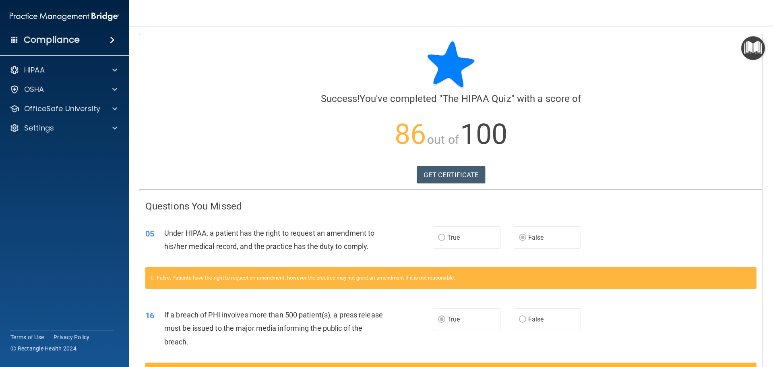
click at [748, 56] on img "Open Resource Center" at bounding box center [753, 48] width 24 height 24
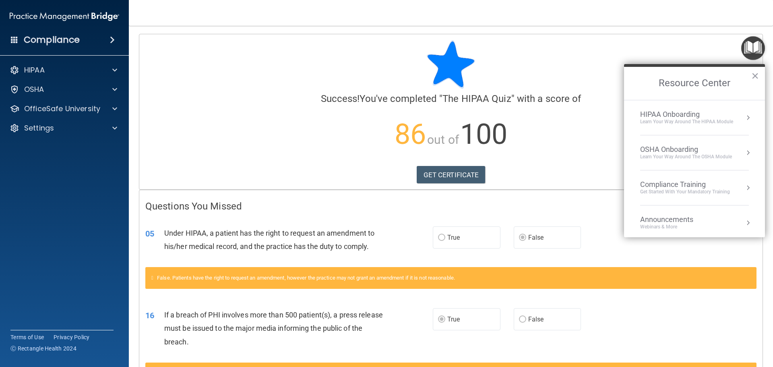
click at [697, 183] on div "Compliance Training" at bounding box center [685, 184] width 90 height 9
click at [672, 110] on div "HIPAA Training for Members" at bounding box center [675, 113] width 90 height 7
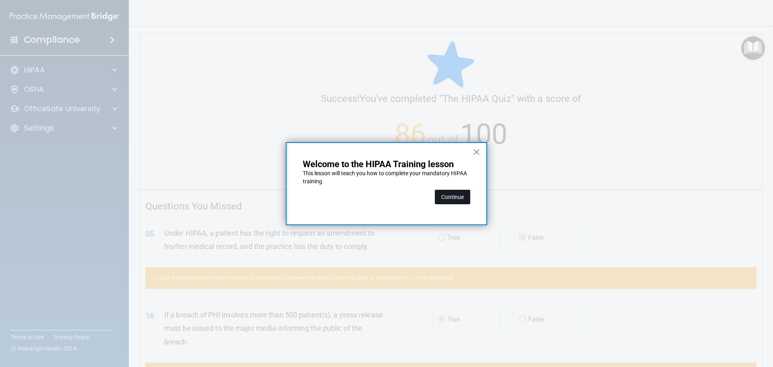
click at [442, 196] on button "Continue" at bounding box center [452, 197] width 35 height 14
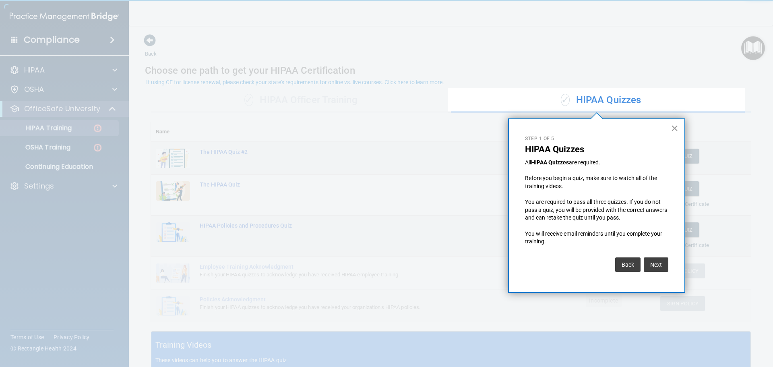
click at [673, 128] on button "×" at bounding box center [674, 128] width 8 height 13
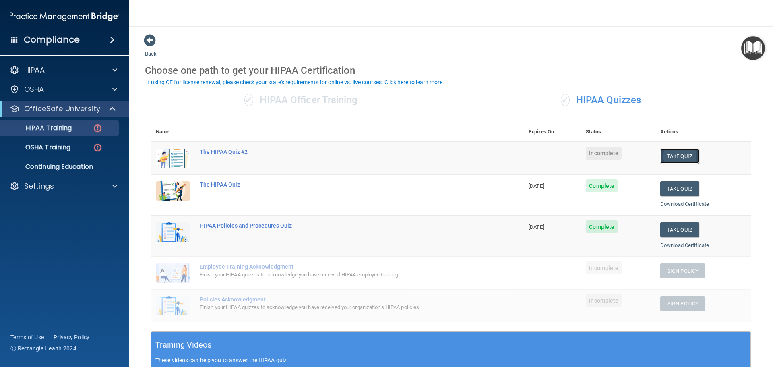
click at [670, 155] on button "Take Quiz" at bounding box center [679, 156] width 39 height 15
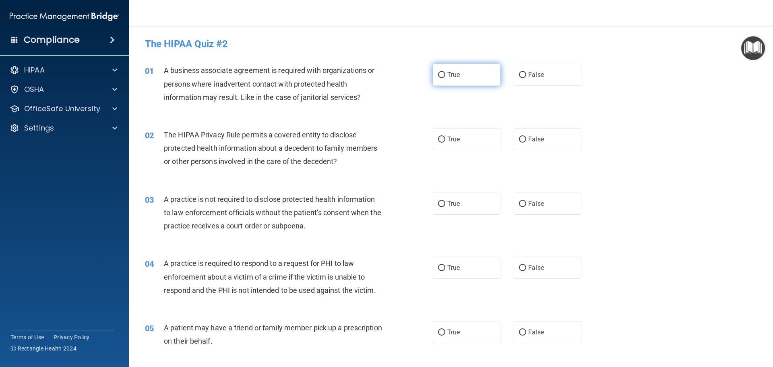
click at [446, 82] on label "True" at bounding box center [467, 75] width 68 height 22
click at [445, 78] on input "True" at bounding box center [441, 75] width 7 height 6
radio input "true"
click at [450, 139] on span "True" at bounding box center [453, 139] width 12 height 8
click at [445, 139] on input "True" at bounding box center [441, 139] width 7 height 6
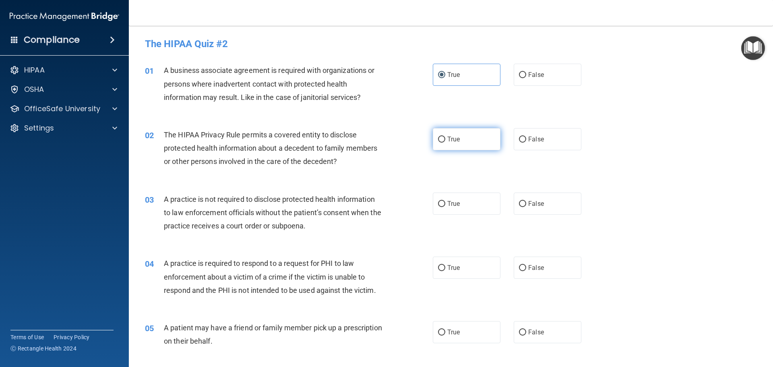
radio input "true"
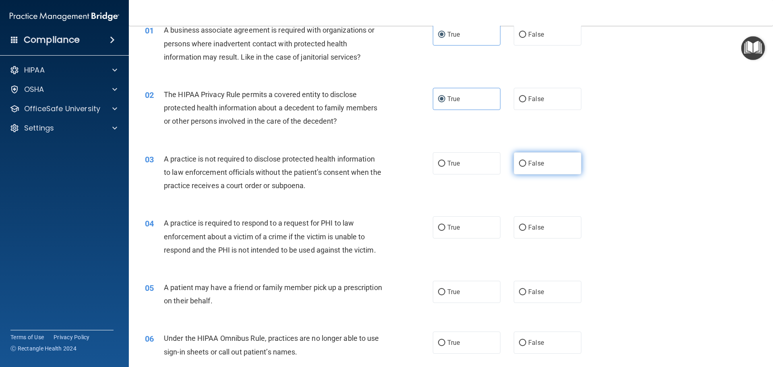
click at [538, 173] on label "False" at bounding box center [548, 163] width 68 height 22
click at [526, 167] on input "False" at bounding box center [522, 164] width 7 height 6
radio input "true"
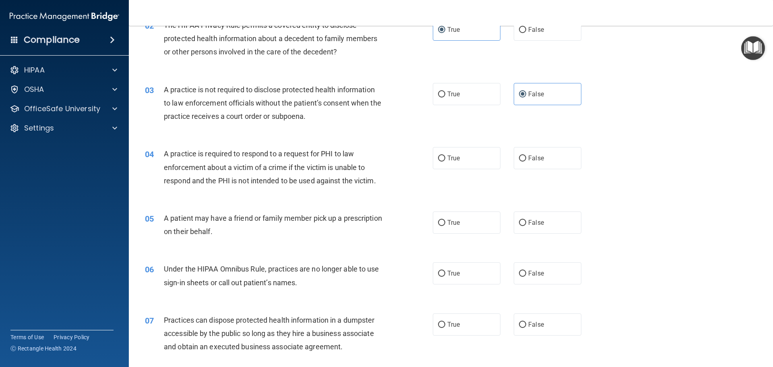
scroll to position [121, 0]
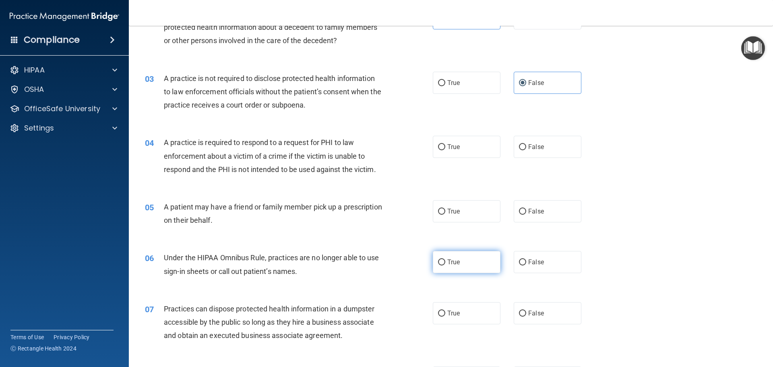
click at [470, 259] on label "True" at bounding box center [467, 262] width 68 height 22
click at [445, 259] on input "True" at bounding box center [441, 262] width 7 height 6
radio input "true"
click at [522, 140] on label "False" at bounding box center [548, 147] width 68 height 22
click at [522, 144] on input "False" at bounding box center [522, 147] width 7 height 6
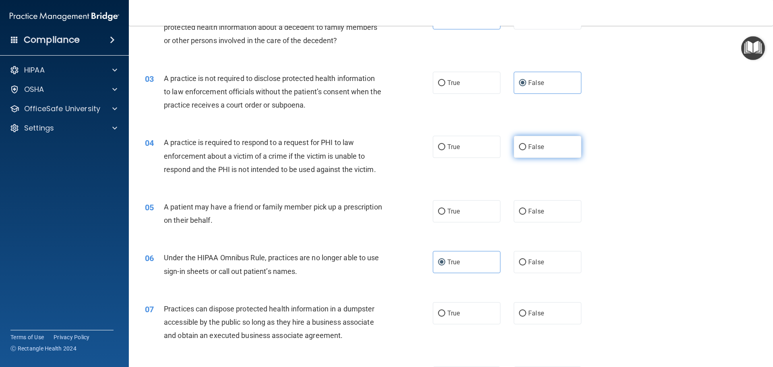
radio input "true"
click at [537, 205] on label "False" at bounding box center [548, 211] width 68 height 22
click at [526, 208] on input "False" at bounding box center [522, 211] width 7 height 6
radio input "true"
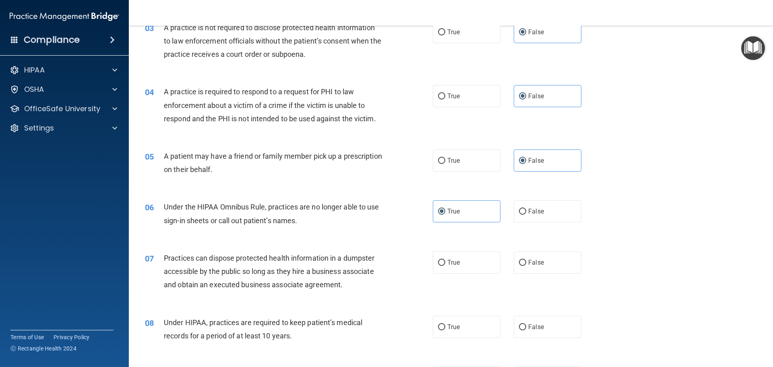
scroll to position [241, 0]
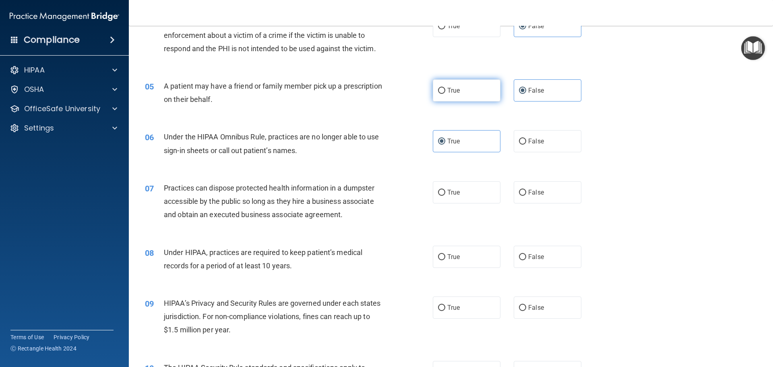
click at [469, 82] on label "True" at bounding box center [467, 90] width 68 height 22
click at [445, 88] on input "True" at bounding box center [441, 91] width 7 height 6
radio input "true"
radio input "false"
click at [533, 198] on label "False" at bounding box center [548, 192] width 68 height 22
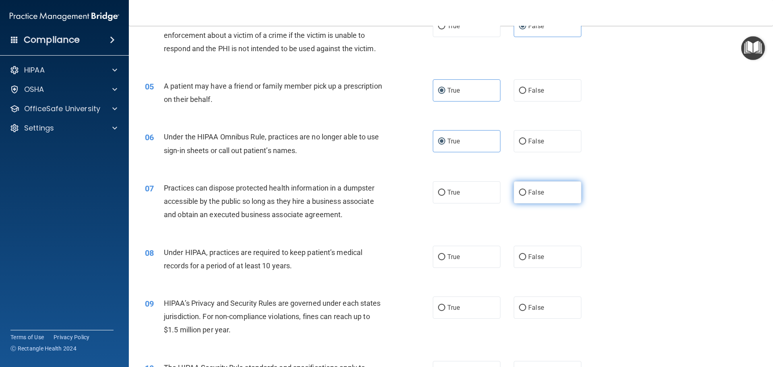
click at [526, 196] on input "False" at bounding box center [522, 193] width 7 height 6
radio input "true"
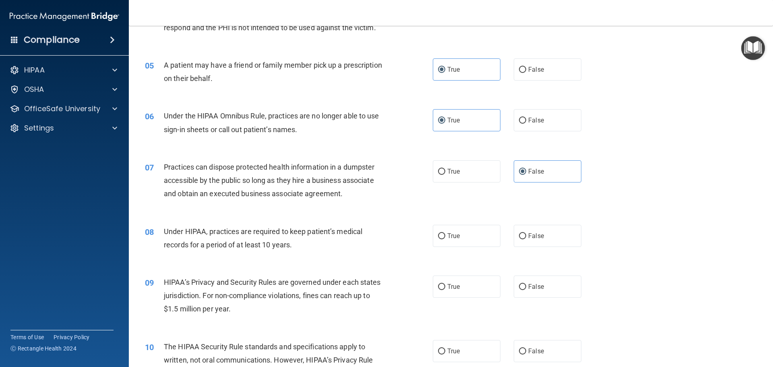
scroll to position [282, 0]
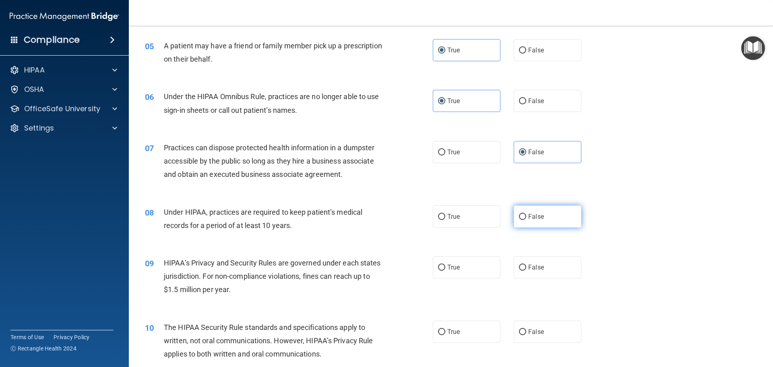
click at [514, 219] on label "False" at bounding box center [548, 216] width 68 height 22
click at [519, 219] on input "False" at bounding box center [522, 217] width 7 height 6
radio input "true"
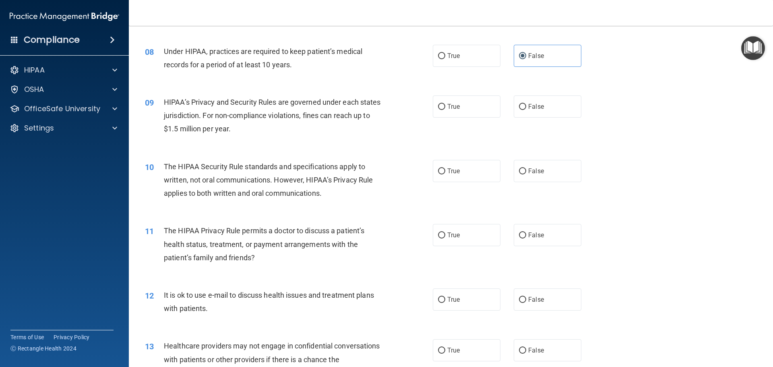
scroll to position [443, 0]
click at [472, 114] on label "True" at bounding box center [467, 106] width 68 height 22
click at [445, 109] on input "True" at bounding box center [441, 106] width 7 height 6
radio input "true"
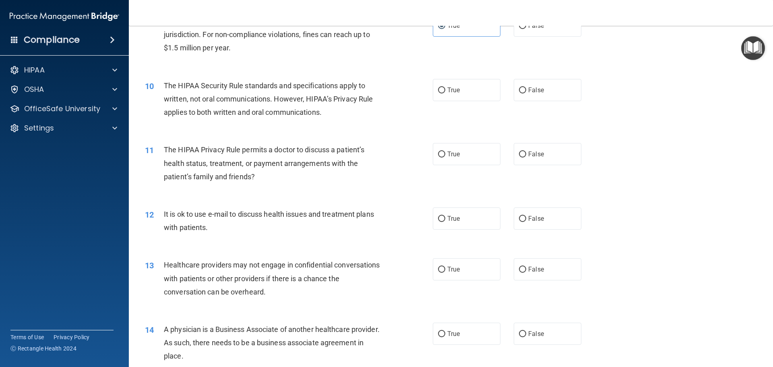
scroll to position [483, 0]
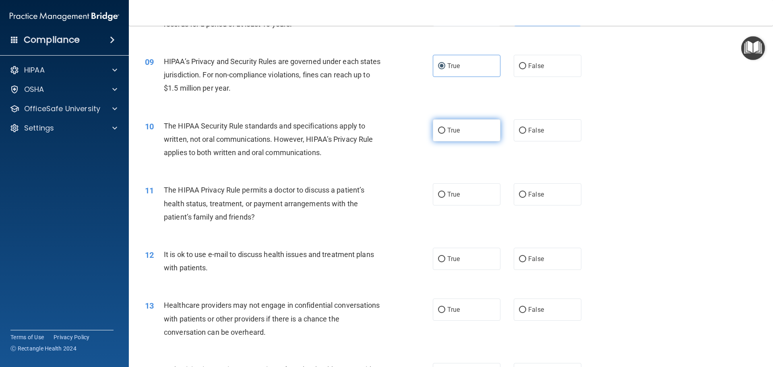
click at [474, 133] on label "True" at bounding box center [467, 130] width 68 height 22
click at [445, 133] on input "True" at bounding box center [441, 131] width 7 height 6
radio input "true"
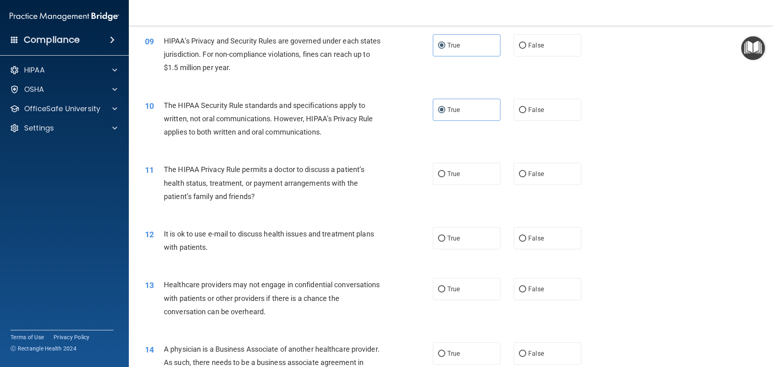
scroll to position [523, 0]
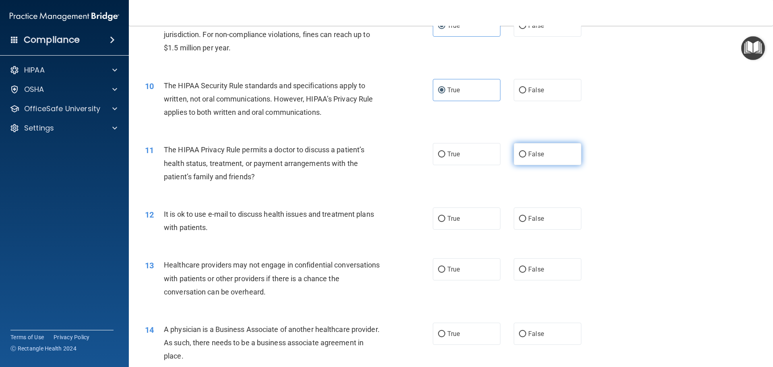
click at [552, 147] on label "False" at bounding box center [548, 154] width 68 height 22
click at [526, 151] on input "False" at bounding box center [522, 154] width 7 height 6
radio input "true"
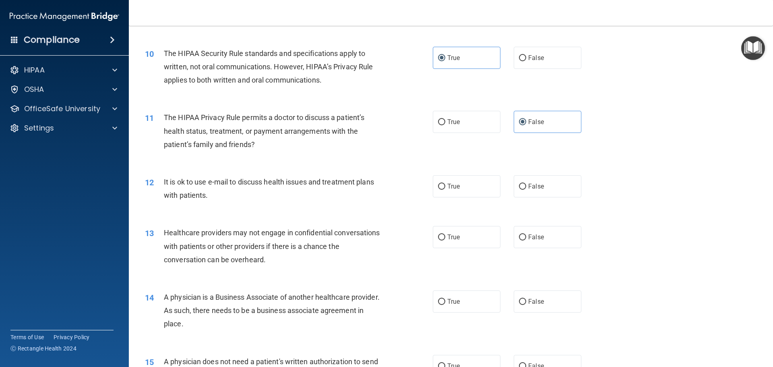
scroll to position [604, 0]
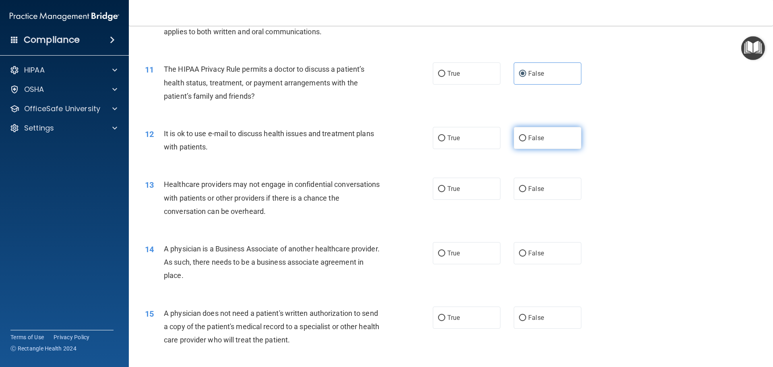
click at [538, 144] on label "False" at bounding box center [548, 138] width 68 height 22
click at [526, 141] on input "False" at bounding box center [522, 138] width 7 height 6
radio input "true"
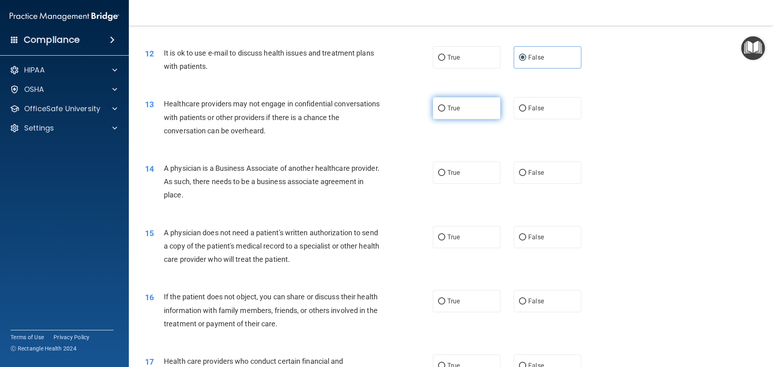
click at [461, 108] on label "True" at bounding box center [467, 108] width 68 height 22
click at [445, 108] on input "True" at bounding box center [441, 108] width 7 height 6
radio input "true"
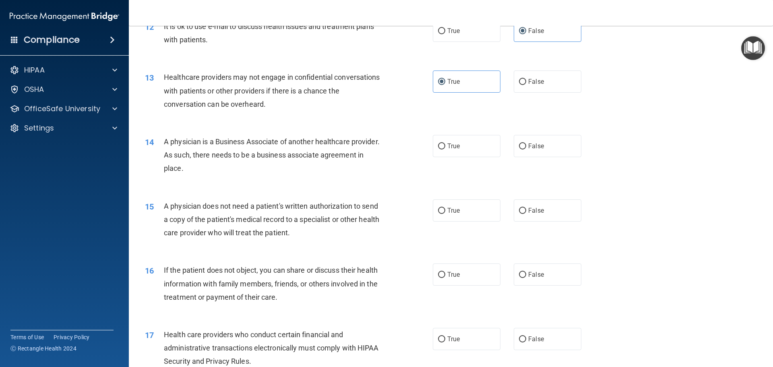
scroll to position [765, 0]
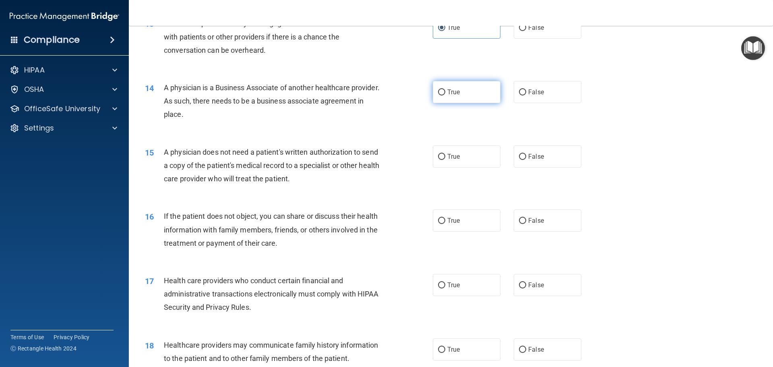
click at [479, 93] on label "True" at bounding box center [467, 92] width 68 height 22
click at [445, 93] on input "True" at bounding box center [441, 92] width 7 height 6
radio input "true"
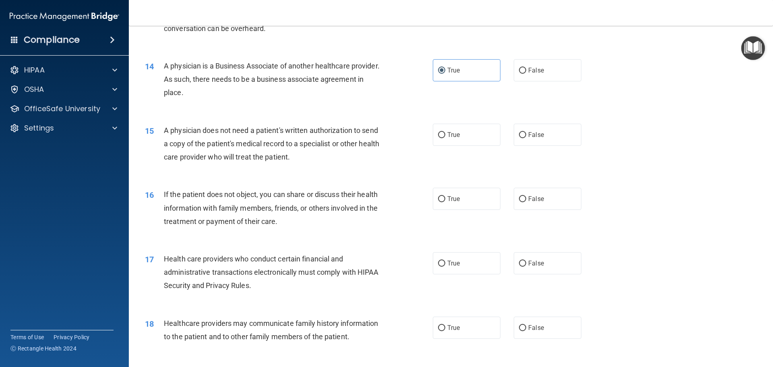
scroll to position [805, 0]
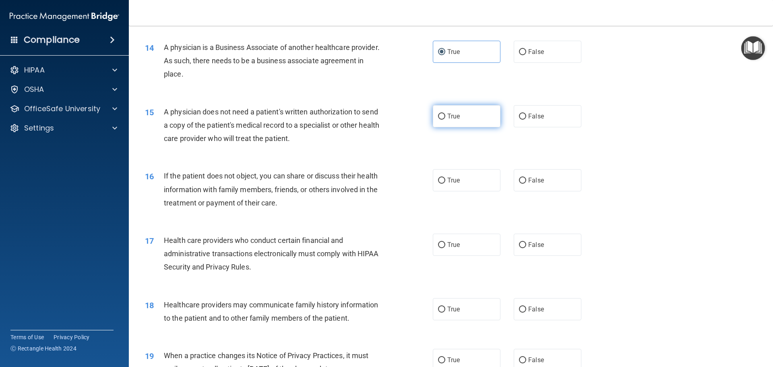
click at [479, 117] on label "True" at bounding box center [467, 116] width 68 height 22
click at [445, 117] on input "True" at bounding box center [441, 116] width 7 height 6
radio input "true"
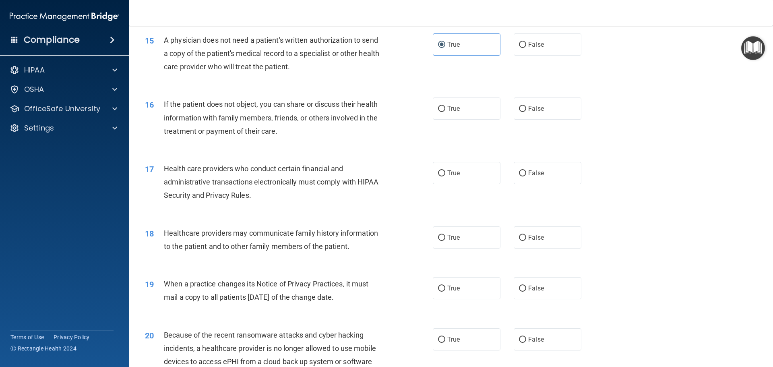
scroll to position [885, 0]
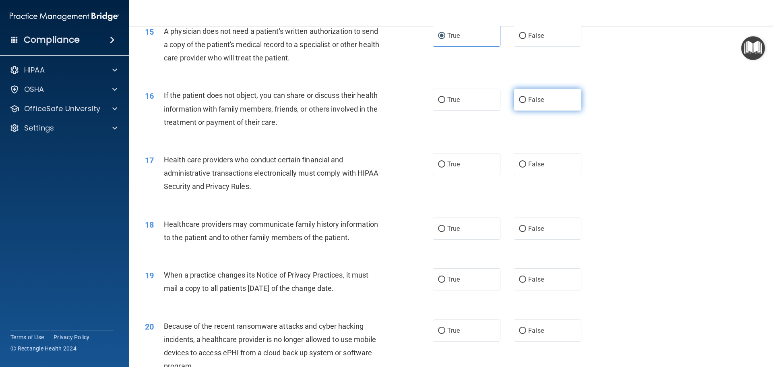
click at [534, 101] on span "False" at bounding box center [536, 100] width 16 height 8
click at [526, 101] on input "False" at bounding box center [522, 100] width 7 height 6
radio input "true"
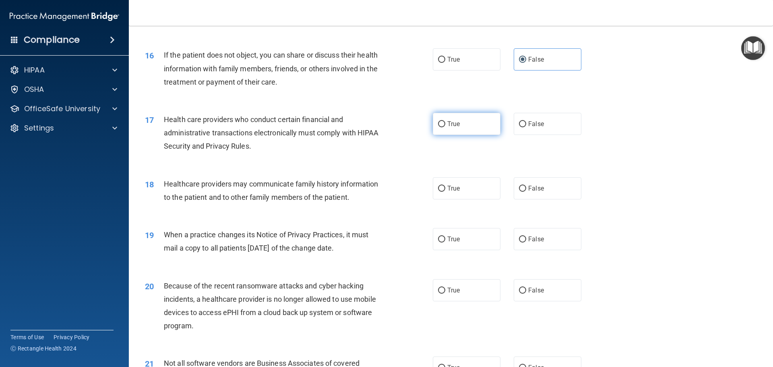
click at [477, 125] on label "True" at bounding box center [467, 124] width 68 height 22
click at [445, 125] on input "True" at bounding box center [441, 124] width 7 height 6
radio input "true"
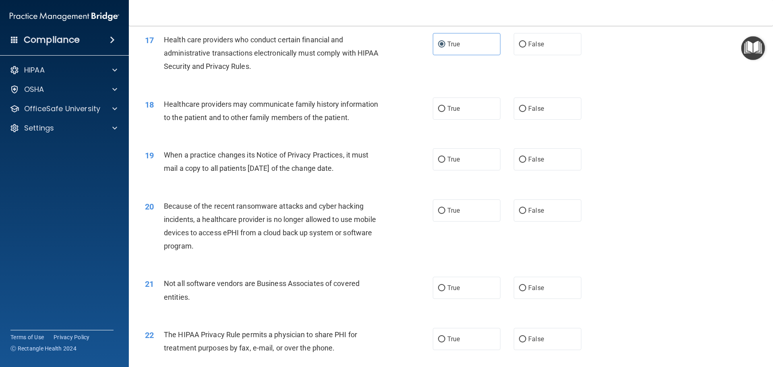
scroll to position [1006, 0]
click at [560, 111] on label "False" at bounding box center [548, 108] width 68 height 22
click at [526, 111] on input "False" at bounding box center [522, 108] width 7 height 6
radio input "true"
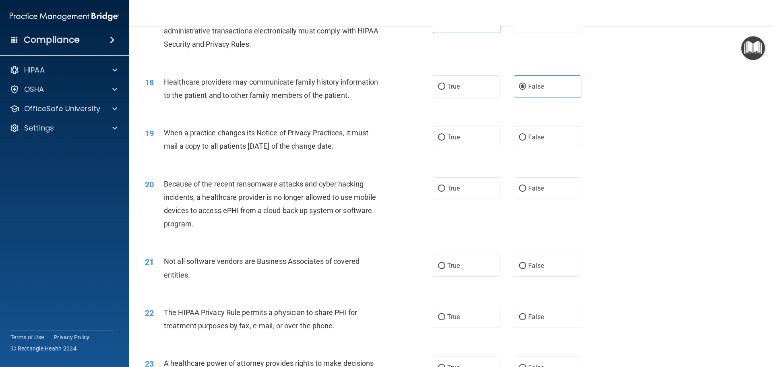
scroll to position [1046, 0]
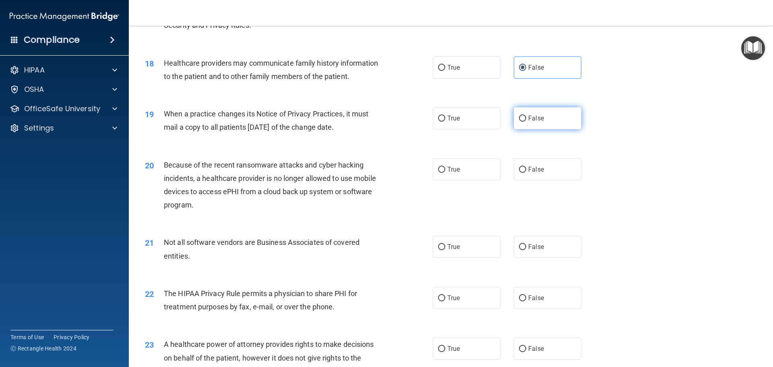
click at [533, 126] on label "False" at bounding box center [548, 118] width 68 height 22
click at [526, 122] on input "False" at bounding box center [522, 119] width 7 height 6
radio input "true"
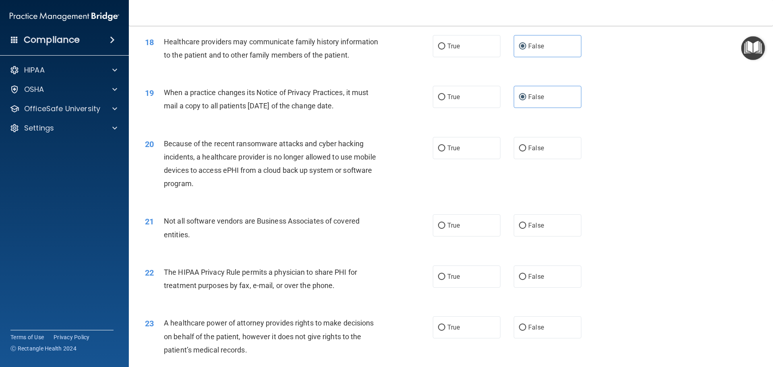
scroll to position [1087, 0]
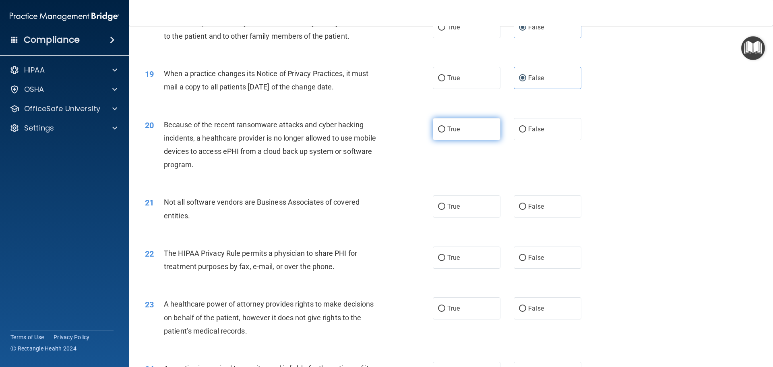
click at [488, 134] on label "True" at bounding box center [467, 129] width 68 height 22
click at [445, 132] on input "True" at bounding box center [441, 129] width 7 height 6
radio input "true"
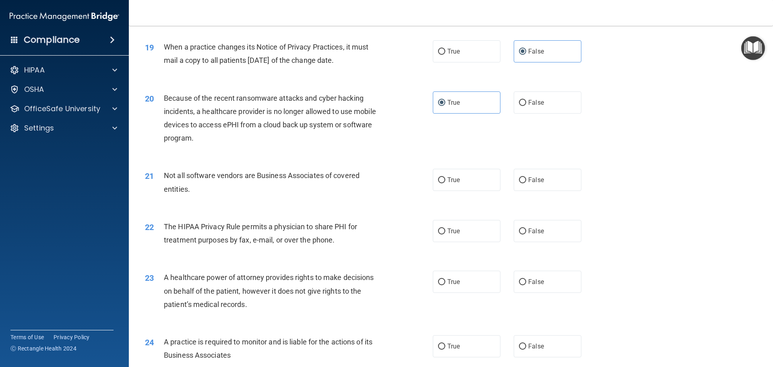
scroll to position [1167, 0]
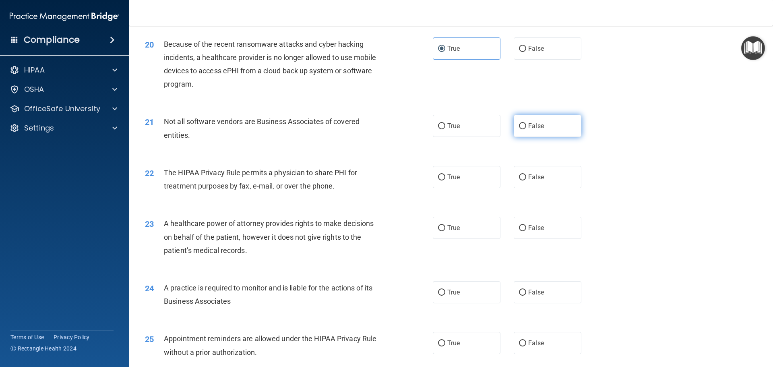
click at [524, 130] on label "False" at bounding box center [548, 126] width 68 height 22
click at [524, 129] on input "False" at bounding box center [522, 126] width 7 height 6
radio input "true"
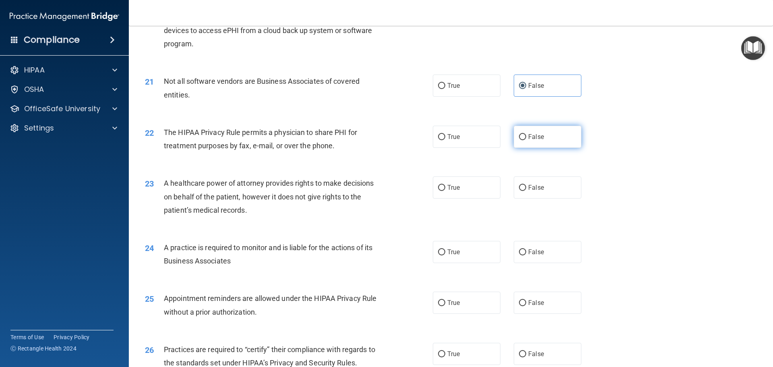
click at [554, 138] on label "False" at bounding box center [548, 137] width 68 height 22
click at [526, 138] on input "False" at bounding box center [522, 137] width 7 height 6
radio input "true"
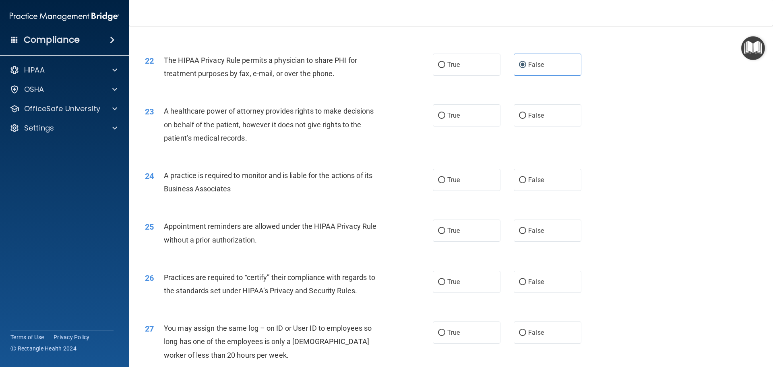
scroll to position [1288, 0]
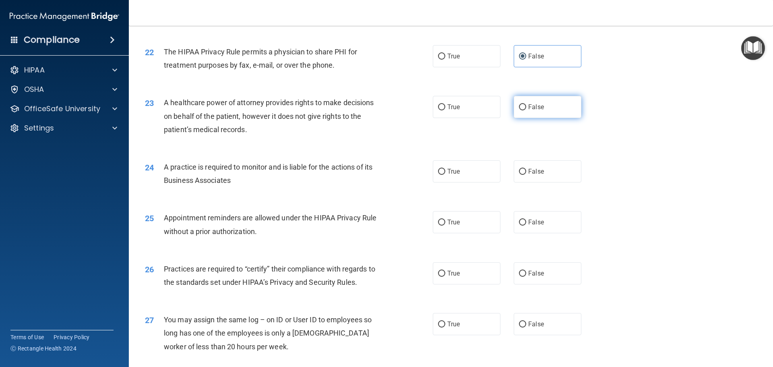
click at [538, 101] on label "False" at bounding box center [548, 107] width 68 height 22
click at [526, 104] on input "False" at bounding box center [522, 107] width 7 height 6
radio input "true"
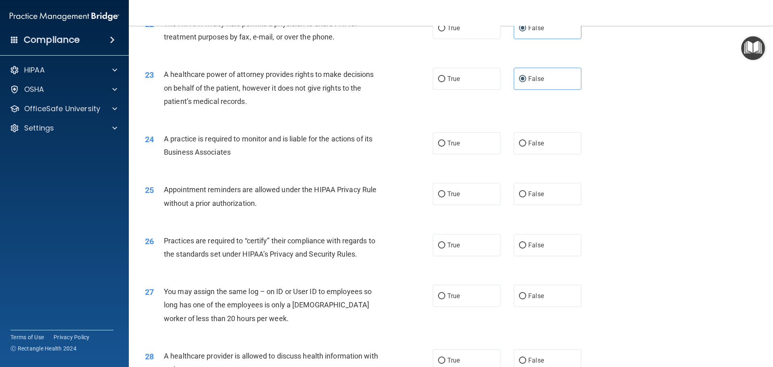
scroll to position [1368, 0]
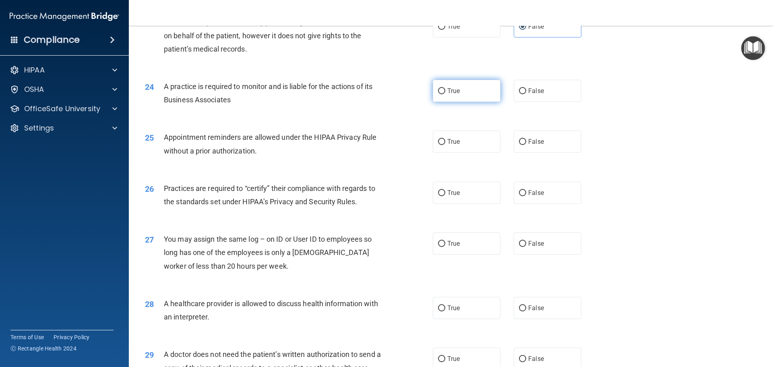
click at [466, 95] on label "True" at bounding box center [467, 91] width 68 height 22
click at [445, 94] on input "True" at bounding box center [441, 91] width 7 height 6
radio input "true"
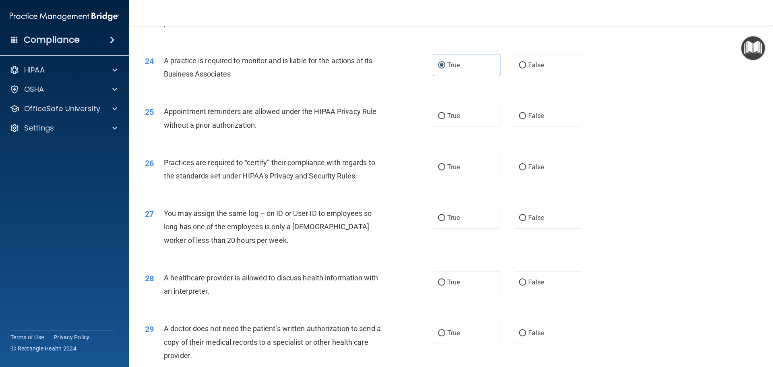
scroll to position [1409, 0]
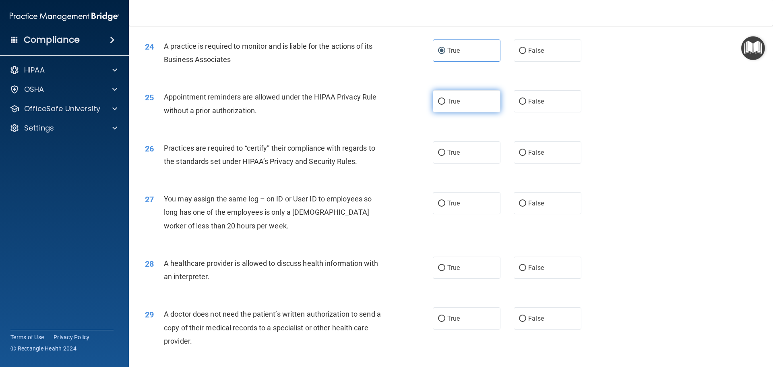
click at [477, 97] on label "True" at bounding box center [467, 101] width 68 height 22
click at [445, 99] on input "True" at bounding box center [441, 102] width 7 height 6
radio input "true"
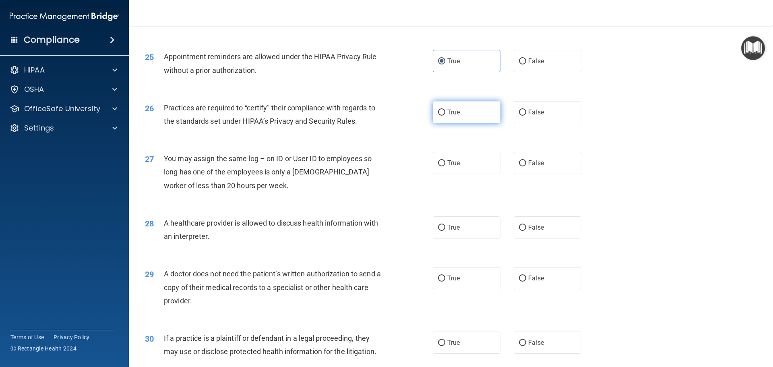
click at [470, 106] on label "True" at bounding box center [467, 112] width 68 height 22
click at [445, 109] on input "True" at bounding box center [441, 112] width 7 height 6
radio input "true"
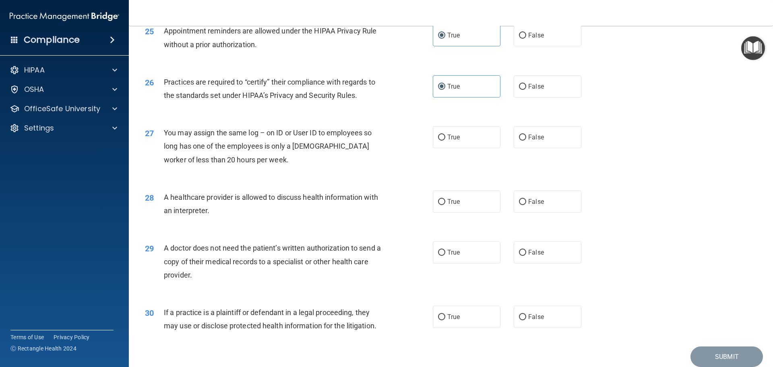
scroll to position [1489, 0]
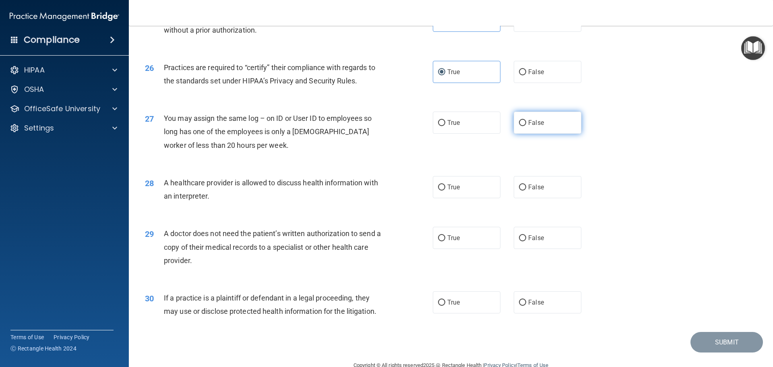
click at [537, 112] on label "False" at bounding box center [548, 122] width 68 height 22
click at [526, 120] on input "False" at bounding box center [522, 123] width 7 height 6
radio input "true"
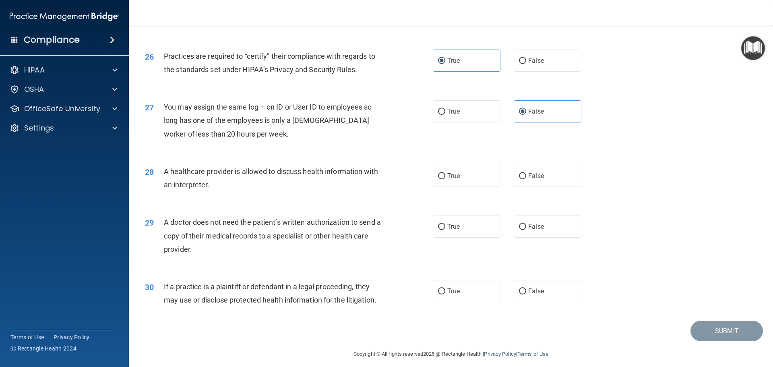
scroll to position [1507, 0]
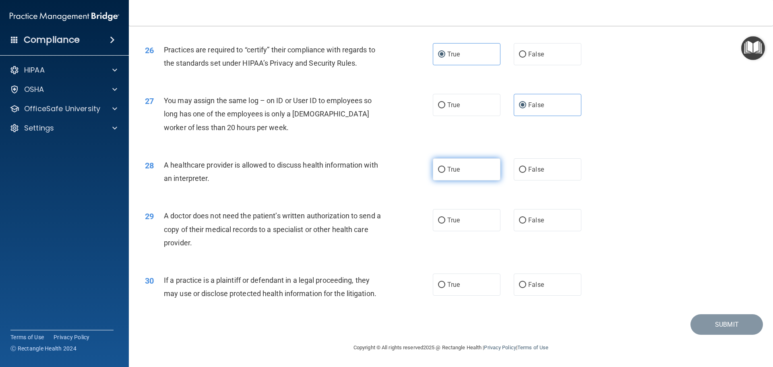
click at [459, 166] on label "True" at bounding box center [467, 169] width 68 height 22
click at [445, 167] on input "True" at bounding box center [441, 170] width 7 height 6
radio input "true"
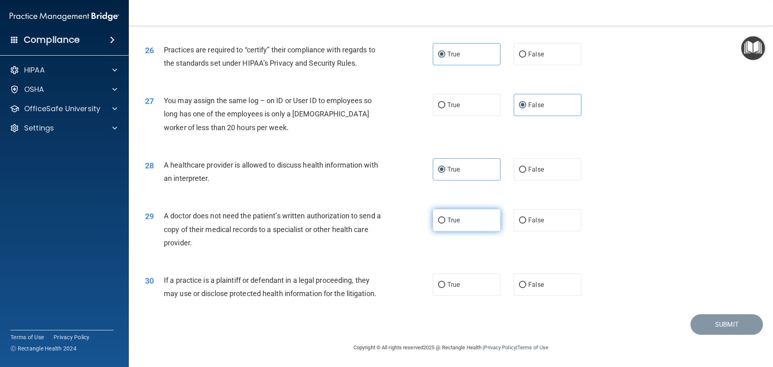
click at [491, 224] on label "True" at bounding box center [467, 220] width 68 height 22
click at [445, 223] on input "True" at bounding box center [441, 220] width 7 height 6
radio input "true"
click at [551, 282] on label "False" at bounding box center [548, 284] width 68 height 22
click at [526, 282] on input "False" at bounding box center [522, 285] width 7 height 6
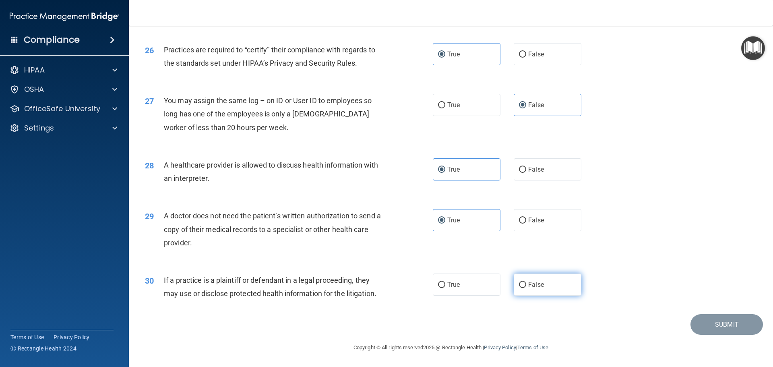
radio input "true"
click at [700, 328] on button "Submit" at bounding box center [726, 324] width 72 height 21
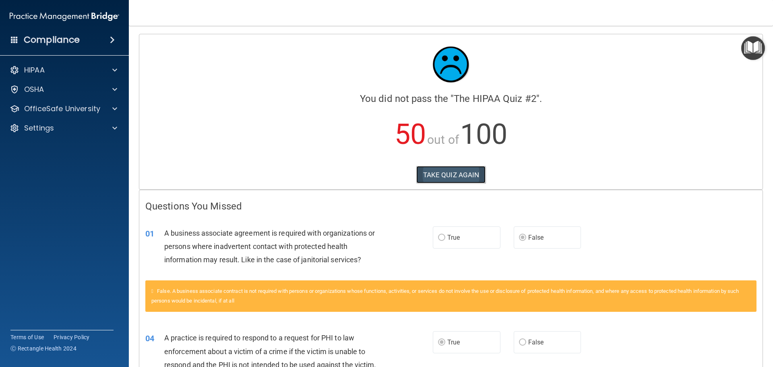
click at [464, 175] on button "TAKE QUIZ AGAIN" at bounding box center [451, 175] width 70 height 18
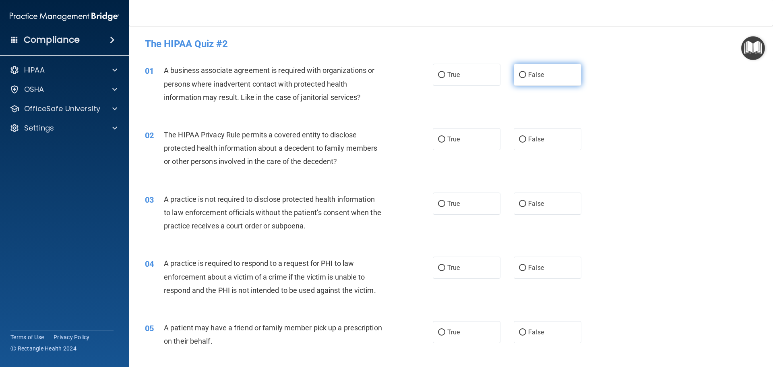
click at [528, 74] on span "False" at bounding box center [536, 75] width 16 height 8
click at [526, 74] on input "False" at bounding box center [522, 75] width 7 height 6
radio input "true"
drag, startPoint x: 354, startPoint y: 111, endPoint x: 358, endPoint y: 107, distance: 5.4
click at [358, 107] on div "01 A business associate agreement is required with organizations or persons whe…" at bounding box center [451, 86] width 624 height 64
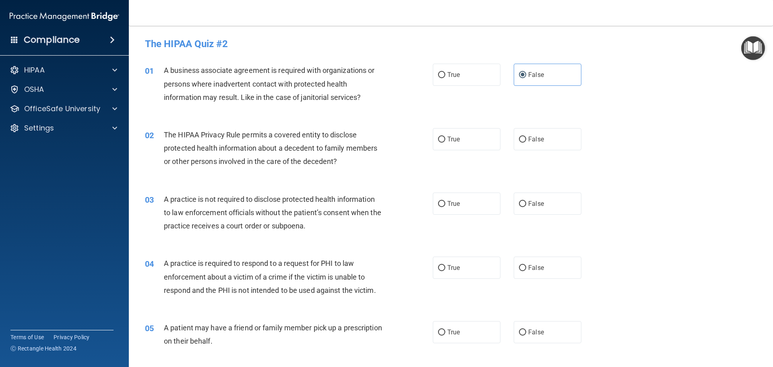
click at [412, 123] on div "02 The HIPAA Privacy Rule permits a covered entity to disclose protected health…" at bounding box center [451, 150] width 624 height 64
click at [505, 139] on div "True False" at bounding box center [514, 139] width 162 height 22
click at [530, 141] on span "False" at bounding box center [536, 139] width 16 height 8
click at [526, 141] on input "False" at bounding box center [522, 139] width 7 height 6
radio input "true"
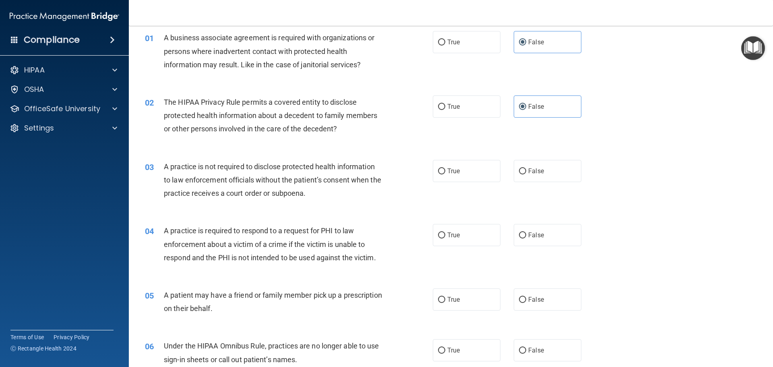
scroll to position [40, 0]
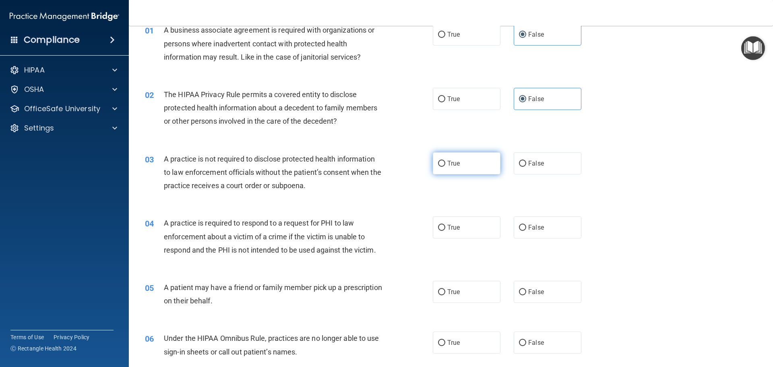
click at [449, 164] on span "True" at bounding box center [453, 163] width 12 height 8
click at [445, 164] on input "True" at bounding box center [441, 164] width 7 height 6
radio input "true"
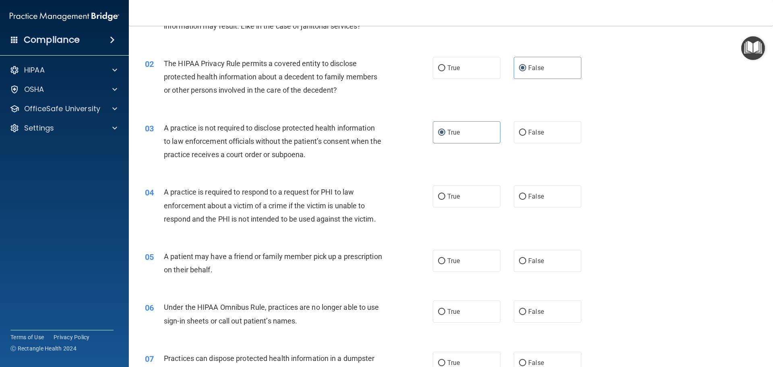
scroll to position [80, 0]
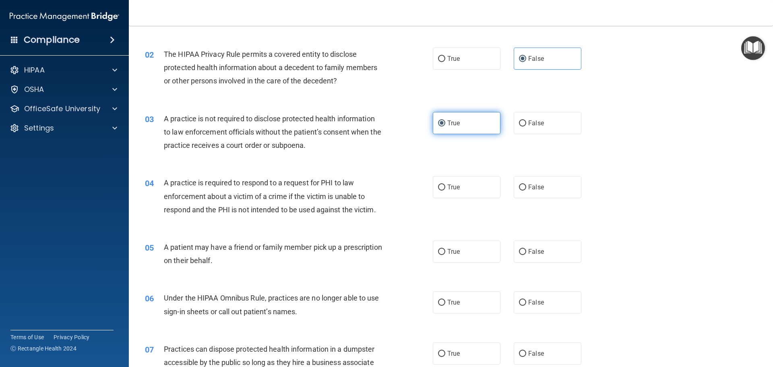
click at [458, 118] on label "True" at bounding box center [467, 123] width 68 height 22
click at [445, 120] on input "True" at bounding box center [441, 123] width 7 height 6
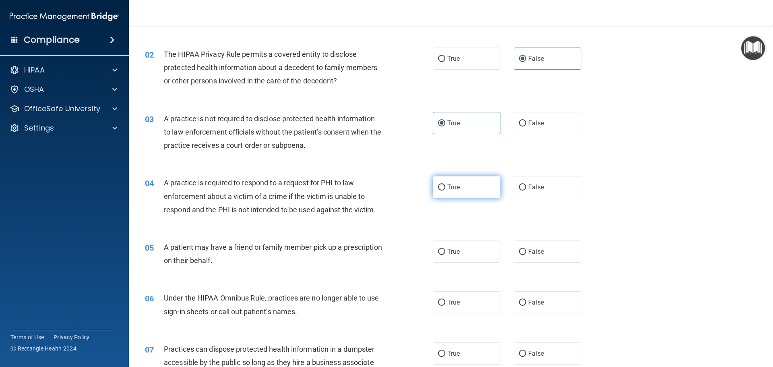
click at [447, 189] on span "True" at bounding box center [453, 187] width 12 height 8
click at [445, 189] on input "True" at bounding box center [441, 187] width 7 height 6
radio input "true"
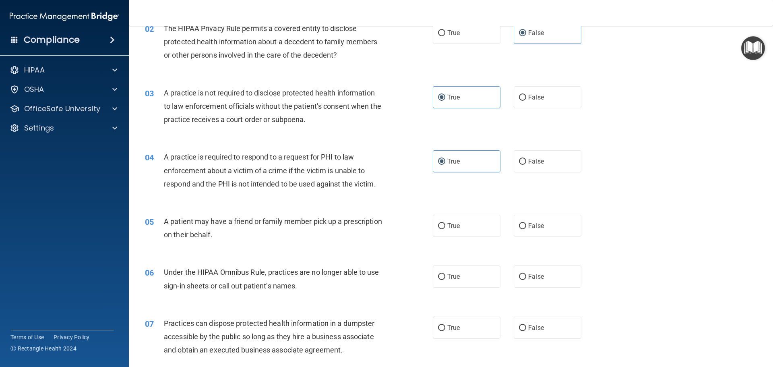
scroll to position [121, 0]
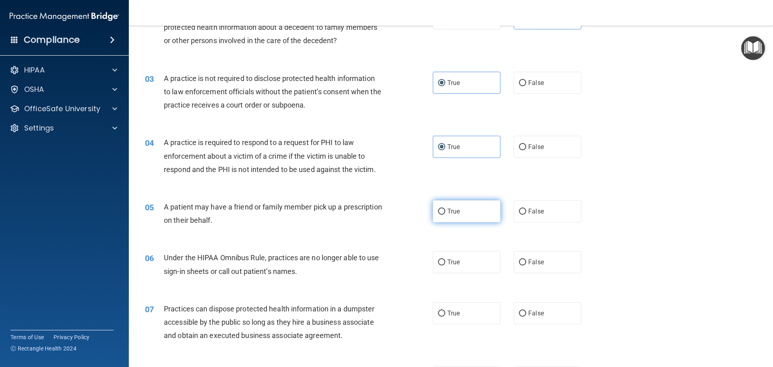
click at [437, 206] on label "True" at bounding box center [467, 211] width 68 height 22
click at [438, 208] on input "True" at bounding box center [441, 211] width 7 height 6
radio input "true"
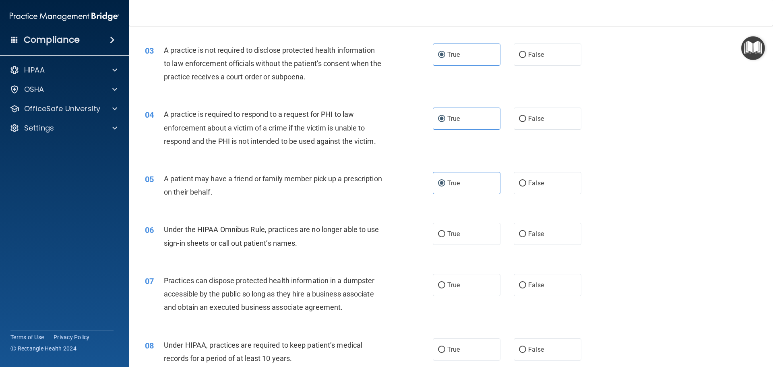
scroll to position [161, 0]
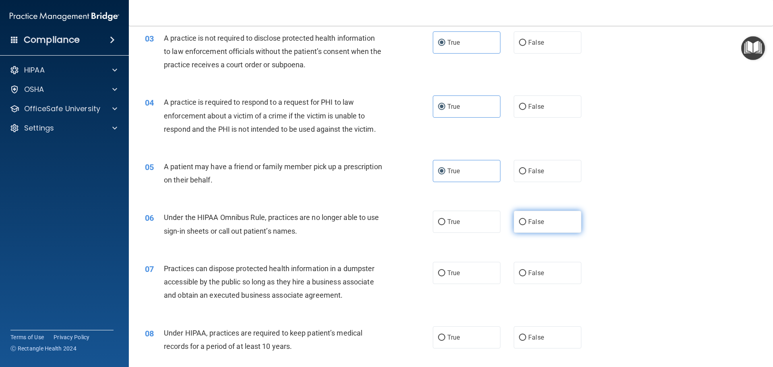
click at [532, 226] on label "False" at bounding box center [548, 221] width 68 height 22
click at [526, 225] on input "False" at bounding box center [522, 222] width 7 height 6
radio input "true"
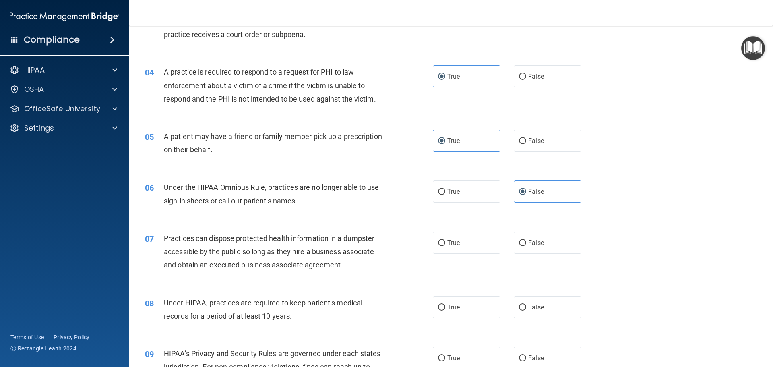
scroll to position [241, 0]
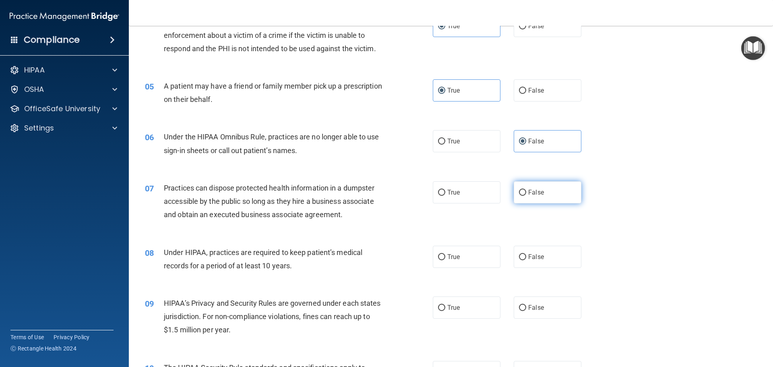
click at [569, 198] on label "False" at bounding box center [548, 192] width 68 height 22
click at [526, 196] on input "False" at bounding box center [522, 193] width 7 height 6
radio input "true"
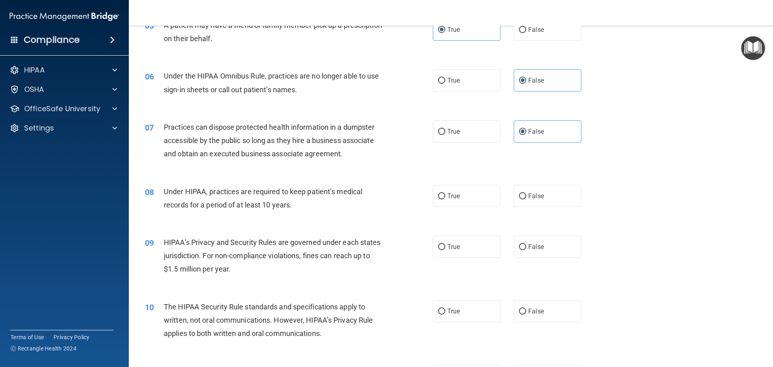
scroll to position [322, 0]
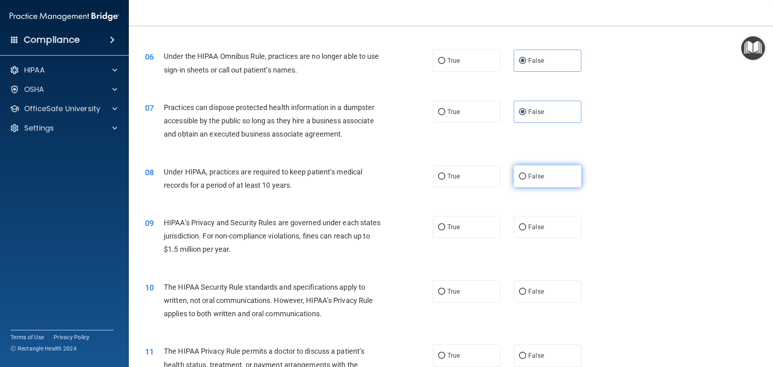
click at [535, 167] on label "False" at bounding box center [548, 176] width 68 height 22
click at [526, 173] on input "False" at bounding box center [522, 176] width 7 height 6
radio input "true"
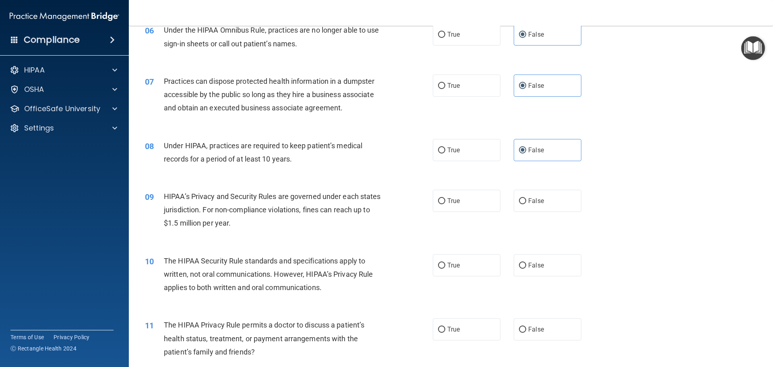
scroll to position [362, 0]
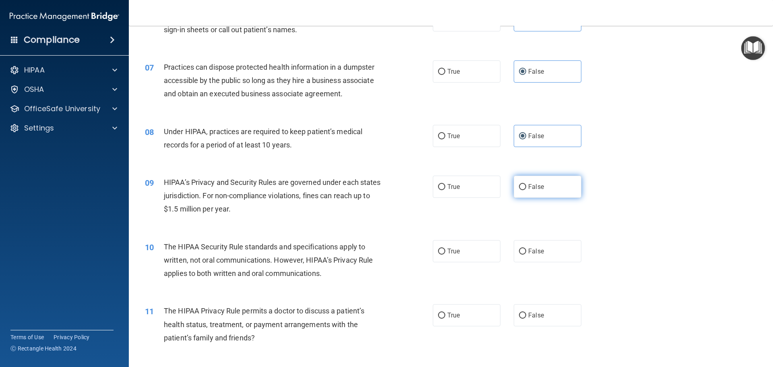
click at [520, 191] on label "False" at bounding box center [548, 186] width 68 height 22
click at [520, 190] on input "False" at bounding box center [522, 187] width 7 height 6
radio input "true"
click at [444, 252] on label "True" at bounding box center [467, 251] width 68 height 22
click at [444, 252] on input "True" at bounding box center [441, 251] width 7 height 6
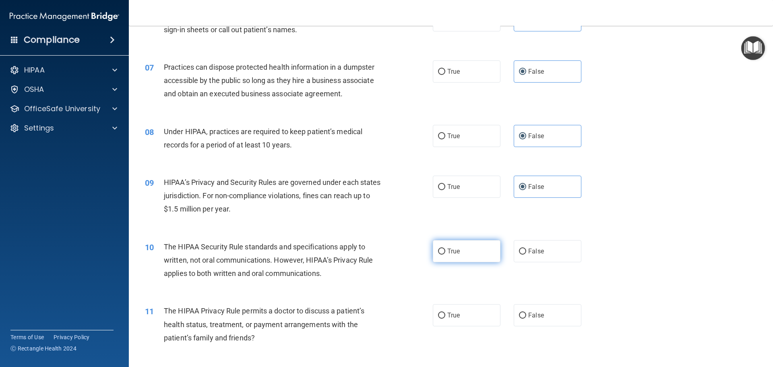
radio input "true"
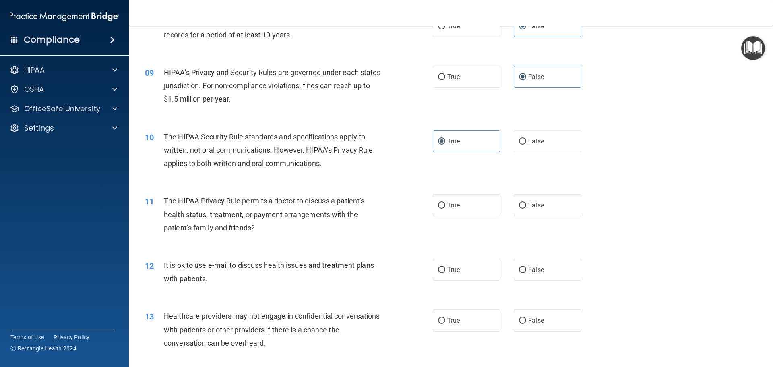
scroll to position [483, 0]
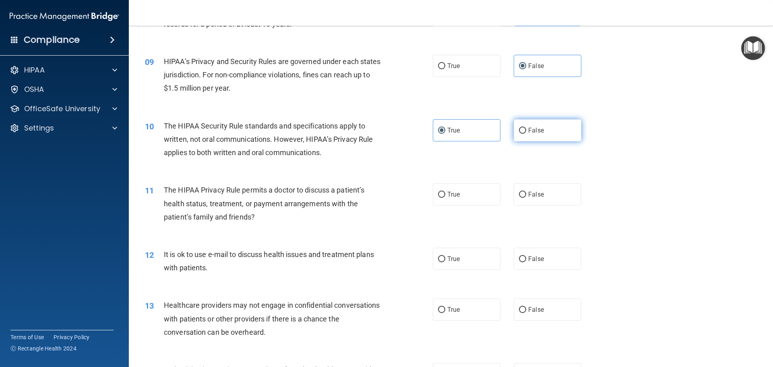
click at [550, 131] on label "False" at bounding box center [548, 130] width 68 height 22
click at [526, 131] on input "False" at bounding box center [522, 131] width 7 height 6
radio input "true"
radio input "false"
click at [442, 196] on input "True" at bounding box center [441, 195] width 7 height 6
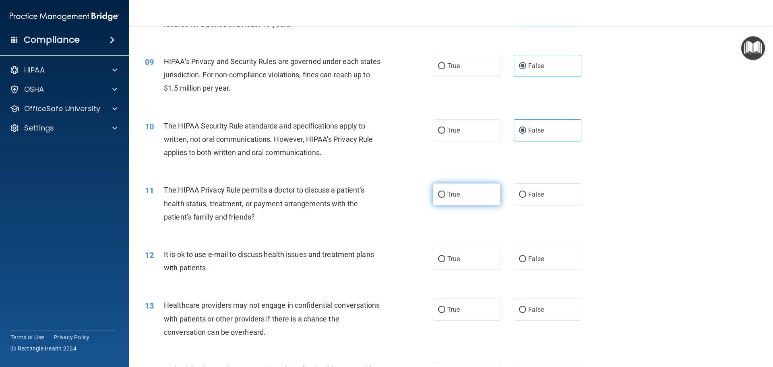
radio input "true"
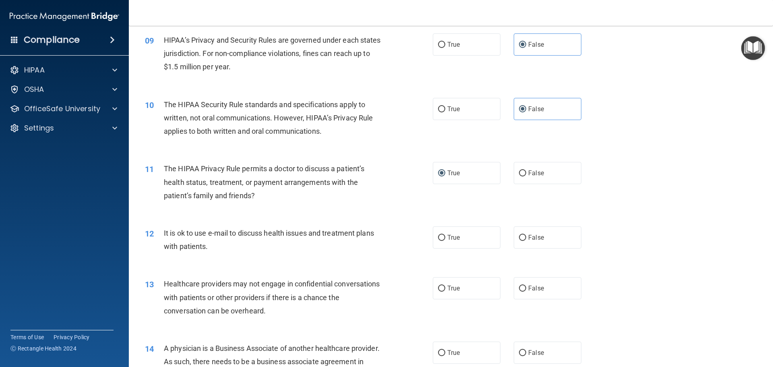
scroll to position [523, 0]
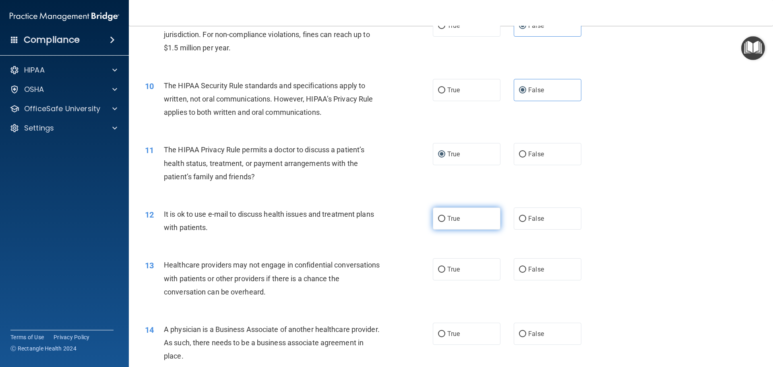
click at [459, 224] on label "True" at bounding box center [467, 218] width 68 height 22
click at [445, 222] on input "True" at bounding box center [441, 219] width 7 height 6
radio input "true"
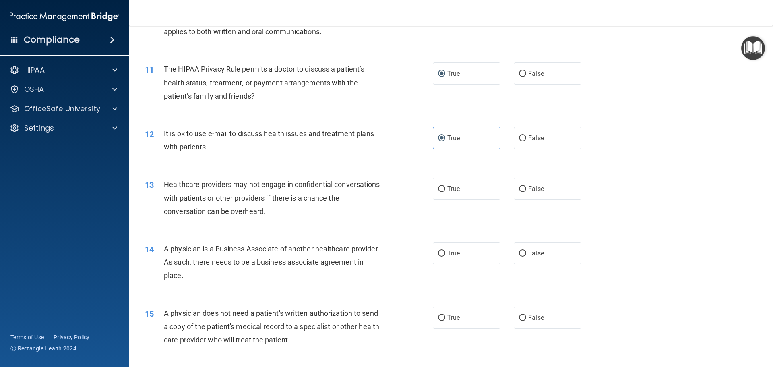
scroll to position [644, 0]
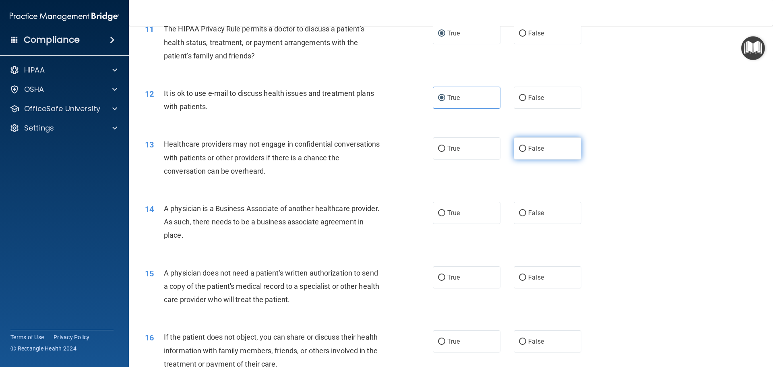
click at [526, 154] on label "False" at bounding box center [548, 148] width 68 height 22
click at [526, 152] on input "False" at bounding box center [522, 149] width 7 height 6
radio input "true"
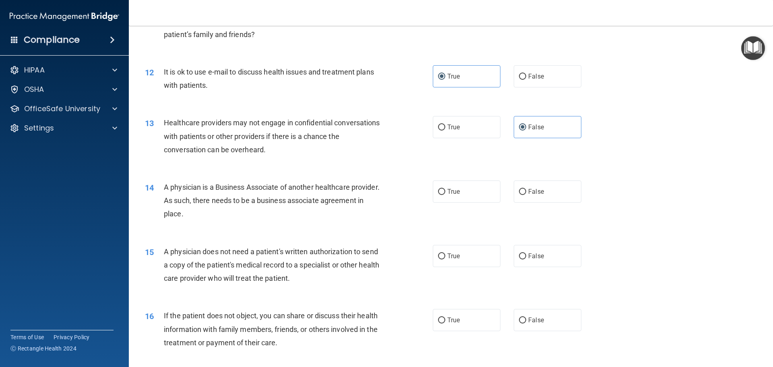
scroll to position [684, 0]
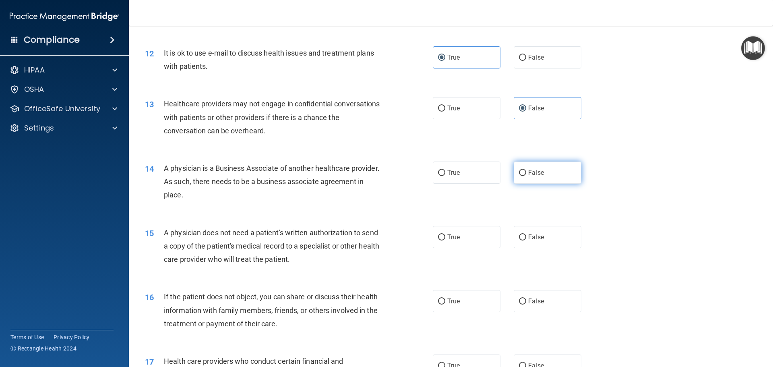
click at [537, 173] on span "False" at bounding box center [536, 173] width 16 height 8
click at [526, 173] on input "False" at bounding box center [522, 173] width 7 height 6
radio input "true"
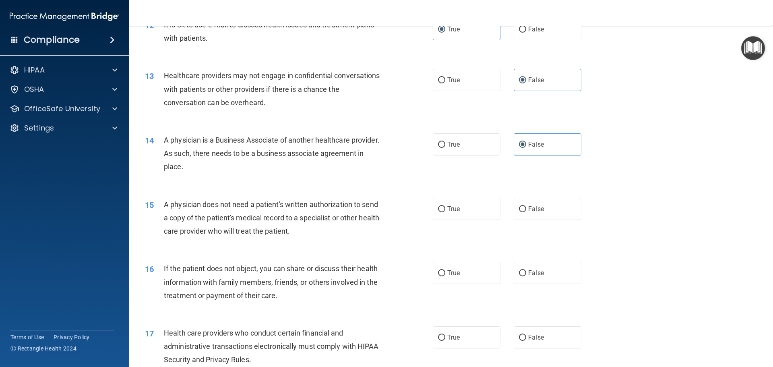
scroll to position [765, 0]
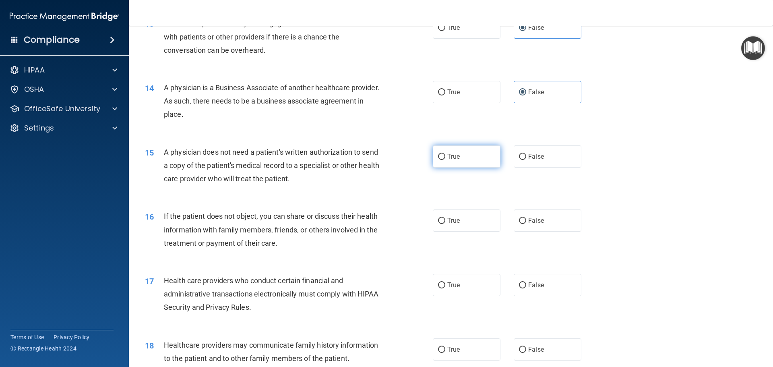
click at [443, 165] on label "True" at bounding box center [467, 156] width 68 height 22
click at [443, 160] on input "True" at bounding box center [441, 157] width 7 height 6
radio input "true"
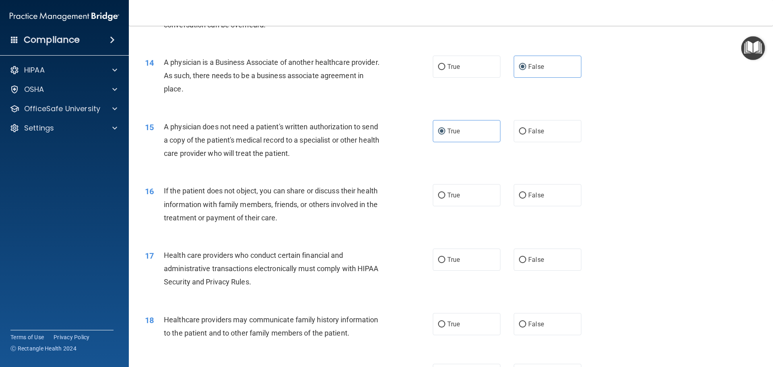
scroll to position [845, 0]
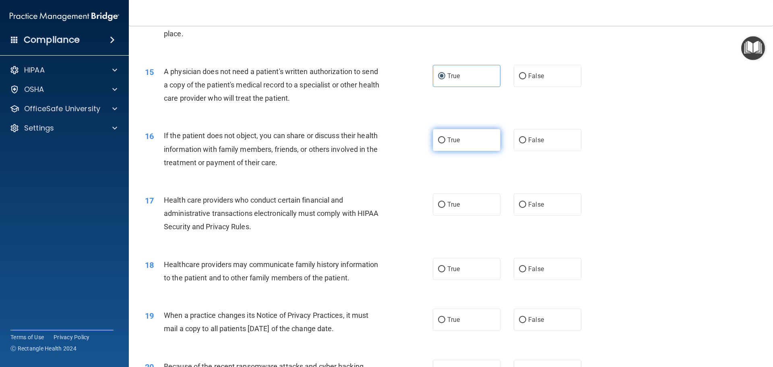
click at [451, 144] on label "True" at bounding box center [467, 140] width 68 height 22
click at [445, 143] on input "True" at bounding box center [441, 140] width 7 height 6
radio input "true"
click at [457, 208] on label "True" at bounding box center [467, 204] width 68 height 22
click at [445, 208] on input "True" at bounding box center [441, 205] width 7 height 6
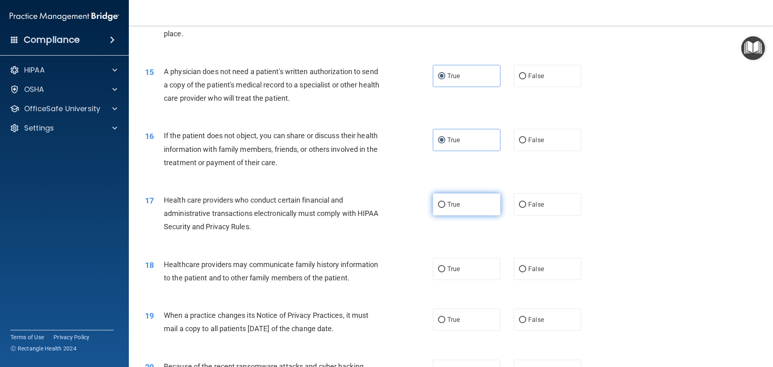
radio input "true"
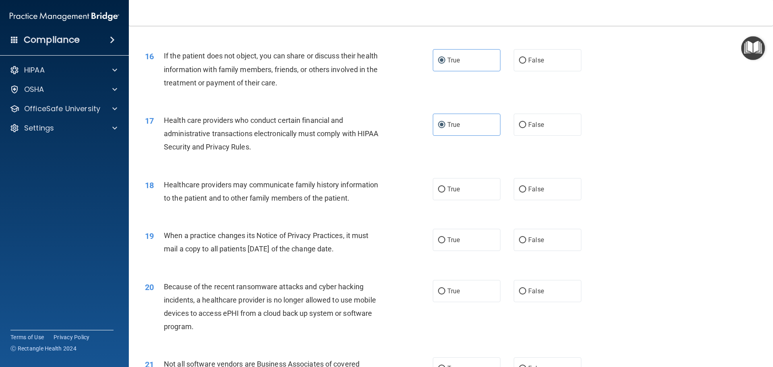
scroll to position [926, 0]
click at [541, 192] on label "False" at bounding box center [548, 188] width 68 height 22
click at [526, 192] on input "False" at bounding box center [522, 189] width 7 height 6
radio input "true"
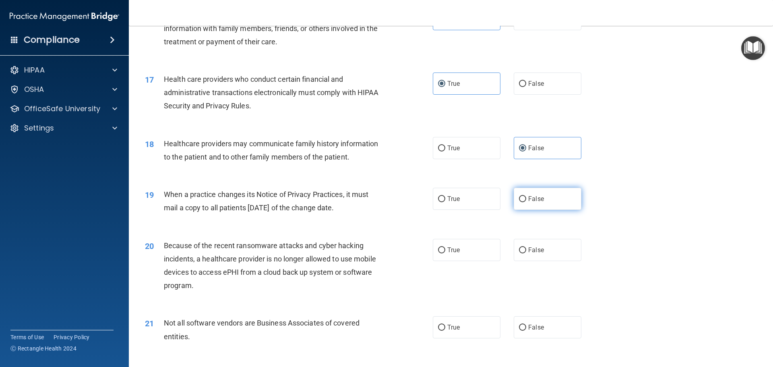
click at [551, 197] on label "False" at bounding box center [548, 199] width 68 height 22
click at [526, 197] on input "False" at bounding box center [522, 199] width 7 height 6
radio input "true"
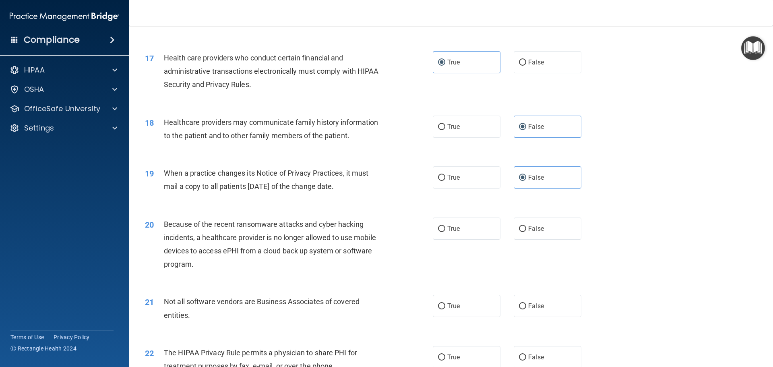
scroll to position [1006, 0]
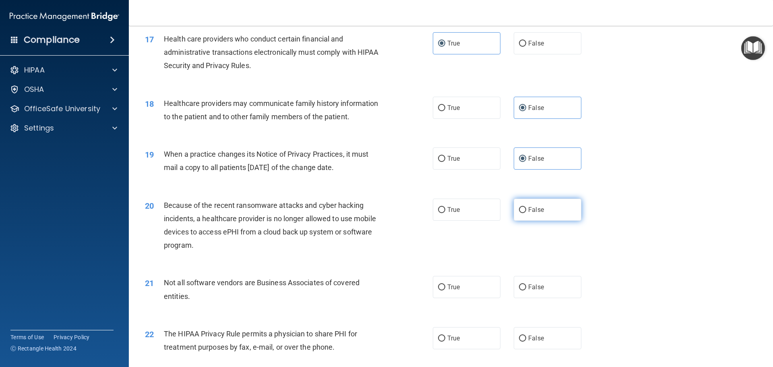
click at [532, 202] on label "False" at bounding box center [548, 209] width 68 height 22
click at [526, 207] on input "False" at bounding box center [522, 210] width 7 height 6
radio input "true"
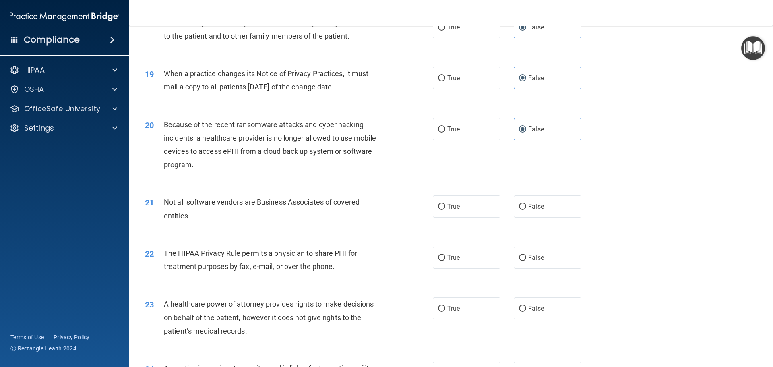
scroll to position [1127, 0]
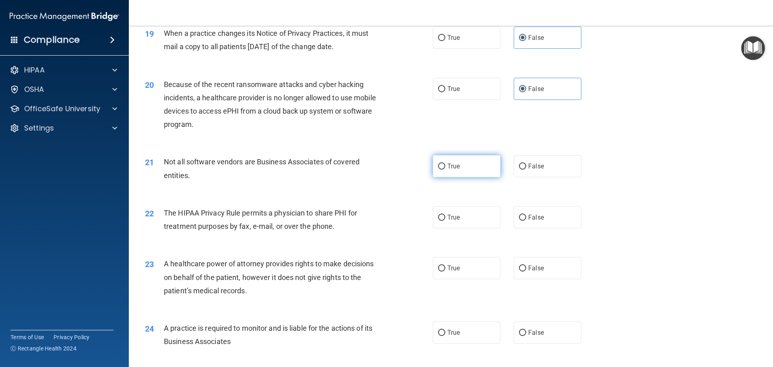
click at [444, 157] on label "True" at bounding box center [467, 166] width 68 height 22
click at [444, 163] on input "True" at bounding box center [441, 166] width 7 height 6
radio input "true"
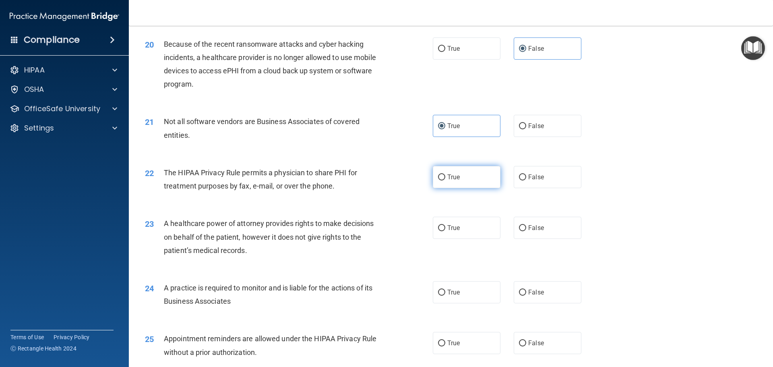
click at [453, 182] on label "True" at bounding box center [467, 177] width 68 height 22
click at [445, 180] on input "True" at bounding box center [441, 177] width 7 height 6
radio input "true"
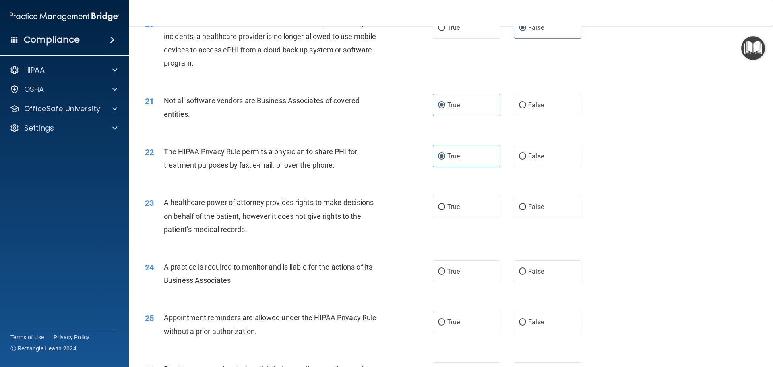
scroll to position [1207, 0]
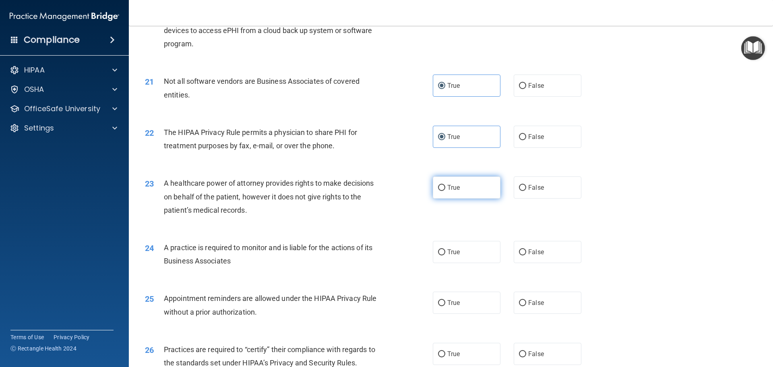
click at [458, 195] on label "True" at bounding box center [467, 187] width 68 height 22
click at [445, 191] on input "True" at bounding box center [441, 188] width 7 height 6
radio input "true"
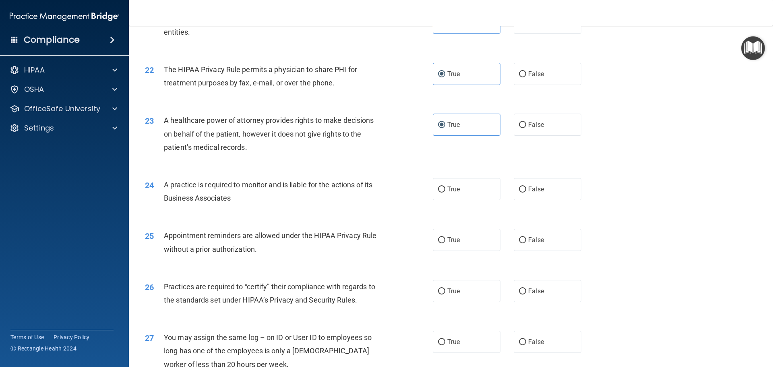
scroll to position [1288, 0]
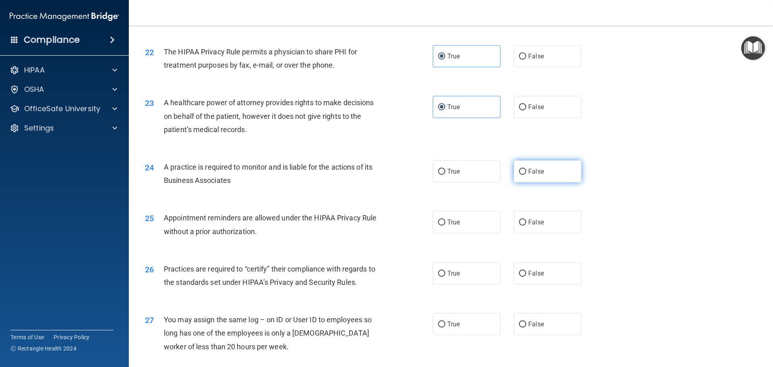
click at [536, 176] on label "False" at bounding box center [548, 171] width 68 height 22
click at [526, 175] on input "False" at bounding box center [522, 172] width 7 height 6
radio input "true"
click at [521, 102] on label "False" at bounding box center [548, 107] width 68 height 22
click at [521, 104] on input "False" at bounding box center [522, 107] width 7 height 6
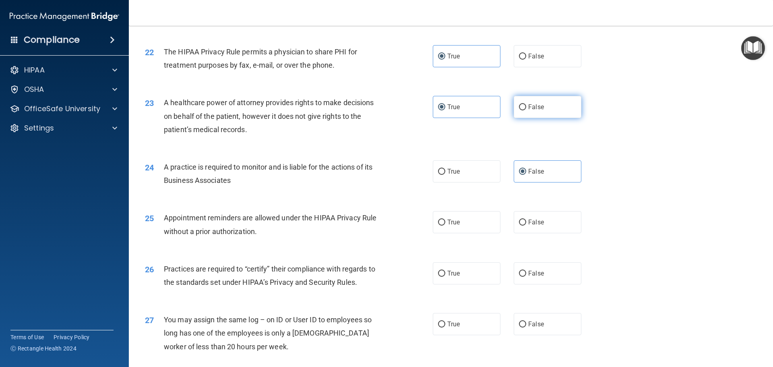
radio input "true"
radio input "false"
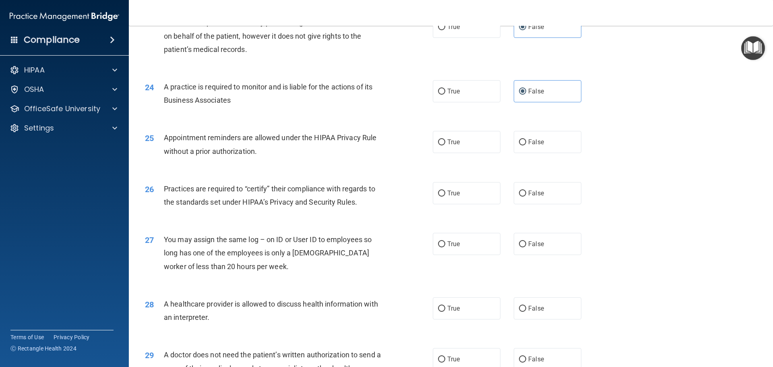
scroll to position [1368, 0]
click at [447, 142] on span "True" at bounding box center [453, 142] width 12 height 8
click at [445, 142] on input "True" at bounding box center [441, 142] width 7 height 6
radio input "true"
click at [541, 195] on label "False" at bounding box center [548, 193] width 68 height 22
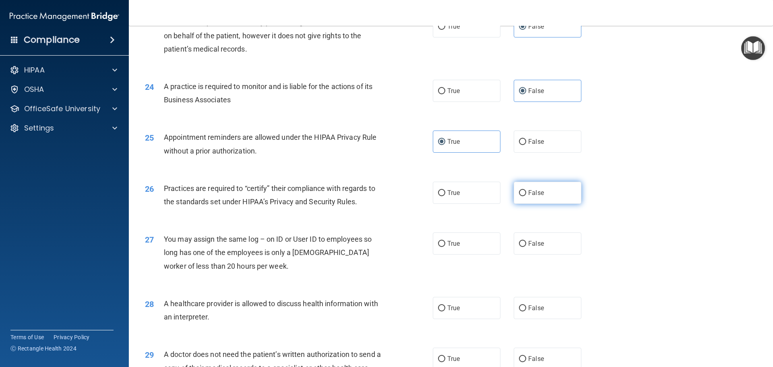
click at [526, 195] on input "False" at bounding box center [522, 193] width 7 height 6
radio input "true"
click at [524, 242] on label "False" at bounding box center [548, 243] width 68 height 22
click at [524, 242] on input "False" at bounding box center [522, 244] width 7 height 6
radio input "true"
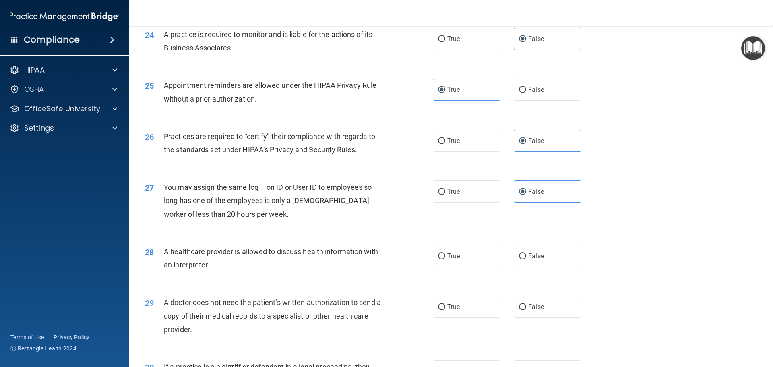
scroll to position [1489, 0]
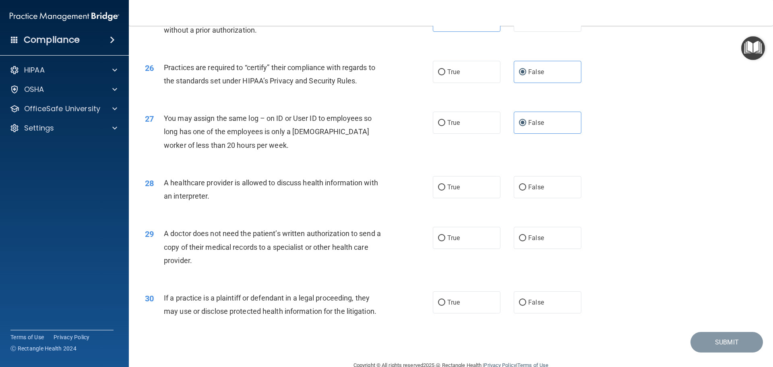
click at [466, 318] on div "30 If a practice is a plaintiff or defendant in a legal proceeding, they may us…" at bounding box center [451, 306] width 624 height 51
click at [459, 302] on label "True" at bounding box center [467, 302] width 68 height 22
click at [445, 302] on input "True" at bounding box center [441, 302] width 7 height 6
radio input "true"
click at [454, 184] on span "True" at bounding box center [453, 187] width 12 height 8
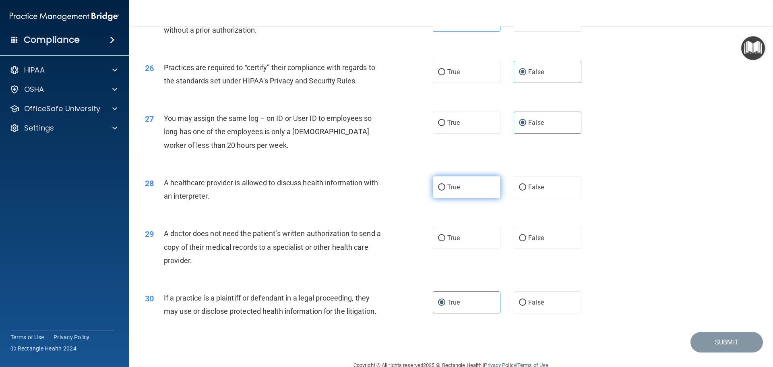
click at [445, 184] on input "True" at bounding box center [441, 187] width 7 height 6
radio input "true"
click at [448, 233] on label "True" at bounding box center [467, 238] width 68 height 22
click at [445, 235] on input "True" at bounding box center [441, 238] width 7 height 6
radio input "true"
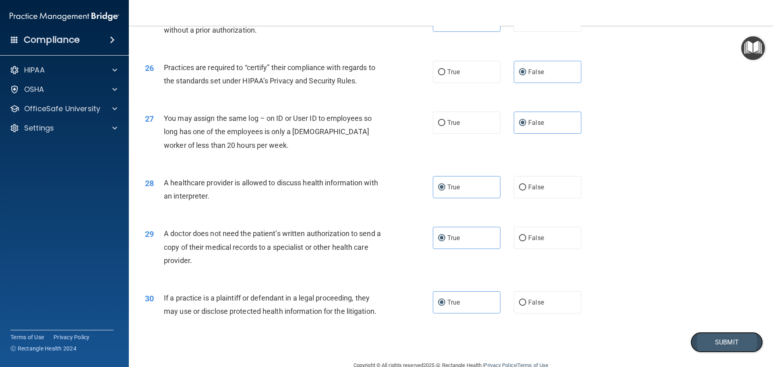
click at [716, 342] on button "Submit" at bounding box center [726, 342] width 72 height 21
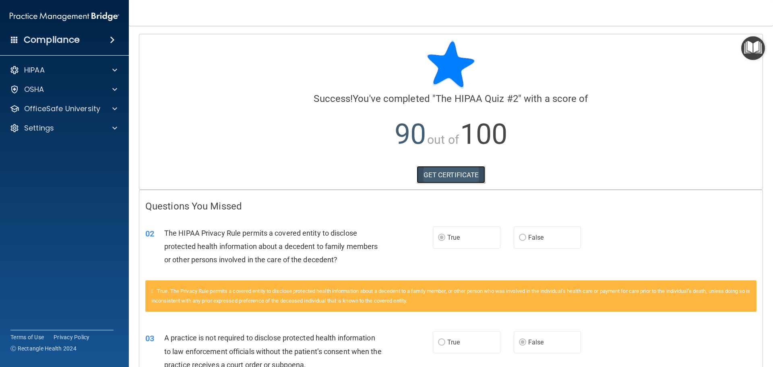
click at [480, 176] on link "GET CERTIFICATE" at bounding box center [451, 175] width 69 height 18
click at [750, 43] on img "Open Resource Center" at bounding box center [753, 48] width 24 height 24
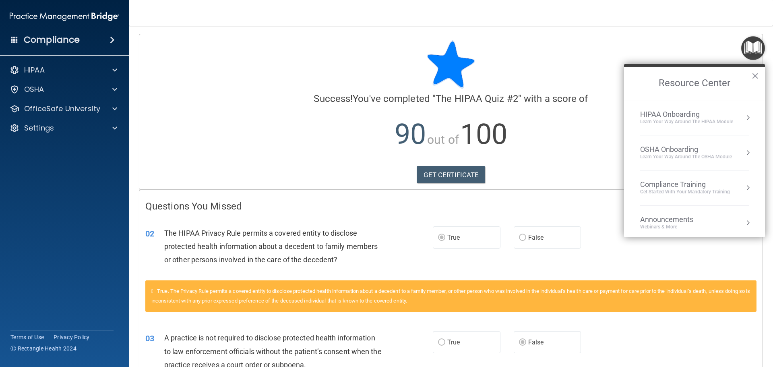
click at [710, 179] on li "Compliance Training Get Started with your mandatory training" at bounding box center [694, 187] width 109 height 35
click at [695, 111] on div "HIPAA Training for Members" at bounding box center [675, 113] width 90 height 7
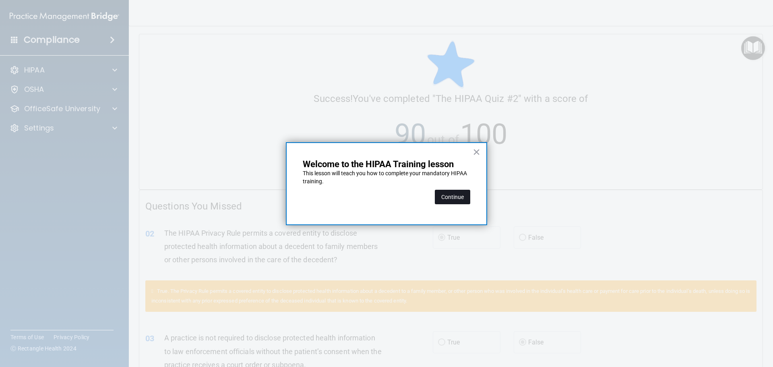
click at [455, 200] on button "Continue" at bounding box center [452, 197] width 35 height 14
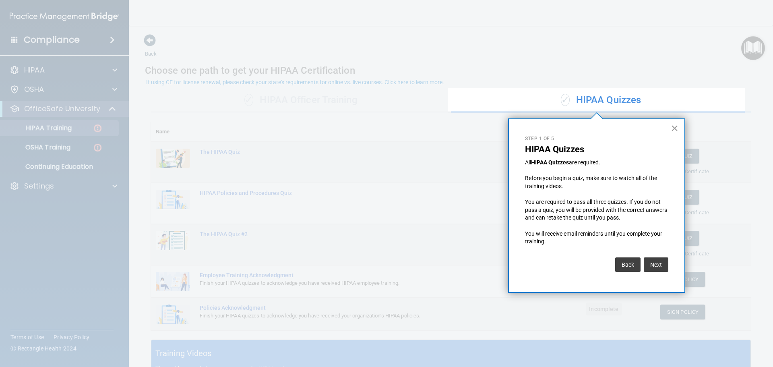
click at [673, 128] on button "×" at bounding box center [674, 128] width 8 height 13
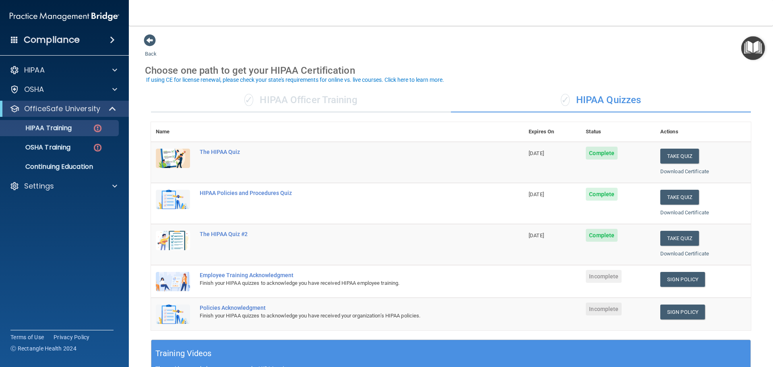
scroll to position [121, 0]
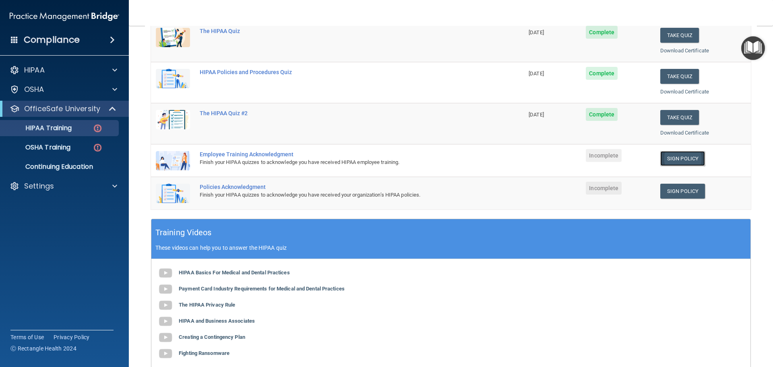
click at [684, 158] on link "Sign Policy" at bounding box center [682, 158] width 45 height 15
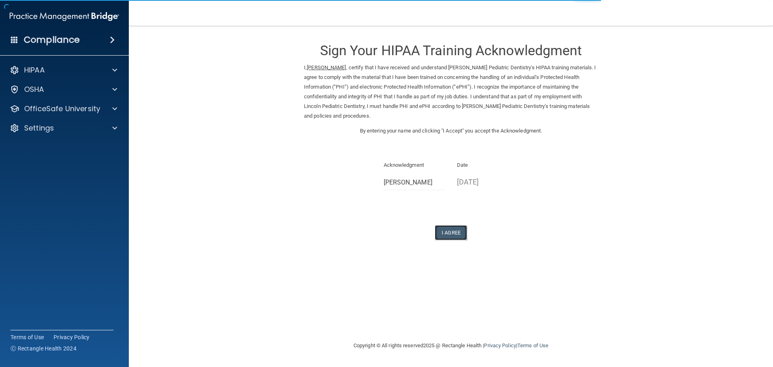
click at [457, 228] on button "I Agree" at bounding box center [451, 232] width 32 height 15
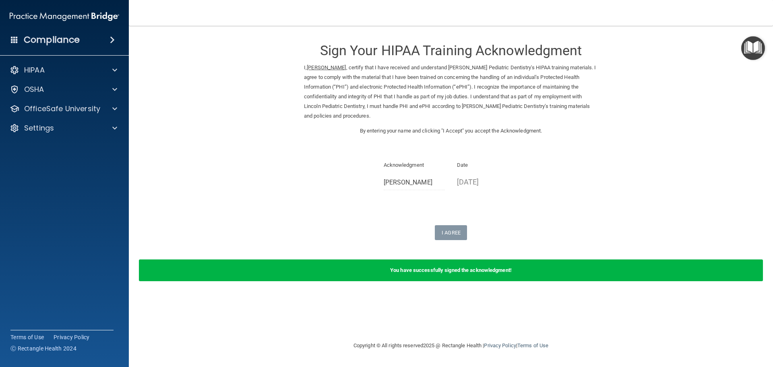
click at [756, 52] on img "Open Resource Center" at bounding box center [753, 48] width 24 height 24
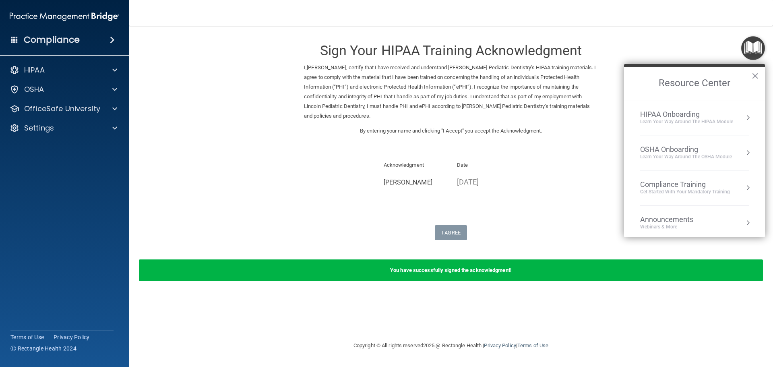
click at [710, 180] on div "Compliance Training" at bounding box center [685, 184] width 90 height 9
click at [685, 107] on ol "HIPAA Training for Members" at bounding box center [694, 168] width 128 height 137
click at [685, 111] on div "HIPAA Training for Members" at bounding box center [675, 113] width 90 height 7
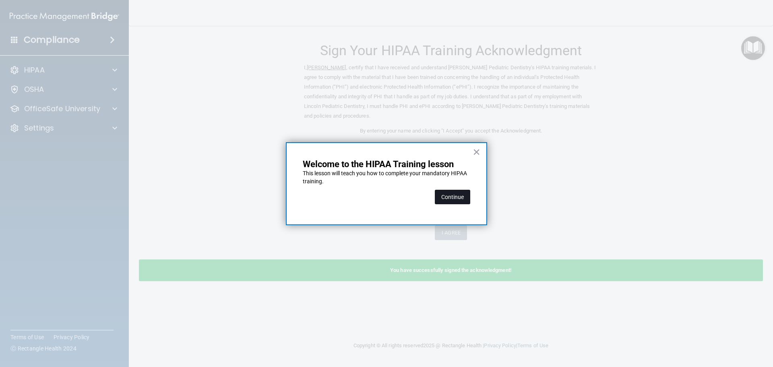
click at [452, 197] on button "Continue" at bounding box center [452, 197] width 35 height 14
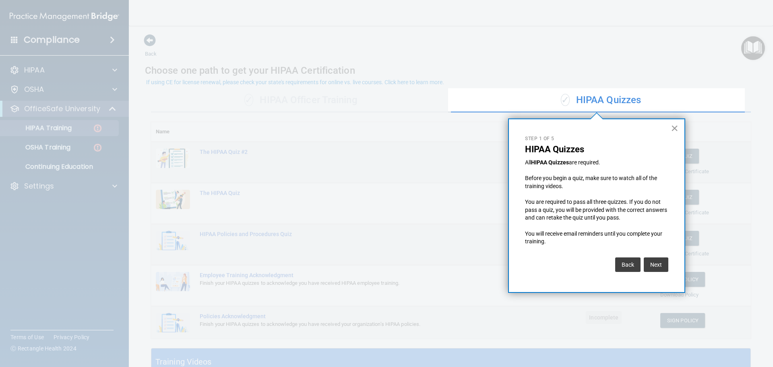
click at [671, 126] on button "×" at bounding box center [674, 128] width 8 height 13
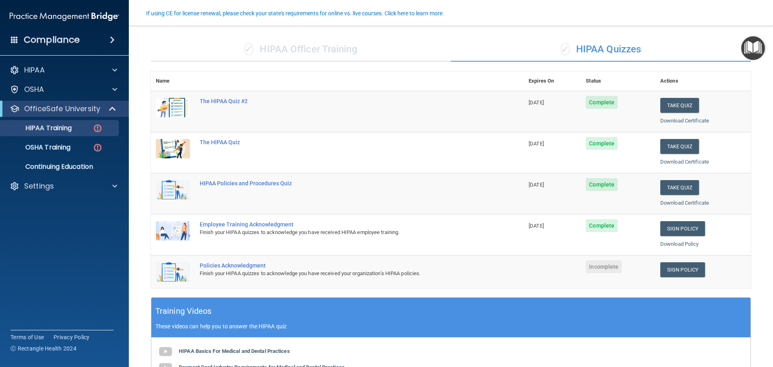
scroll to position [121, 0]
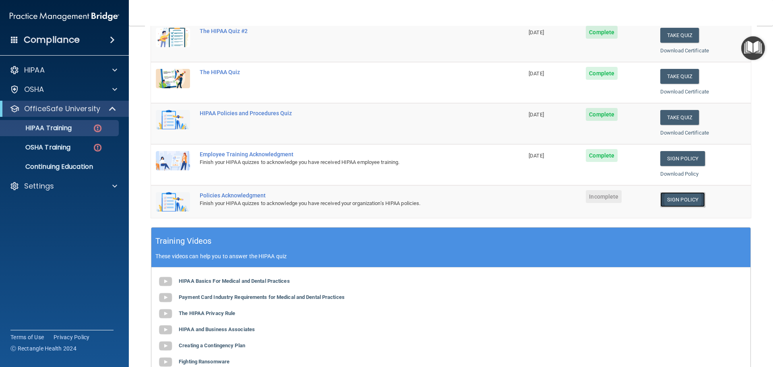
click at [670, 197] on link "Sign Policy" at bounding box center [682, 199] width 45 height 15
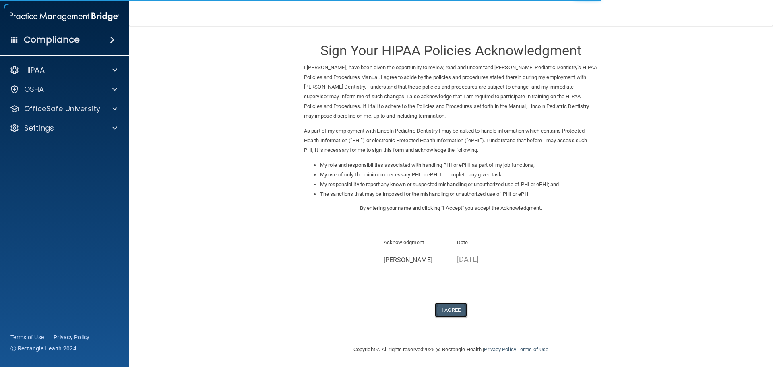
click at [452, 305] on button "I Agree" at bounding box center [451, 309] width 32 height 15
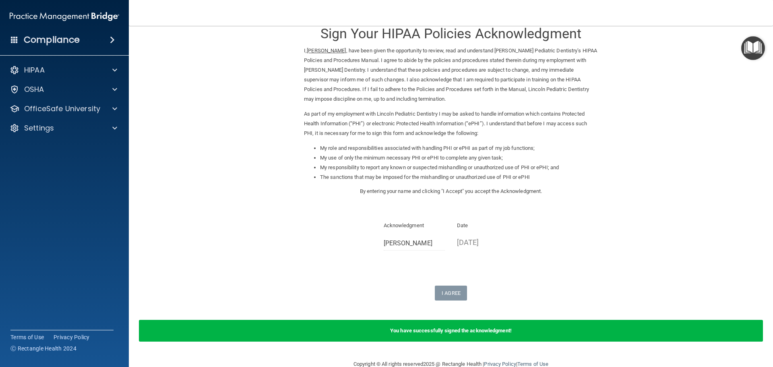
scroll to position [33, 0]
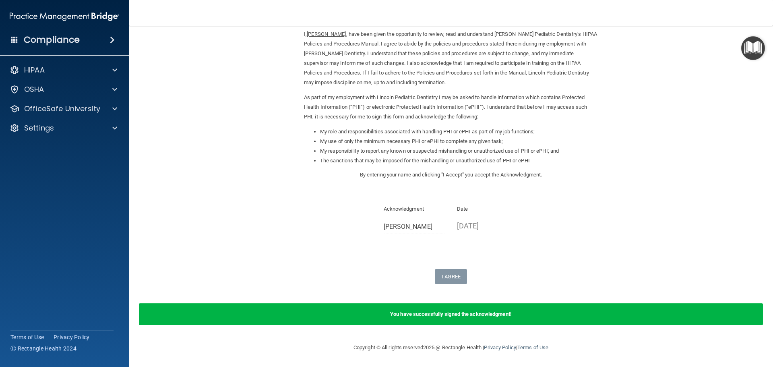
click at [747, 51] on img "Open Resource Center" at bounding box center [753, 48] width 24 height 24
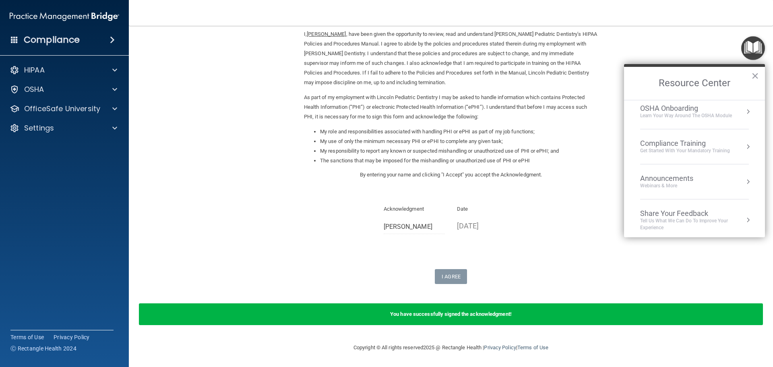
scroll to position [45, 0]
click at [716, 131] on li "Compliance Training Get Started with your mandatory training" at bounding box center [694, 142] width 109 height 35
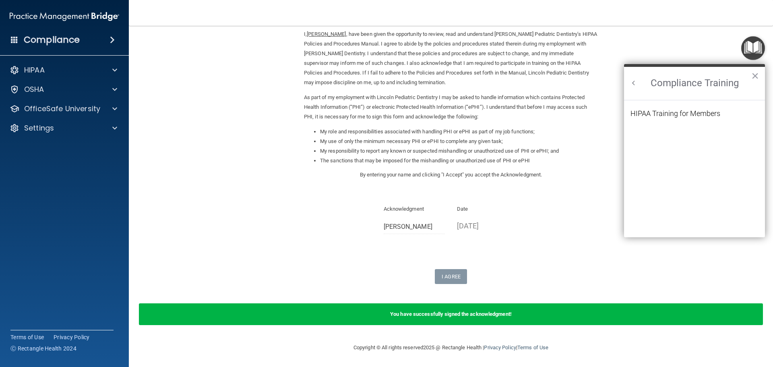
scroll to position [0, 0]
click at [685, 113] on div "HIPAA Training for Members" at bounding box center [675, 113] width 90 height 7
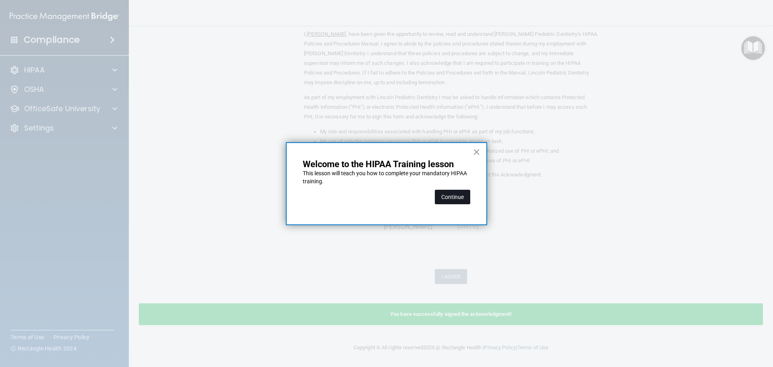
click at [454, 193] on button "Continue" at bounding box center [452, 197] width 35 height 14
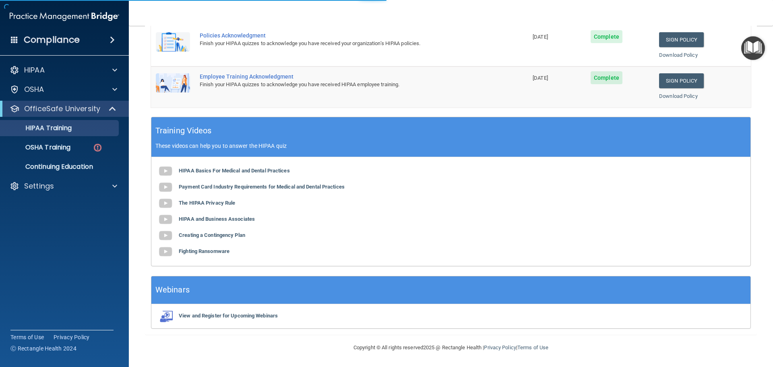
scroll to position [62, 0]
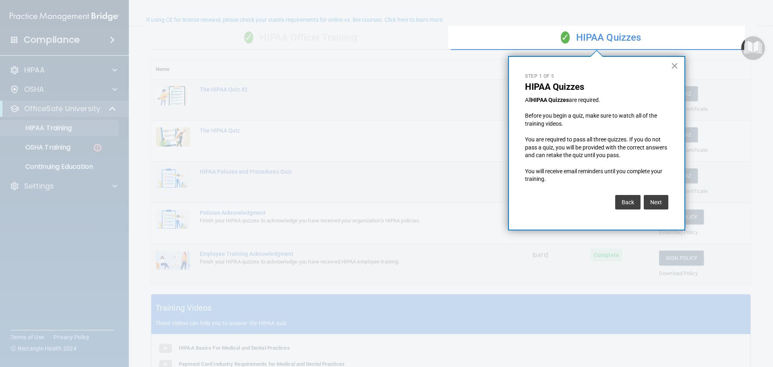
click at [676, 68] on button "×" at bounding box center [674, 65] width 8 height 13
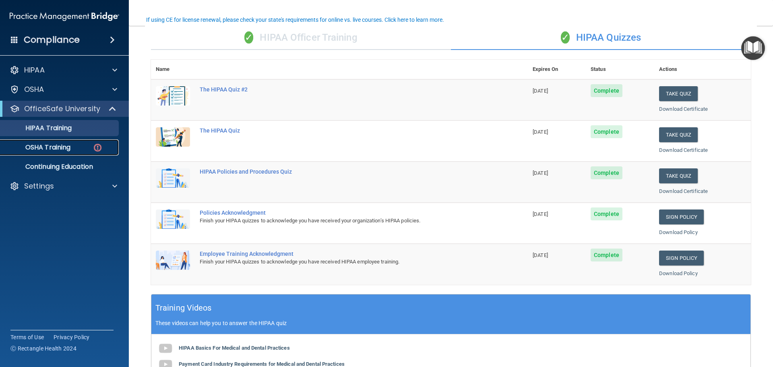
click at [80, 151] on div "OSHA Training" at bounding box center [60, 147] width 110 height 8
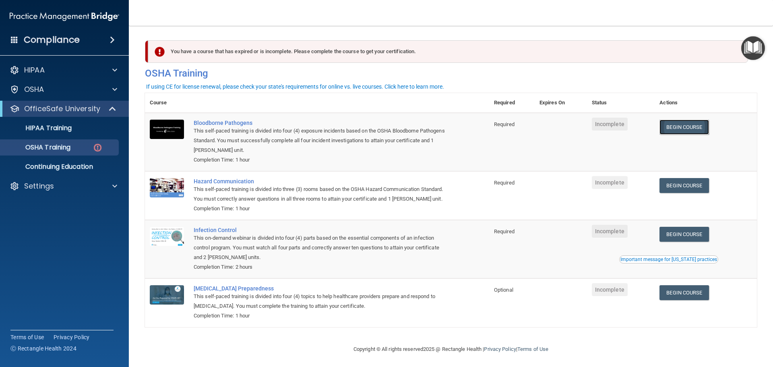
click at [695, 124] on link "Begin Course" at bounding box center [683, 127] width 49 height 15
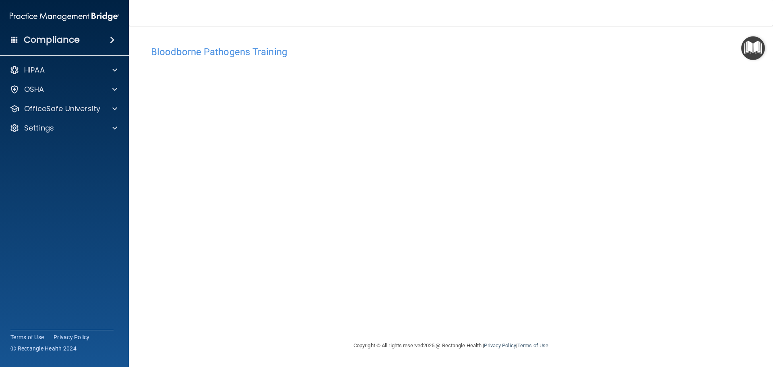
click at [755, 50] on img "Open Resource Center" at bounding box center [753, 48] width 24 height 24
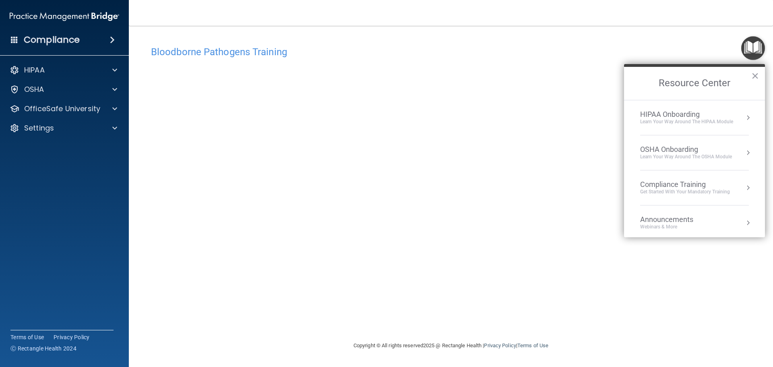
click at [691, 184] on div "Compliance Training" at bounding box center [685, 184] width 90 height 9
click at [680, 115] on div "HIPAA Training for Members" at bounding box center [675, 113] width 90 height 7
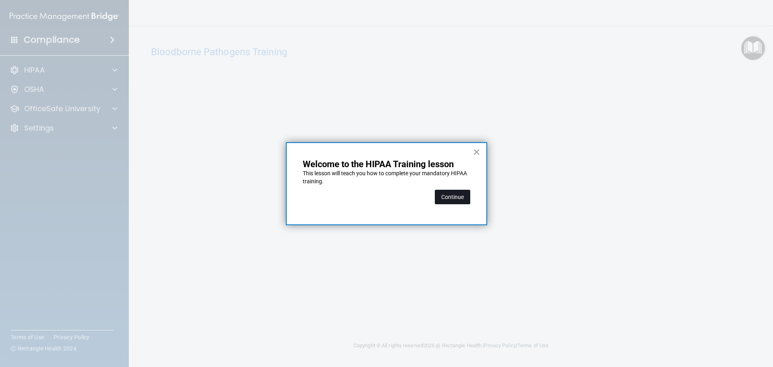
click at [456, 198] on button "Continue" at bounding box center [452, 197] width 35 height 14
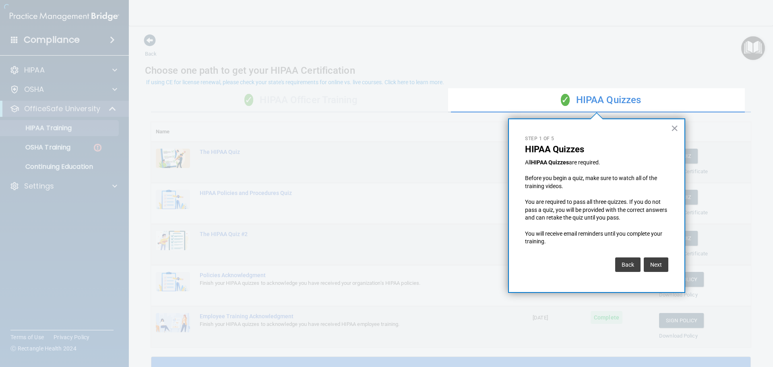
click at [76, 150] on div at bounding box center [224, 183] width 448 height 367
click at [672, 130] on button "×" at bounding box center [674, 128] width 8 height 13
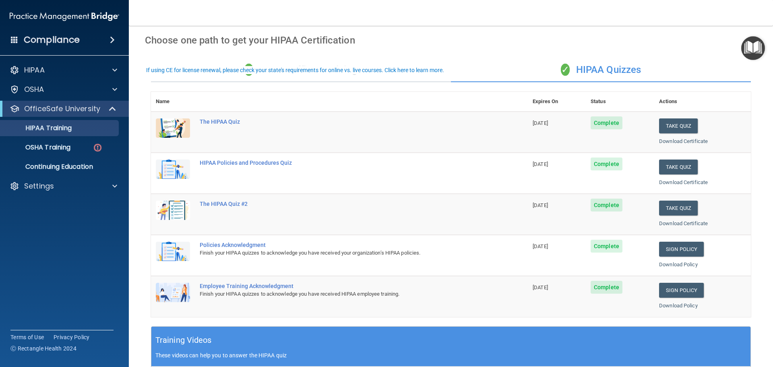
scroll to position [80, 0]
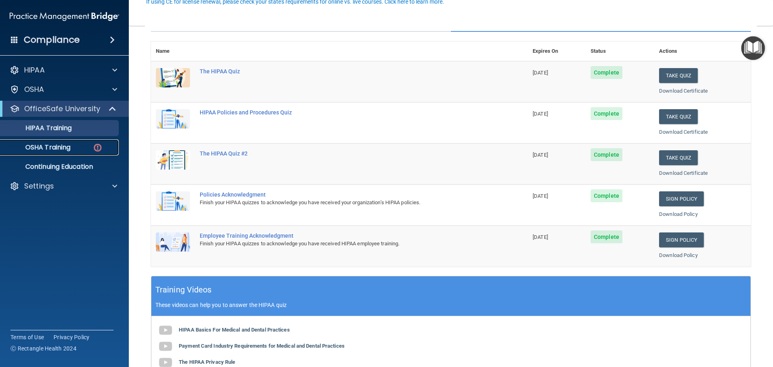
click at [103, 146] on div "OSHA Training" at bounding box center [60, 147] width 110 height 8
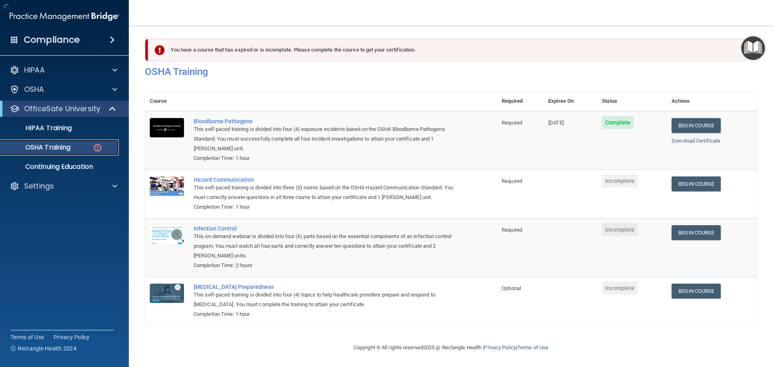
scroll to position [13, 0]
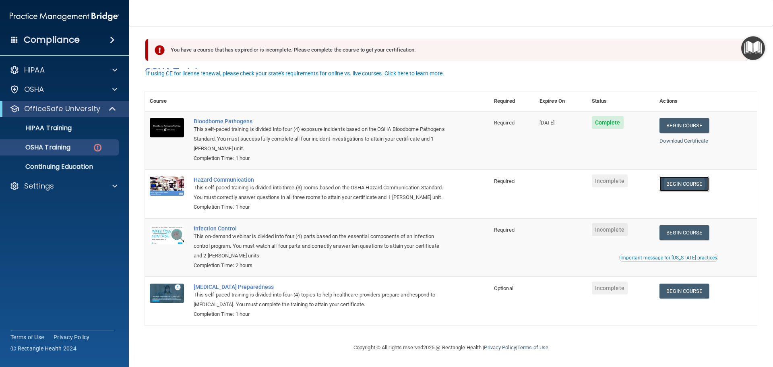
click at [685, 176] on link "Begin Course" at bounding box center [683, 183] width 49 height 15
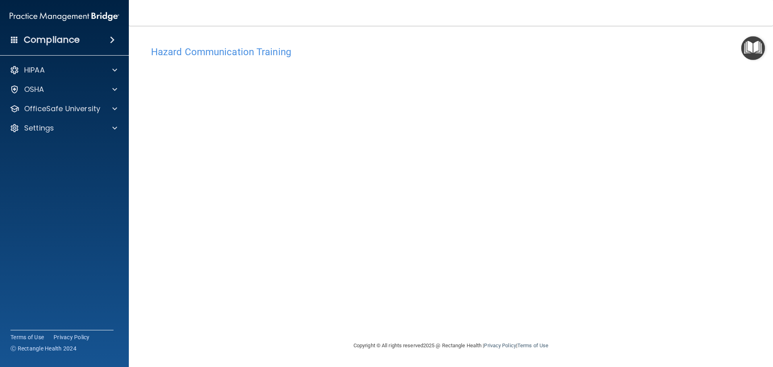
click at [580, 232] on div "Hazard Communication Training This course doesn’t expire until . Are you sure y…" at bounding box center [451, 191] width 612 height 299
click at [126, 87] on div "OSHA" at bounding box center [64, 89] width 129 height 16
click at [113, 89] on span at bounding box center [114, 90] width 5 height 10
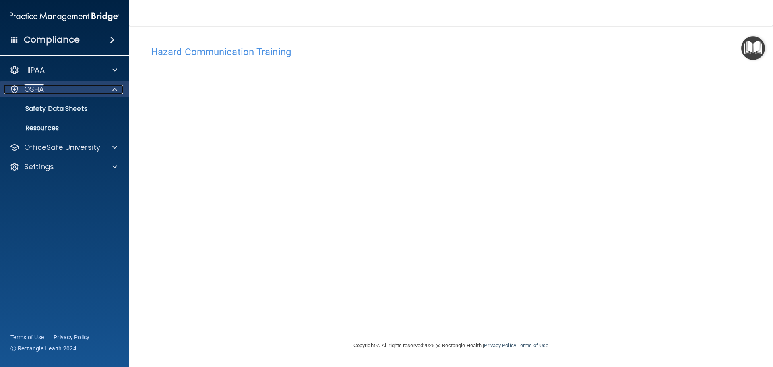
click at [109, 87] on div at bounding box center [113, 90] width 20 height 10
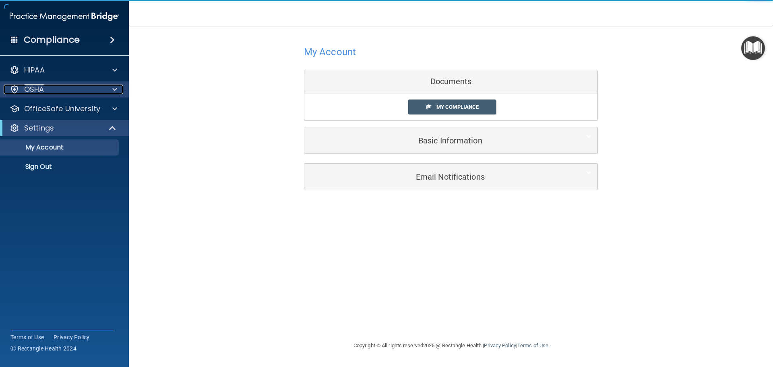
click at [112, 89] on span at bounding box center [114, 90] width 5 height 10
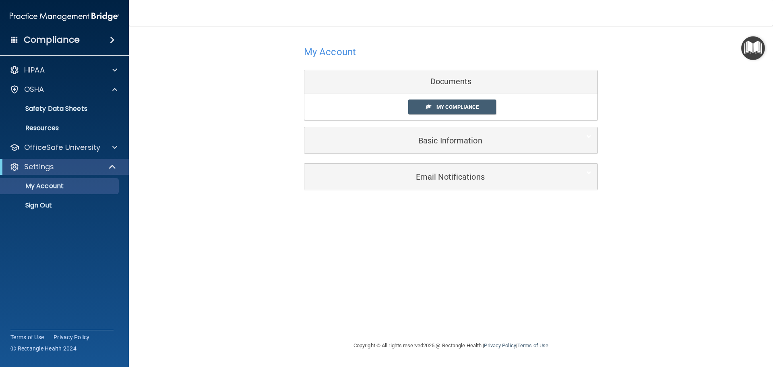
click at [749, 53] on img "Open Resource Center" at bounding box center [753, 48] width 24 height 24
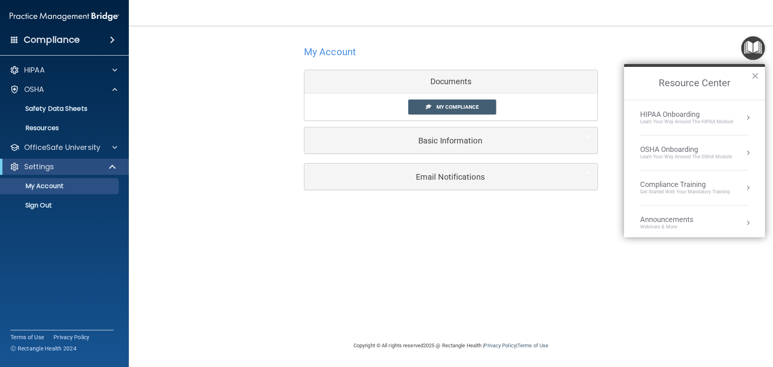
click at [718, 185] on div "Compliance Training" at bounding box center [685, 184] width 90 height 9
click at [673, 113] on div "HIPAA Training for Members" at bounding box center [675, 113] width 90 height 7
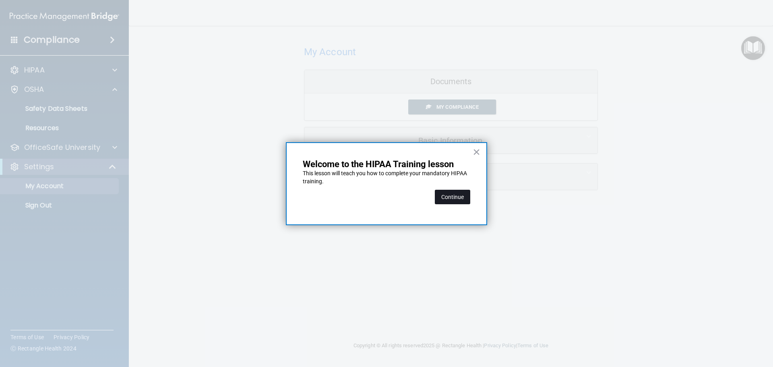
click at [455, 195] on button "Continue" at bounding box center [452, 197] width 35 height 14
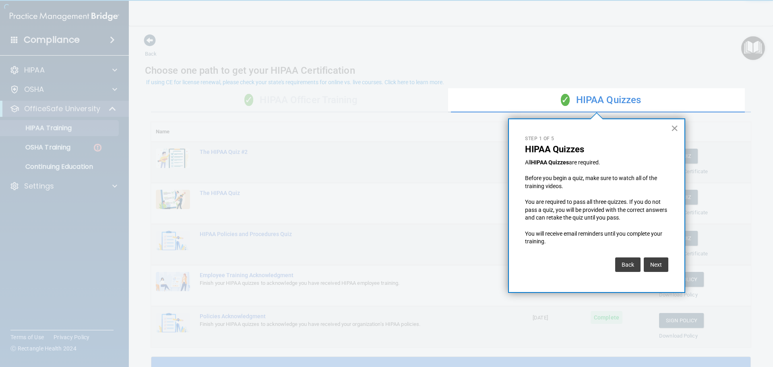
click at [676, 130] on button "×" at bounding box center [674, 128] width 8 height 13
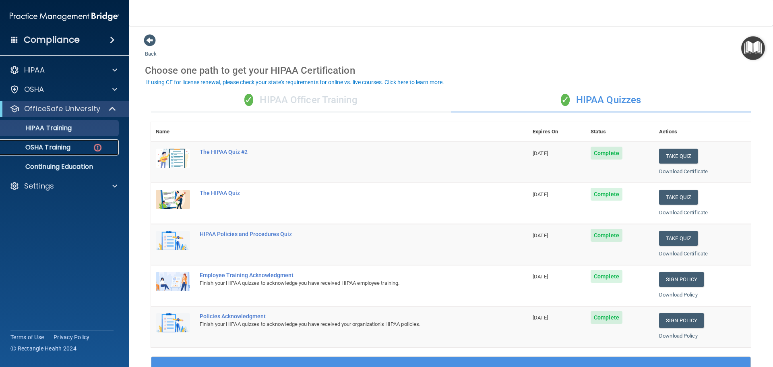
click at [55, 142] on link "OSHA Training" at bounding box center [55, 147] width 127 height 16
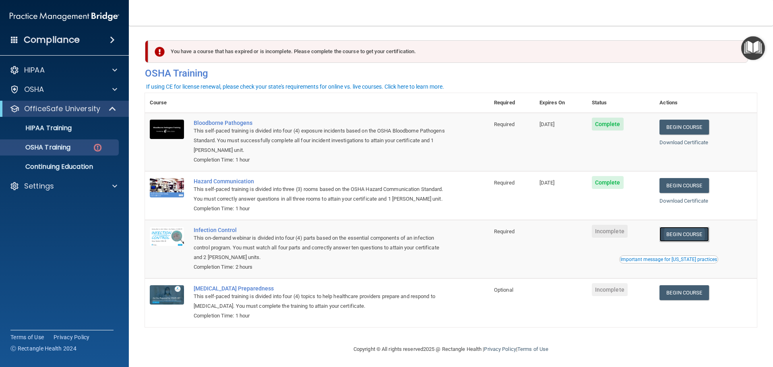
click at [685, 241] on link "Begin Course" at bounding box center [683, 234] width 49 height 15
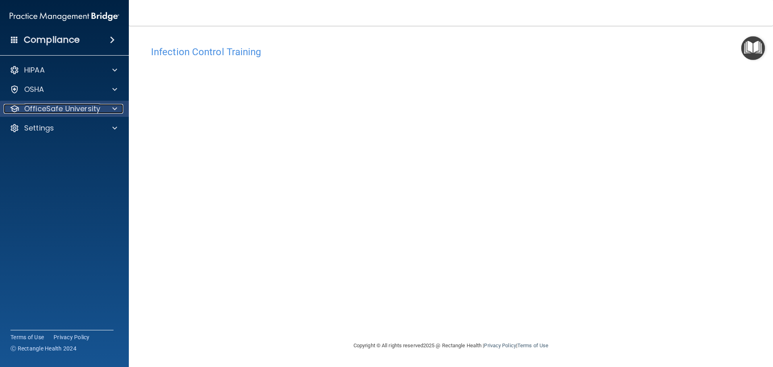
click at [104, 107] on div at bounding box center [113, 109] width 20 height 10
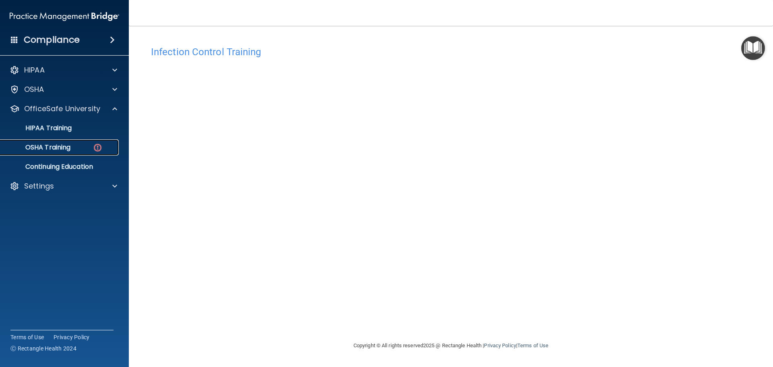
click at [94, 146] on img at bounding box center [98, 147] width 10 height 10
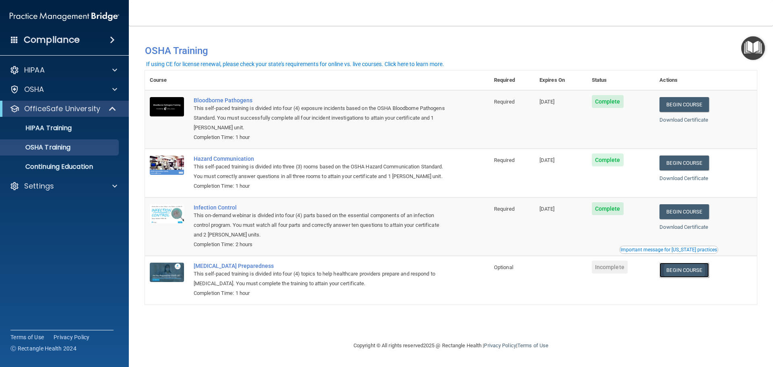
click at [691, 270] on link "Begin Course" at bounding box center [683, 269] width 49 height 15
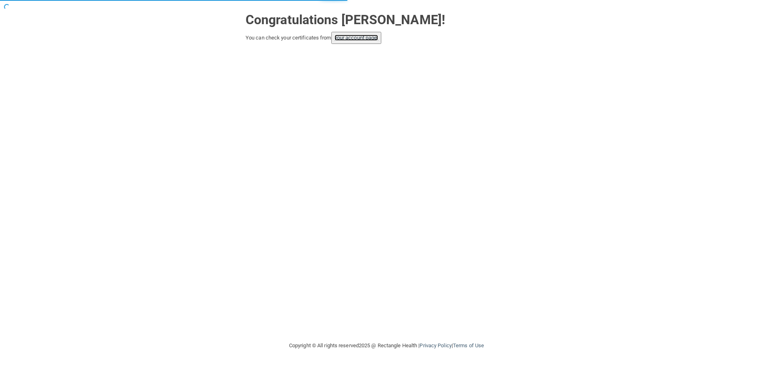
click at [370, 38] on link "your account page!" at bounding box center [356, 38] width 44 height 6
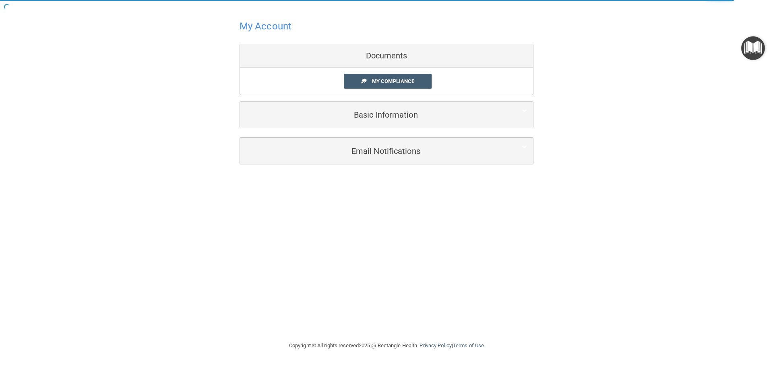
click at [752, 45] on img "Open Resource Center" at bounding box center [753, 48] width 24 height 24
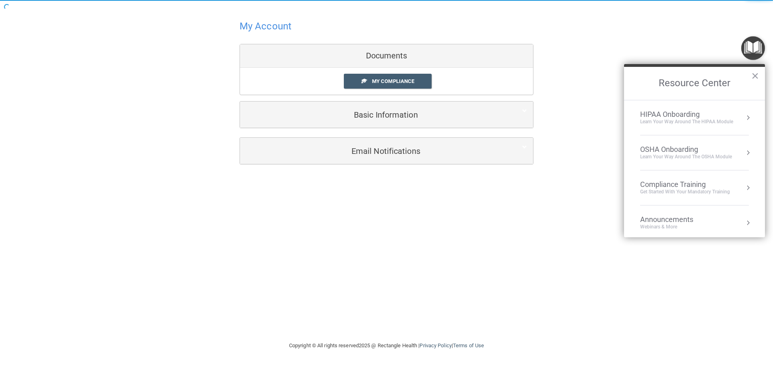
click at [702, 176] on li "Compliance Training Get Started with your mandatory training" at bounding box center [694, 187] width 109 height 35
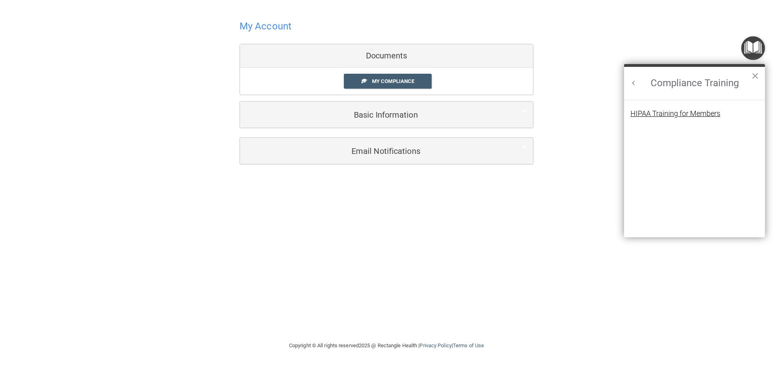
click at [672, 114] on div "HIPAA Training for Members" at bounding box center [675, 113] width 90 height 7
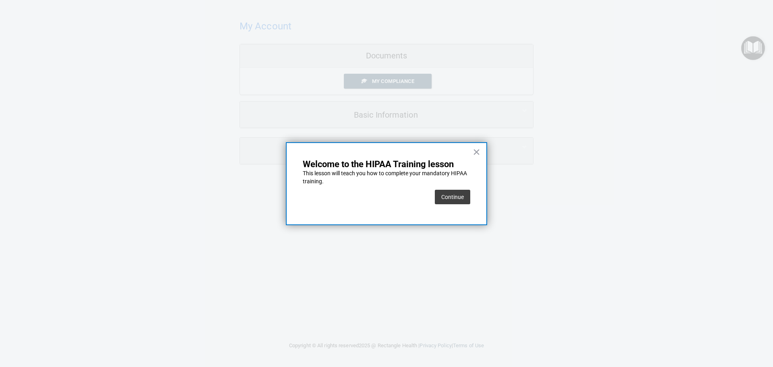
click at [456, 195] on button "Continue" at bounding box center [452, 197] width 35 height 14
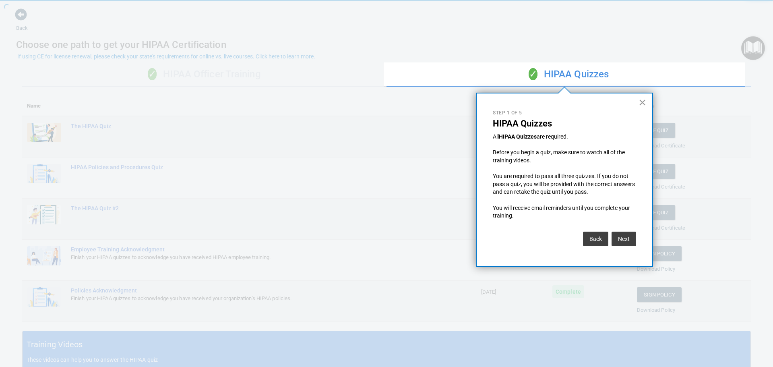
click at [644, 103] on button "×" at bounding box center [642, 102] width 8 height 13
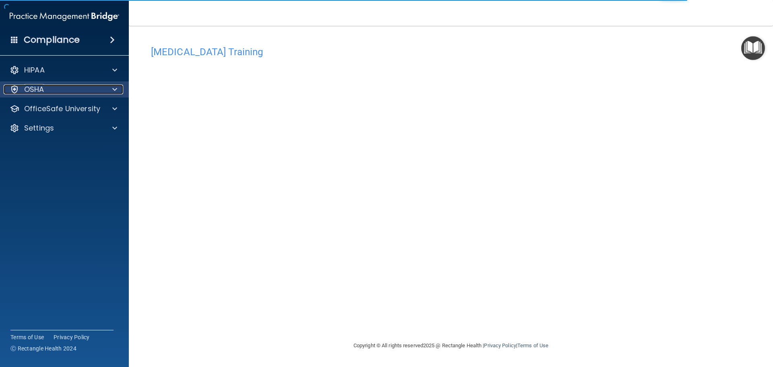
click at [95, 85] on div "OSHA" at bounding box center [54, 90] width 100 height 10
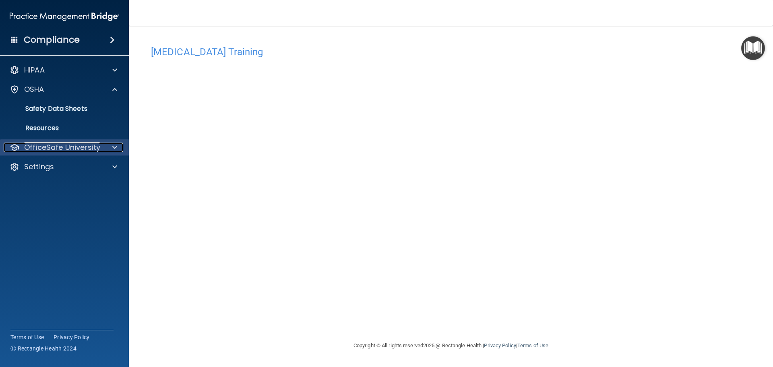
click at [99, 146] on p "OfficeSafe University" at bounding box center [62, 147] width 76 height 10
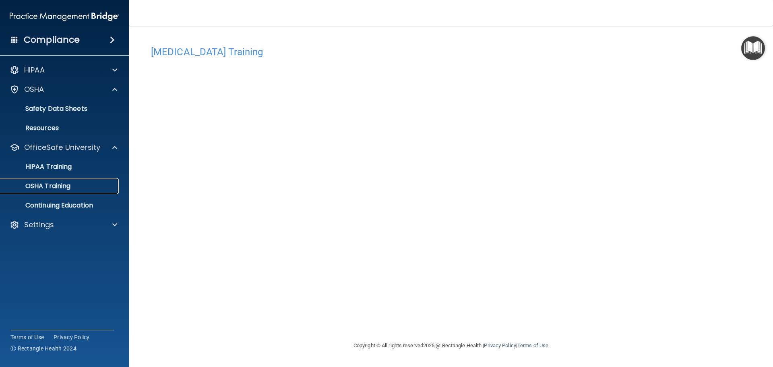
click at [93, 185] on div "OSHA Training" at bounding box center [60, 186] width 110 height 8
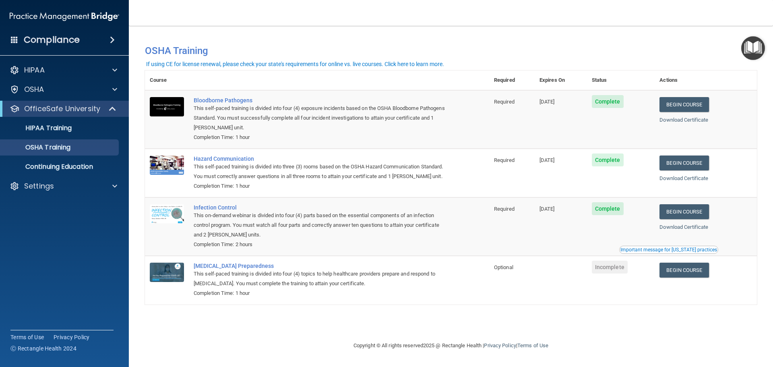
click at [755, 47] on img "Open Resource Center" at bounding box center [753, 48] width 24 height 24
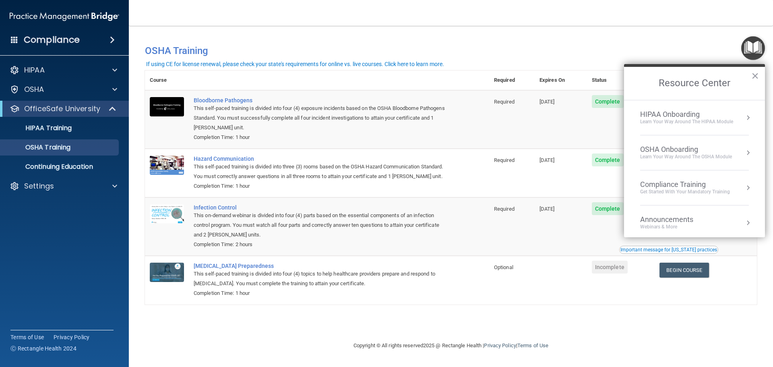
click at [689, 39] on div "You have a course that has expired or is incomplete. Please complete the course…" at bounding box center [451, 47] width 624 height 27
click at [702, 274] on link "Begin Course" at bounding box center [683, 269] width 49 height 15
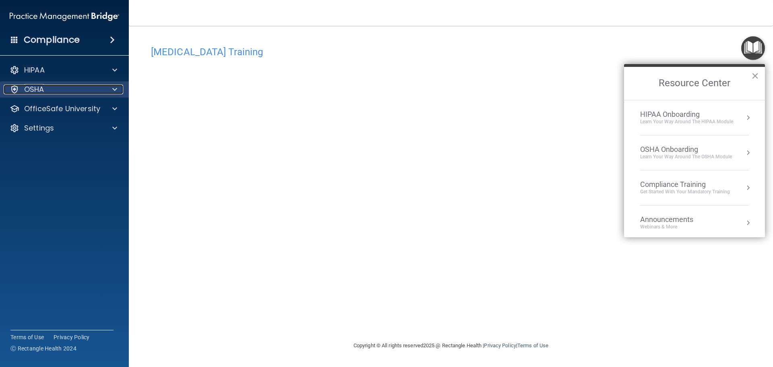
click at [97, 91] on div "OSHA" at bounding box center [54, 90] width 100 height 10
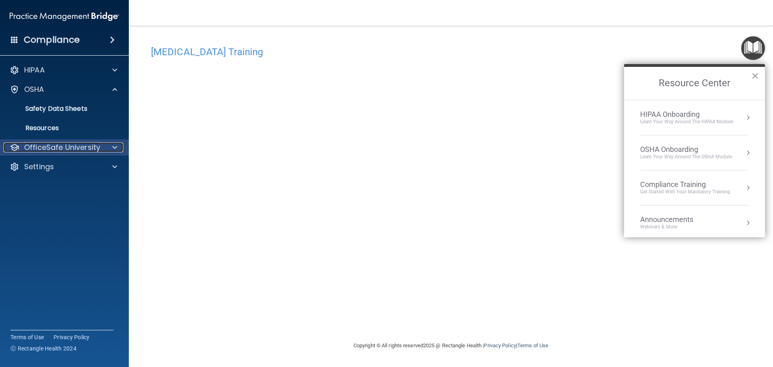
click at [84, 147] on p "OfficeSafe University" at bounding box center [62, 147] width 76 height 10
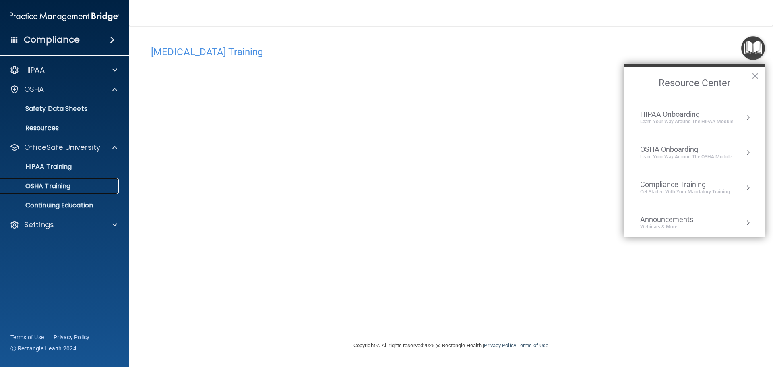
click at [97, 191] on link "OSHA Training" at bounding box center [55, 186] width 127 height 16
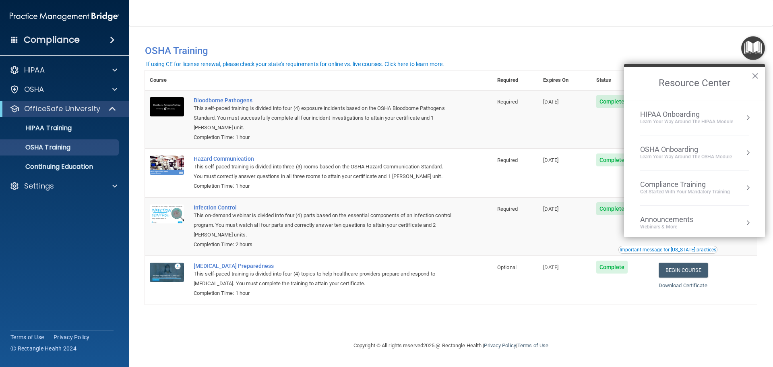
click at [613, 318] on div "You have a course that has expired or is incomplete. Please complete the course…" at bounding box center [451, 183] width 612 height 299
click at [754, 78] on button "×" at bounding box center [755, 75] width 8 height 13
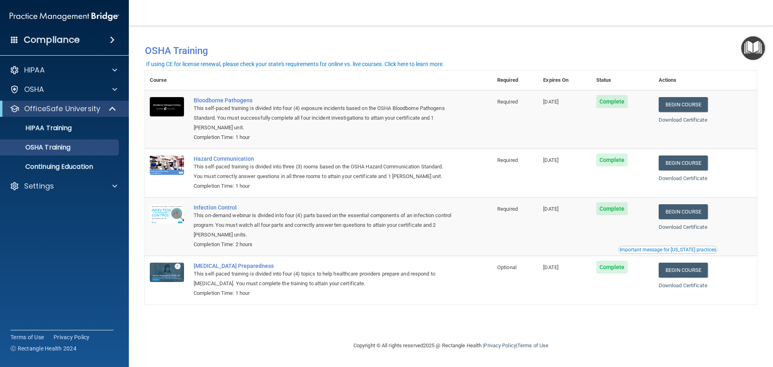
click at [754, 49] on img "Open Resource Center" at bounding box center [753, 48] width 24 height 24
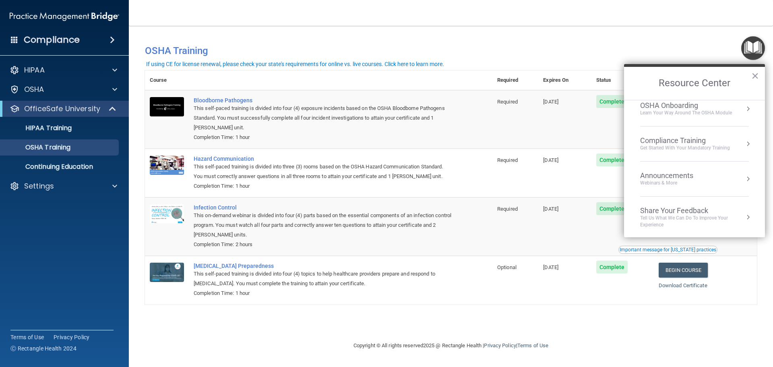
scroll to position [45, 0]
click at [692, 141] on div "Compliance Training" at bounding box center [685, 139] width 90 height 9
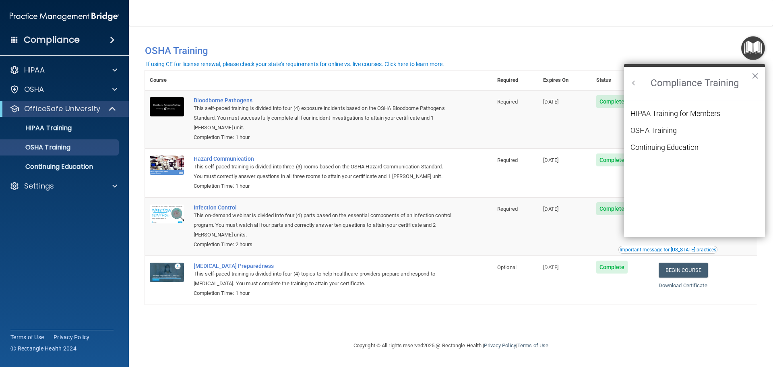
scroll to position [35, 0]
click at [662, 133] on div "OSHA Training" at bounding box center [653, 130] width 46 height 7
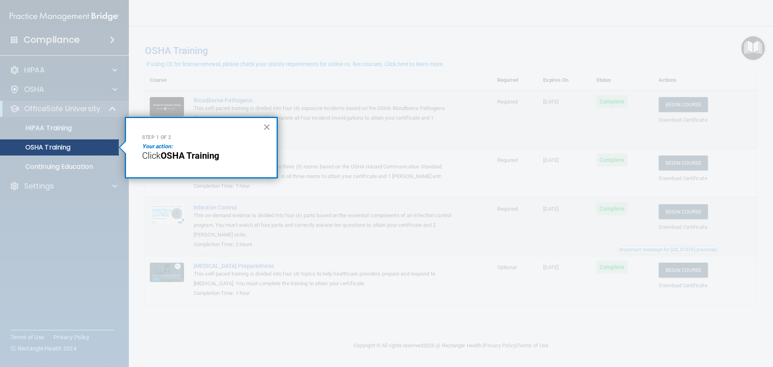
click at [266, 127] on button "×" at bounding box center [267, 126] width 8 height 13
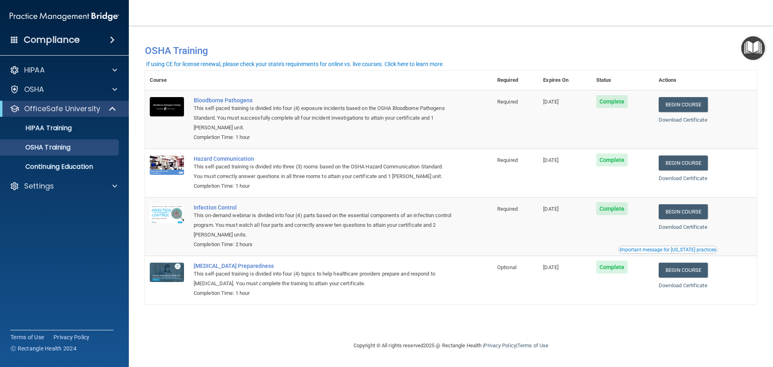
click at [748, 56] on img "Open Resource Center" at bounding box center [753, 48] width 24 height 24
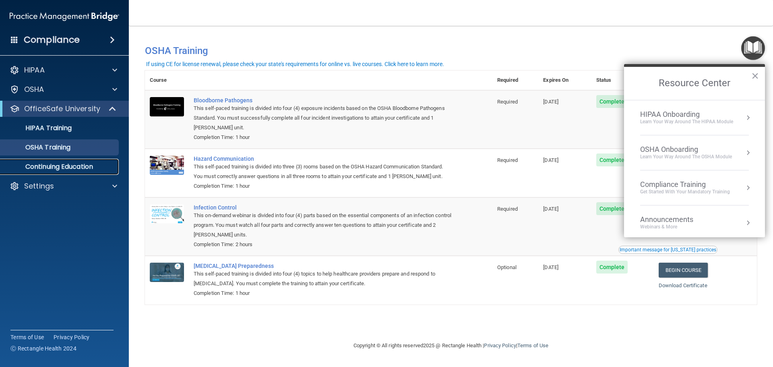
click at [84, 165] on p "Continuing Education" at bounding box center [60, 167] width 110 height 8
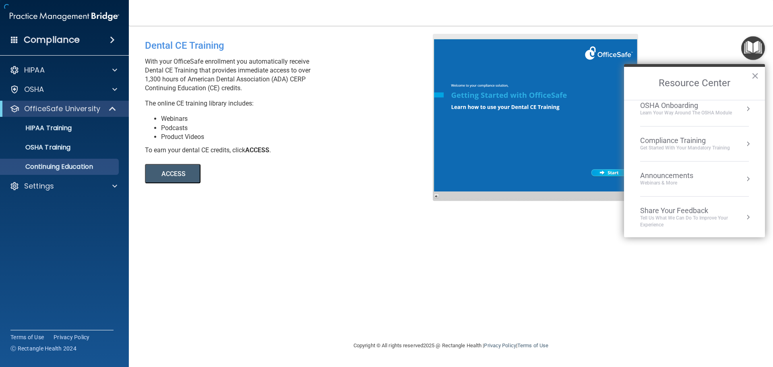
scroll to position [45, 0]
click at [422, 220] on div "Dental CE Training With your OfficeSafe enrollment you automatically receive De…" at bounding box center [451, 183] width 612 height 299
click at [688, 171] on div "Announcements" at bounding box center [674, 174] width 69 height 9
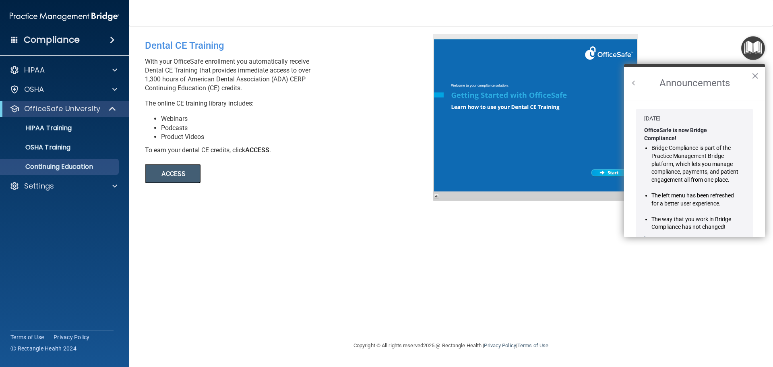
scroll to position [0, 0]
click at [635, 86] on button "Back to Resource Center Home" at bounding box center [633, 83] width 8 height 8
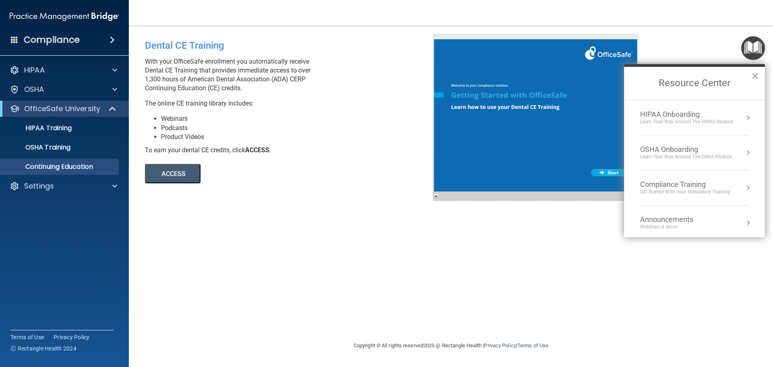
click at [699, 152] on div "OSHA Onboarding" at bounding box center [686, 149] width 92 height 9
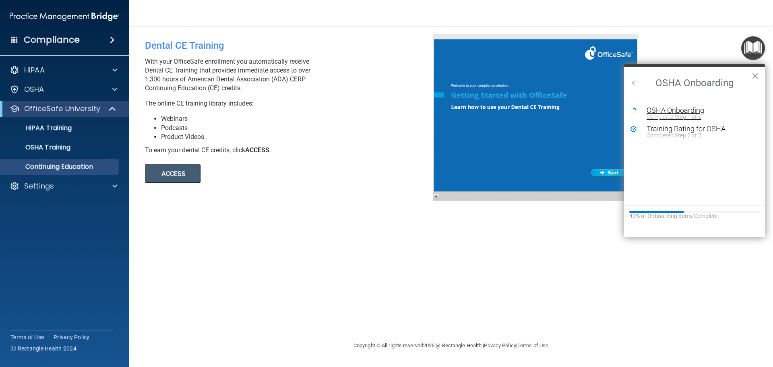
click at [690, 115] on div "Completed Step 1 of 5" at bounding box center [700, 117] width 108 height 6
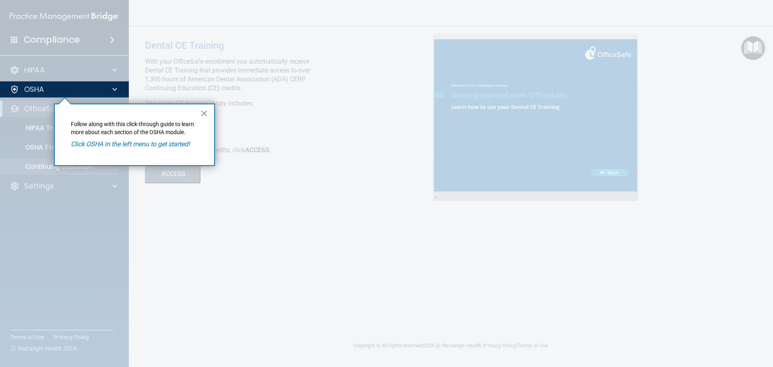
click at [207, 114] on button "×" at bounding box center [204, 113] width 8 height 13
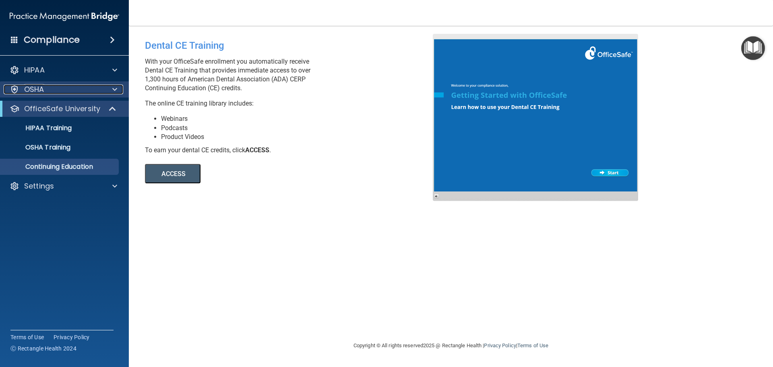
click at [91, 87] on div "OSHA" at bounding box center [54, 90] width 100 height 10
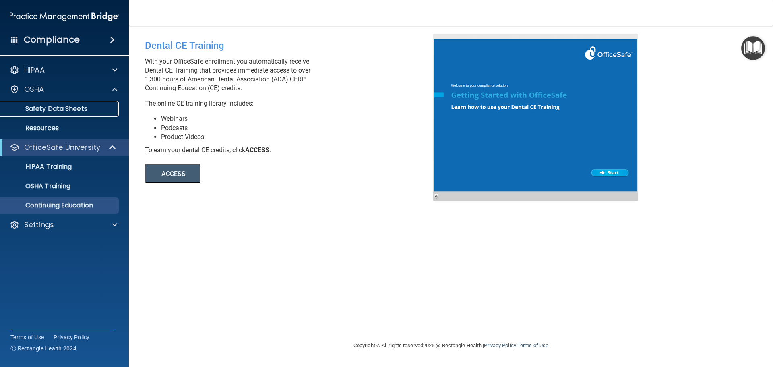
click at [78, 107] on p "Safety Data Sheets" at bounding box center [60, 109] width 110 height 8
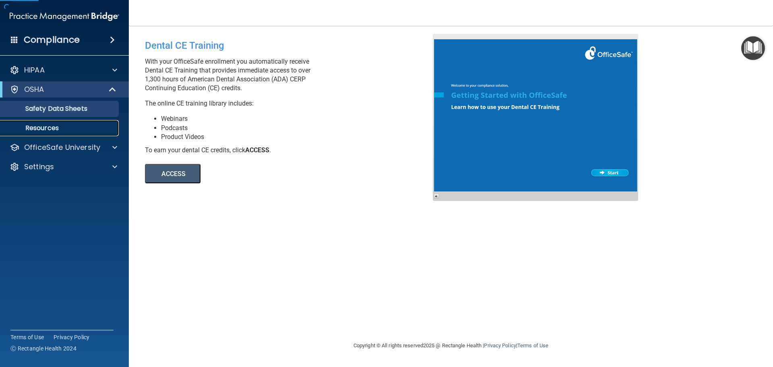
click at [75, 124] on p "Resources" at bounding box center [60, 128] width 110 height 8
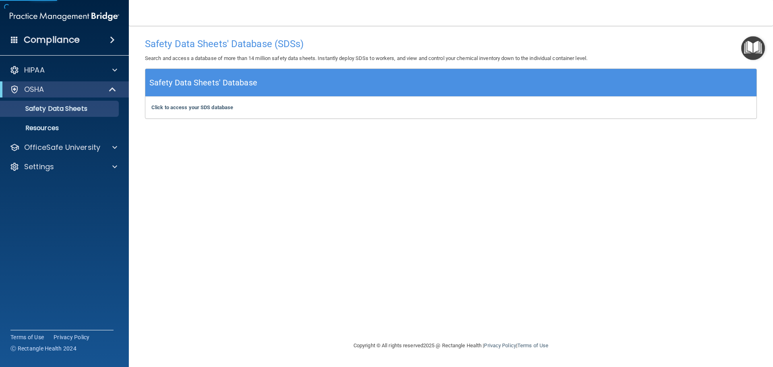
click at [254, 83] on h5 "Safety Data Sheets' Database" at bounding box center [203, 83] width 108 height 14
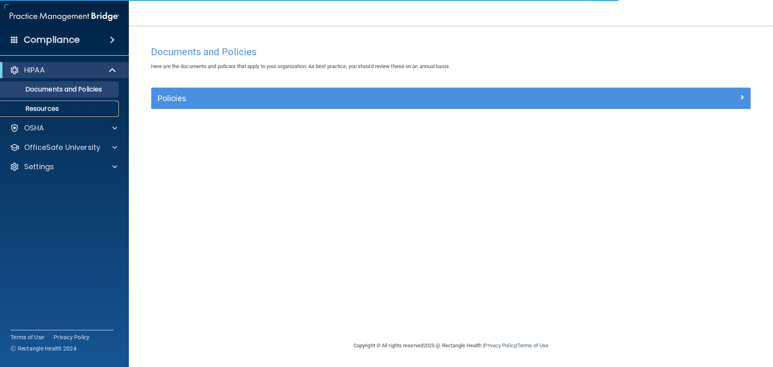
click at [77, 104] on link "Resources" at bounding box center [55, 109] width 127 height 16
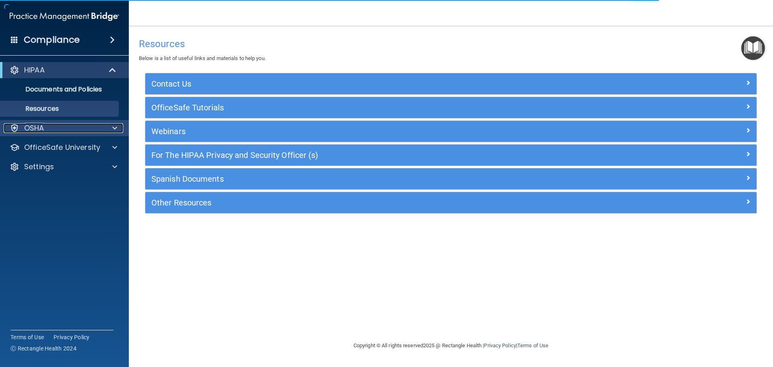
click at [75, 128] on div "OSHA" at bounding box center [54, 128] width 100 height 10
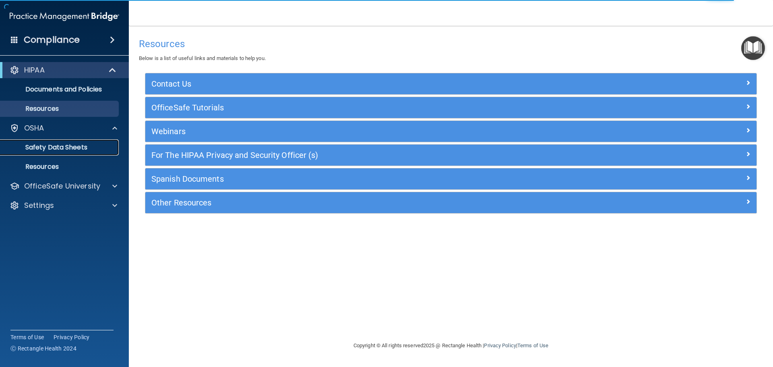
click at [74, 145] on p "Safety Data Sheets" at bounding box center [60, 147] width 110 height 8
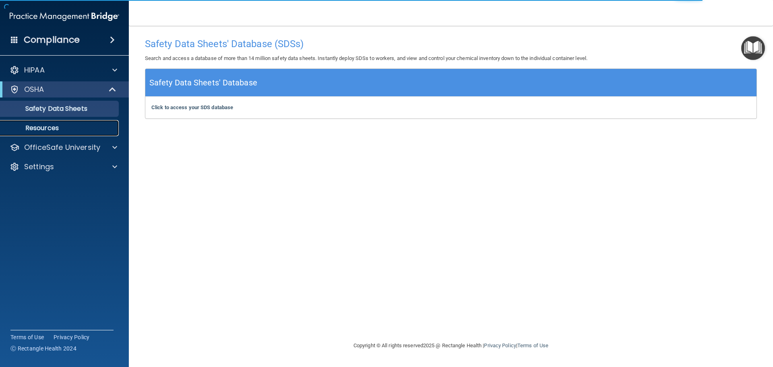
click at [90, 129] on p "Resources" at bounding box center [60, 128] width 110 height 8
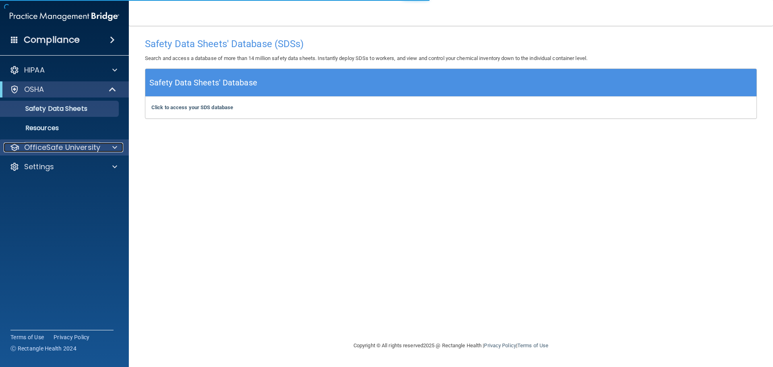
click at [89, 148] on p "OfficeSafe University" at bounding box center [62, 147] width 76 height 10
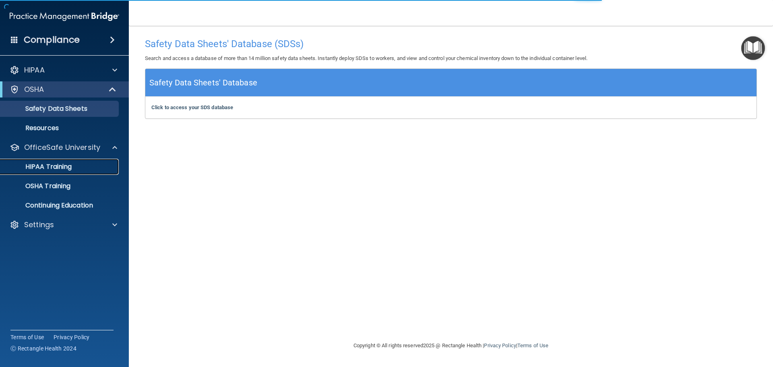
click at [76, 171] on link "HIPAA Training" at bounding box center [55, 167] width 127 height 16
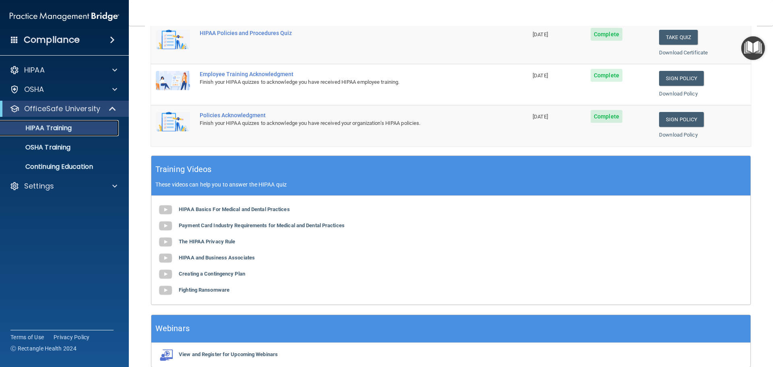
scroll to position [78, 0]
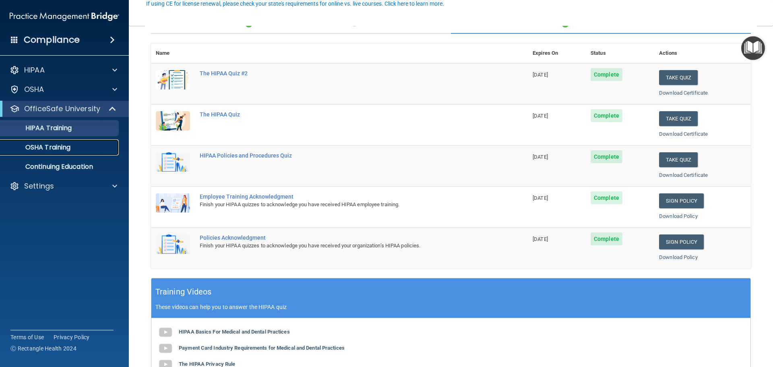
click at [87, 146] on div "OSHA Training" at bounding box center [60, 147] width 110 height 8
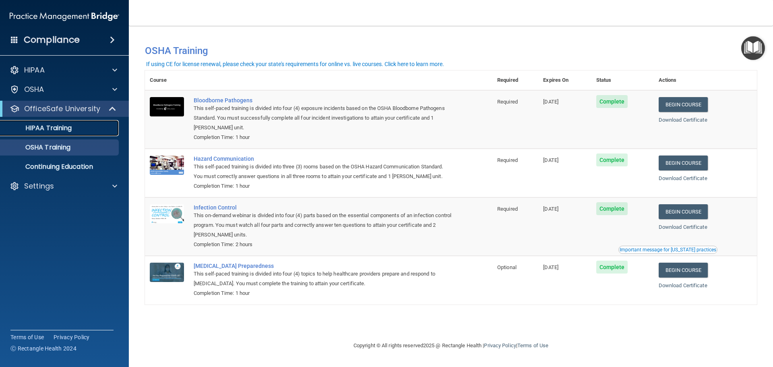
click at [95, 124] on div "HIPAA Training" at bounding box center [60, 128] width 110 height 8
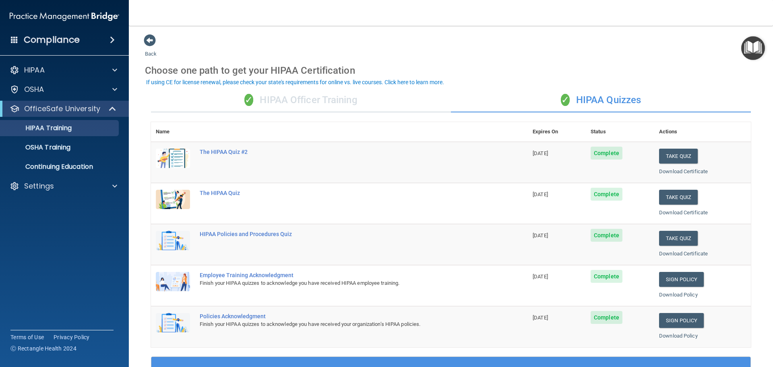
click at [328, 101] on div "✓ HIPAA Officer Training" at bounding box center [301, 100] width 300 height 24
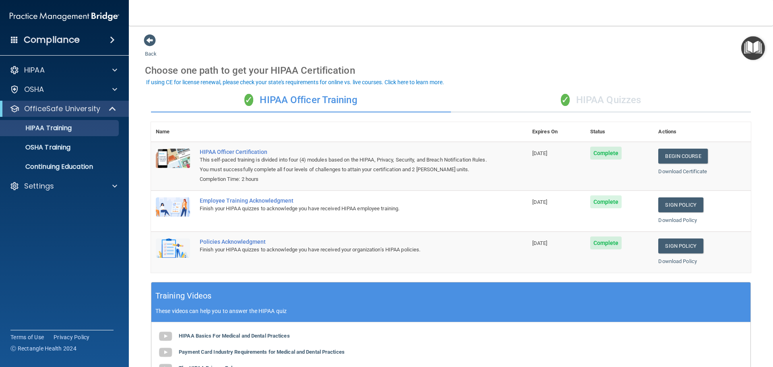
click at [587, 97] on div "✓ HIPAA Quizzes" at bounding box center [601, 100] width 300 height 24
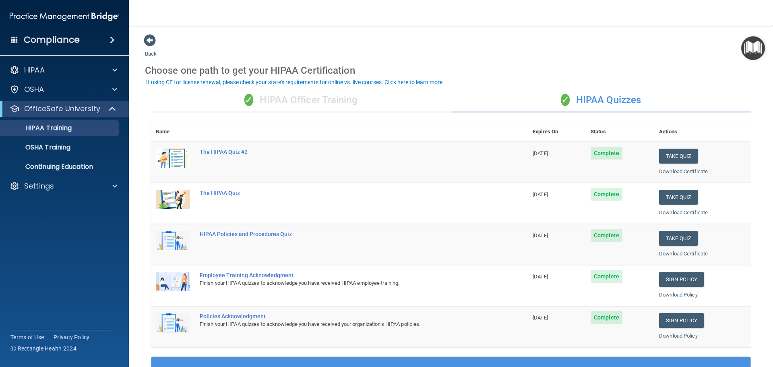
click at [344, 93] on div "✓ HIPAA Officer Training" at bounding box center [301, 100] width 300 height 24
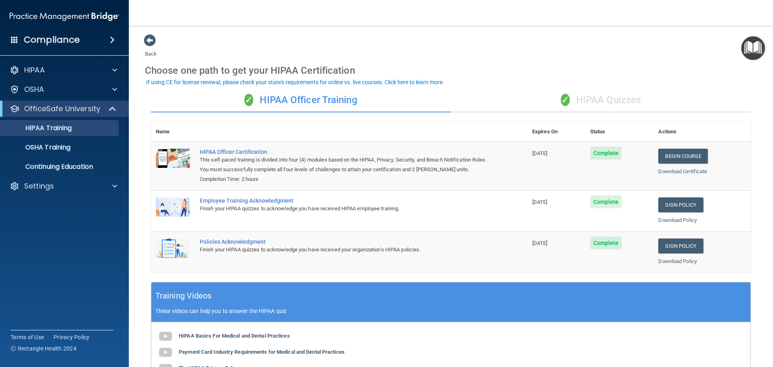
click at [616, 103] on div "✓ HIPAA Quizzes" at bounding box center [601, 100] width 300 height 24
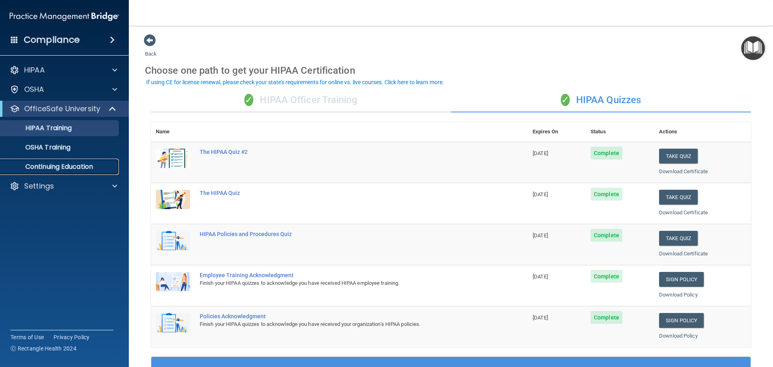
click at [102, 162] on link "Continuing Education" at bounding box center [55, 167] width 127 height 16
